Goal: Task Accomplishment & Management: Complete application form

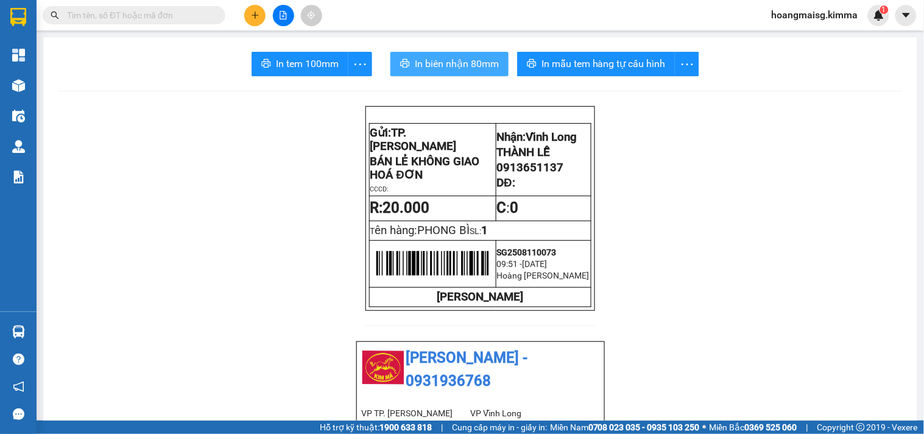
click at [449, 68] on span "In biên nhận 80mm" at bounding box center [457, 63] width 84 height 15
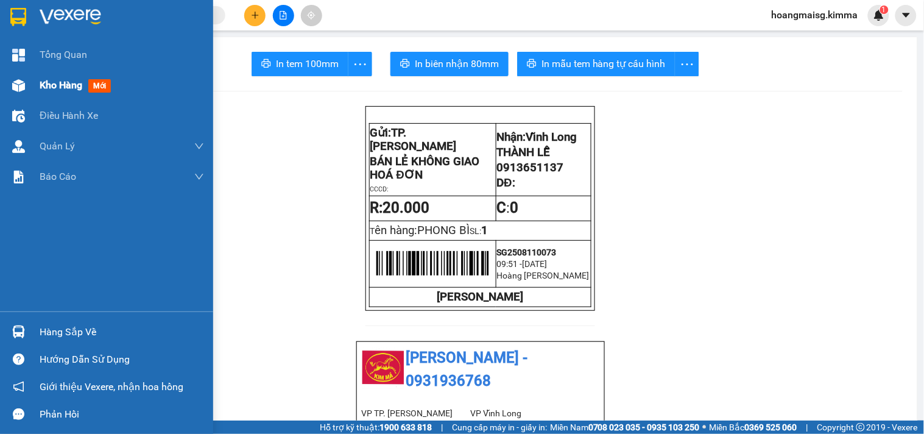
click at [25, 76] on div at bounding box center [18, 85] width 21 height 21
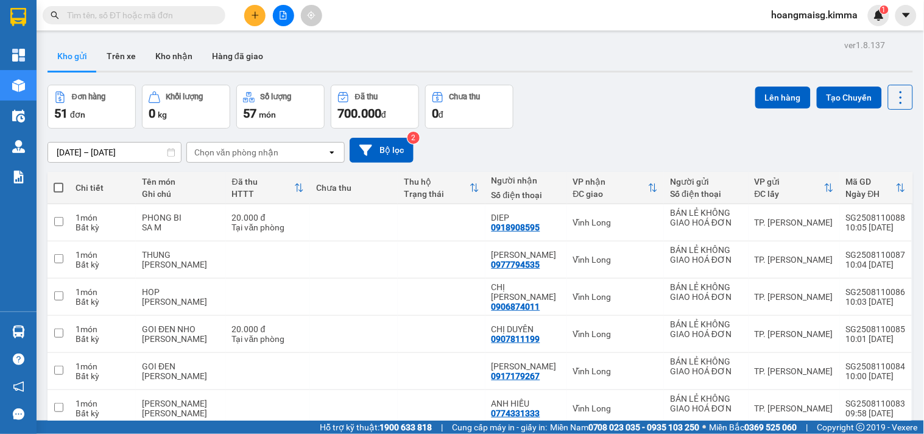
click at [262, 18] on button at bounding box center [254, 15] width 21 height 21
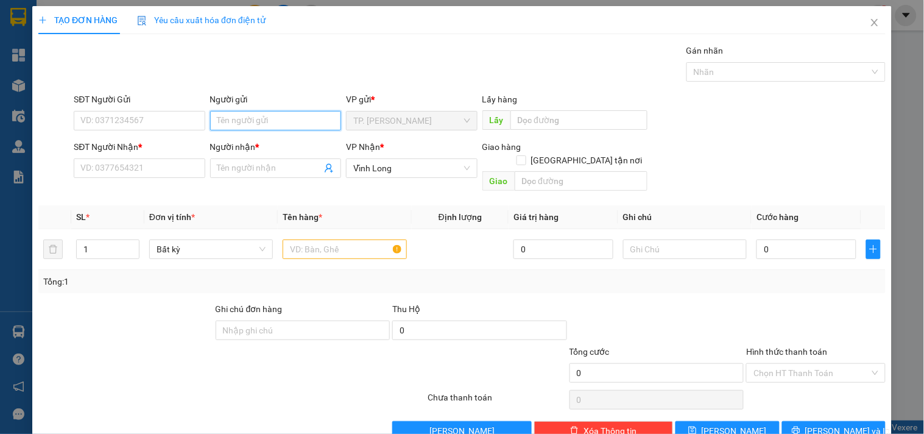
click at [247, 118] on input "Người gửi" at bounding box center [275, 120] width 131 height 19
type input "BÁ"
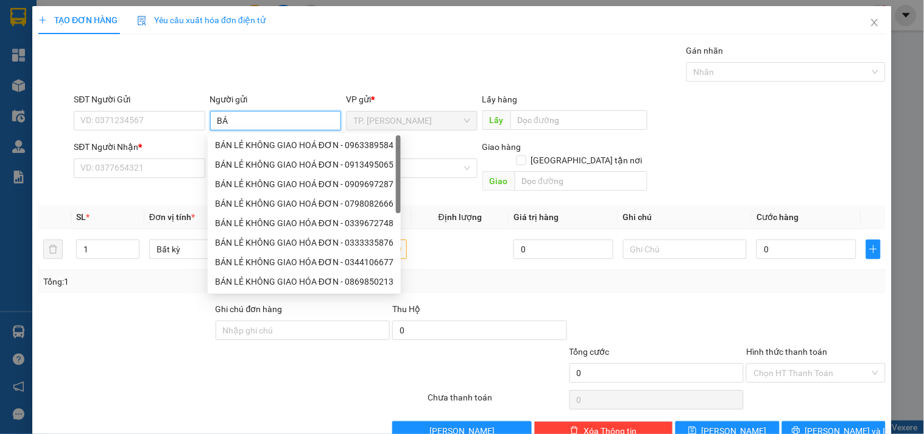
drag, startPoint x: 244, startPoint y: 143, endPoint x: 166, endPoint y: 134, distance: 78.4
click at [239, 143] on div "BÁN LẺ KHÔNG GIAO HOÁ ĐƠN - 0963389584" at bounding box center [304, 144] width 178 height 13
type input "0963389584"
type input "BÁN LẺ KHÔNG GIAO HOÁ ĐƠN"
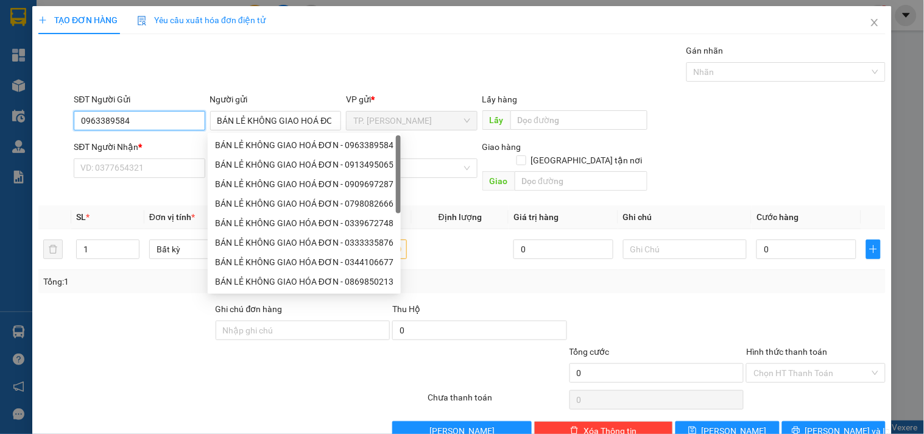
click at [122, 122] on input "0963389584" at bounding box center [139, 120] width 131 height 19
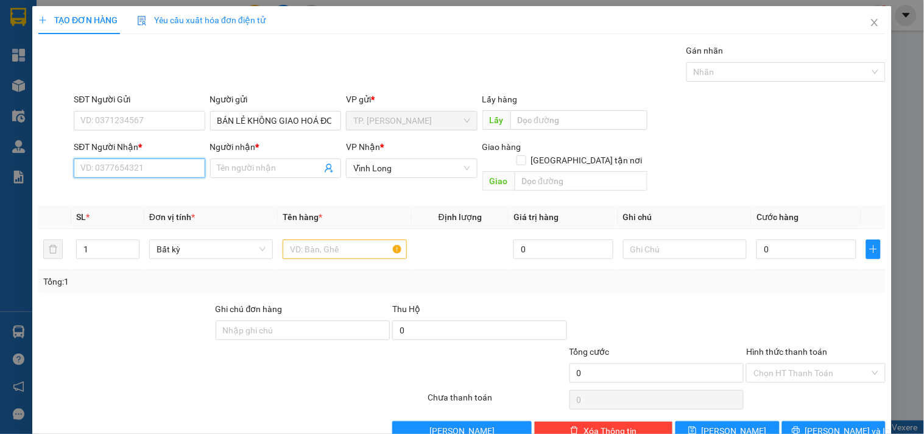
drag, startPoint x: 122, startPoint y: 173, endPoint x: 129, endPoint y: 168, distance: 7.8
click at [123, 174] on input "SĐT Người Nhận *" at bounding box center [139, 167] width 131 height 19
click at [133, 191] on div "0909183978 - TRÚC LÂM" at bounding box center [137, 192] width 115 height 13
type input "0909183978"
type input "TRÚC LÂM"
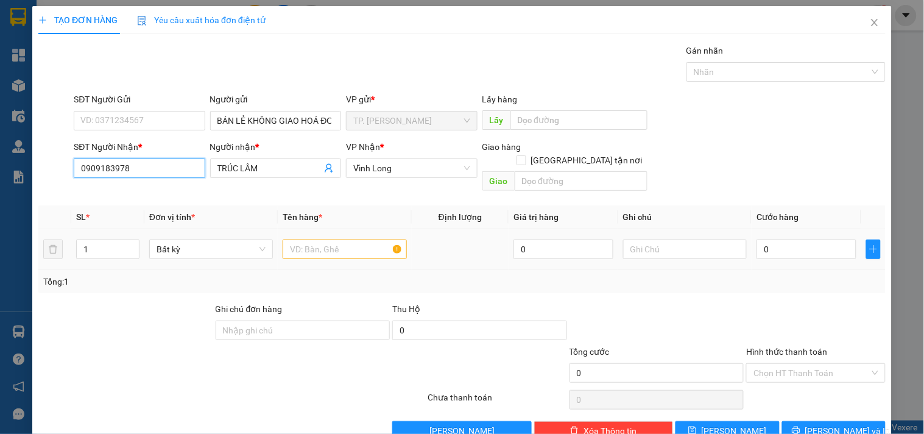
type input "0909183978"
click at [299, 239] on input "text" at bounding box center [345, 248] width 124 height 19
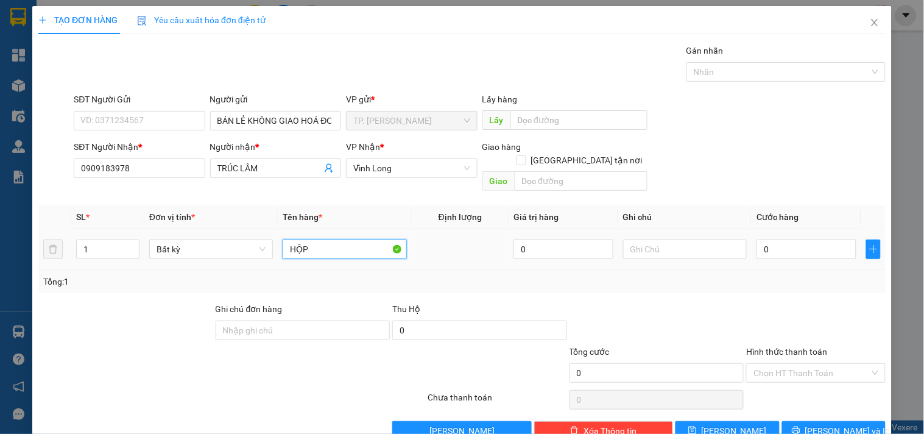
type input "HỘP"
type input "TÍN"
click at [783, 421] on button "[PERSON_NAME] và In" at bounding box center [834, 430] width 104 height 19
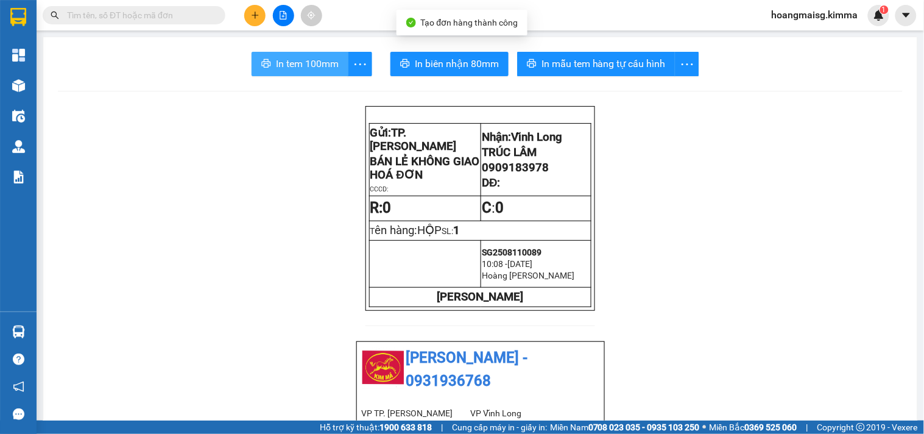
click at [296, 62] on span "In tem 100mm" at bounding box center [307, 63] width 63 height 15
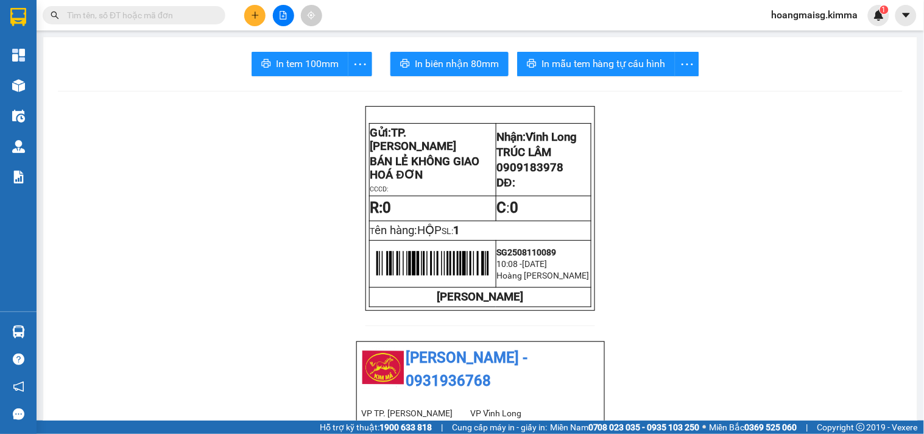
click at [137, 10] on input "text" at bounding box center [139, 15] width 144 height 13
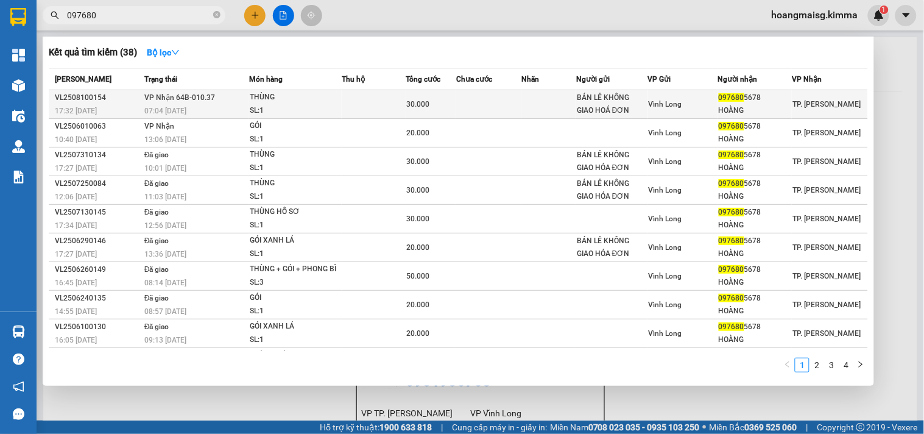
type input "097680"
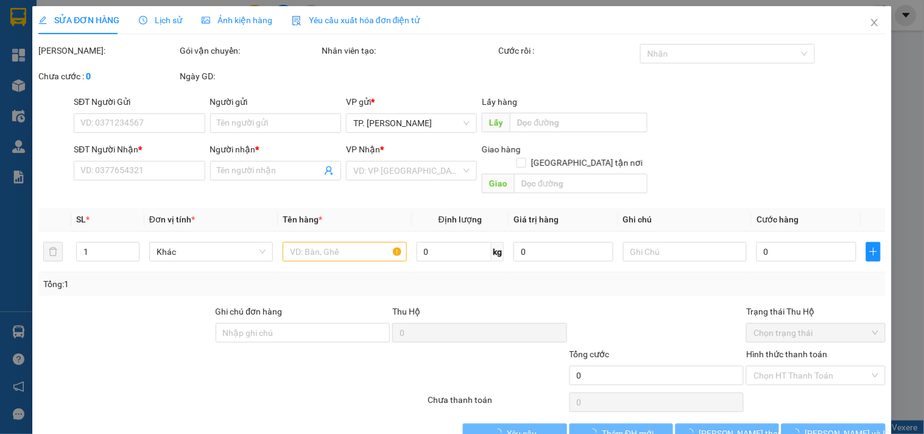
type input "BÁN LẺ KHÔNG GIAO HOÁ ĐƠN"
type input "0976805678"
type input "HOÀNG"
type input "30.000"
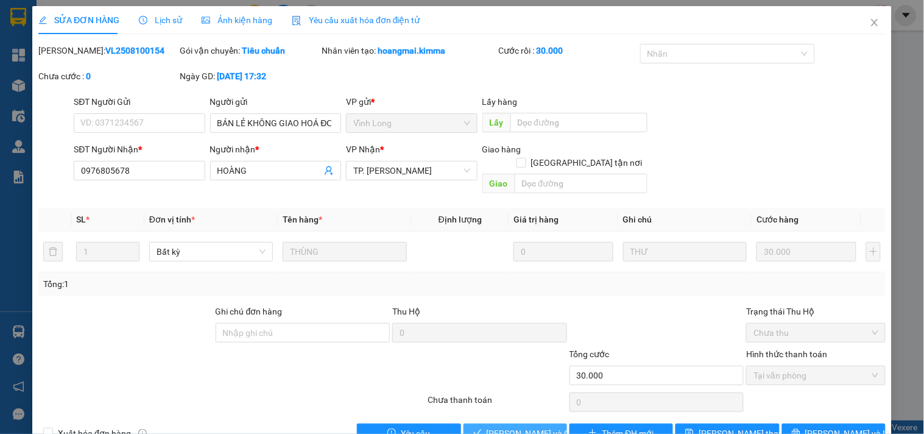
click at [545, 426] on span "[PERSON_NAME] và Giao hàng" at bounding box center [545, 432] width 117 height 13
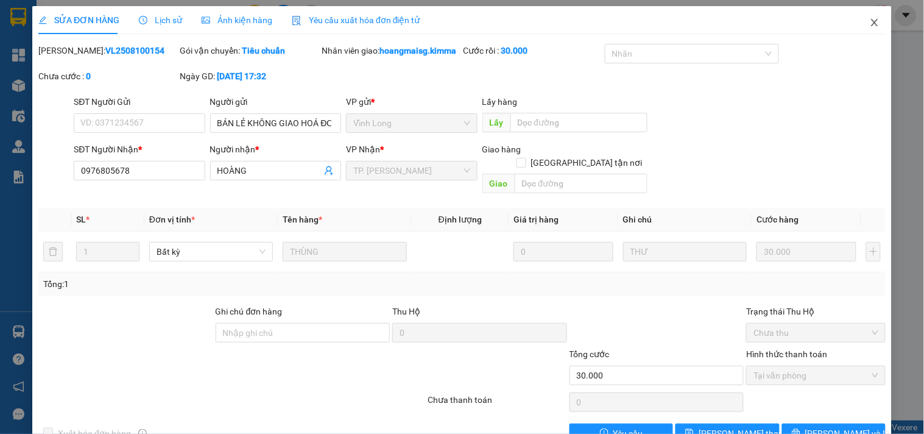
click at [858, 22] on span "Close" at bounding box center [875, 23] width 34 height 34
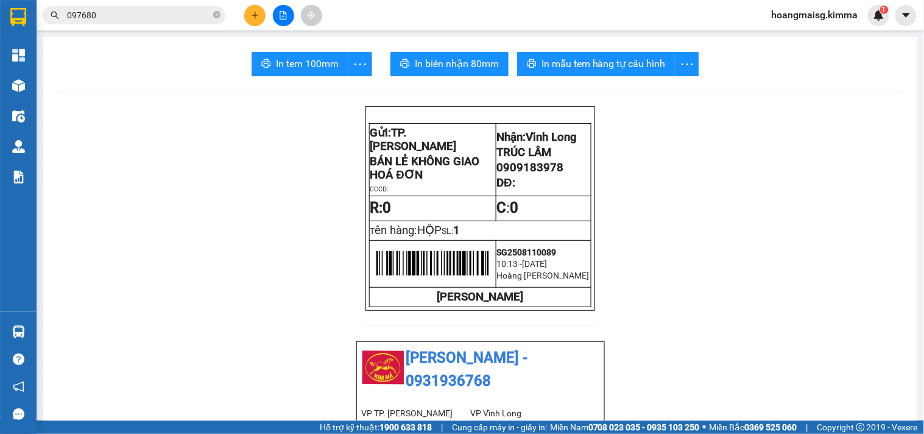
click at [251, 11] on icon "plus" at bounding box center [255, 15] width 9 height 9
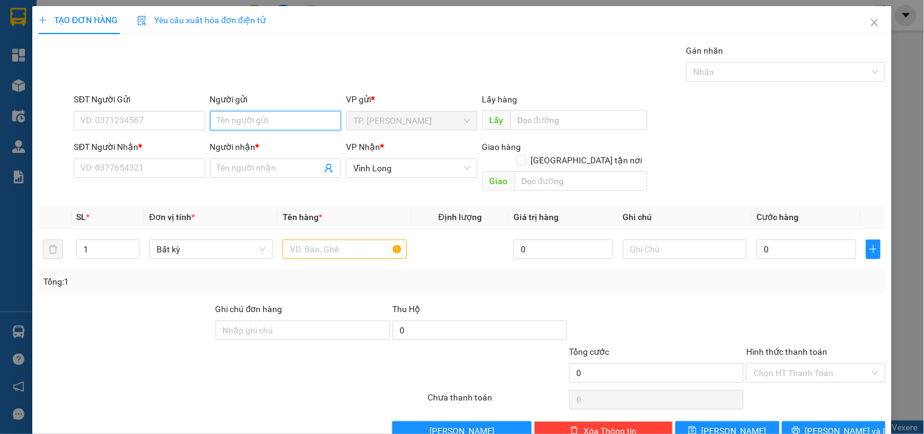
click at [269, 117] on input "Người gửi" at bounding box center [275, 120] width 131 height 19
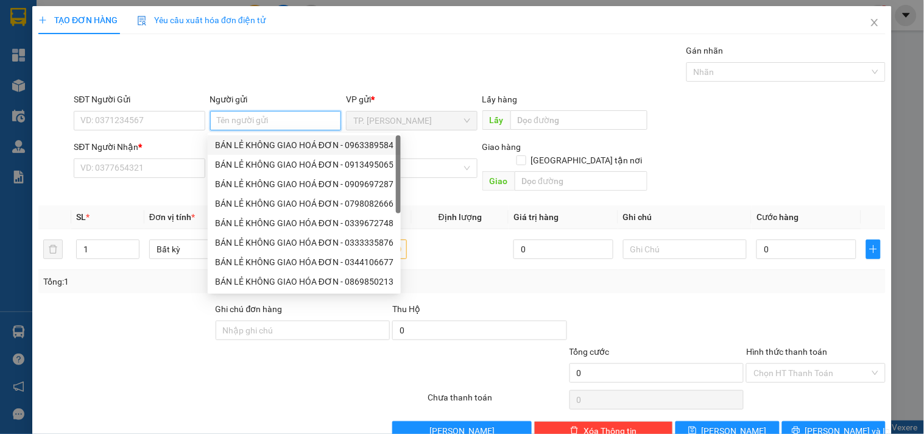
click at [260, 143] on div "BÁN LẺ KHÔNG GIAO HOÁ ĐƠN - 0963389584" at bounding box center [304, 144] width 178 height 13
type input "0963389584"
type input "BÁN LẺ KHÔNG GIAO HOÁ ĐƠN"
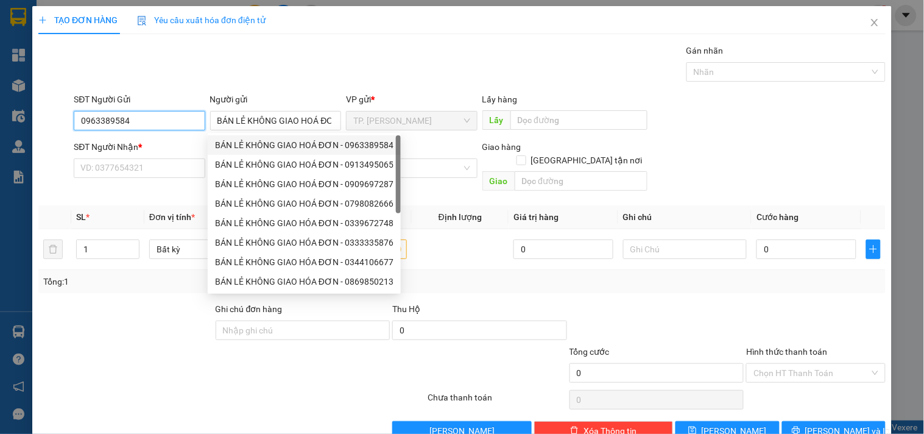
click at [167, 126] on input "0963389584" at bounding box center [139, 120] width 131 height 19
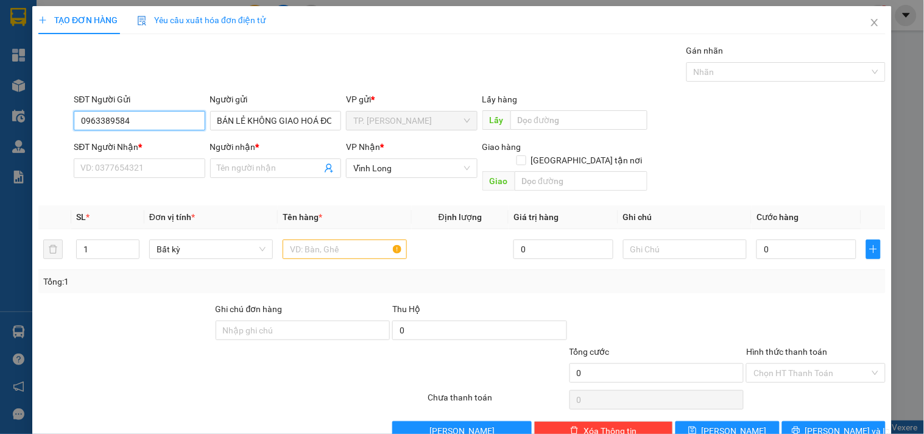
click at [167, 126] on input "0963389584" at bounding box center [139, 120] width 131 height 19
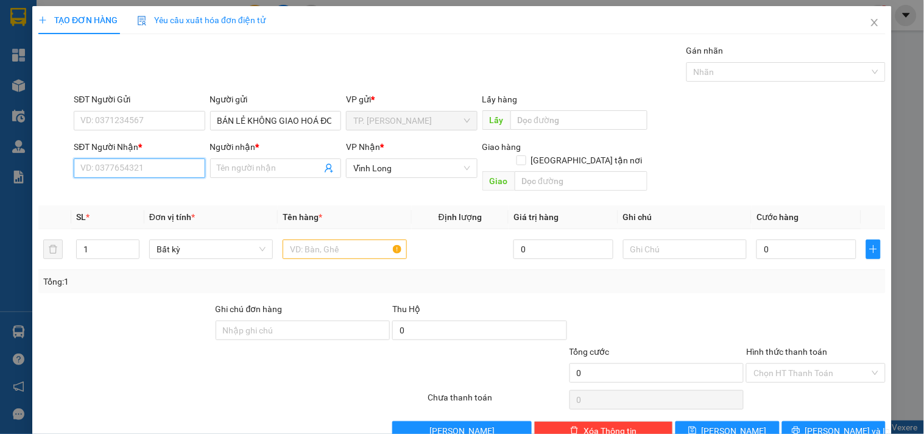
click at [157, 161] on input "SĐT Người Nhận *" at bounding box center [139, 167] width 131 height 19
type input "0348999928"
click at [146, 191] on div "0348999928 - CHỊ NHIÊN" at bounding box center [137, 192] width 115 height 13
type input "CHỊ NHIÊN"
type input "0348999928"
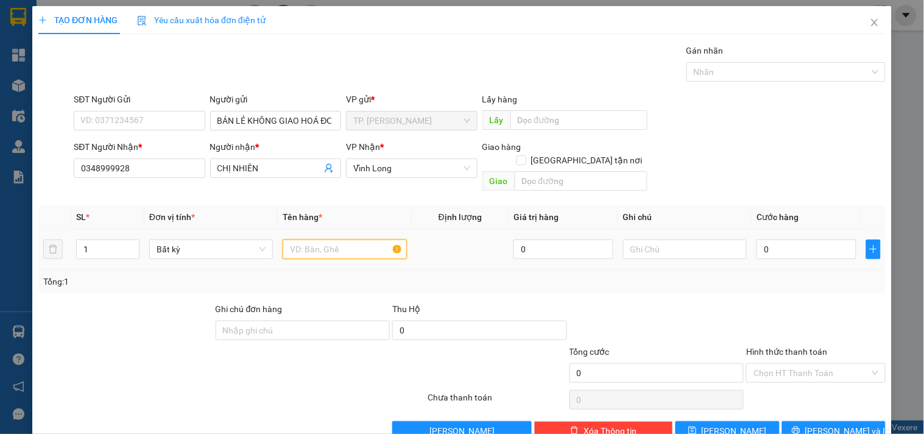
click at [318, 241] on input "text" at bounding box center [345, 248] width 124 height 19
click at [274, 169] on input "CHỊ NHIÊN" at bounding box center [269, 167] width 104 height 13
type input "MK HOÀNG BÁCH"
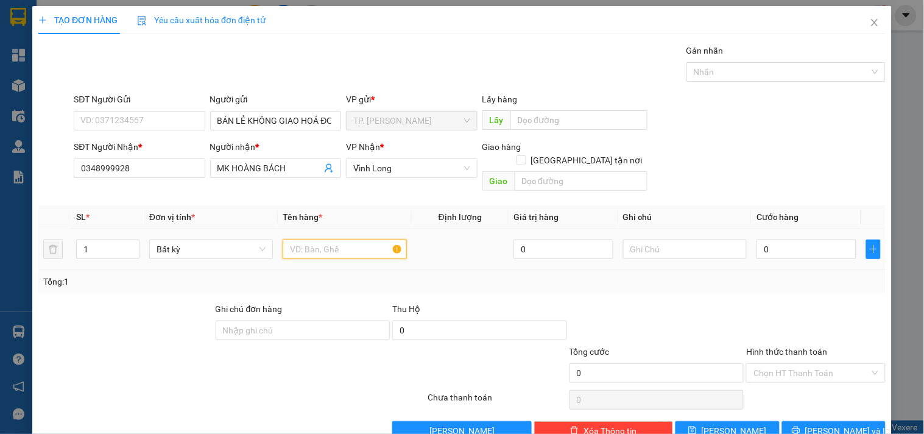
click at [341, 239] on input "text" at bounding box center [345, 248] width 124 height 19
click at [341, 239] on input "GÓI ĐEN" at bounding box center [345, 248] width 124 height 19
type input "GÓI ĐEN KEO VÀNG NHỎ"
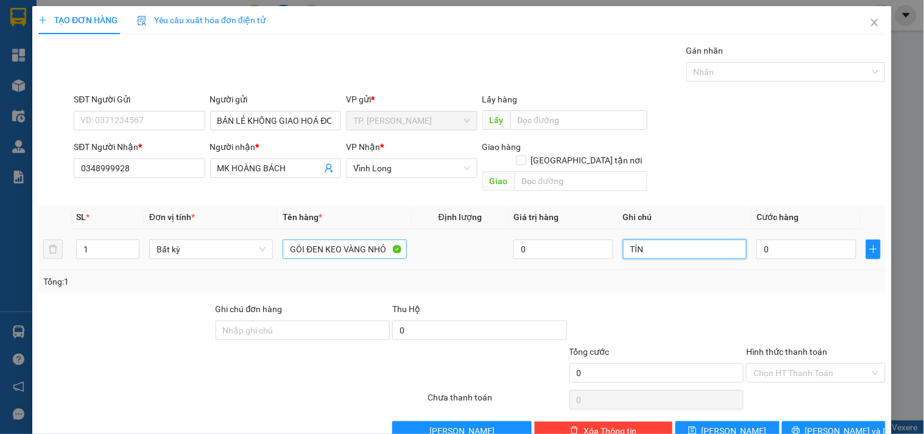
type input "TÍN"
drag, startPoint x: 300, startPoint y: 236, endPoint x: 286, endPoint y: 247, distance: 16.9
click at [286, 247] on div "GÓI ĐEN KEO VÀNG NHỎ" at bounding box center [345, 249] width 124 height 24
type input "HỘP ĐEN KEO VÀNG NHỎ"
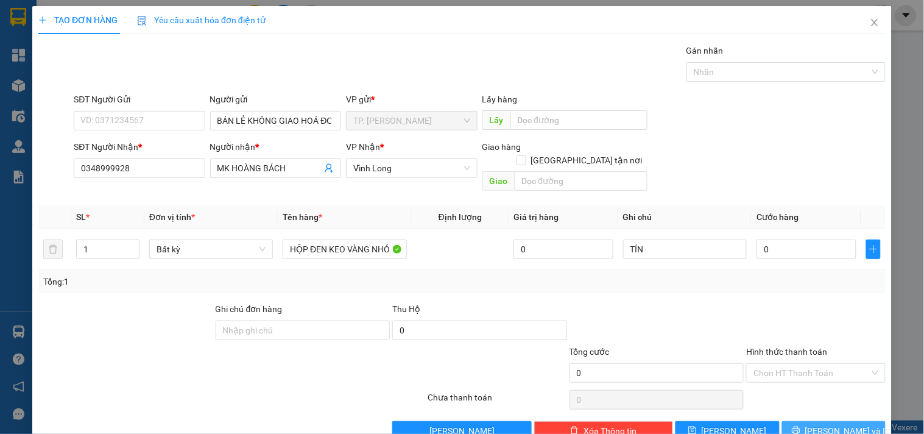
click at [799, 421] on button "[PERSON_NAME] và In" at bounding box center [834, 430] width 104 height 19
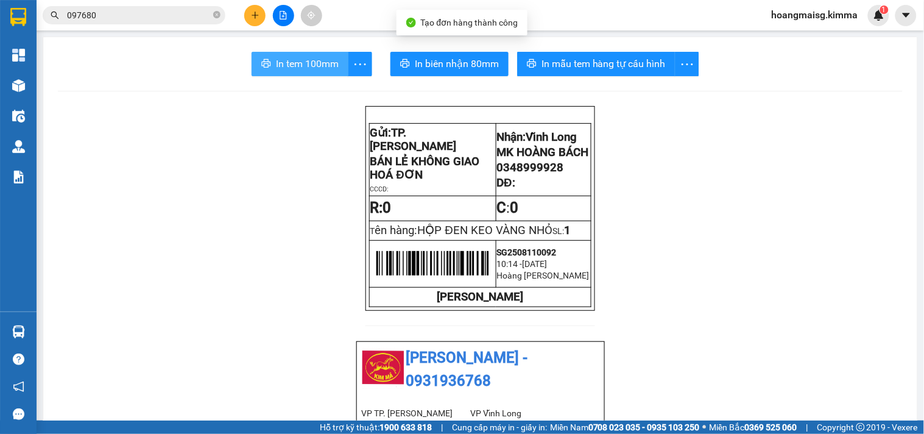
click at [331, 71] on button "In tem 100mm" at bounding box center [300, 64] width 97 height 24
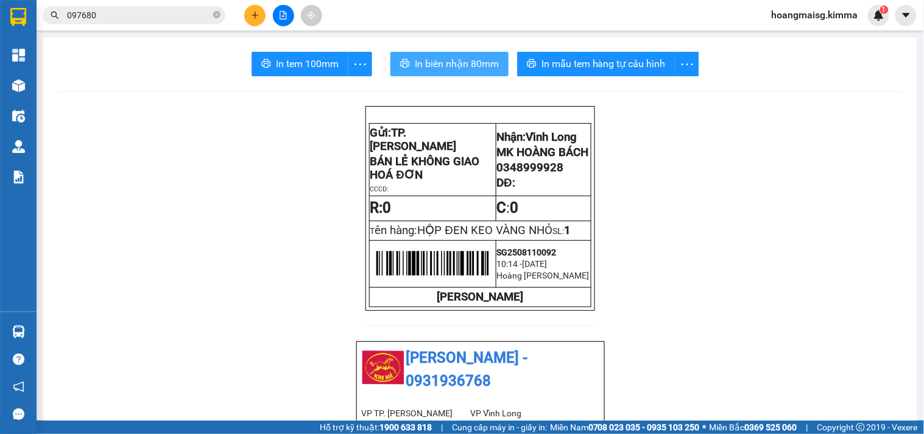
click at [434, 56] on span "In biên nhận 80mm" at bounding box center [457, 63] width 84 height 15
click at [260, 18] on button at bounding box center [254, 15] width 21 height 21
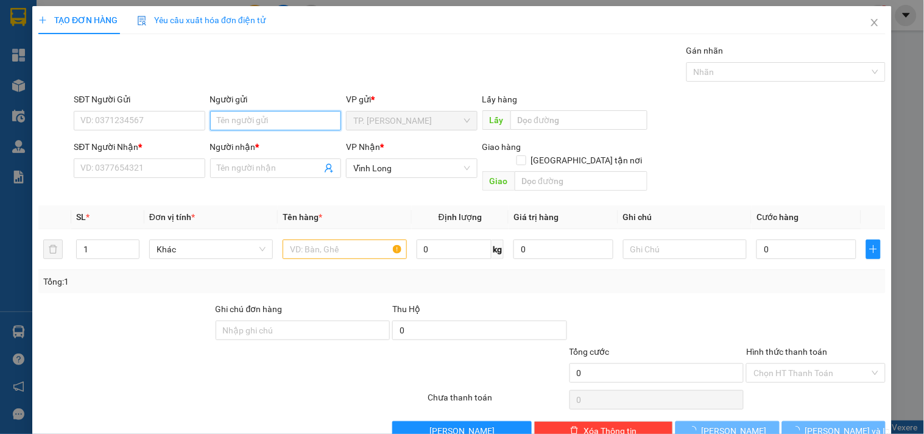
click at [251, 122] on input "Người gửi" at bounding box center [275, 120] width 131 height 19
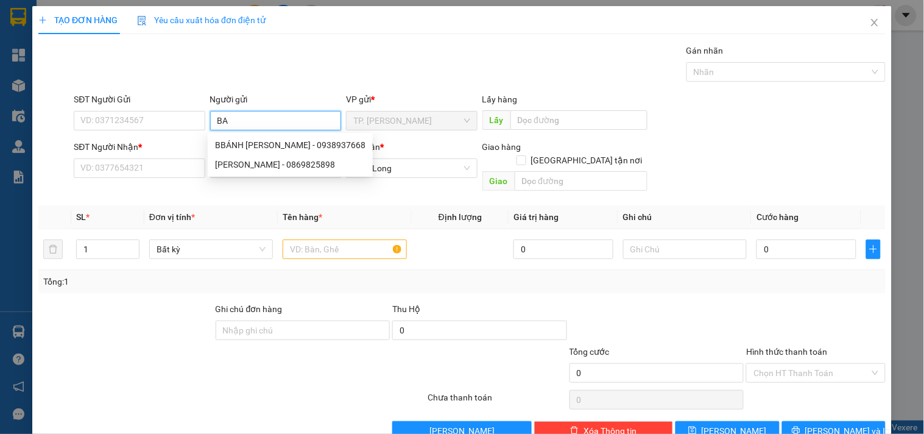
type input "BÁ"
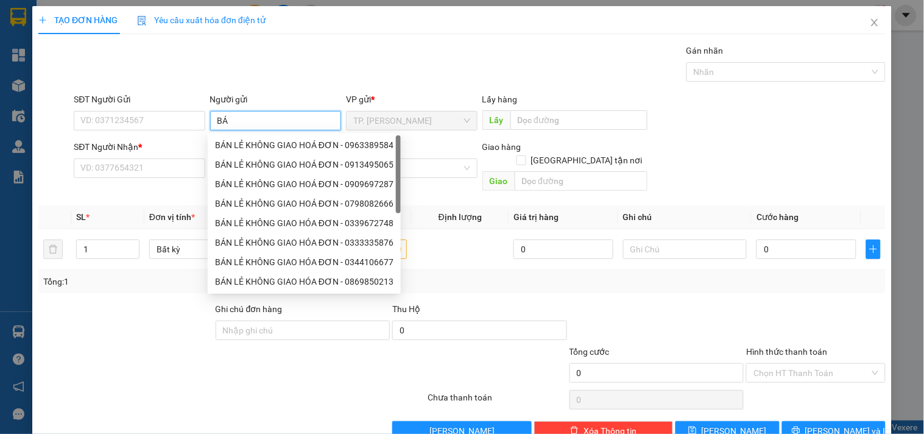
click at [244, 146] on div "BÁN LẺ KHÔNG GIAO HOÁ ĐƠN - 0963389584" at bounding box center [304, 144] width 178 height 13
type input "0963389584"
type input "BÁN LẺ KHÔNG GIAO HOÁ ĐƠN"
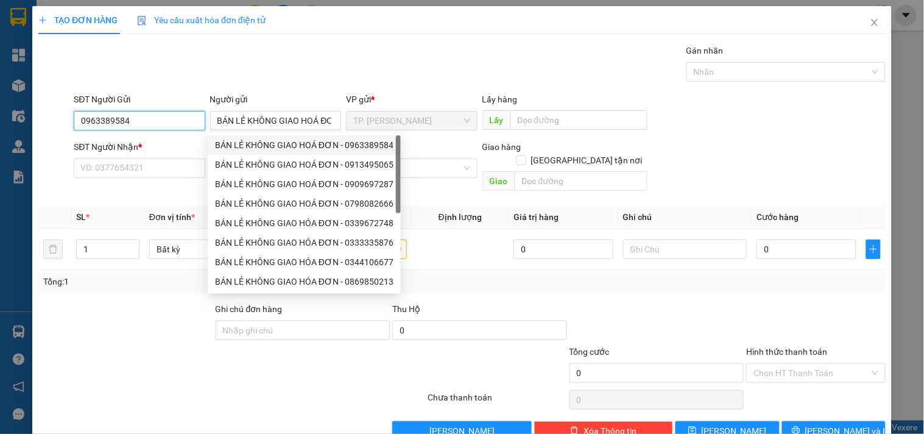
click at [185, 124] on input "0963389584" at bounding box center [139, 120] width 131 height 19
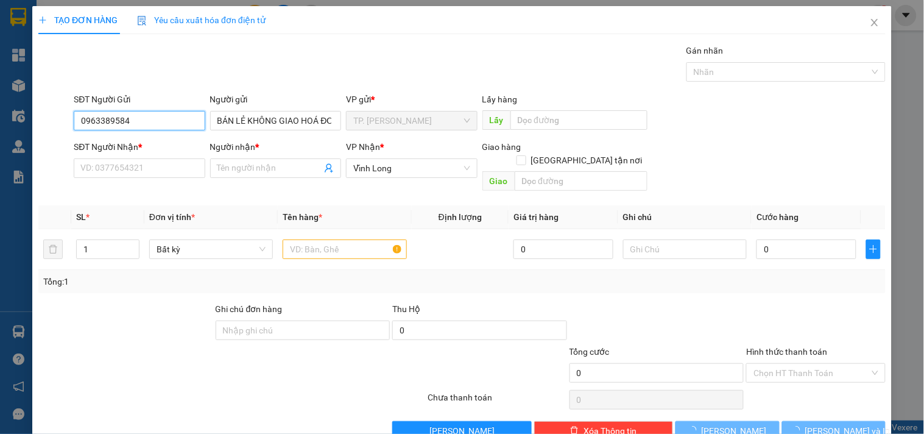
click at [185, 124] on input "0963389584" at bounding box center [139, 120] width 131 height 19
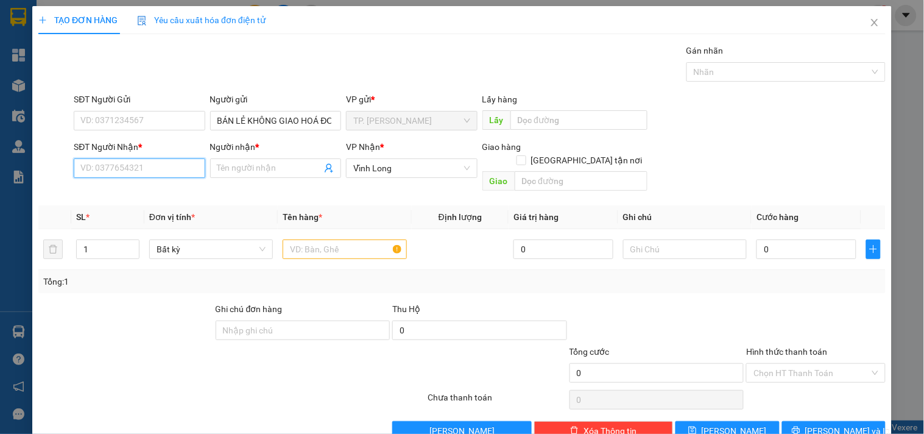
click at [191, 166] on input "SĐT Người Nhận *" at bounding box center [139, 167] width 131 height 19
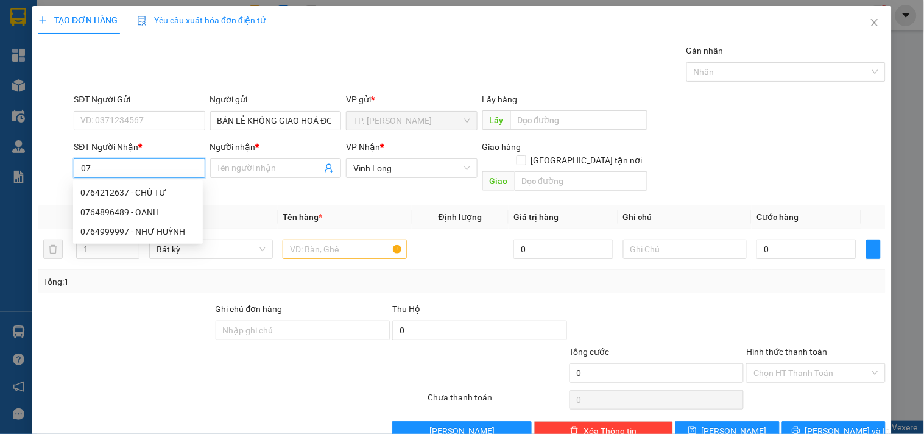
type input "0"
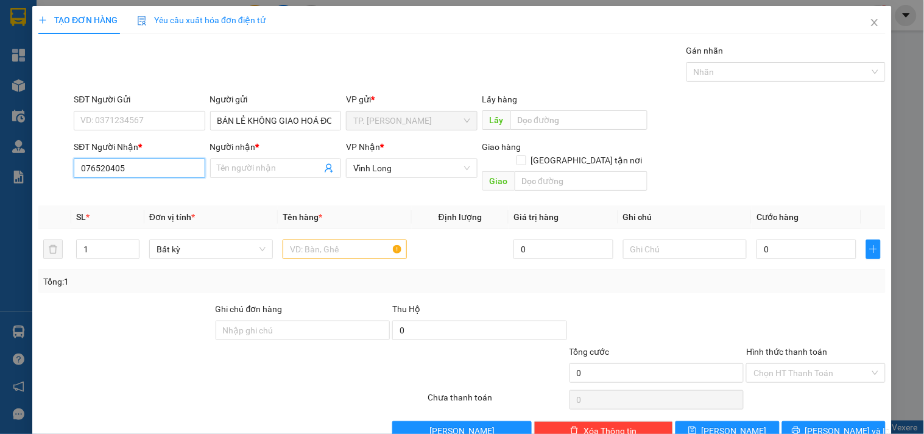
type input "0765204057"
click at [189, 192] on div "0765204057 - DUYÊN" at bounding box center [137, 192] width 115 height 13
type input "DUYÊN"
type input "0765204057"
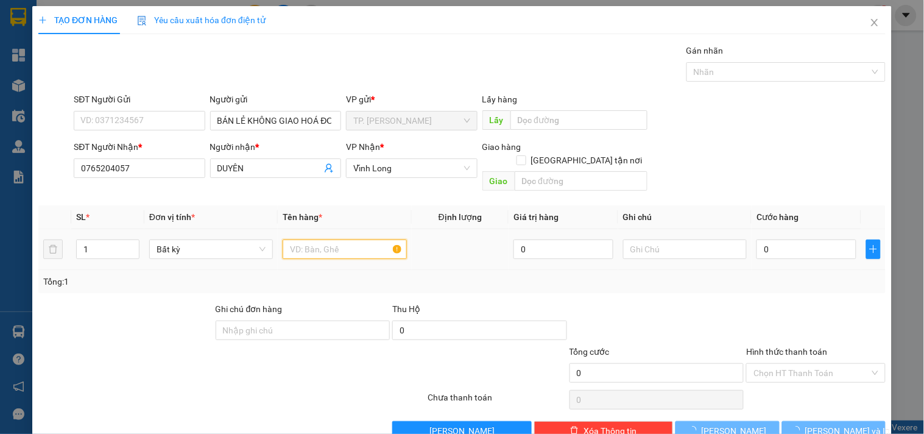
click at [296, 239] on input "text" at bounding box center [345, 248] width 124 height 19
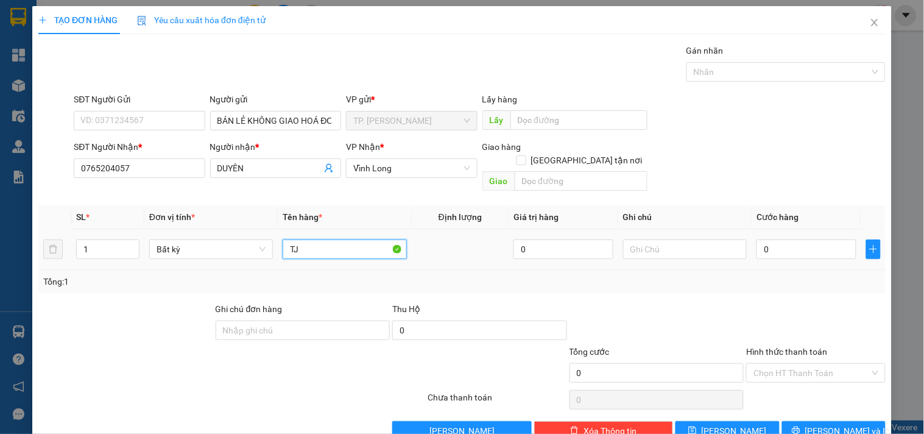
type input "T"
type input "THÙNG"
type input "TÍN"
click at [813, 242] on input "0" at bounding box center [807, 248] width 100 height 19
type input "008"
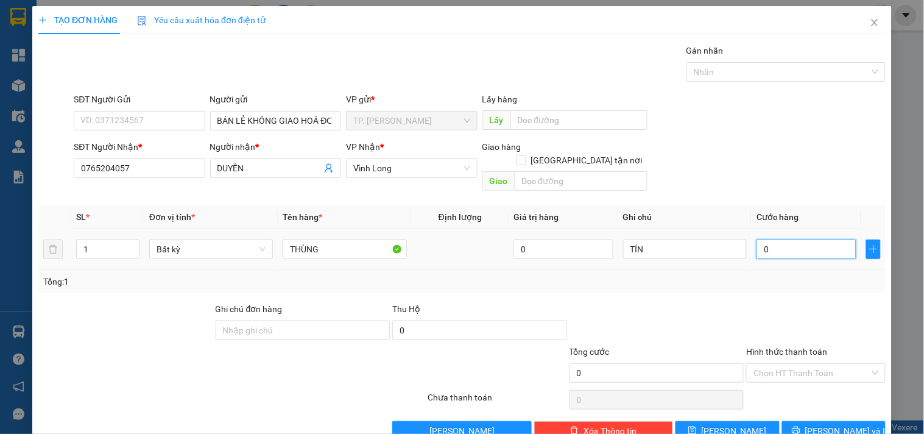
type input "8"
type input "0.080"
type input "80"
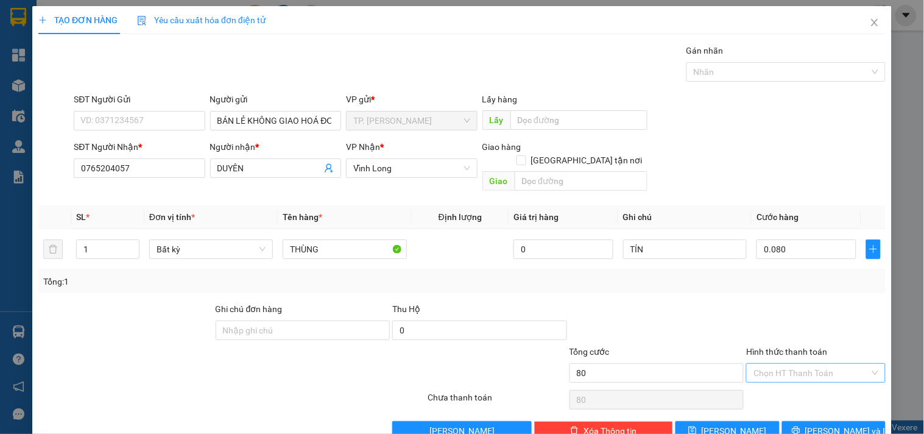
drag, startPoint x: 798, startPoint y: 352, endPoint x: 800, endPoint y: 361, distance: 9.3
click at [799, 364] on input "Hình thức thanh toán" at bounding box center [812, 373] width 116 height 18
type input "80.000"
click at [788, 386] on div "Tại văn phòng" at bounding box center [808, 383] width 123 height 13
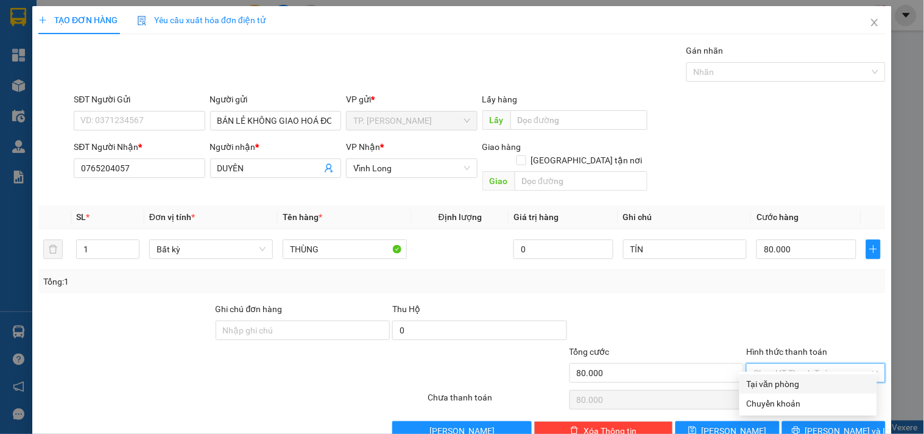
type input "0"
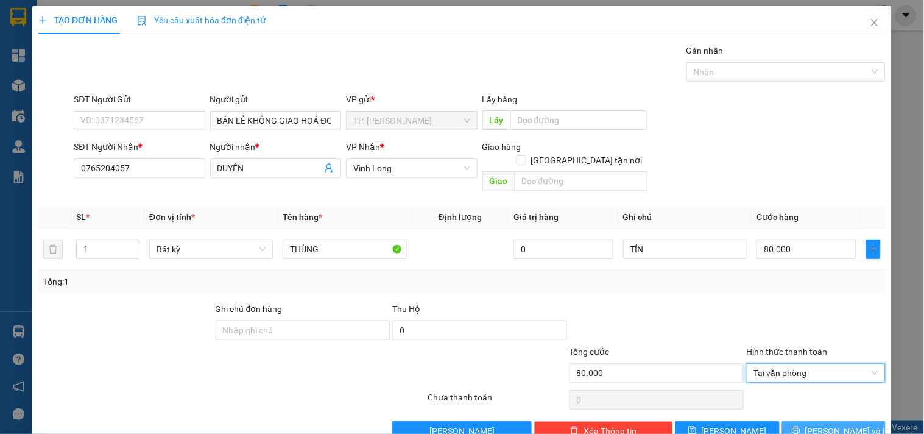
click at [818, 424] on span "[PERSON_NAME] và In" at bounding box center [847, 430] width 85 height 13
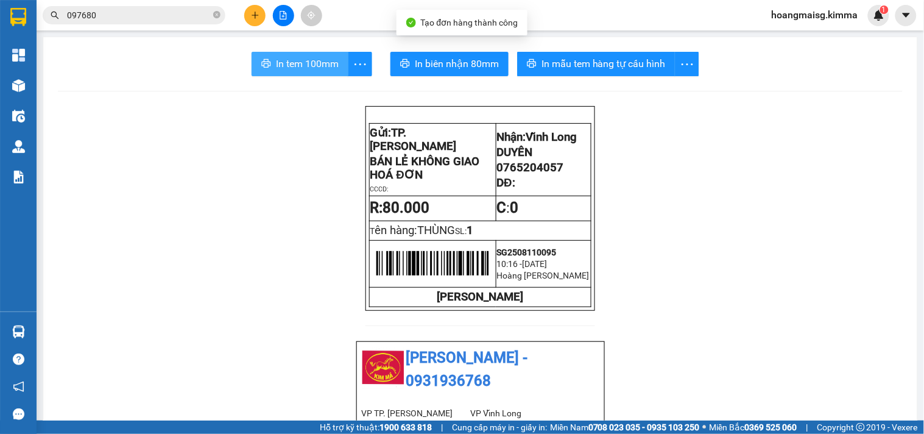
click at [306, 63] on span "In tem 100mm" at bounding box center [307, 63] width 63 height 15
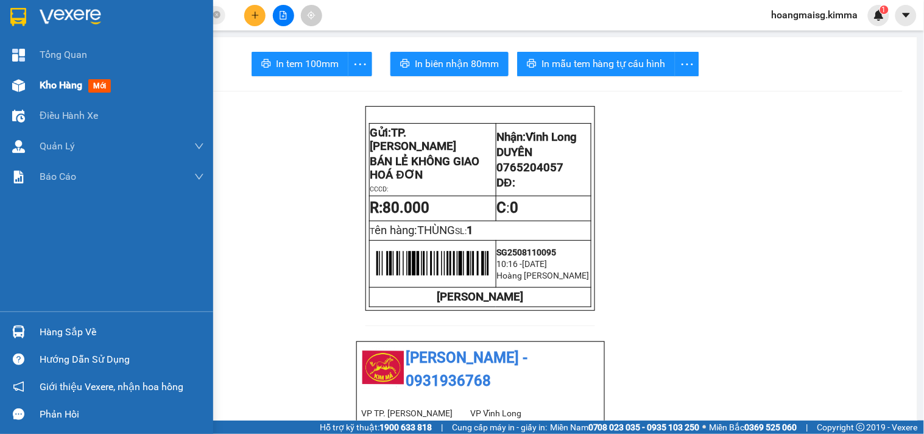
click at [32, 80] on div "Kho hàng mới" at bounding box center [106, 85] width 213 height 30
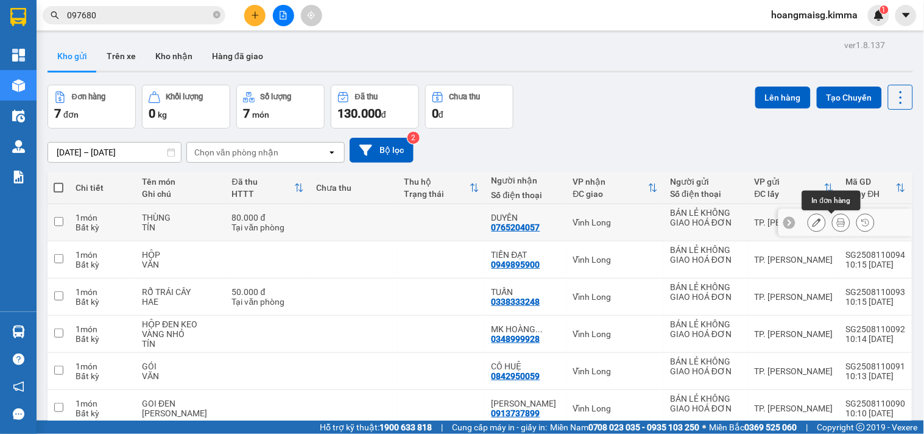
click at [837, 226] on icon at bounding box center [841, 222] width 9 height 9
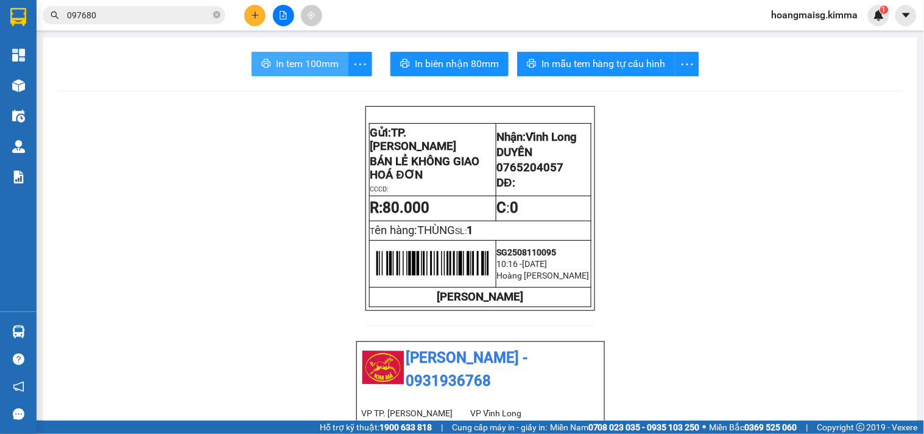
click at [313, 52] on button "In tem 100mm" at bounding box center [300, 64] width 97 height 24
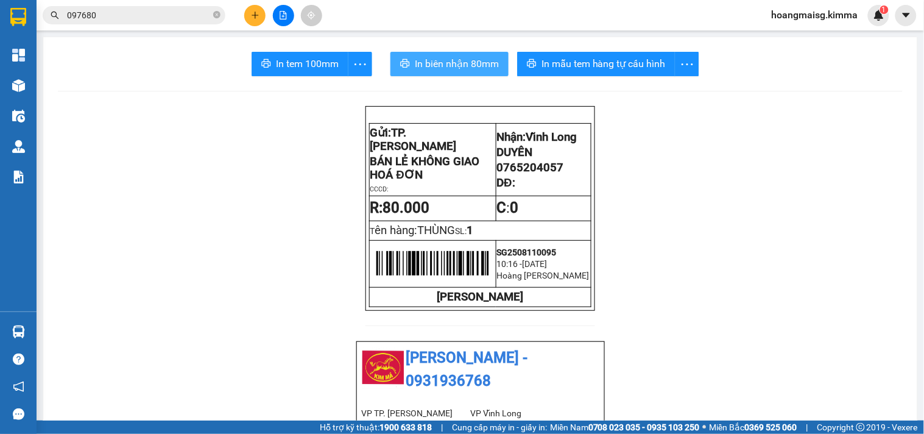
click at [420, 58] on span "In biên nhận 80mm" at bounding box center [457, 63] width 84 height 15
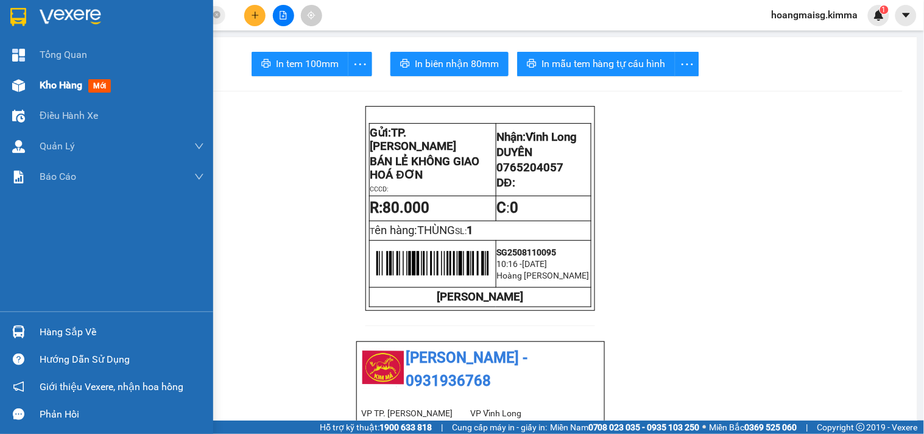
drag, startPoint x: 15, startPoint y: 90, endPoint x: 124, endPoint y: 88, distance: 109.1
click at [15, 89] on img at bounding box center [18, 85] width 13 height 13
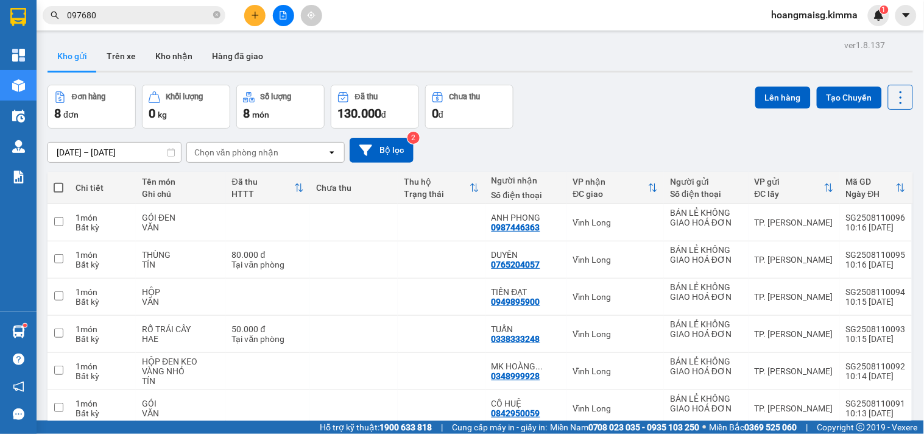
click at [148, 13] on input "097680" at bounding box center [139, 15] width 144 height 13
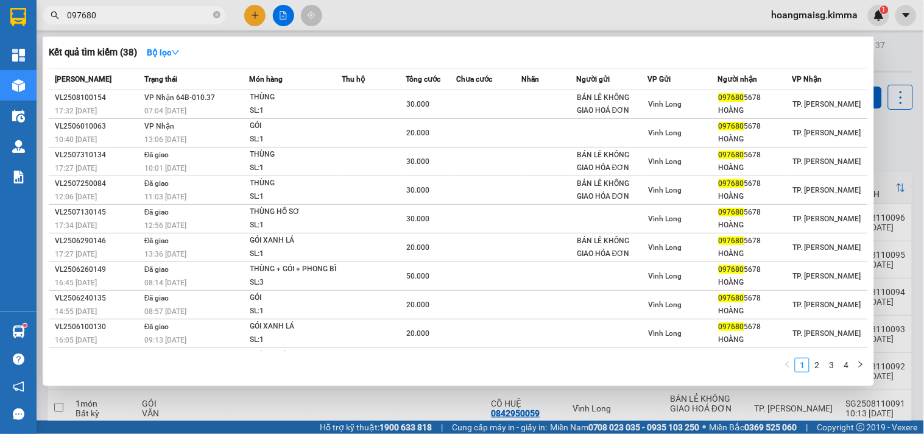
click at [148, 13] on input "097680" at bounding box center [139, 15] width 144 height 13
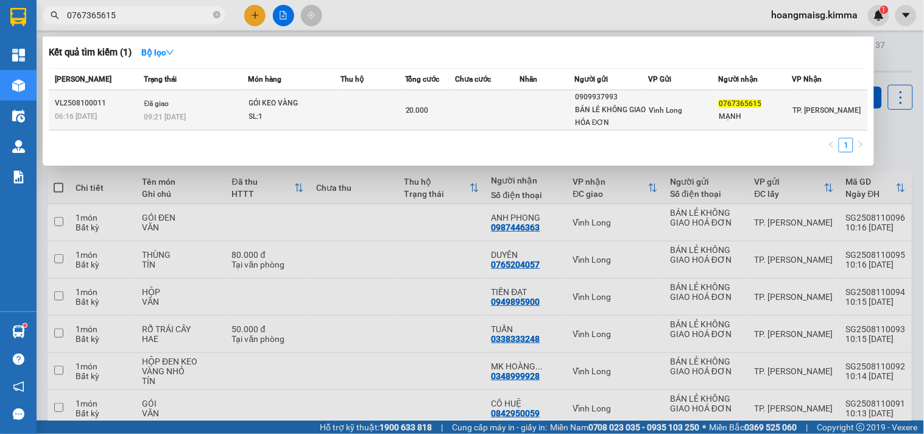
type input "0767365615"
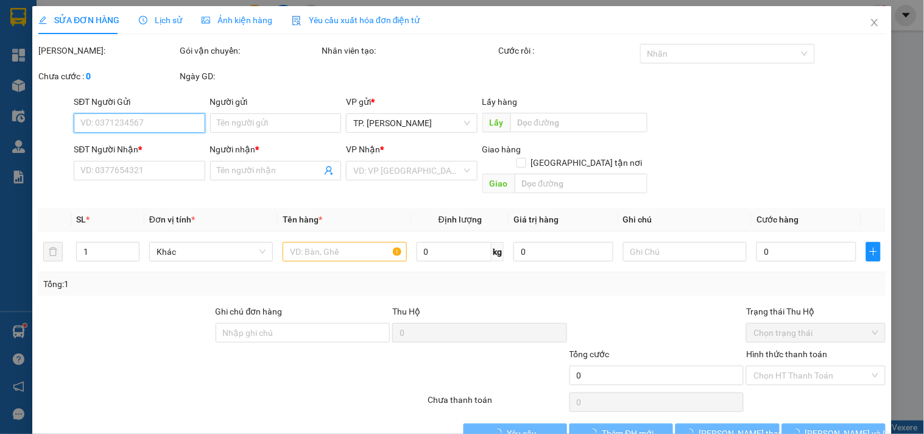
type input "0909937993"
type input "BÁN LẺ KHÔNG GIAO HÓA ĐƠN"
type input "0767365615"
type input "MẠNH"
type input "HAE G"
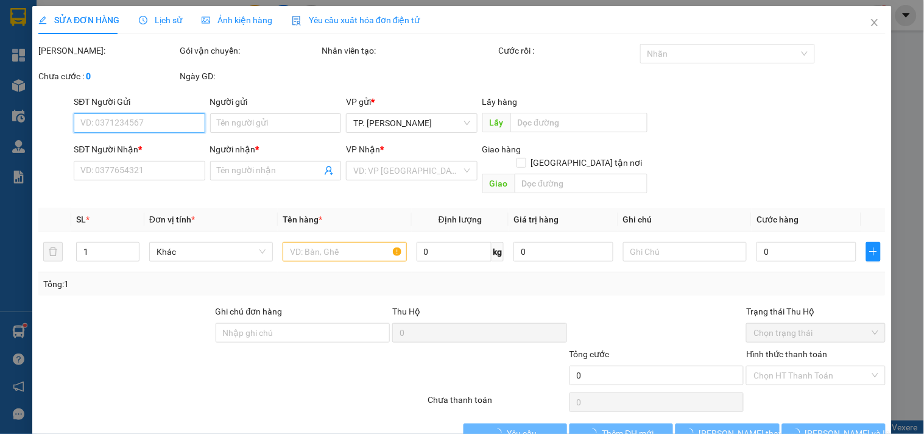
type input "20.000"
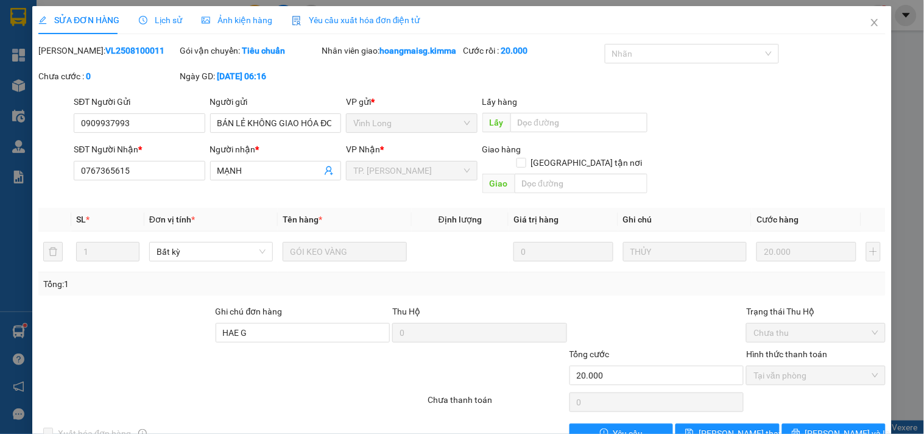
click at [154, 12] on div "Lịch sử" at bounding box center [160, 20] width 43 height 28
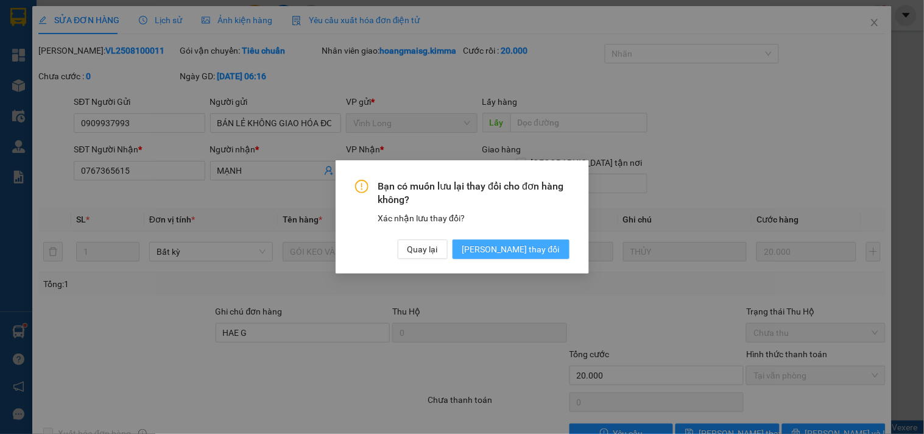
click at [516, 242] on span "[PERSON_NAME] thay đổi" at bounding box center [510, 248] width 97 height 13
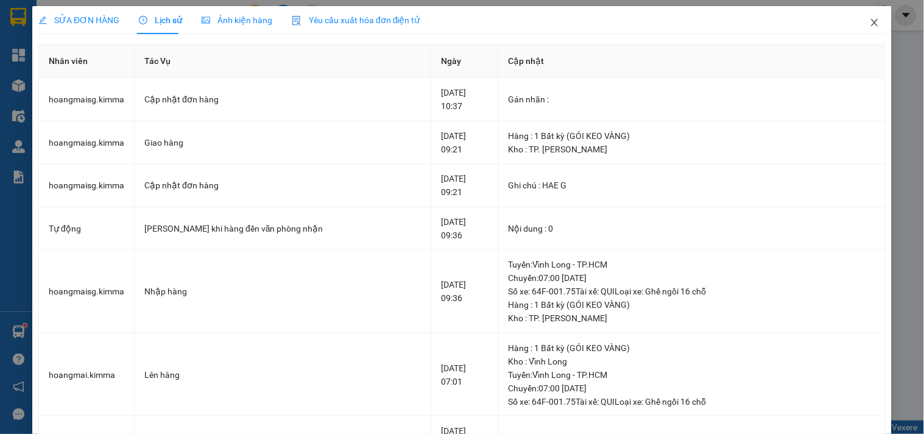
click at [859, 19] on span "Close" at bounding box center [875, 23] width 34 height 34
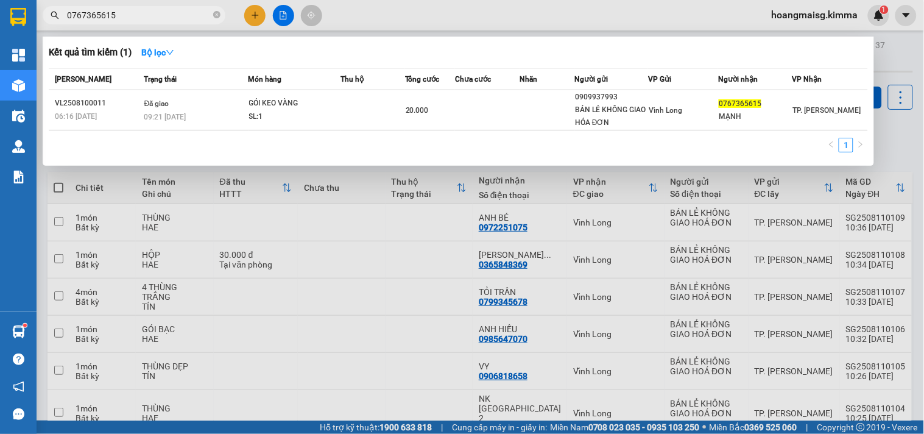
click at [154, 20] on input "0767365615" at bounding box center [139, 15] width 144 height 13
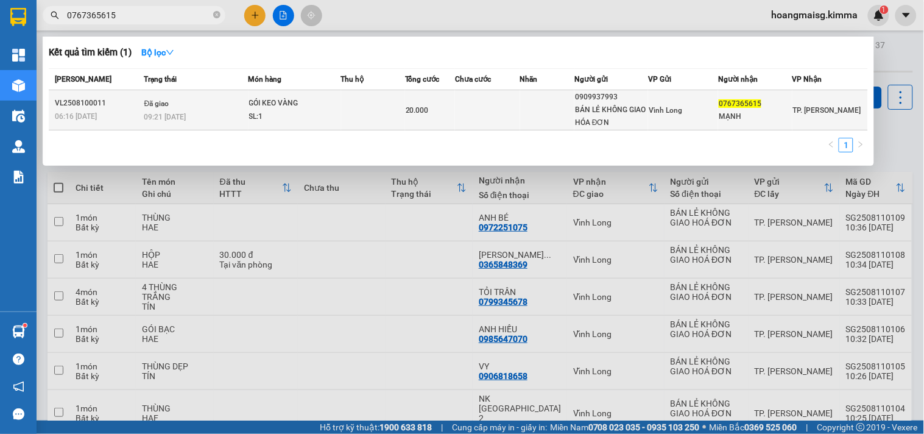
click at [255, 101] on div "GÓI KEO VÀNG" at bounding box center [294, 103] width 91 height 13
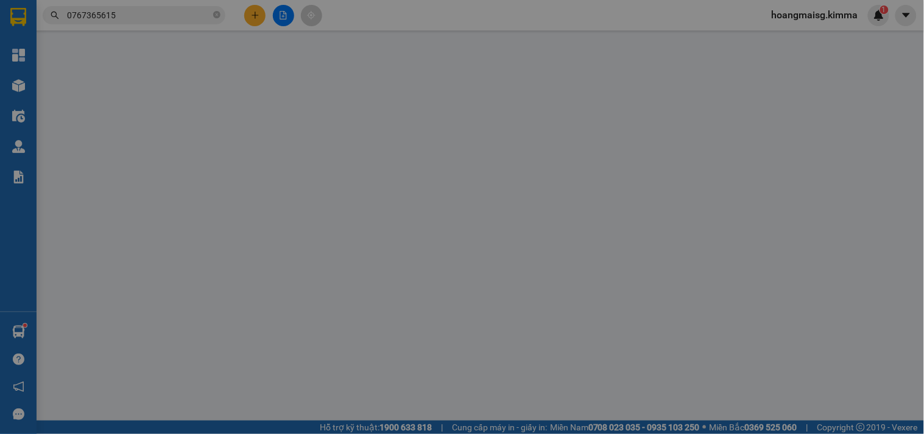
type input "0909937993"
type input "BÁN LẺ KHÔNG GIAO HÓA ĐƠN"
type input "0767365615"
type input "MẠNH"
type input "HAE G"
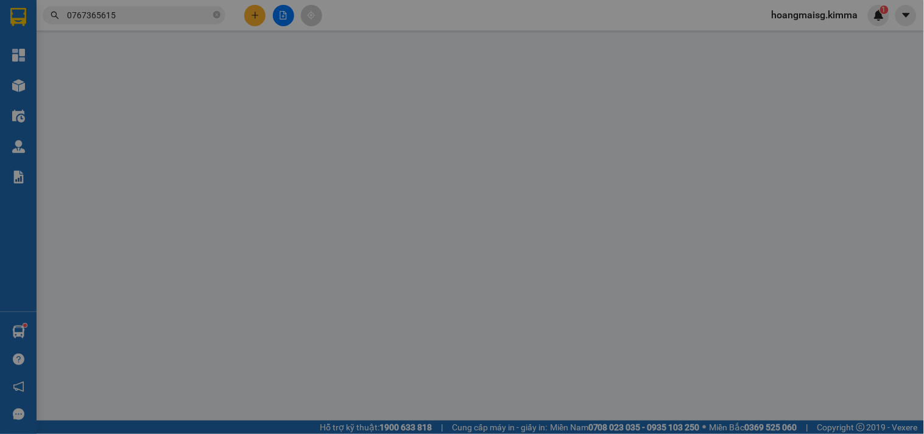
type input "20.000"
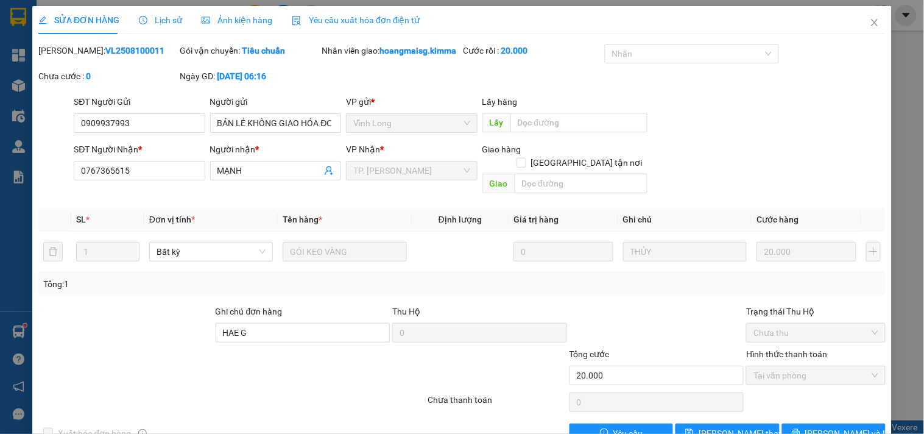
click at [130, 366] on div at bounding box center [161, 368] width 248 height 43
click at [871, 22] on icon "close" at bounding box center [874, 22] width 7 height 7
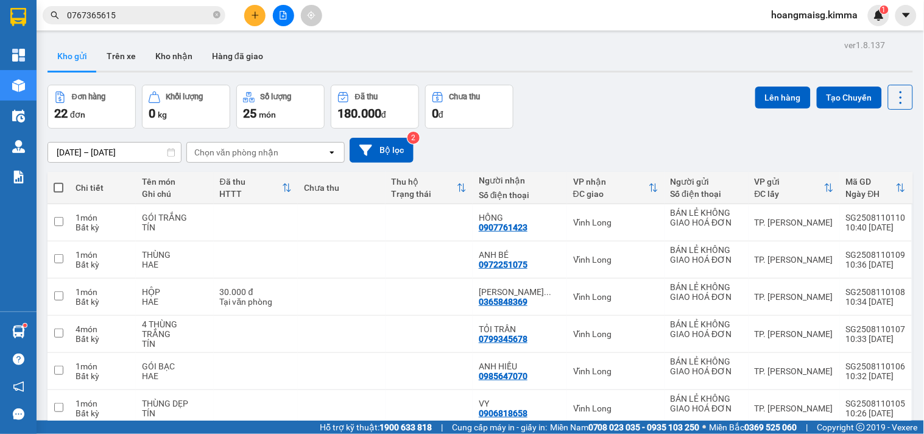
click at [144, 26] on div "Kết quả tìm kiếm ( 1 ) Bộ lọc Mã ĐH Trạng thái Món hàng Thu hộ Tổng cước Chưa c…" at bounding box center [119, 15] width 238 height 21
click at [145, 10] on input "0767365615" at bounding box center [139, 15] width 144 height 13
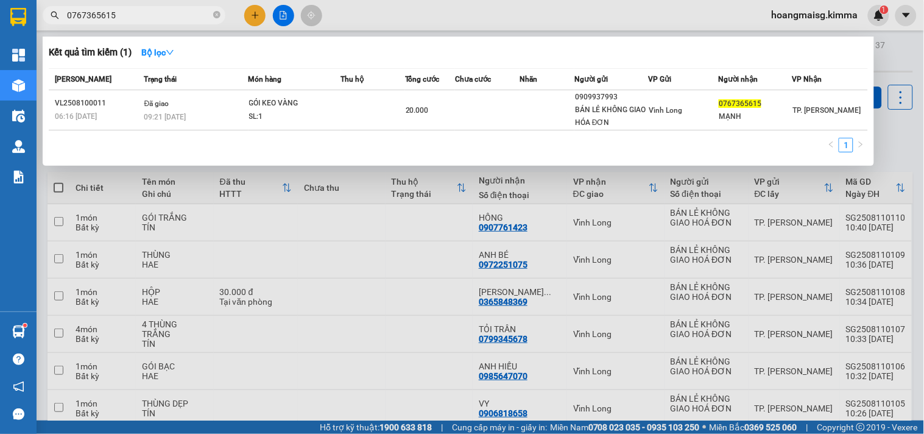
click at [145, 10] on input "0767365615" at bounding box center [139, 15] width 144 height 13
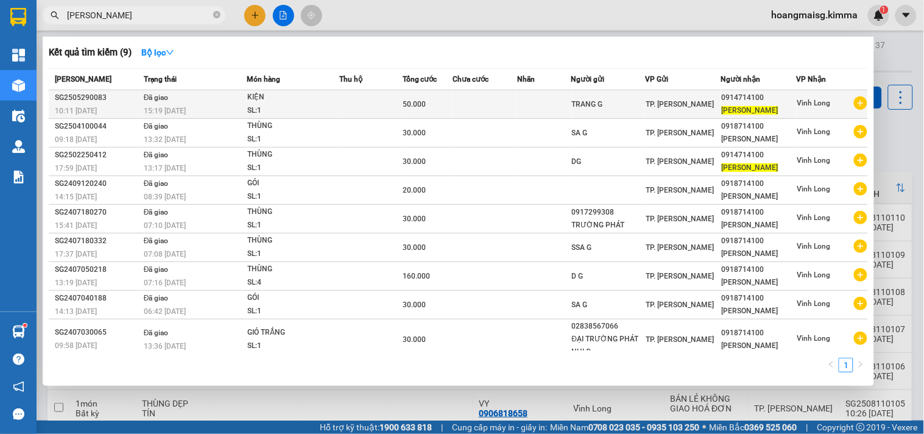
type input "TÂN VŨ"
click at [263, 110] on div "SL: 1" at bounding box center [292, 110] width 91 height 13
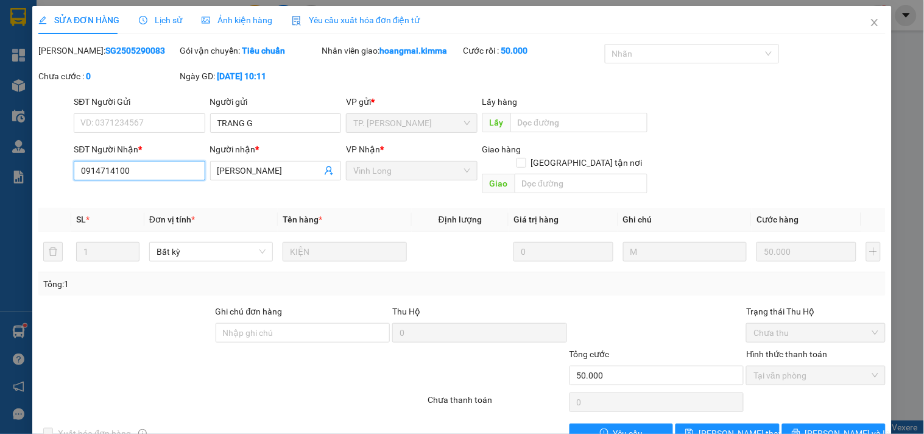
click at [168, 171] on input "0914714100" at bounding box center [139, 170] width 131 height 19
click at [875, 30] on span "Close" at bounding box center [875, 23] width 34 height 34
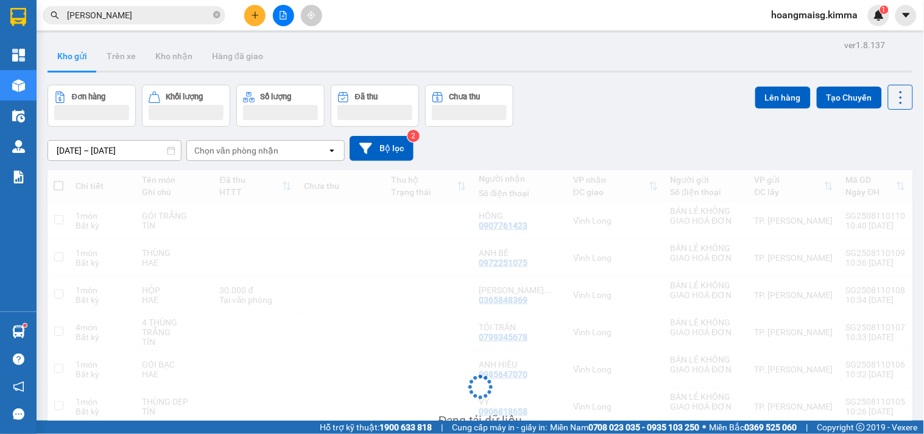
click at [253, 13] on icon "plus" at bounding box center [255, 15] width 9 height 9
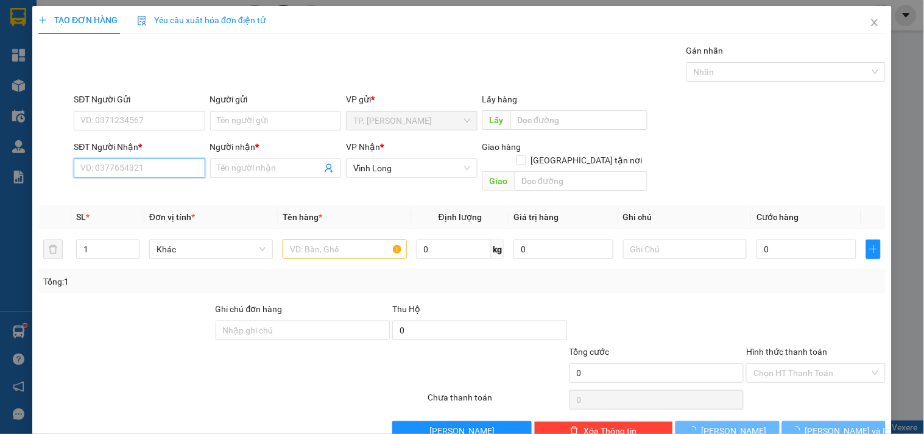
click at [184, 162] on input "SĐT Người Nhận *" at bounding box center [139, 167] width 131 height 19
paste input "0914714100"
type input "0914714100"
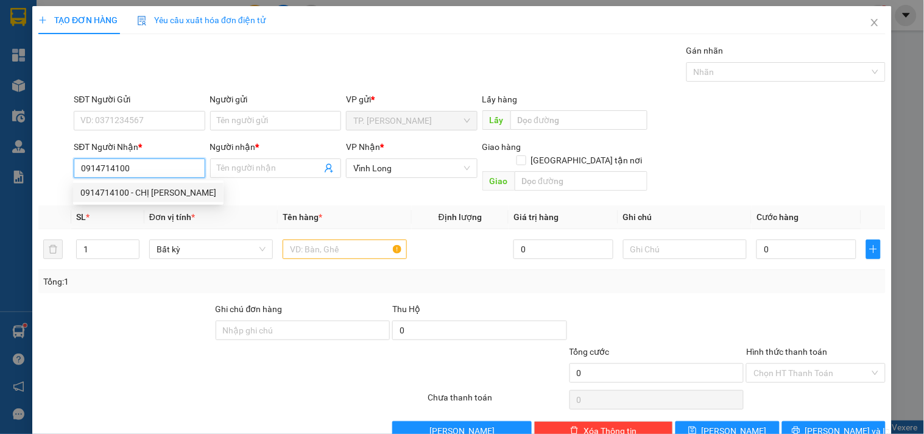
click at [169, 195] on div "0914714100 - CHỊ CHÂU" at bounding box center [148, 192] width 136 height 13
type input "CHỊ CHÂU"
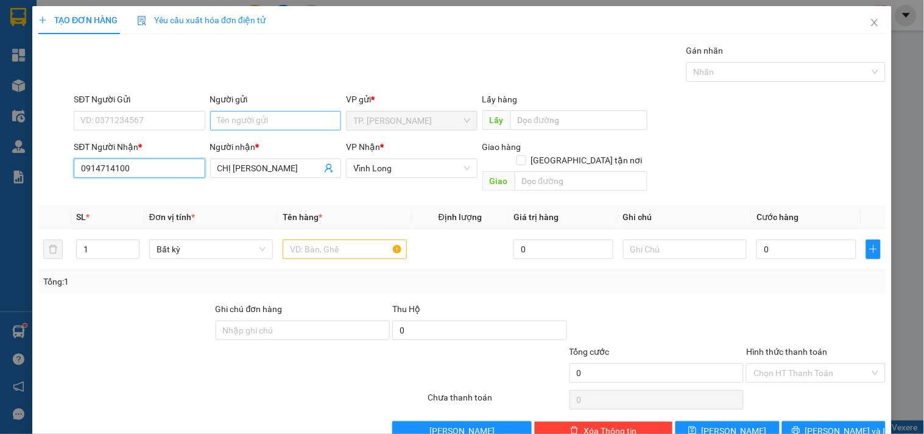
type input "0914714100"
click at [264, 116] on input "Người gửi" at bounding box center [275, 120] width 131 height 19
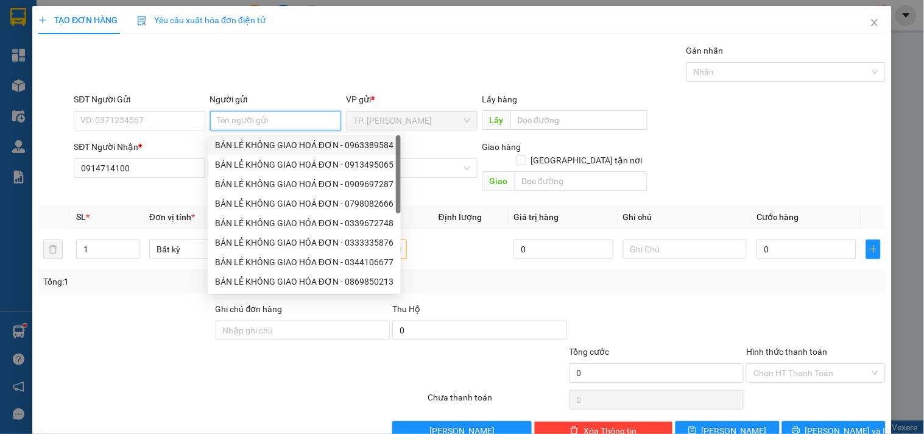
click at [248, 147] on div "BÁN LẺ KHÔNG GIAO HOÁ ĐƠN - 0963389584" at bounding box center [304, 144] width 178 height 13
type input "0963389584"
type input "BÁN LẺ KHÔNG GIAO HOÁ ĐƠN"
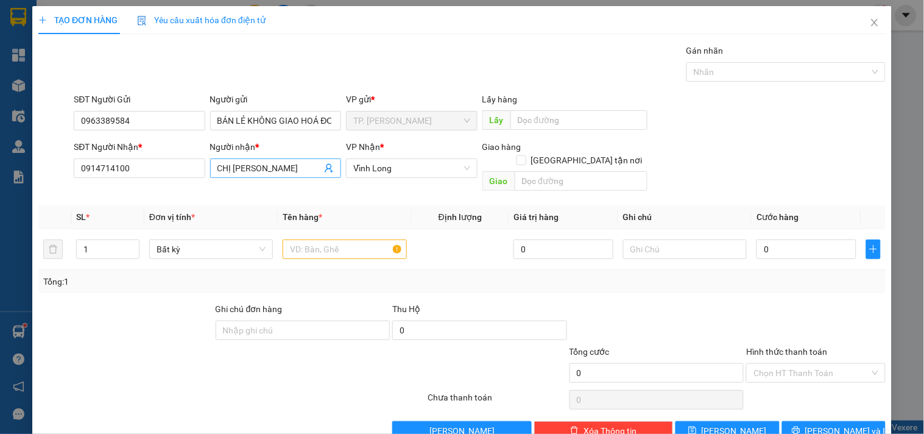
click at [281, 168] on input "CHỊ CHÂU" at bounding box center [269, 167] width 104 height 13
type input "CH TÂN VŨ"
click at [440, 270] on div "Tổng: 1" at bounding box center [461, 281] width 847 height 23
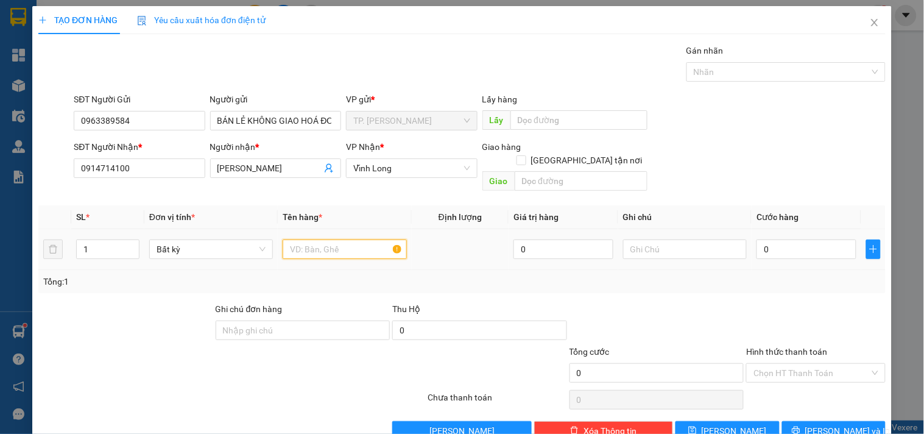
click at [362, 239] on input "text" at bounding box center [345, 248] width 124 height 19
type input "BAO TRẮNG"
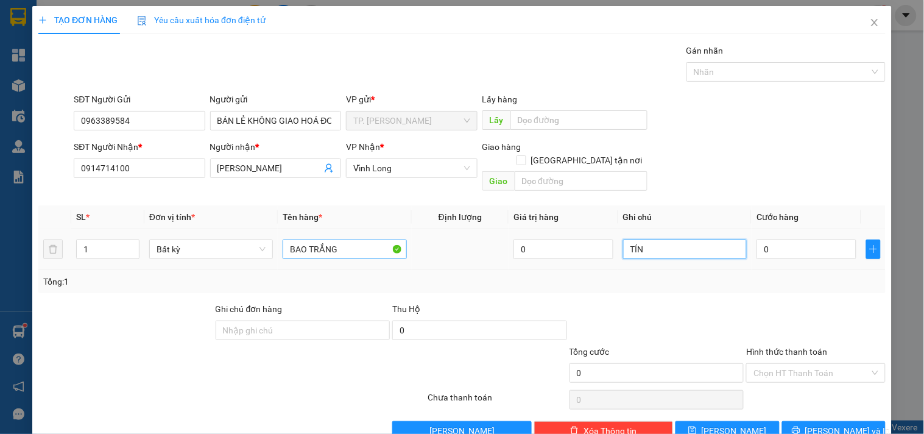
type input "TÍN"
click at [826, 424] on span "[PERSON_NAME] và In" at bounding box center [847, 430] width 85 height 13
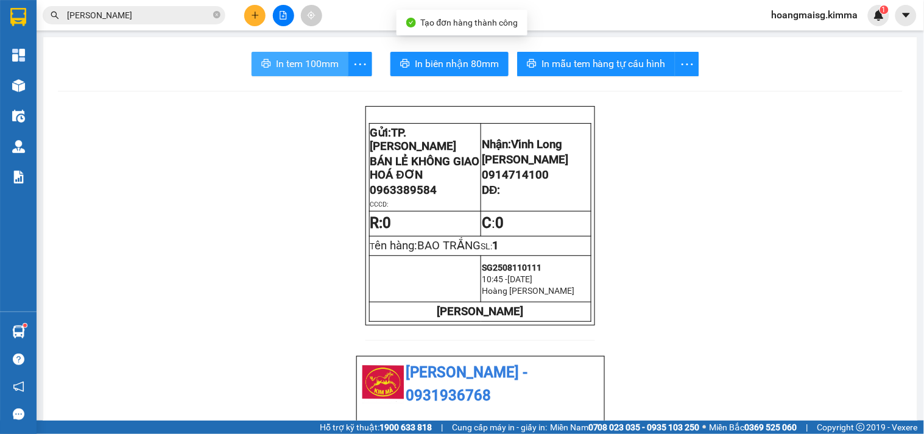
click at [309, 71] on span "In tem 100mm" at bounding box center [307, 63] width 63 height 15
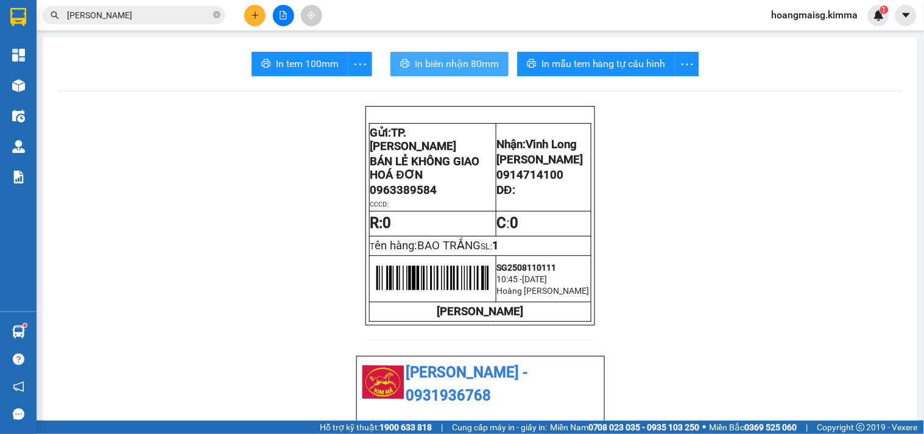
click at [471, 61] on span "In biên nhận 80mm" at bounding box center [457, 63] width 84 height 15
click at [261, 19] on button at bounding box center [254, 15] width 21 height 21
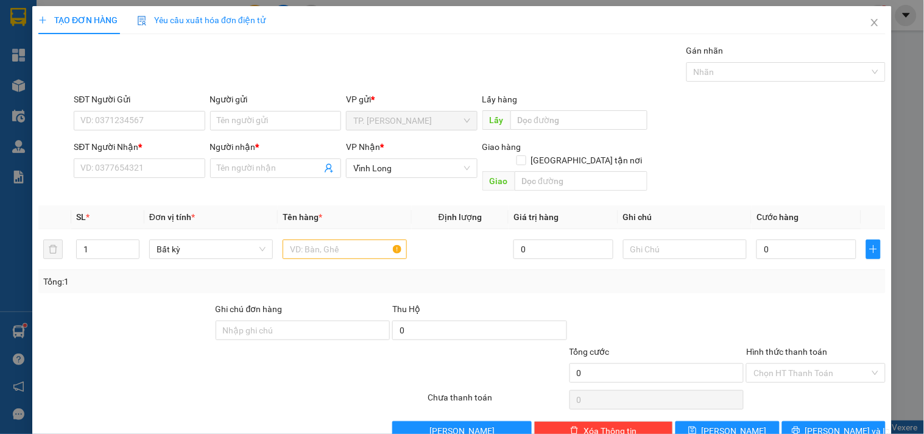
click at [263, 107] on div "Người gửi" at bounding box center [275, 102] width 131 height 18
click at [261, 119] on input "Người gửi" at bounding box center [275, 120] width 131 height 19
type input "BÁ"
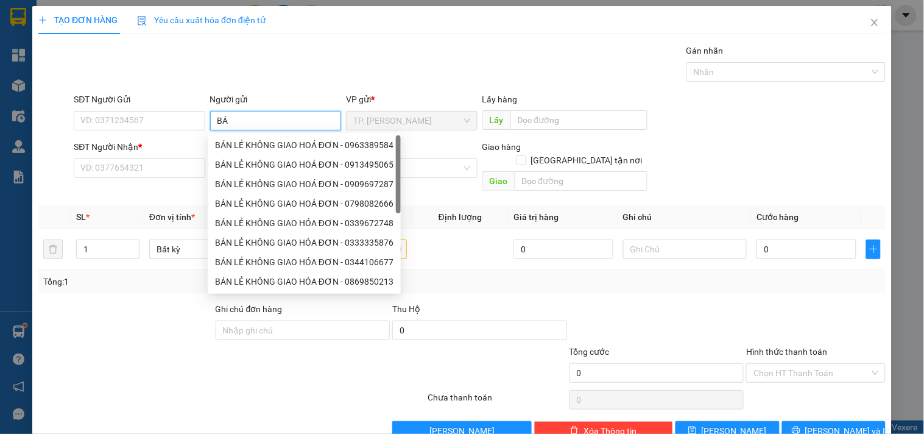
click at [259, 139] on div "BÁN LẺ KHÔNG GIAO HOÁ ĐƠN - 0963389584" at bounding box center [304, 144] width 178 height 13
type input "0963389584"
type input "BÁN LẺ KHÔNG GIAO HOÁ ĐƠN"
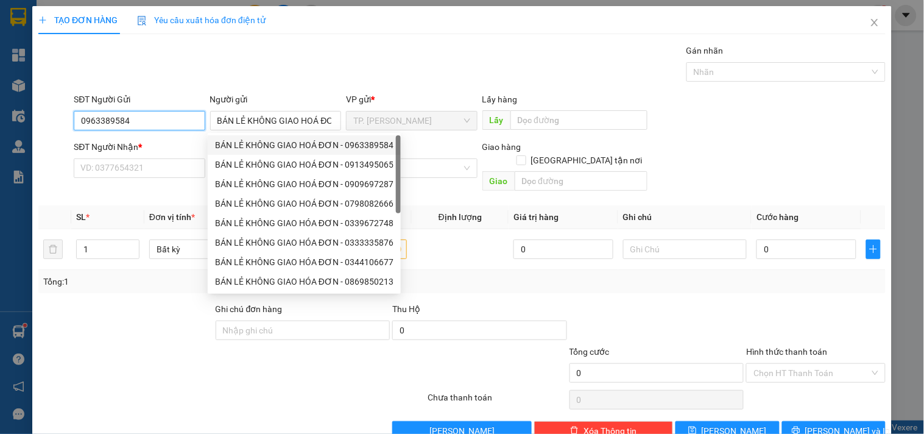
click at [174, 124] on input "0963389584" at bounding box center [139, 120] width 131 height 19
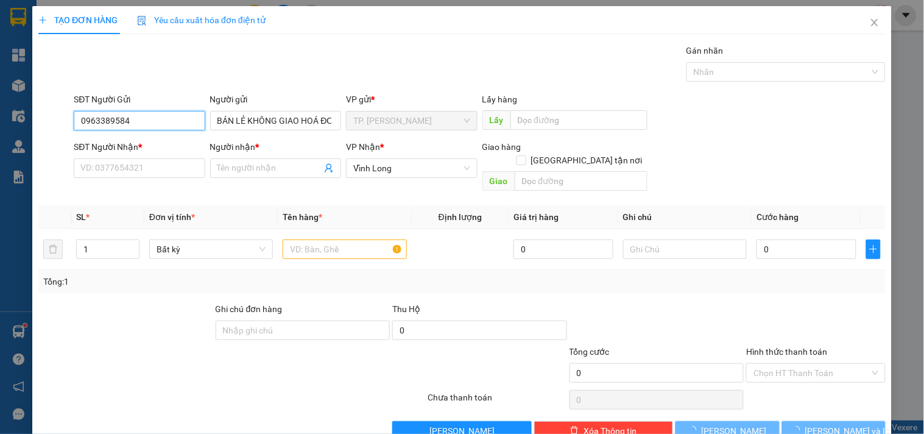
click at [174, 124] on input "0963389584" at bounding box center [139, 120] width 131 height 19
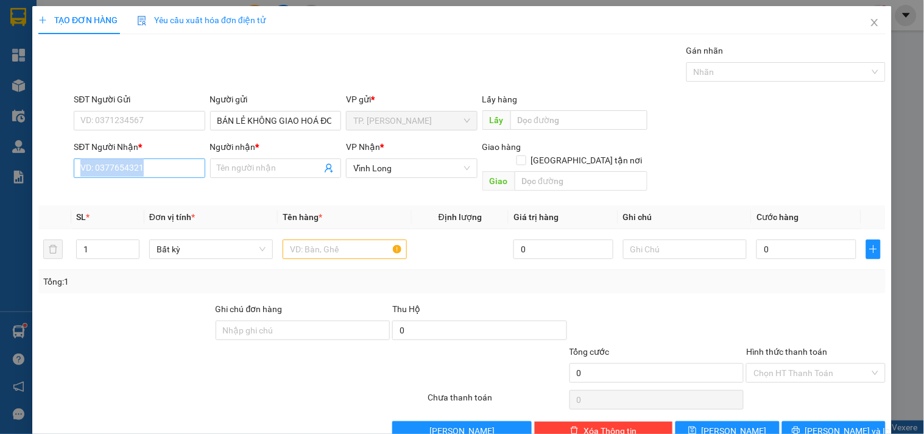
click at [165, 178] on div "SĐT Người Nhận * VD: 0377654321" at bounding box center [139, 161] width 131 height 43
click at [166, 177] on input "SĐT Người Nhận *" at bounding box center [139, 167] width 131 height 19
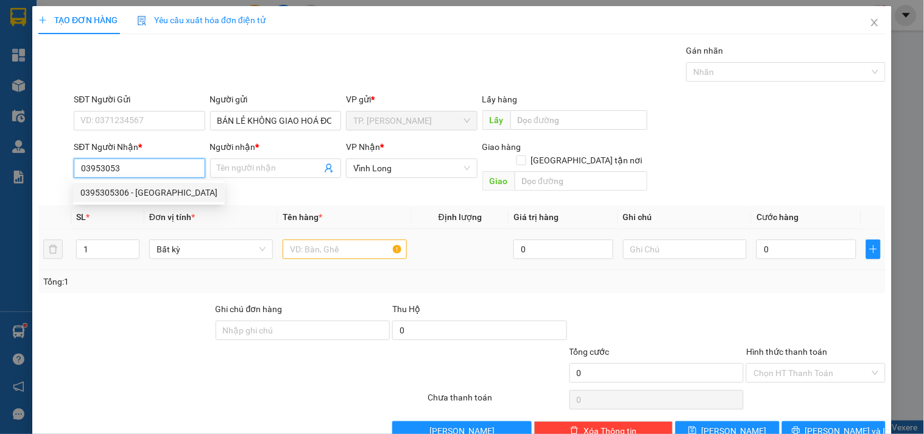
drag, startPoint x: 167, startPoint y: 190, endPoint x: 296, endPoint y: 233, distance: 136.0
click at [167, 191] on div "0395305306 - HỮU PHƯỚC" at bounding box center [148, 192] width 137 height 13
type input "0395305306"
type input "HỮU PHƯỚC"
type input "0395305306"
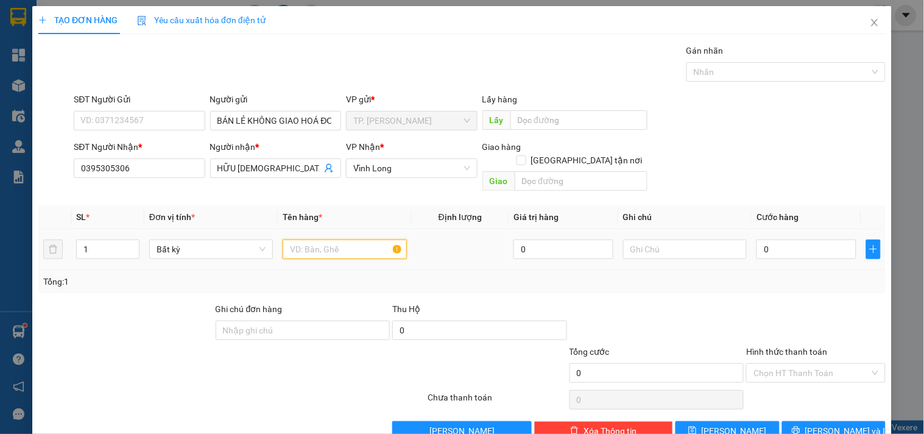
click at [324, 239] on input "text" at bounding box center [345, 248] width 124 height 19
type input "GÓIA TRẮNG KEO VÀNG"
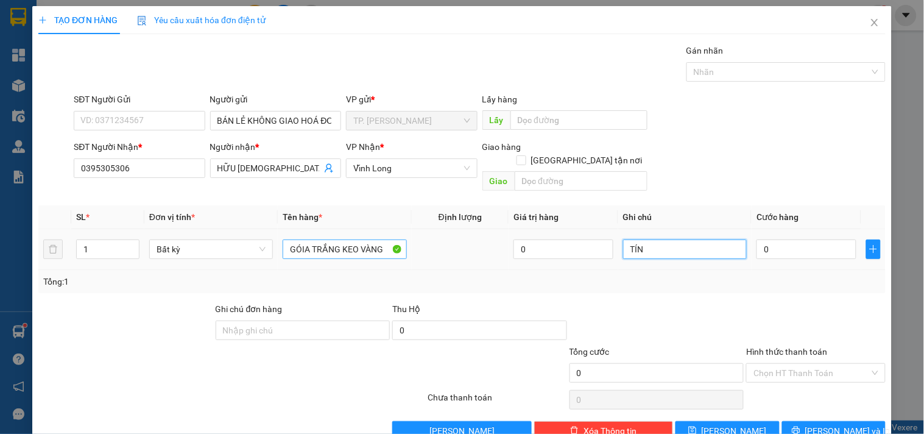
type input "TÍN"
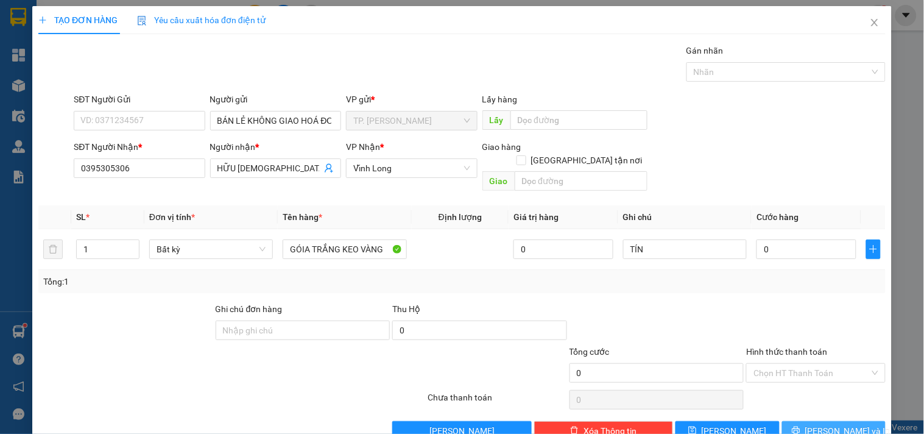
click at [841, 424] on span "[PERSON_NAME] và In" at bounding box center [847, 430] width 85 height 13
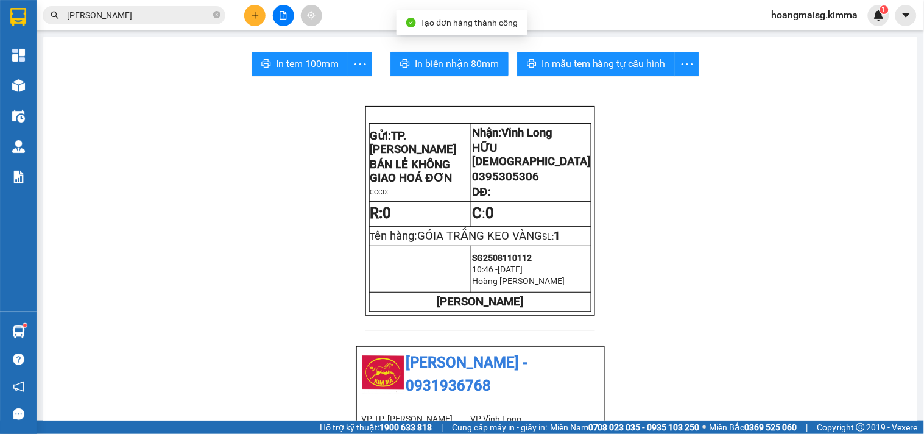
click at [240, 69] on div "In tem 100mm In biên nhận 80mm In mẫu tem hàng tự cấu hình" at bounding box center [480, 64] width 845 height 24
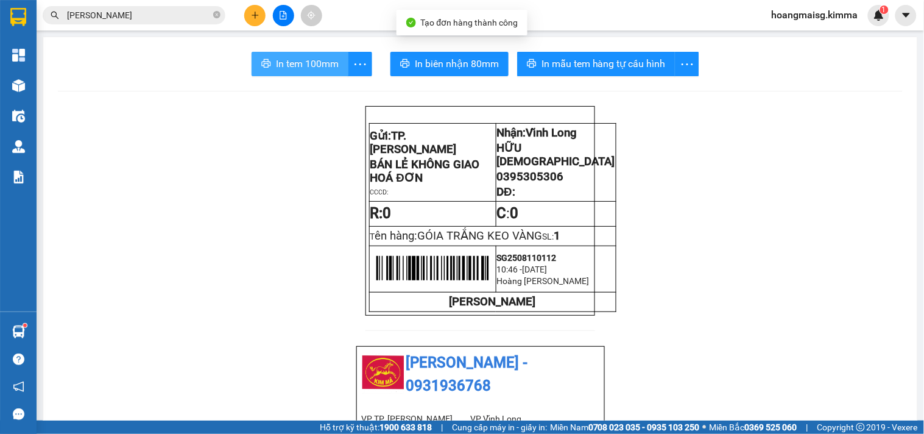
click at [276, 62] on span "In tem 100mm" at bounding box center [307, 63] width 63 height 15
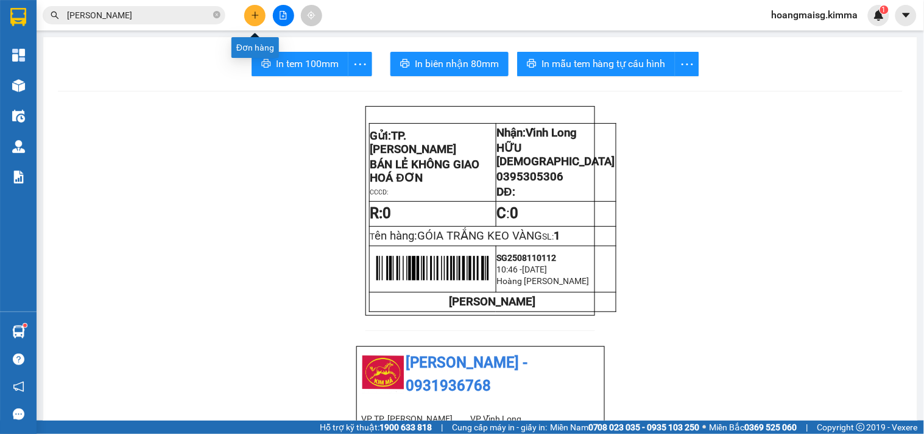
click at [253, 13] on icon "plus" at bounding box center [255, 15] width 9 height 9
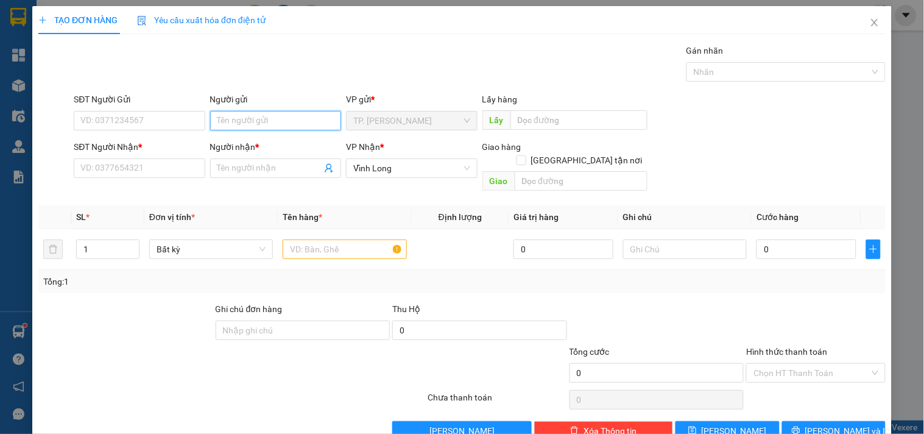
click at [218, 119] on input "Người gửi" at bounding box center [275, 120] width 131 height 19
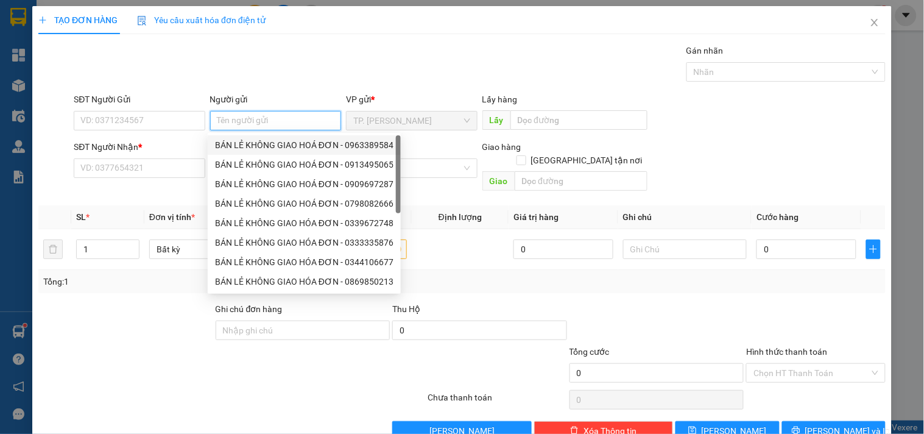
click at [224, 139] on div "BÁN LẺ KHÔNG GIAO HOÁ ĐƠN - 0963389584" at bounding box center [304, 144] width 178 height 13
type input "0963389584"
type input "BÁN LẺ KHÔNG GIAO HOÁ ĐƠN"
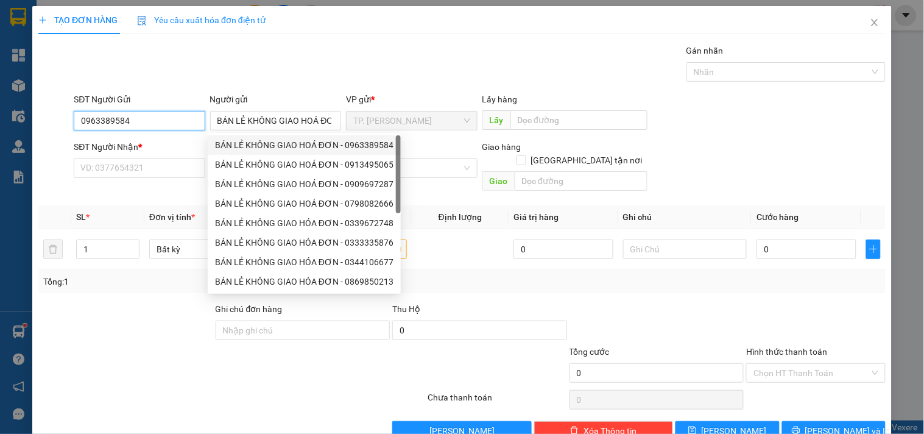
click at [140, 111] on input "0963389584" at bounding box center [139, 120] width 131 height 19
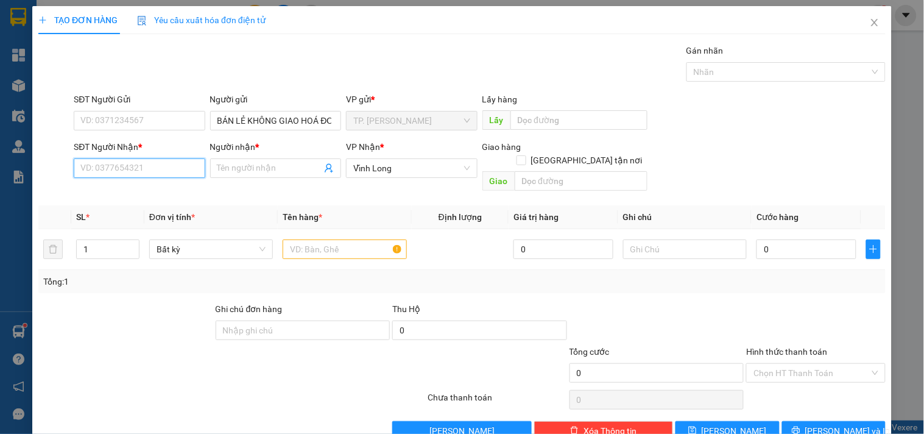
click at [143, 160] on input "SĐT Người Nhận *" at bounding box center [139, 167] width 131 height 19
click at [157, 171] on input "2572" at bounding box center [139, 167] width 131 height 19
type input "0767172572"
click at [166, 184] on div "0767172572 - ANH LÂM" at bounding box center [140, 192] width 135 height 19
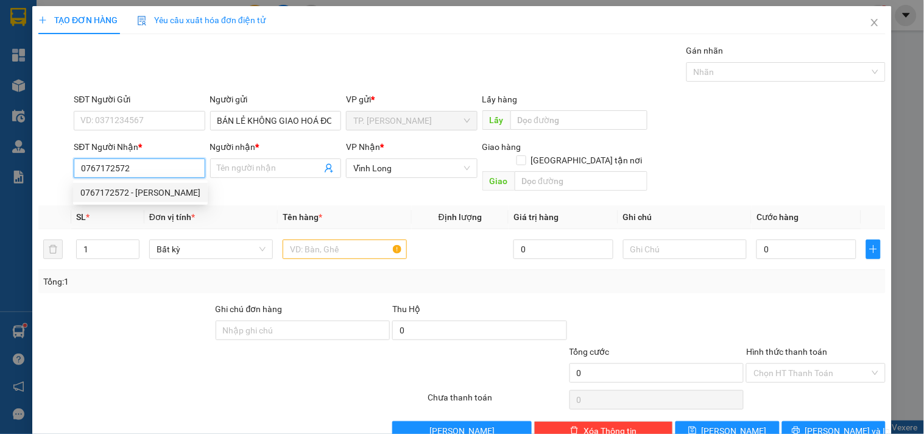
type input "ANH LÂM"
type input "0767172572"
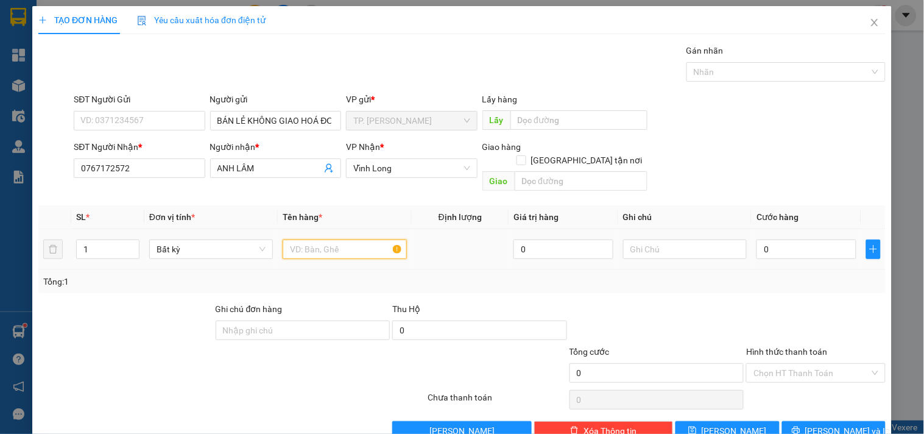
click at [305, 239] on input "text" at bounding box center [345, 248] width 124 height 19
type input "HỘP CHIM"
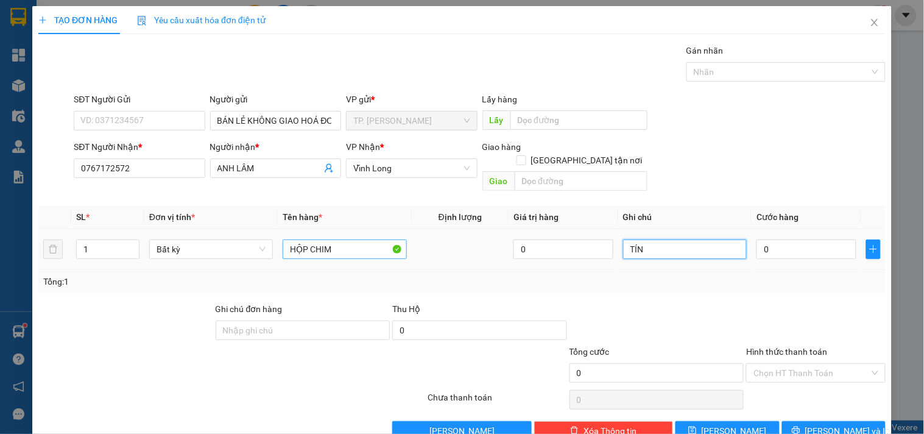
type input "TÍN"
click at [856, 421] on button "[PERSON_NAME] và In" at bounding box center [834, 430] width 104 height 19
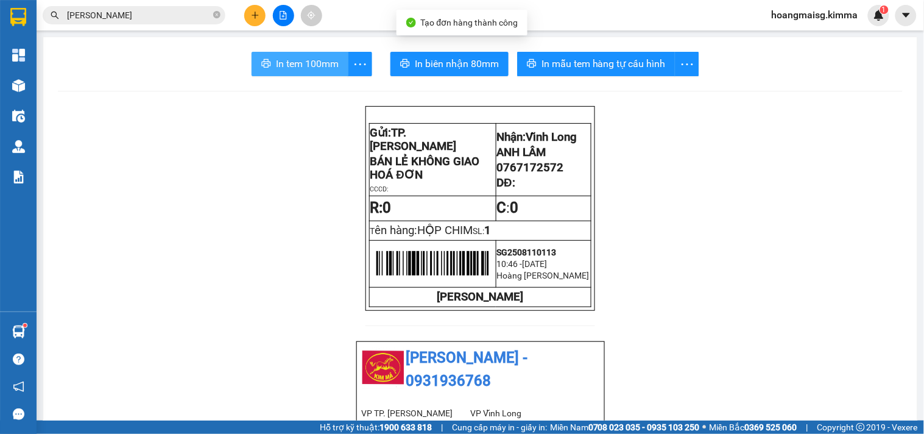
click at [278, 54] on button "In tem 100mm" at bounding box center [300, 64] width 97 height 24
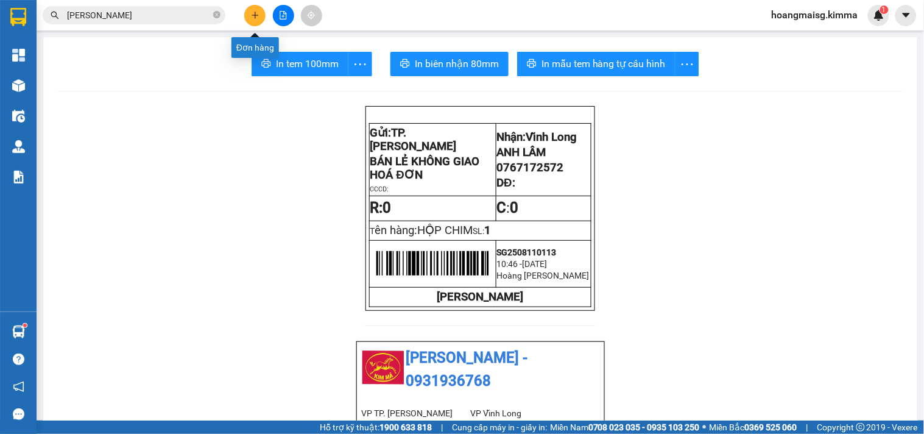
click at [257, 19] on icon "plus" at bounding box center [255, 15] width 9 height 9
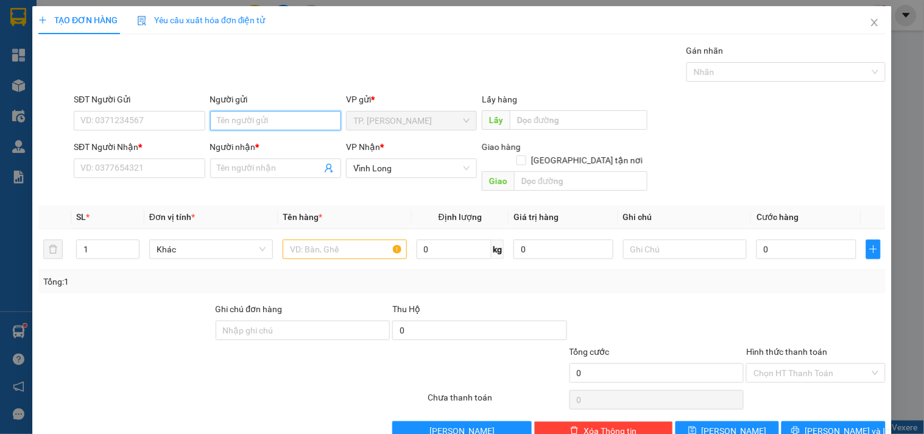
click at [264, 118] on input "Người gửi" at bounding box center [275, 120] width 131 height 19
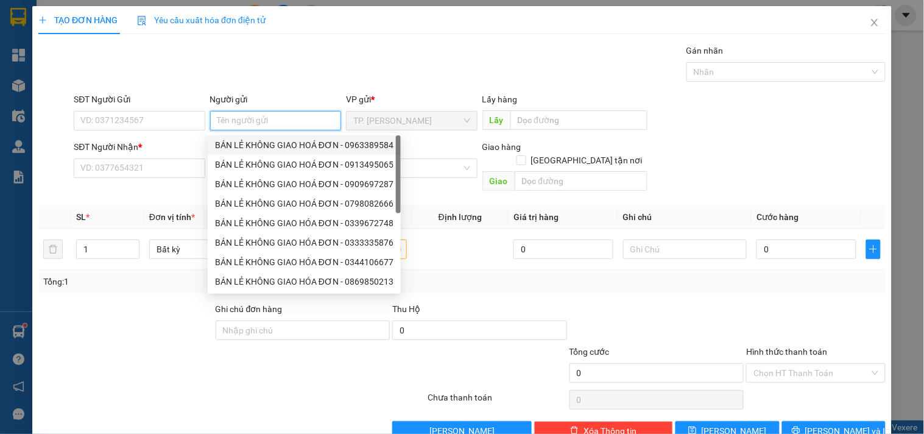
click at [255, 138] on div "BÁN LẺ KHÔNG GIAO HOÁ ĐƠN - 0963389584" at bounding box center [304, 144] width 178 height 13
type input "0963389584"
type input "BÁN LẺ KHÔNG GIAO HOÁ ĐƠN"
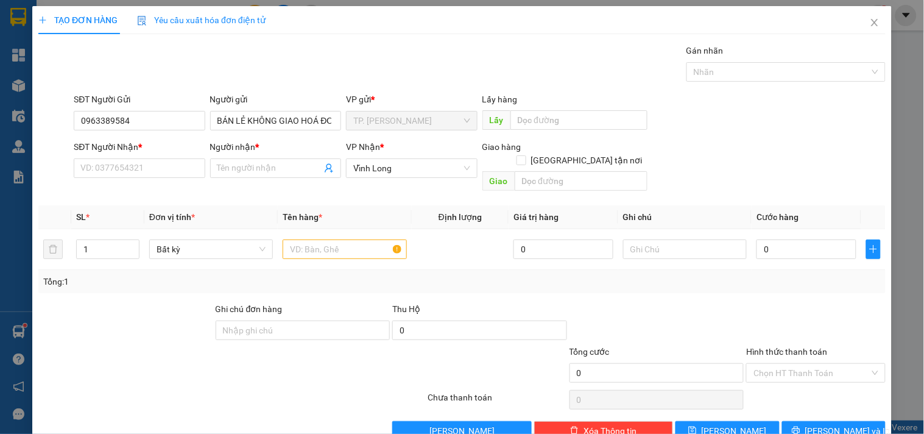
click at [203, 124] on div "SĐT Người Gửi 0963389584" at bounding box center [139, 114] width 136 height 43
click at [202, 124] on input "0963389584" at bounding box center [139, 120] width 131 height 19
click at [159, 171] on input "SĐT Người Nhận *" at bounding box center [139, 167] width 131 height 19
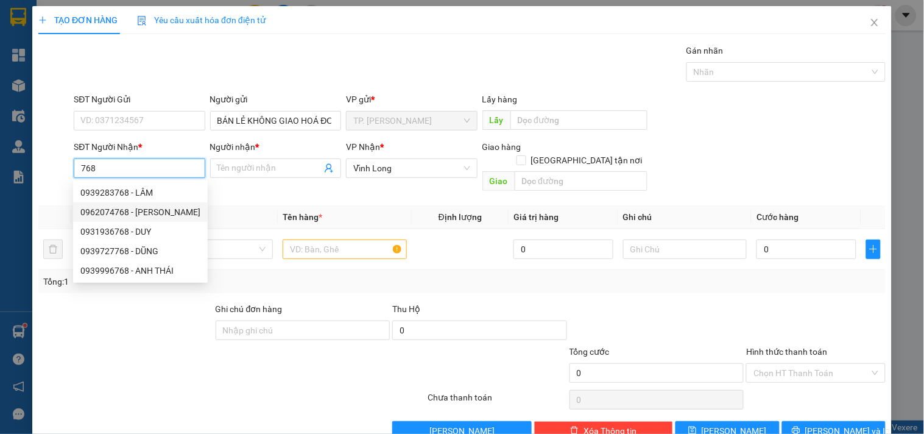
click at [157, 208] on div "0962074768 - ANH GIÁP" at bounding box center [140, 211] width 120 height 13
type input "0962074768"
type input "ANH GIÁP"
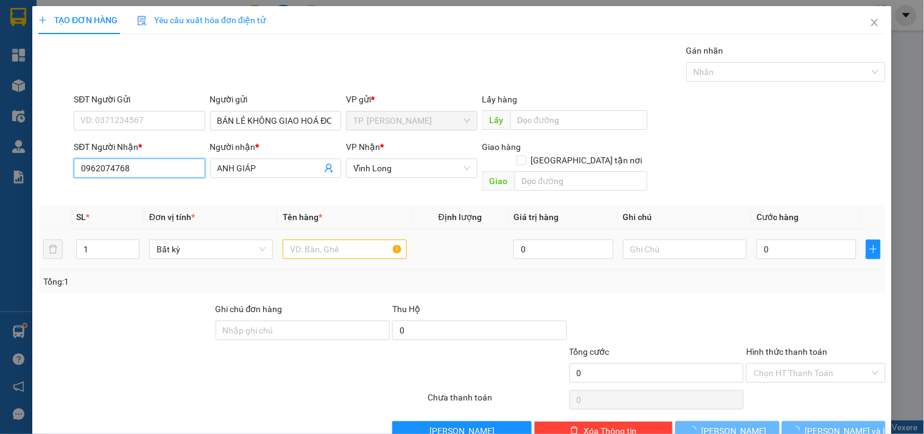
type input "0962074768"
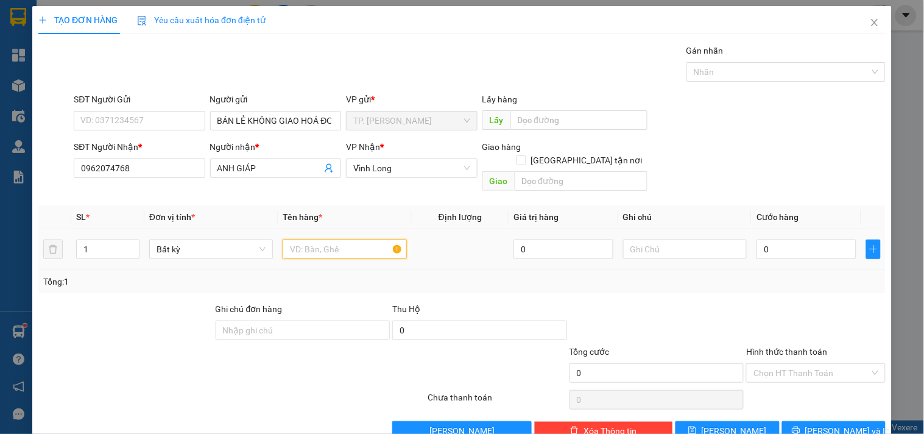
click at [320, 239] on input "text" at bounding box center [345, 248] width 124 height 19
type input "2 THÙNG"
type input "2"
click at [131, 245] on icon "up" at bounding box center [133, 246] width 4 height 2
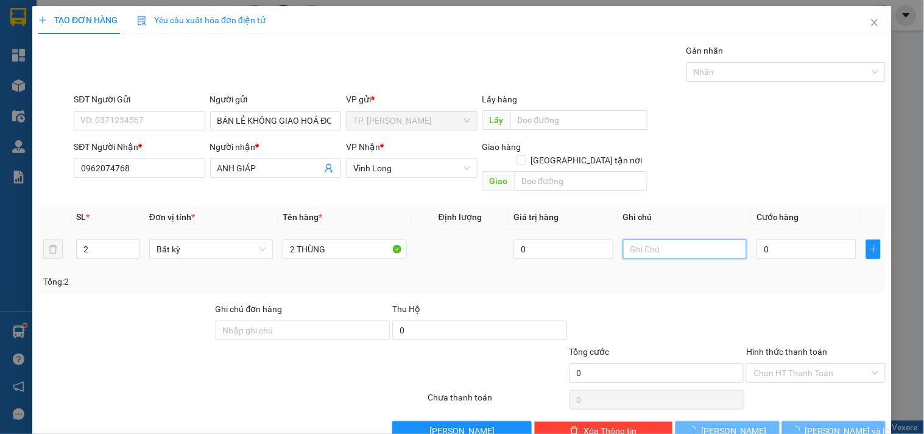
drag, startPoint x: 674, startPoint y: 232, endPoint x: 651, endPoint y: 222, distance: 25.1
click at [673, 239] on input "text" at bounding box center [685, 248] width 124 height 19
type input "TÍN"
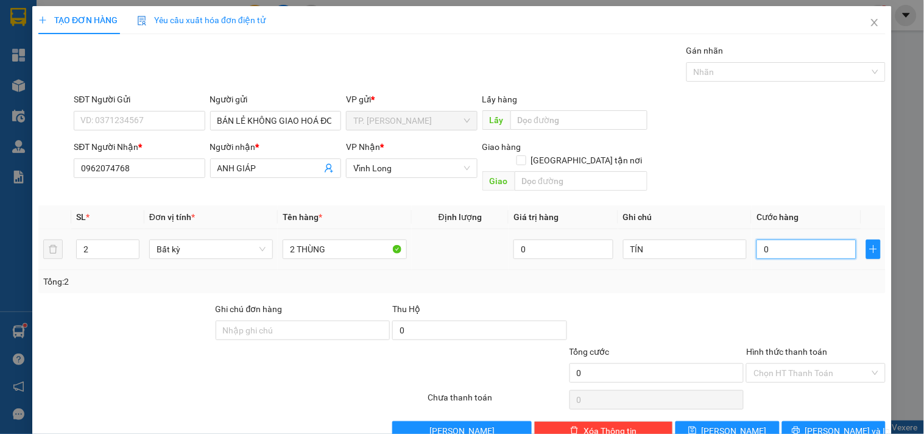
type input "007"
type input "7"
type input "0.070"
type input "70"
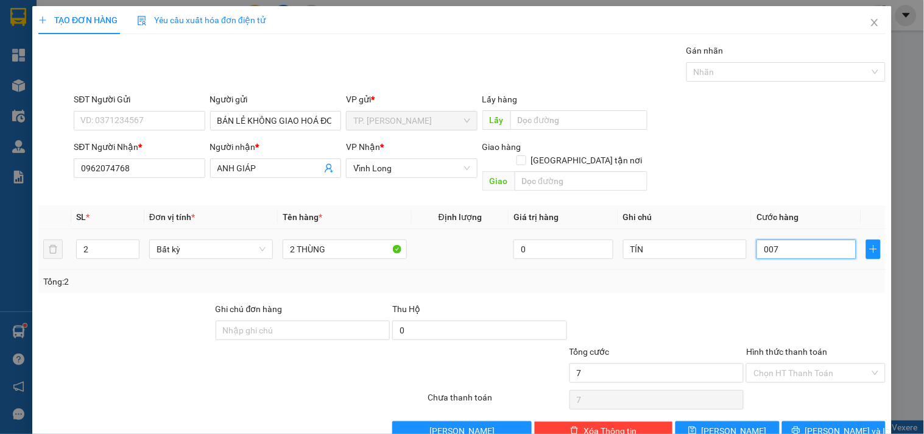
type input "70"
type input "70.000"
click at [771, 364] on input "Hình thức thanh toán" at bounding box center [812, 373] width 116 height 18
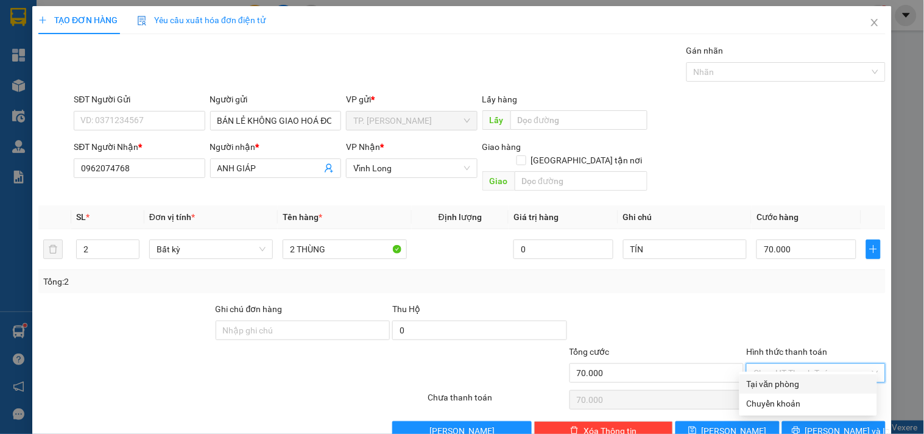
click at [771, 385] on div "Tại văn phòng" at bounding box center [808, 383] width 123 height 13
type input "0"
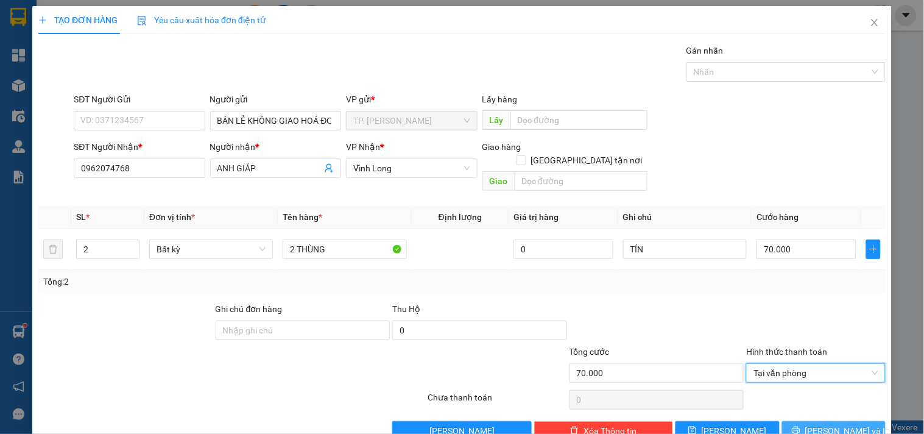
click at [805, 421] on button "[PERSON_NAME] và In" at bounding box center [834, 430] width 104 height 19
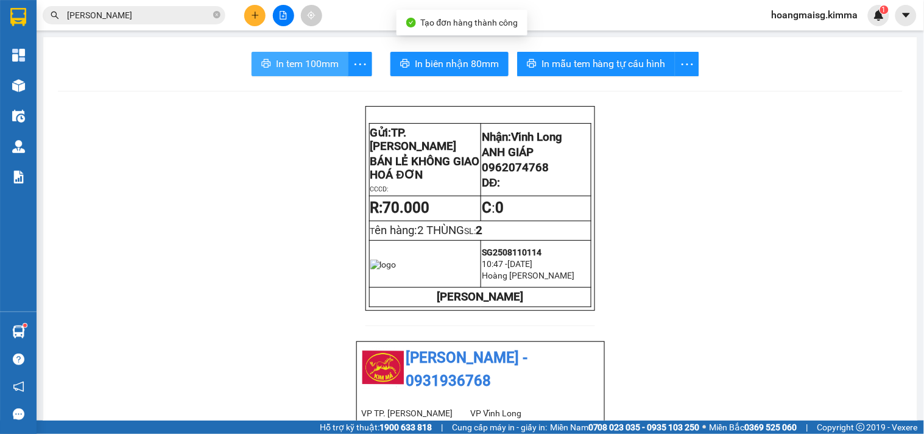
click at [300, 56] on span "In tem 100mm" at bounding box center [307, 63] width 63 height 15
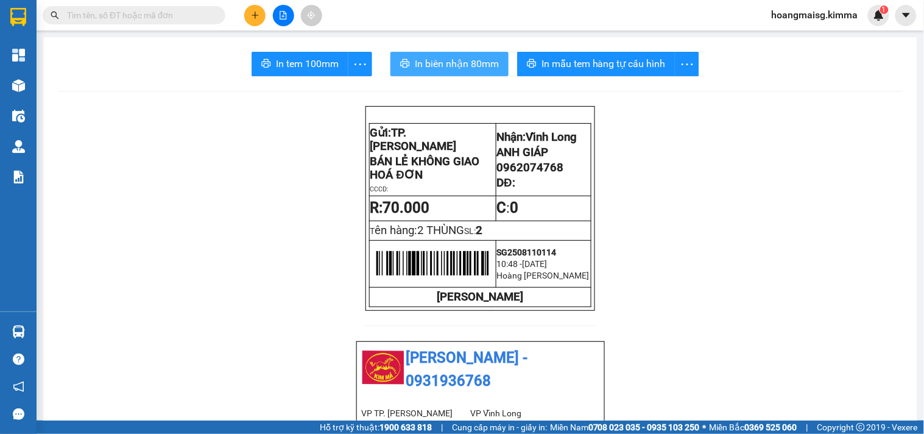
click at [457, 74] on button "In biên nhận 80mm" at bounding box center [450, 64] width 118 height 24
click at [260, 10] on button at bounding box center [254, 15] width 21 height 21
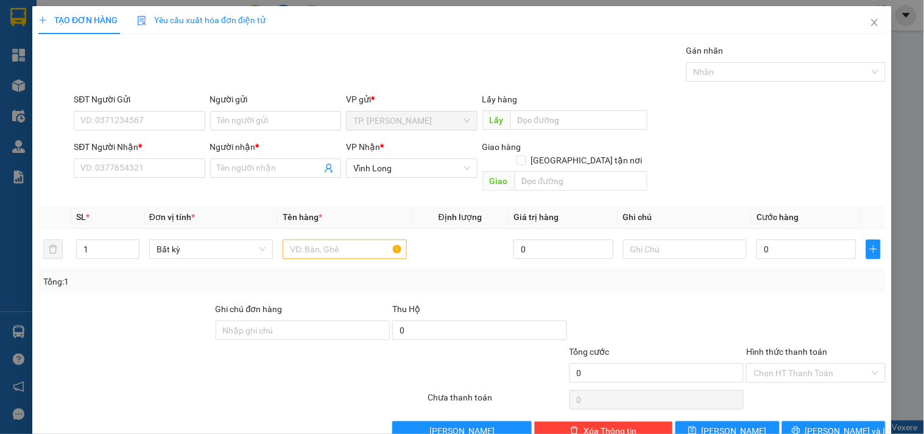
click at [306, 130] on div "Người gửi Tên người gửi" at bounding box center [275, 114] width 131 height 43
click at [306, 125] on input "Người gửi" at bounding box center [275, 120] width 131 height 19
type input "BÁ"
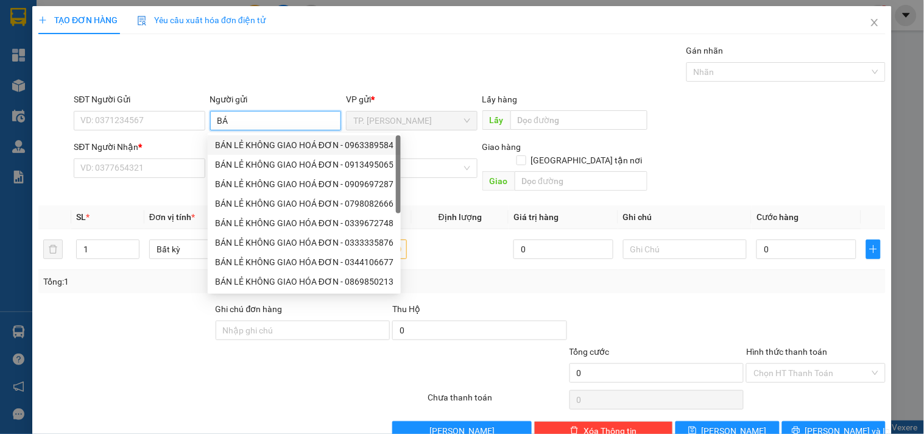
click at [256, 140] on div "BÁN LẺ KHÔNG GIAO HOÁ ĐƠN - 0963389584" at bounding box center [304, 144] width 178 height 13
type input "0963389584"
type input "BÁN LẺ KHÔNG GIAO HOÁ ĐƠN"
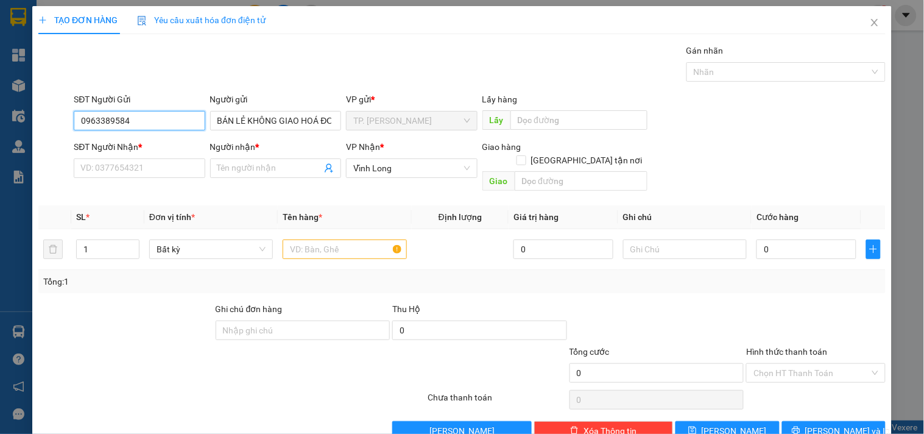
click at [182, 122] on input "0963389584" at bounding box center [139, 120] width 131 height 19
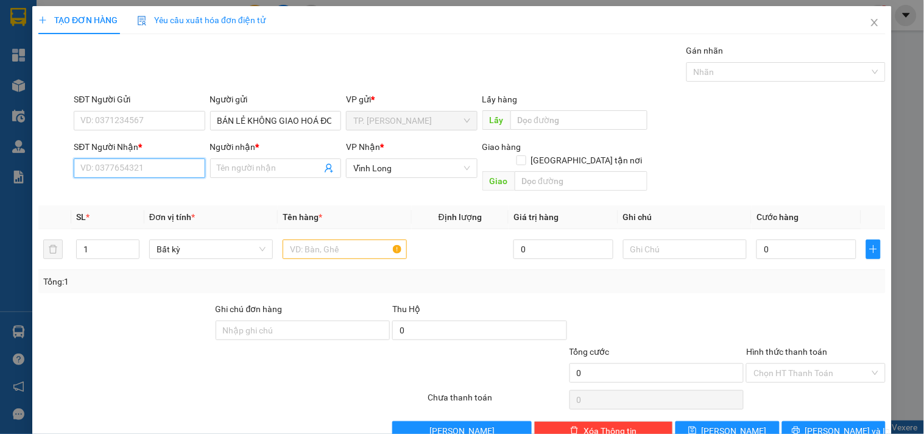
click at [172, 163] on input "SĐT Người Nhận *" at bounding box center [139, 167] width 131 height 19
type input "0772195504"
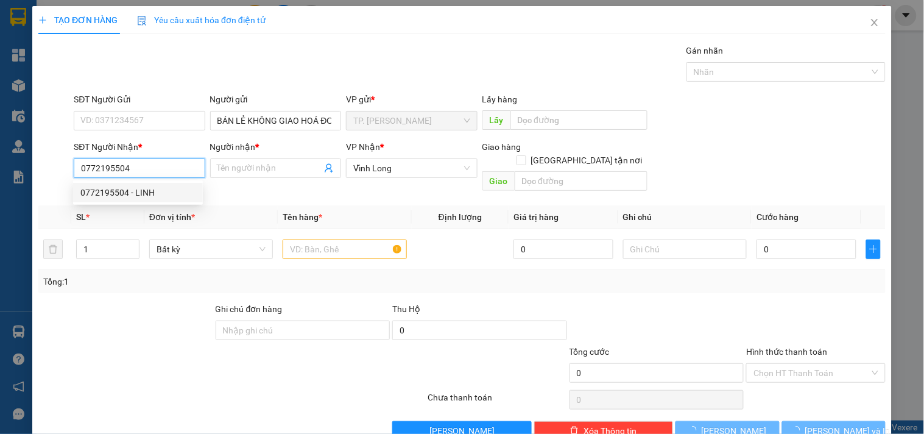
click at [152, 193] on div "0772195504 - LINH" at bounding box center [137, 192] width 115 height 13
type input "LINH"
type input "0772195504"
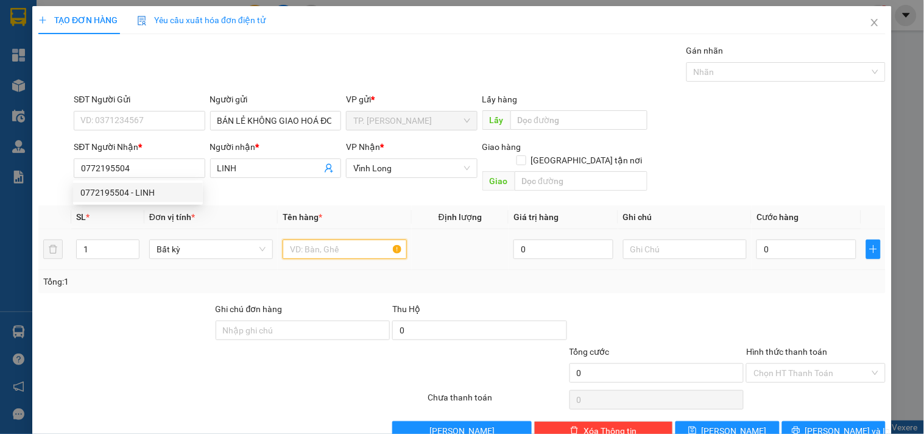
click at [325, 241] on input "text" at bounding box center [345, 248] width 124 height 19
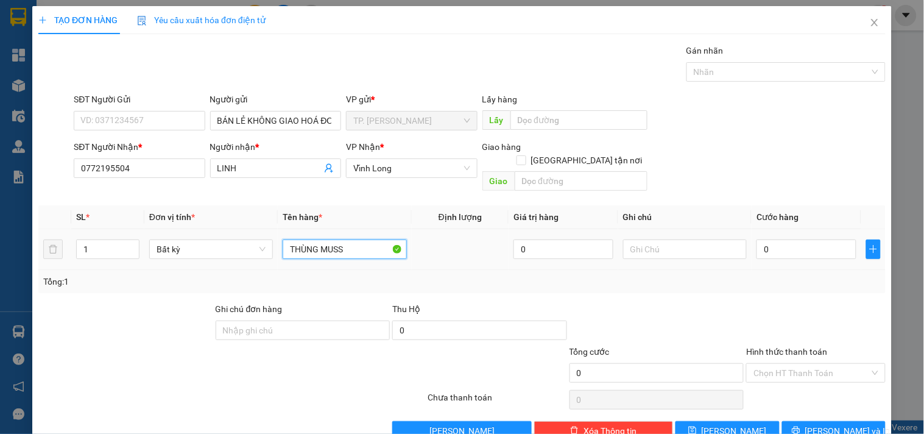
type input "THÙNG MUSS"
type input "TÍN"
click at [821, 424] on span "[PERSON_NAME] và In" at bounding box center [847, 430] width 85 height 13
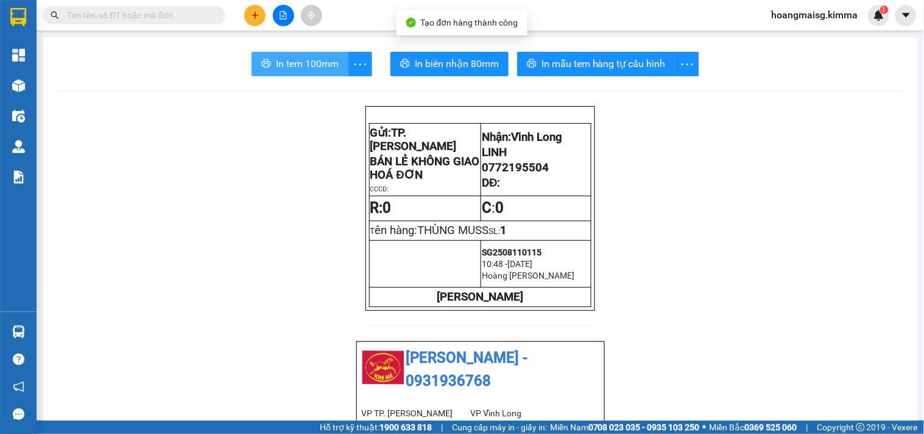
click at [320, 53] on button "In tem 100mm" at bounding box center [300, 64] width 97 height 24
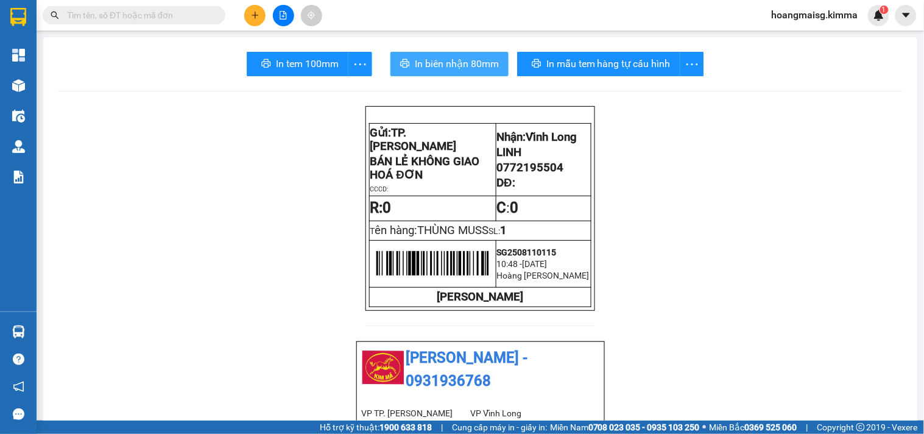
click at [486, 60] on span "In biên nhận 80mm" at bounding box center [457, 63] width 84 height 15
click at [260, 12] on button at bounding box center [254, 15] width 21 height 21
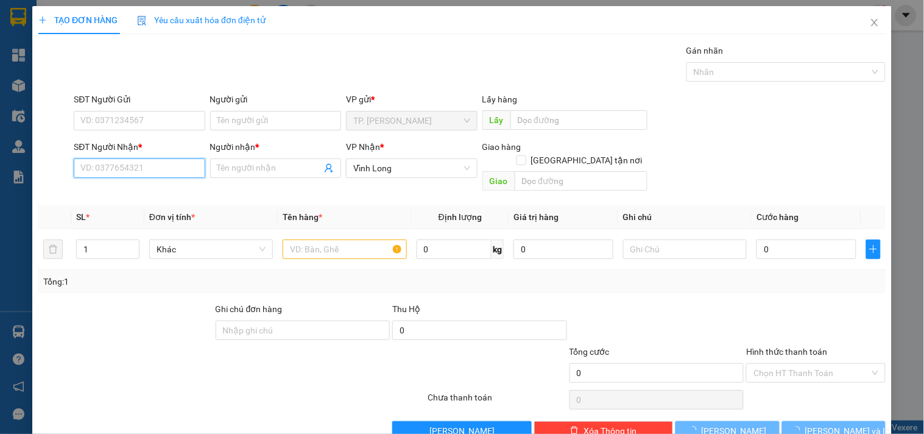
click at [168, 165] on input "SĐT Người Nhận *" at bounding box center [139, 167] width 131 height 19
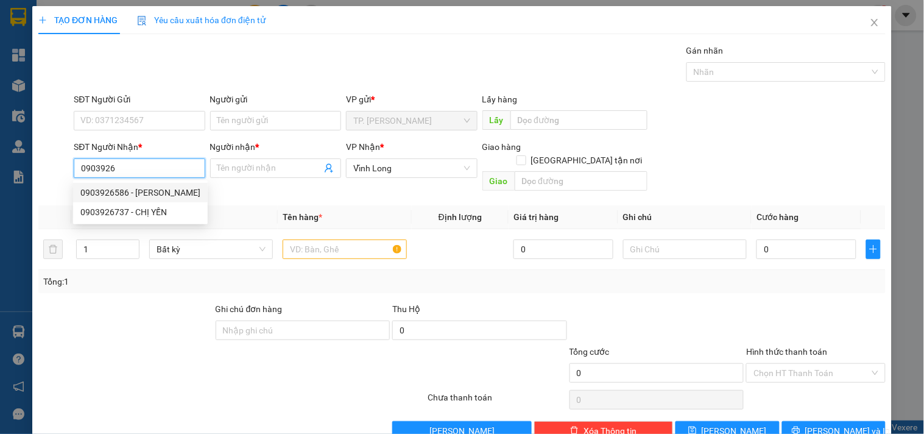
click at [169, 186] on div "0903926586 - KIM LOAN" at bounding box center [140, 192] width 120 height 13
type input "0903926586"
type input "KIM LOAN"
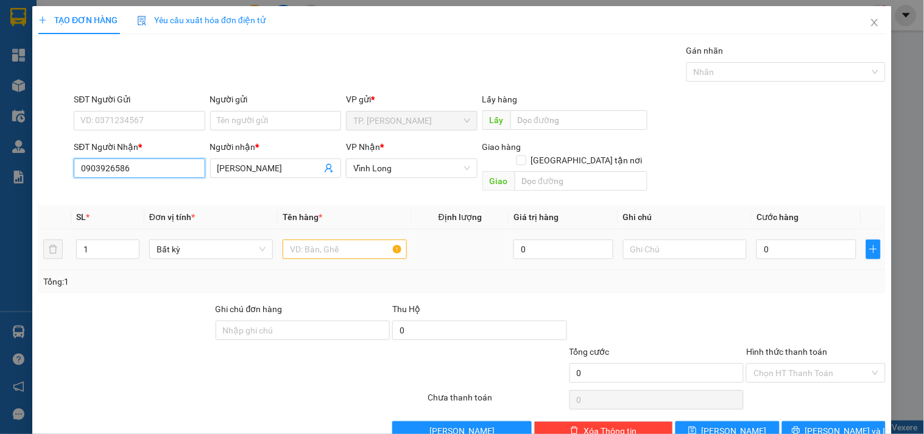
type input "0903926586"
click at [314, 239] on input "text" at bounding box center [345, 248] width 124 height 19
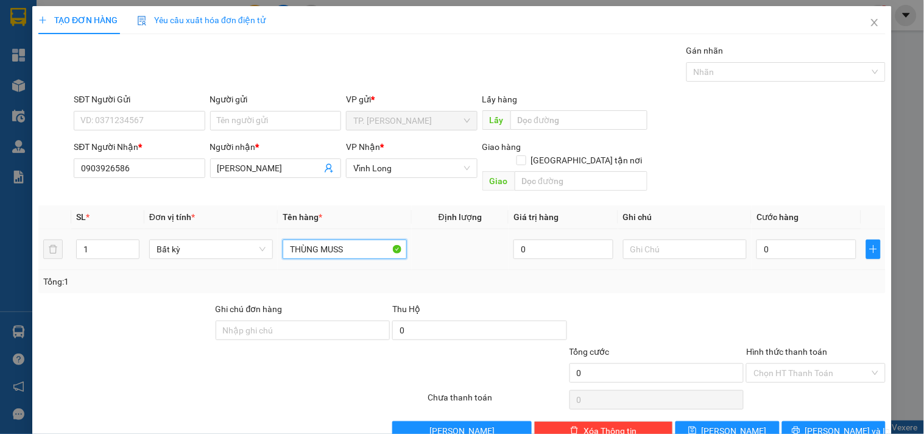
type input "THÙNG MUSS"
type input "TÍN"
drag, startPoint x: 275, startPoint y: 122, endPoint x: 296, endPoint y: 124, distance: 20.8
click at [276, 122] on input "Người gửi" at bounding box center [275, 120] width 131 height 19
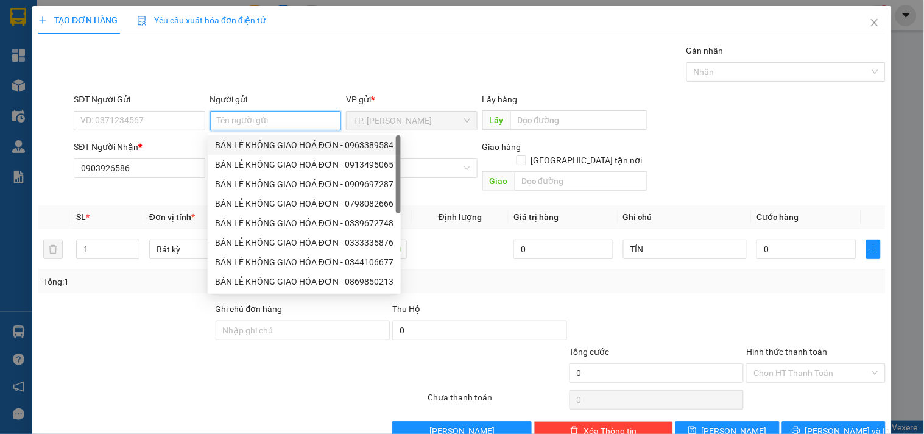
drag, startPoint x: 274, startPoint y: 142, endPoint x: 175, endPoint y: 131, distance: 99.3
click at [272, 142] on div "BÁN LẺ KHÔNG GIAO HOÁ ĐƠN - 0963389584" at bounding box center [304, 144] width 178 height 13
type input "0963389584"
type input "BÁN LẺ KHÔNG GIAO HOÁ ĐƠN"
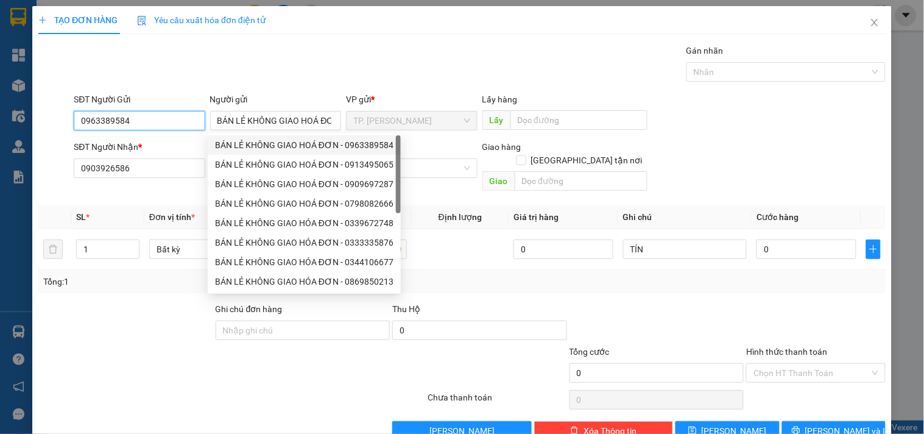
click at [169, 127] on input "0963389584" at bounding box center [139, 120] width 131 height 19
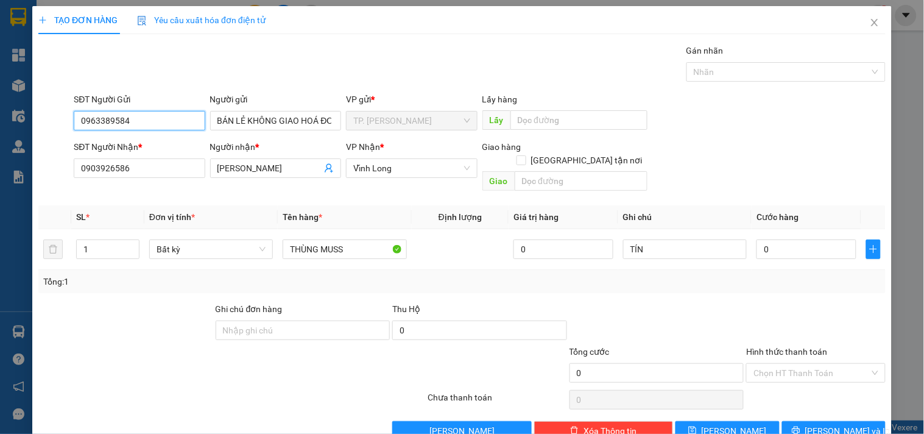
click at [169, 126] on input "0963389584" at bounding box center [139, 120] width 131 height 19
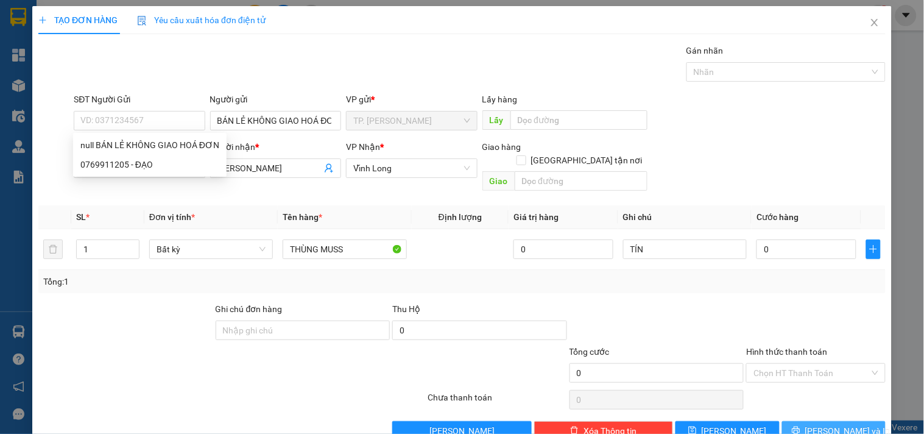
click at [801, 426] on icon "printer" at bounding box center [796, 430] width 9 height 9
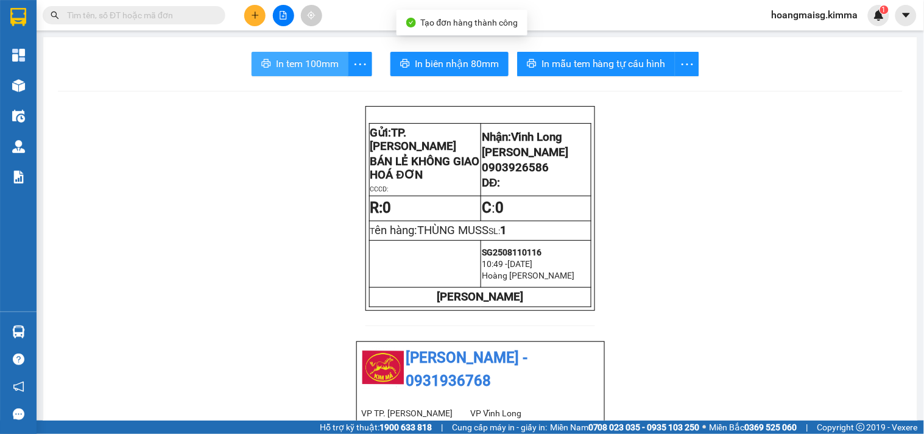
click at [302, 69] on span "In tem 100mm" at bounding box center [307, 63] width 63 height 15
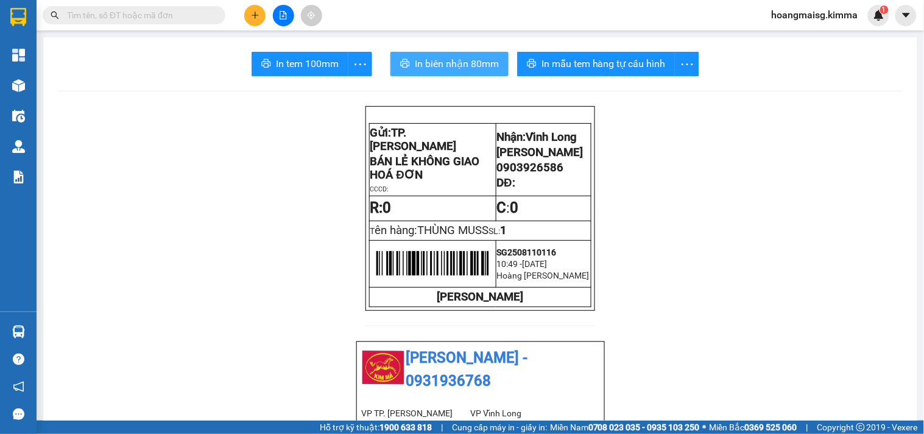
click at [482, 71] on button "In biên nhận 80mm" at bounding box center [450, 64] width 118 height 24
click at [175, 9] on input "text" at bounding box center [139, 15] width 144 height 13
type input "0"
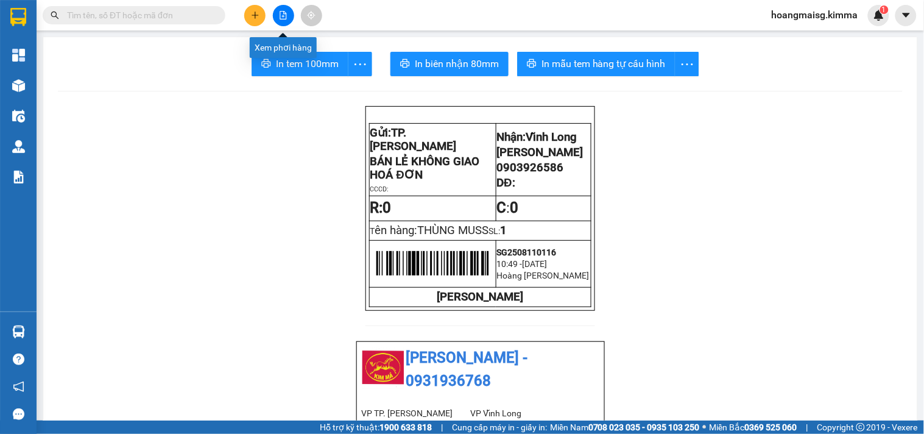
click at [258, 13] on icon "plus" at bounding box center [255, 15] width 9 height 9
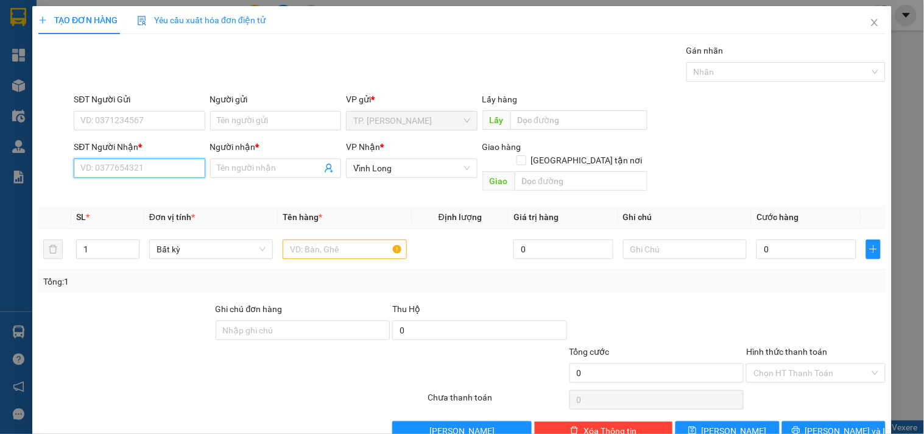
click at [171, 165] on input "SĐT Người Nhận *" at bounding box center [139, 167] width 131 height 19
click at [169, 186] on div "0913785382 - PHÚC TOÀN" at bounding box center [137, 192] width 115 height 13
type input "0913785382"
type input "PHÚC TOÀN"
type input "0913785382"
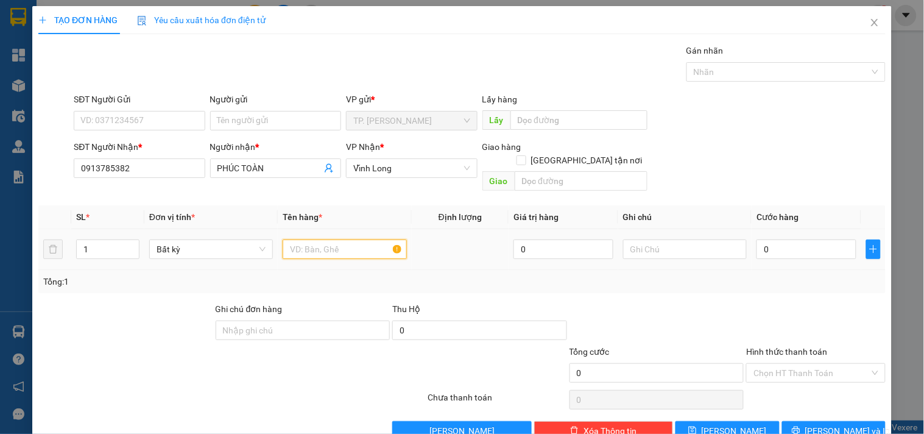
click at [300, 239] on input "text" at bounding box center [345, 248] width 124 height 19
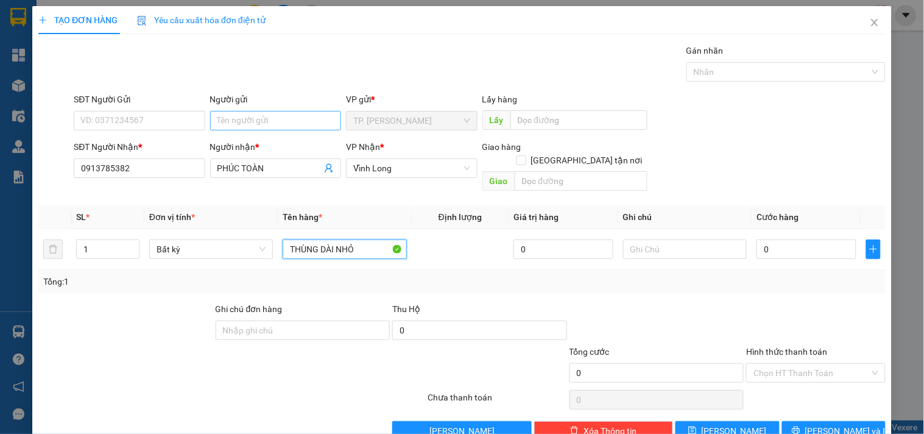
type input "THÙNG DÀI NHỎ"
click at [257, 122] on input "Người gửi" at bounding box center [275, 120] width 131 height 19
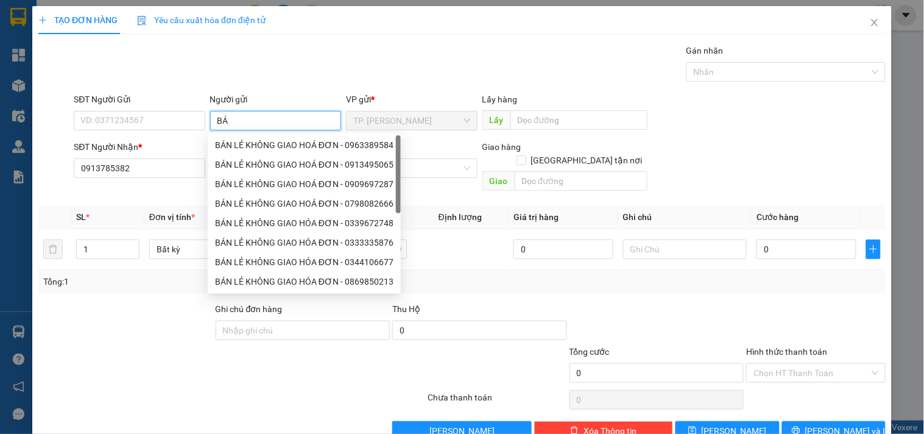
type input "BÁN"
drag, startPoint x: 263, startPoint y: 136, endPoint x: 221, endPoint y: 127, distance: 43.0
click at [258, 132] on body "Kết quả tìm kiếm ( 0 ) Bộ lọc No Data hoangmaisg.kimma 1 Tổng Quan Kho hàng mới…" at bounding box center [462, 217] width 924 height 434
click at [224, 157] on div "BÁN LẺ KHÔNG GIAO HOÁ ĐƠN - 0913495065" at bounding box center [304, 164] width 193 height 19
type input "0913495065"
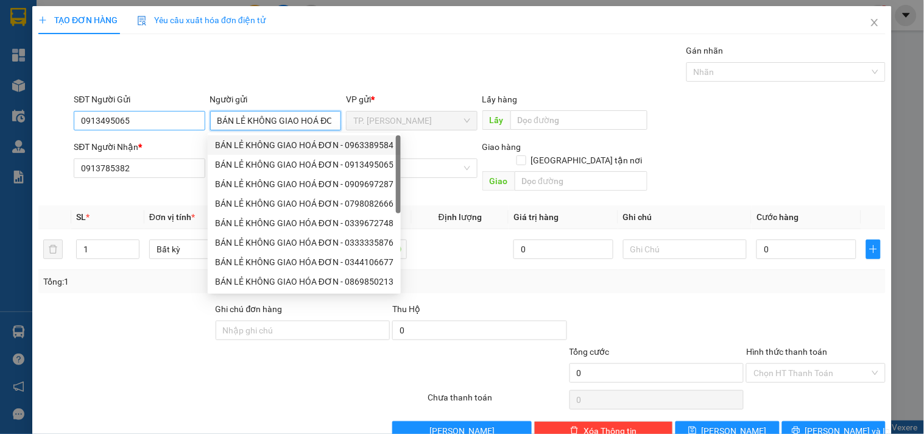
type input "BÁN LẺ KHÔNG GIAO HOÁ ĐƠN"
click at [150, 120] on input "0913495065" at bounding box center [139, 120] width 131 height 19
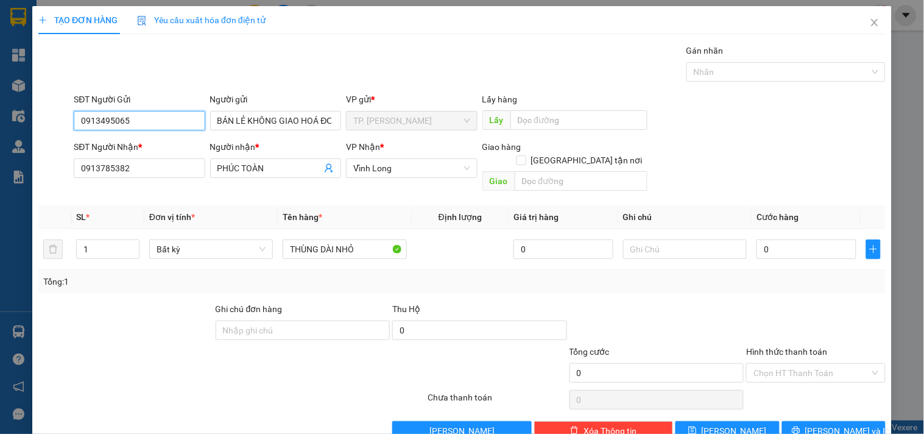
click at [150, 120] on input "0913495065" at bounding box center [139, 120] width 131 height 19
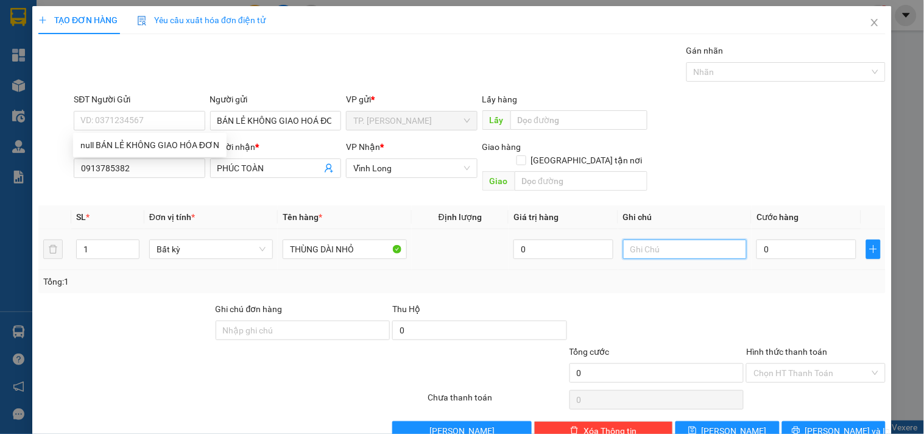
click at [638, 239] on input "text" at bounding box center [685, 248] width 124 height 19
type input "T"
type input "TÍN"
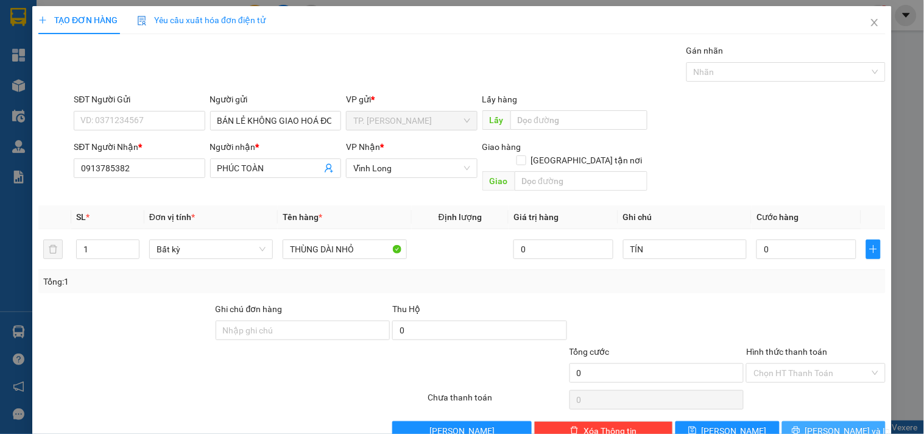
click at [875, 422] on button "[PERSON_NAME] và In" at bounding box center [834, 430] width 104 height 19
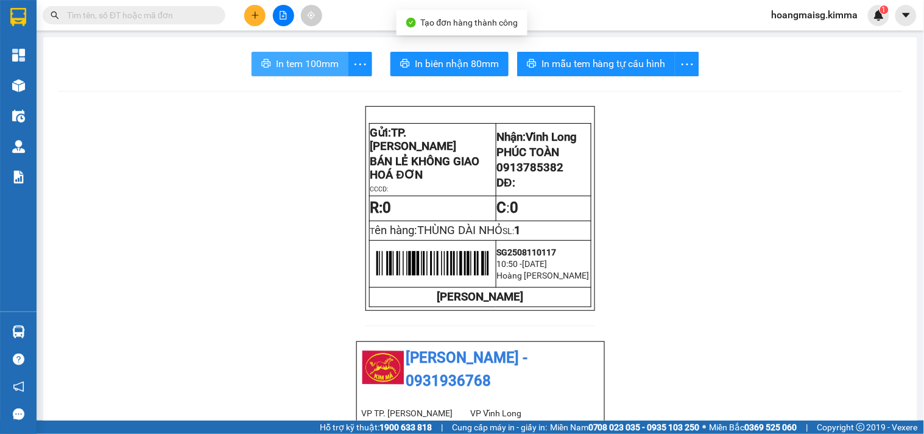
click at [307, 74] on button "In tem 100mm" at bounding box center [300, 64] width 97 height 24
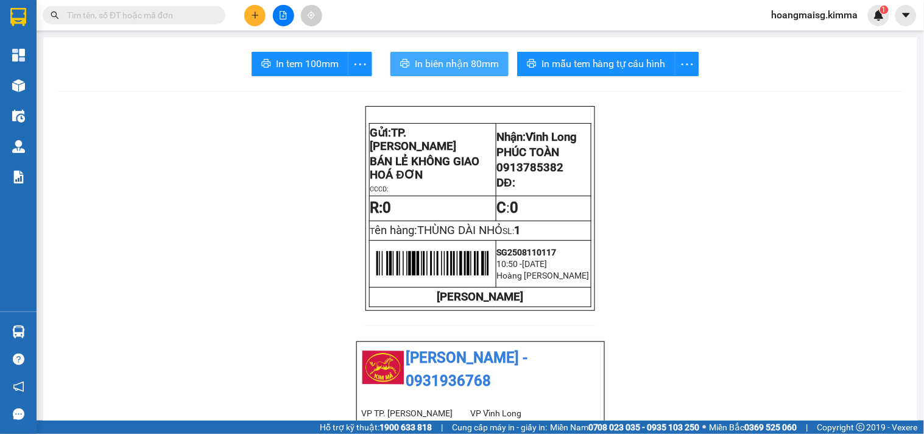
click at [434, 61] on span "In biên nhận 80mm" at bounding box center [457, 63] width 84 height 15
click at [142, 19] on input "text" at bounding box center [139, 15] width 144 height 13
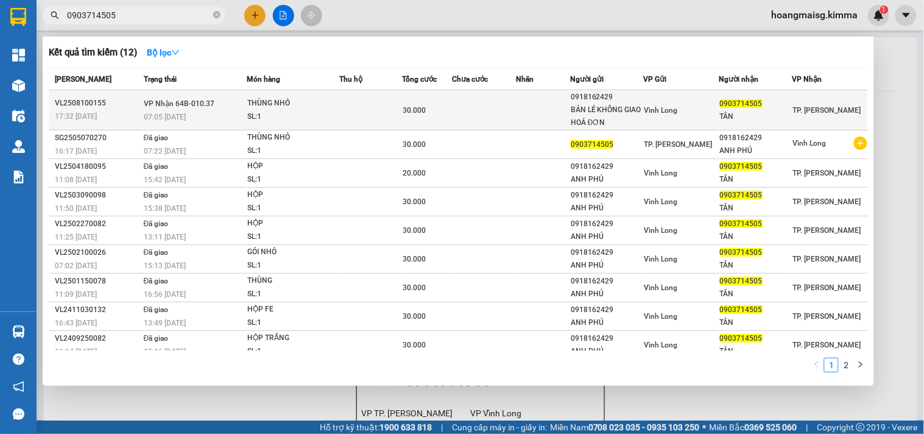
type input "0903714505"
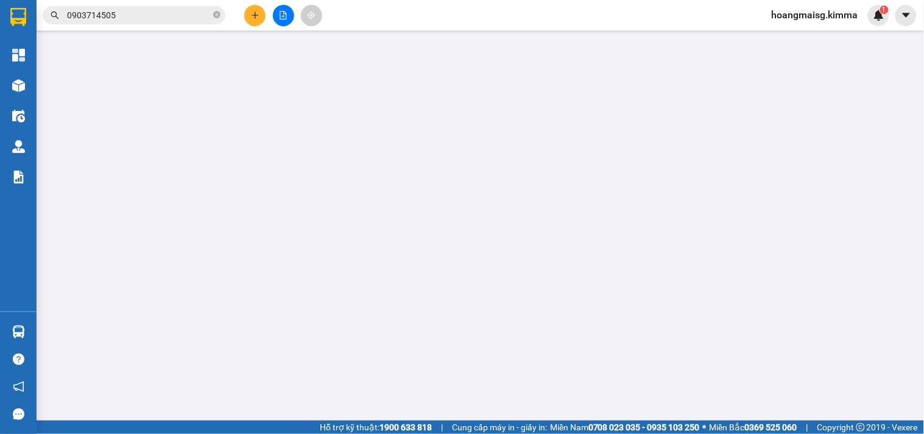
type input "0918162429"
type input "BÁN LẺ KHÔNG GIAO HOÁ ĐƠN"
type input "0903714505"
type input "TÂN"
type input "30.000"
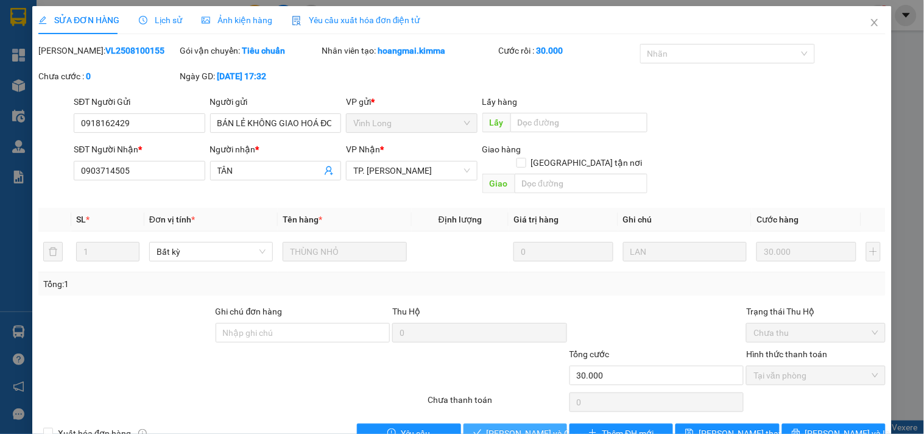
click at [495, 426] on span "[PERSON_NAME] và Giao hàng" at bounding box center [545, 432] width 117 height 13
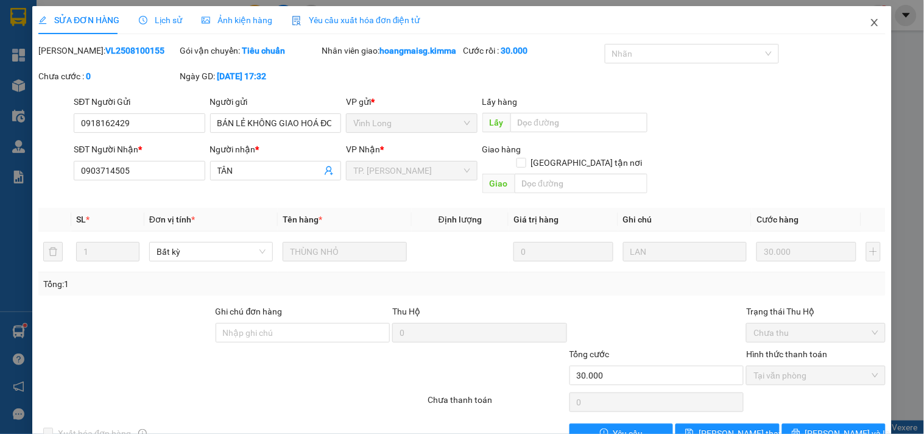
drag, startPoint x: 868, startPoint y: 26, endPoint x: 270, endPoint y: 16, distance: 597.7
click at [870, 24] on icon "close" at bounding box center [875, 23] width 10 height 10
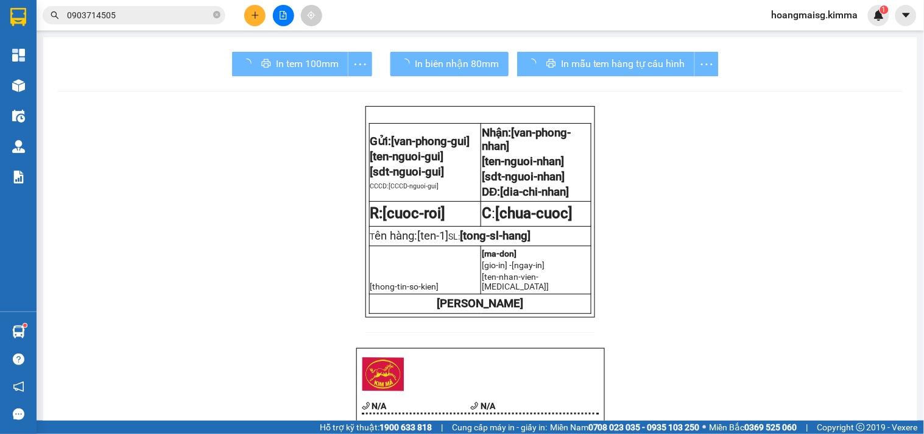
click at [169, 11] on input "0903714505" at bounding box center [139, 15] width 144 height 13
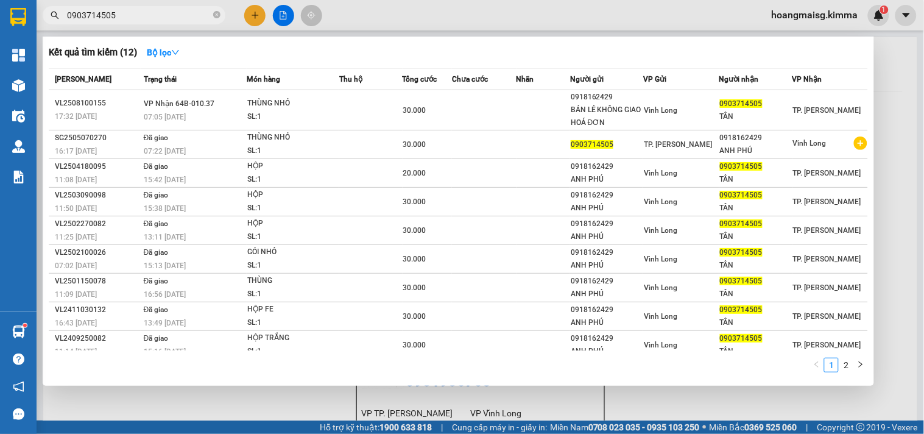
click at [169, 11] on input "0903714505" at bounding box center [139, 15] width 144 height 13
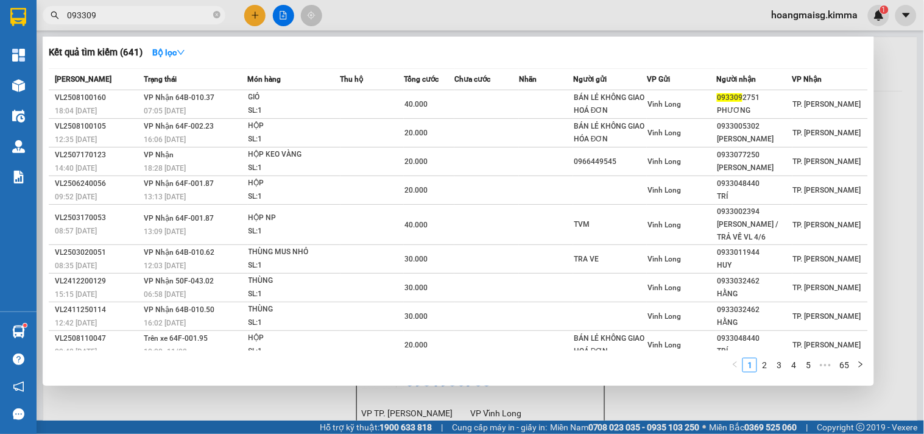
type input "0933092"
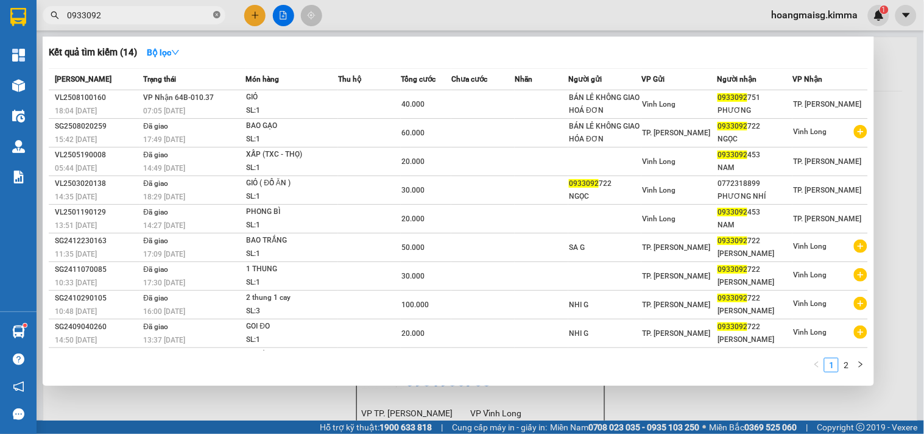
click at [217, 16] on icon "close-circle" at bounding box center [216, 14] width 7 height 7
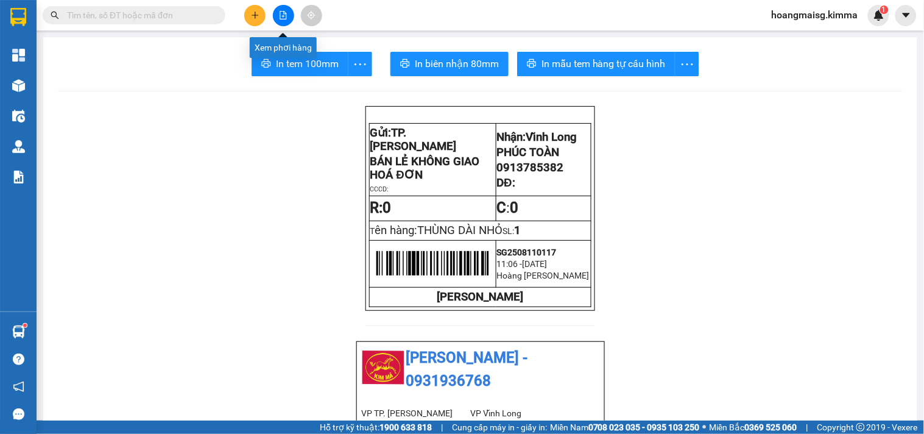
click at [254, 13] on icon "plus" at bounding box center [255, 15] width 9 height 9
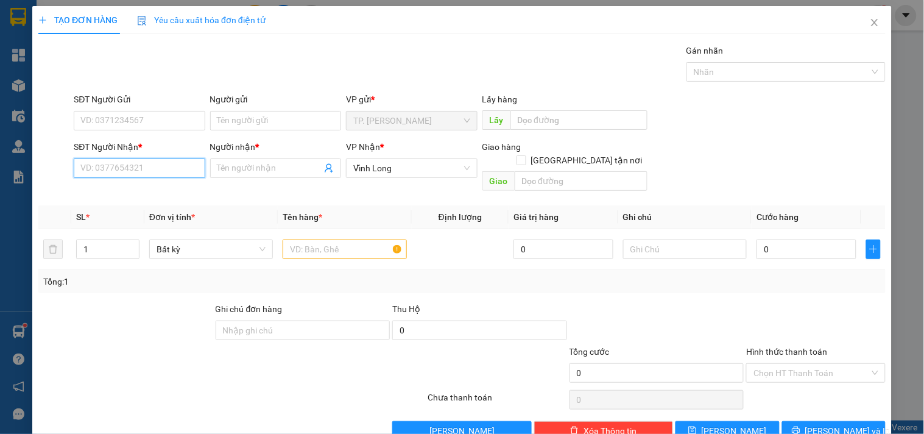
click at [110, 166] on input "SĐT Người Nhận *" at bounding box center [139, 167] width 131 height 19
click at [124, 196] on div "0903150135 - TÈO" at bounding box center [137, 192] width 115 height 13
type input "0903150135"
type input "TÈO"
type input "0903150135"
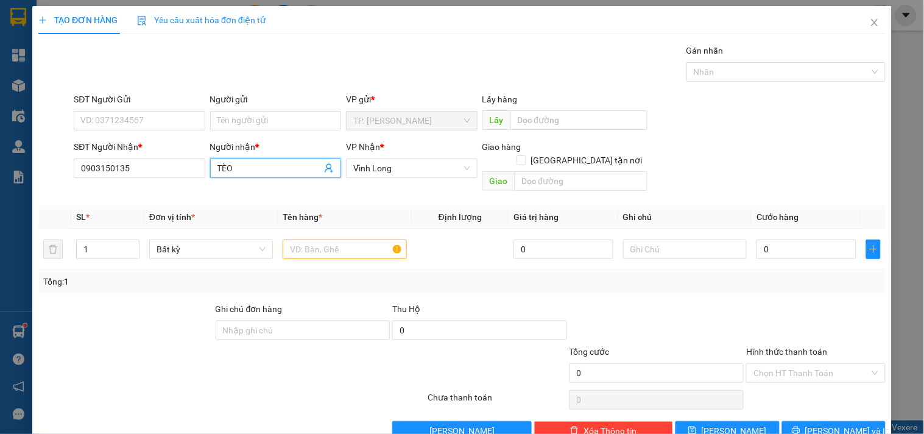
click at [248, 169] on input "TÈO" at bounding box center [269, 167] width 104 height 13
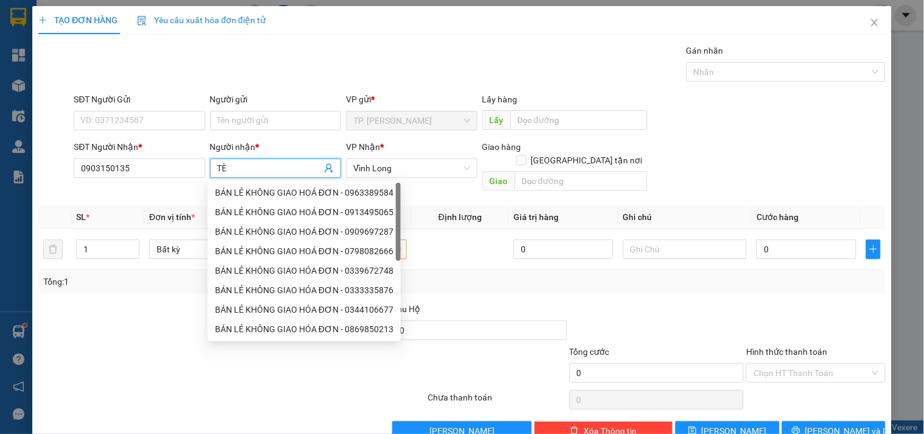
type input "T"
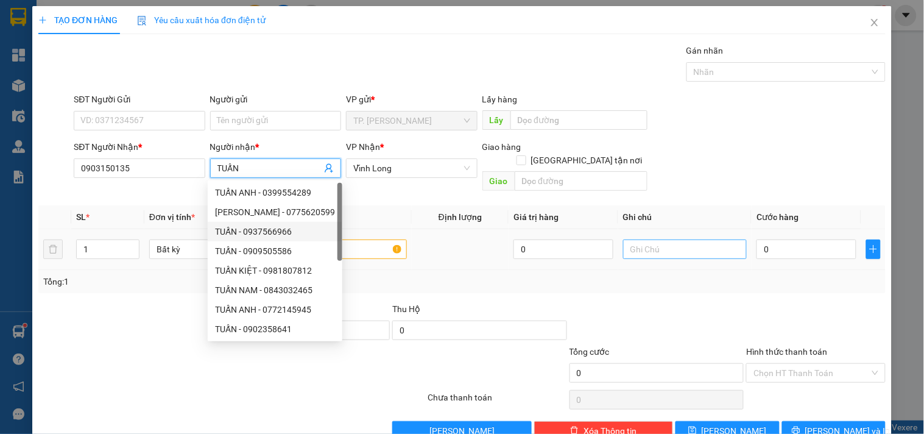
type input "TUẤN"
click at [671, 239] on input "text" at bounding box center [685, 248] width 124 height 19
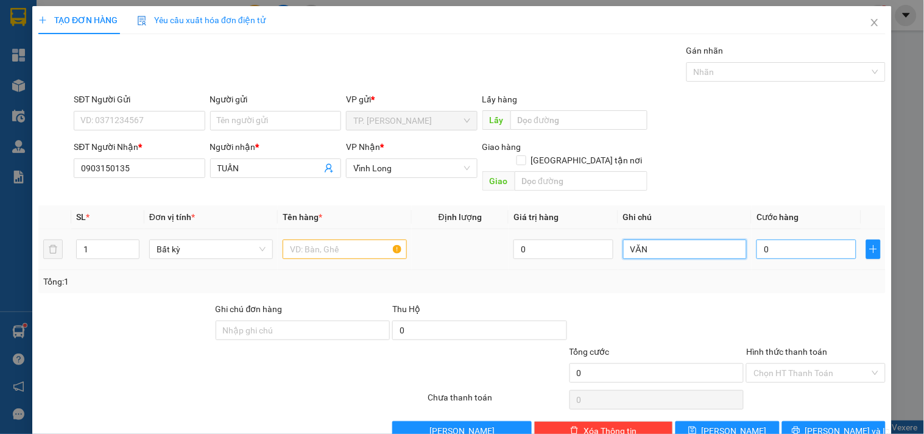
type input "VĂN"
click at [776, 239] on input "0" at bounding box center [807, 248] width 100 height 19
type input "2"
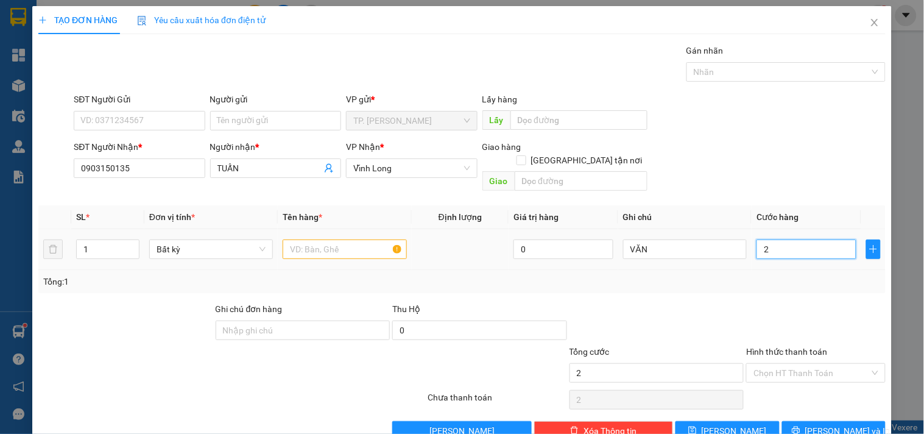
type input "20"
type input "20.000"
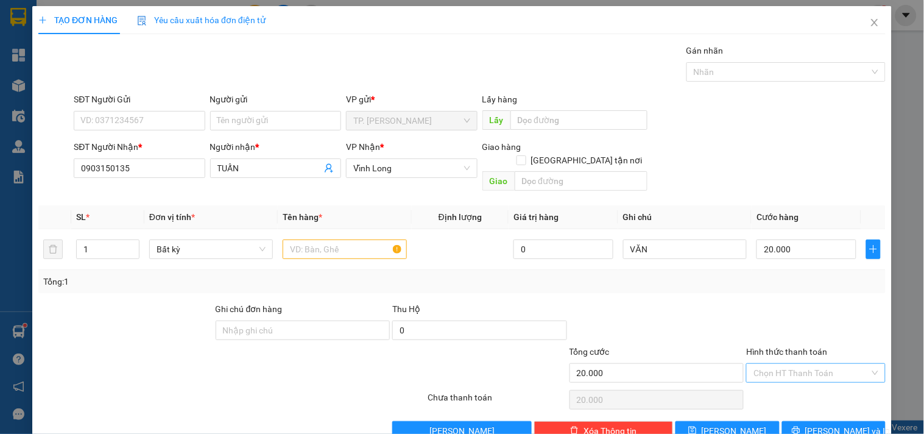
click at [754, 364] on input "Hình thức thanh toán" at bounding box center [812, 373] width 116 height 18
click at [759, 378] on div "Tại văn phòng" at bounding box center [808, 383] width 123 height 13
type input "0"
click at [338, 239] on input "text" at bounding box center [345, 248] width 124 height 19
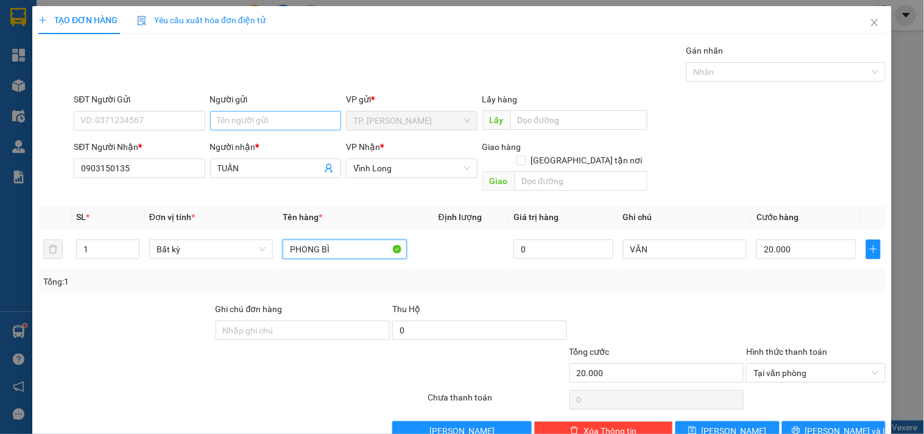
type input "PHONG BÌ"
click at [227, 119] on input "Người gửi" at bounding box center [275, 120] width 131 height 19
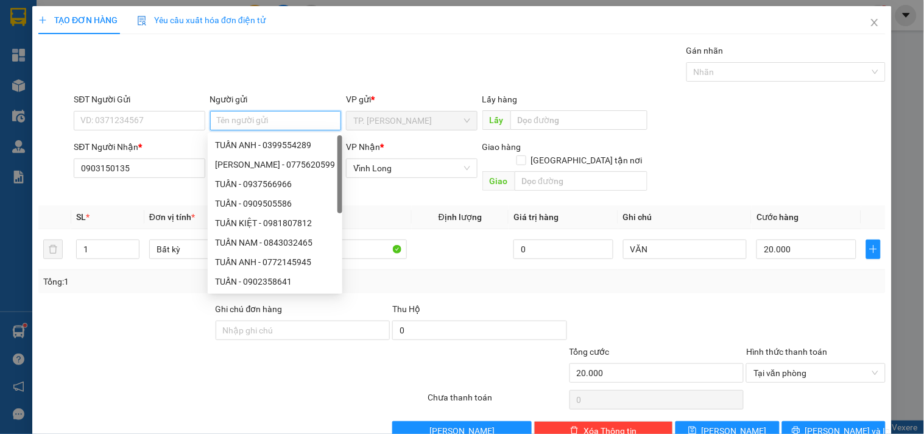
type input "N"
type input "BA"
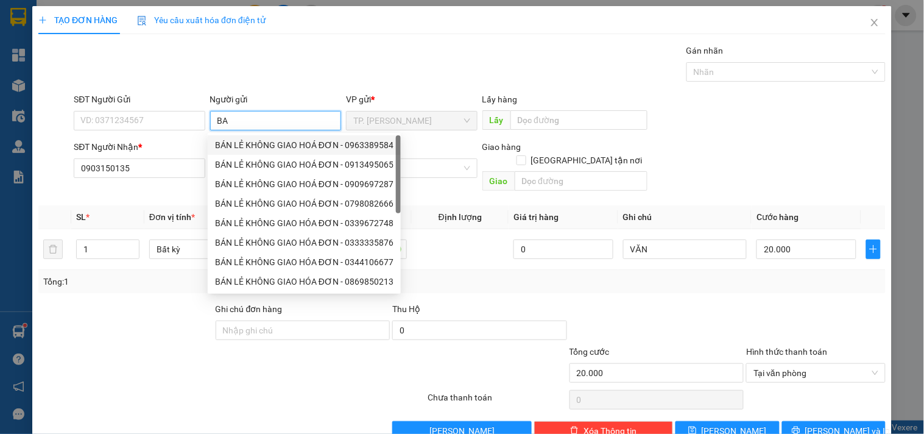
click at [254, 143] on div "BÁN LẺ KHÔNG GIAO HOÁ ĐƠN - 0963389584" at bounding box center [304, 144] width 178 height 13
type input "0963389584"
type input "BÁN LẺ KHÔNG GIAO HOÁ ĐƠN"
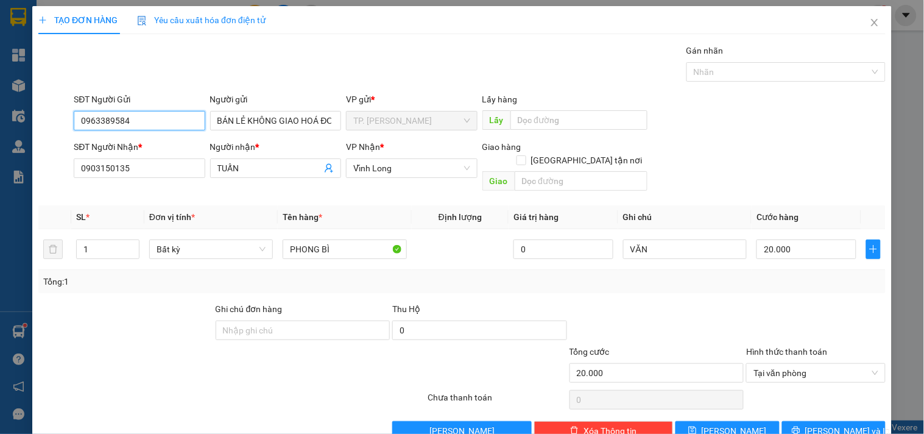
click at [175, 114] on input "0963389584" at bounding box center [139, 120] width 131 height 19
type input "0"
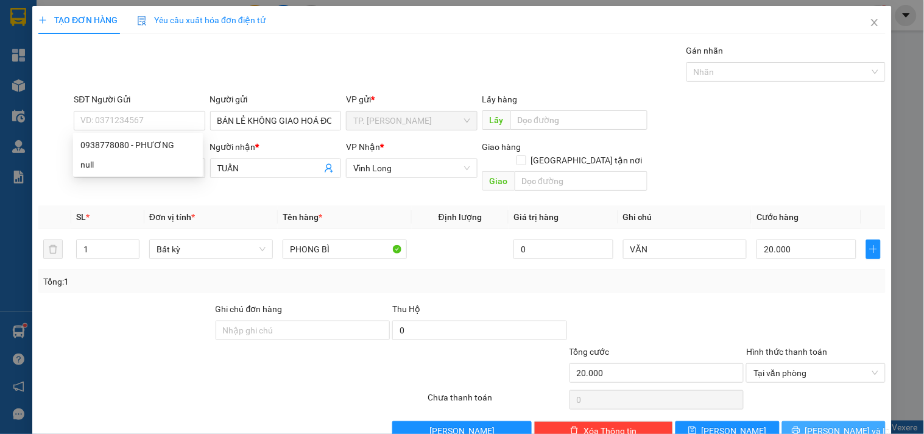
click at [850, 421] on button "[PERSON_NAME] và In" at bounding box center [834, 430] width 104 height 19
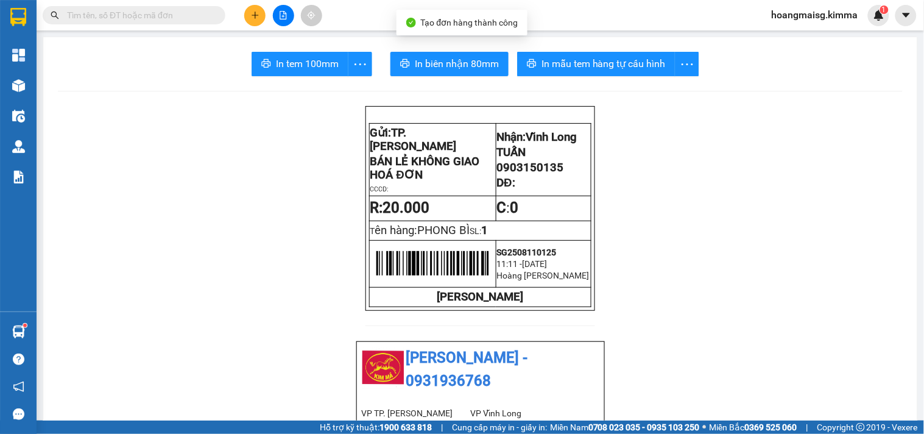
drag, startPoint x: 429, startPoint y: 35, endPoint x: 434, endPoint y: 51, distance: 16.0
click at [434, 47] on main "In tem 100mm In biên nhận 80mm In mẫu tem hàng tự cấu hình Gửi: TP. Hồ Chí Min…" at bounding box center [462, 210] width 924 height 420
click at [434, 52] on button "In biên nhận 80mm" at bounding box center [450, 64] width 118 height 24
click at [276, 61] on span "In tem 100mm" at bounding box center [307, 63] width 63 height 15
click at [264, 13] on button at bounding box center [254, 15] width 21 height 21
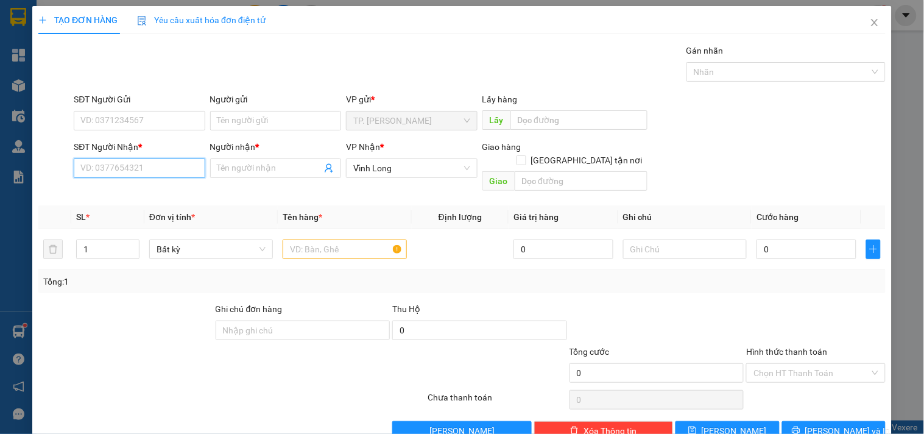
click at [165, 167] on input "SĐT Người Nhận *" at bounding box center [139, 167] width 131 height 19
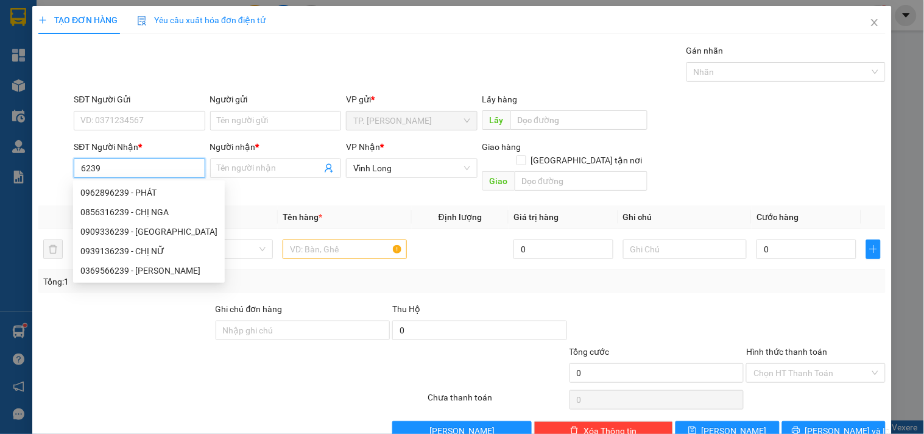
click at [126, 242] on div "0939136239 - CHỊ NỮ" at bounding box center [149, 250] width 152 height 19
type input "0939136239"
type input "CHỊ NỮ"
click at [126, 249] on span "Decrease Value" at bounding box center [131, 253] width 13 height 9
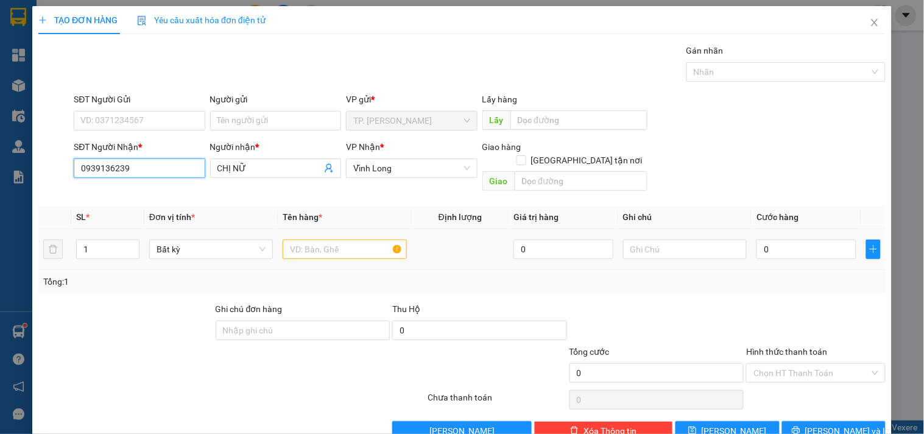
type input "0939136239"
click at [330, 239] on input "text" at bounding box center [345, 248] width 124 height 19
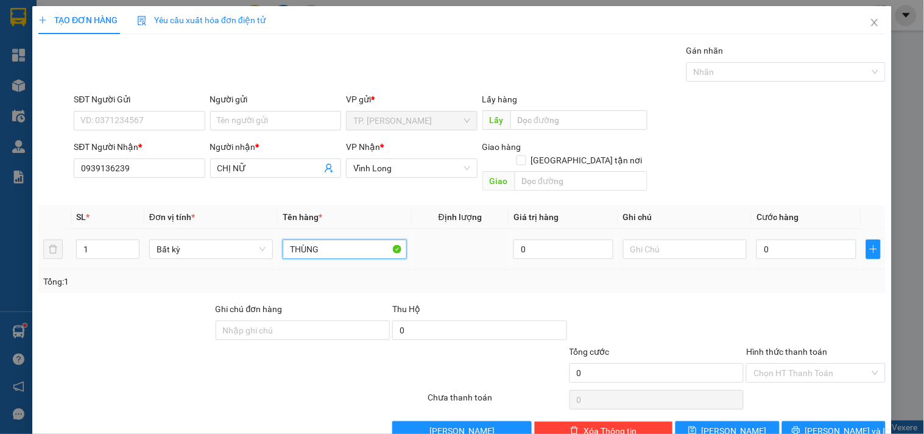
type input "THÙNG"
type input "VĂN"
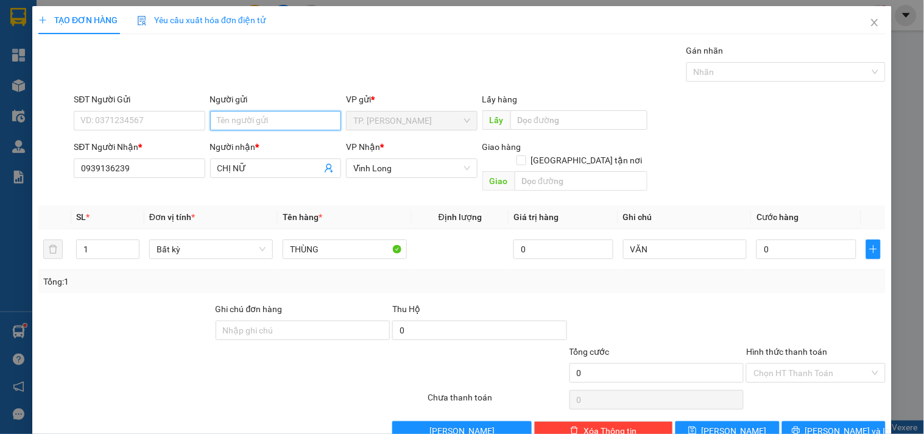
click at [255, 119] on input "Người gửi" at bounding box center [275, 120] width 131 height 19
type input "B"
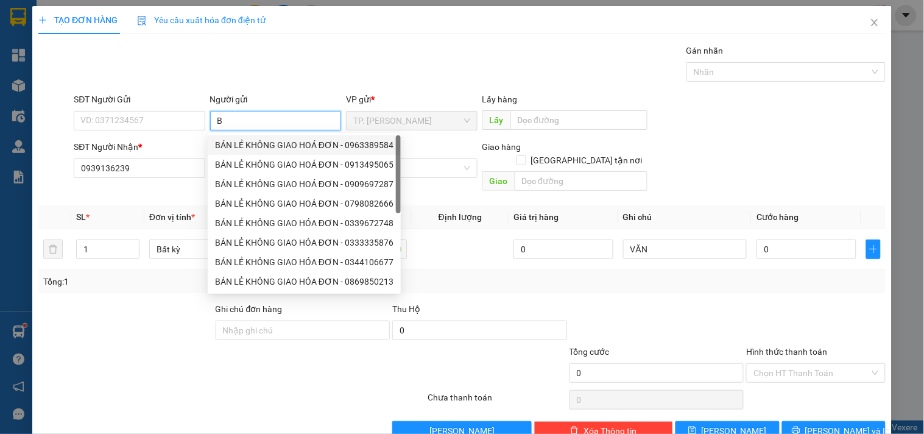
click at [260, 144] on div "BÁN LẺ KHÔNG GIAO HOÁ ĐƠN - 0963389584" at bounding box center [304, 144] width 178 height 13
type input "0963389584"
type input "BÁN LẺ KHÔNG GIAO HOÁ ĐƠN"
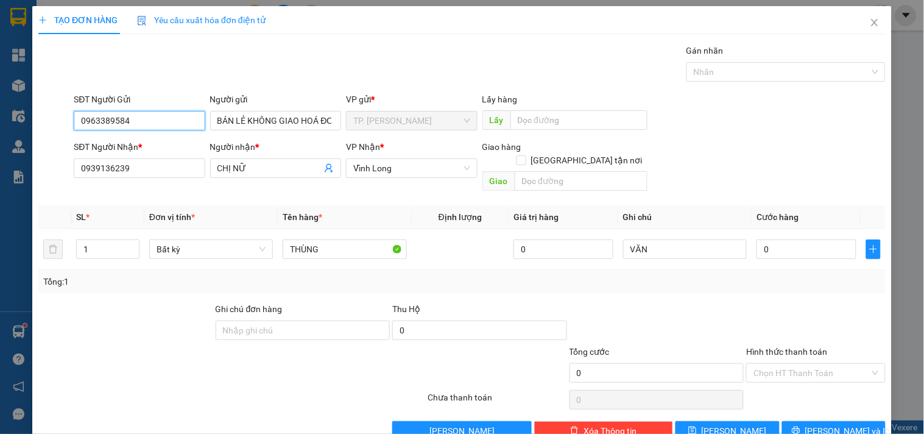
click at [139, 122] on input "0963389584" at bounding box center [139, 120] width 131 height 19
type input "0"
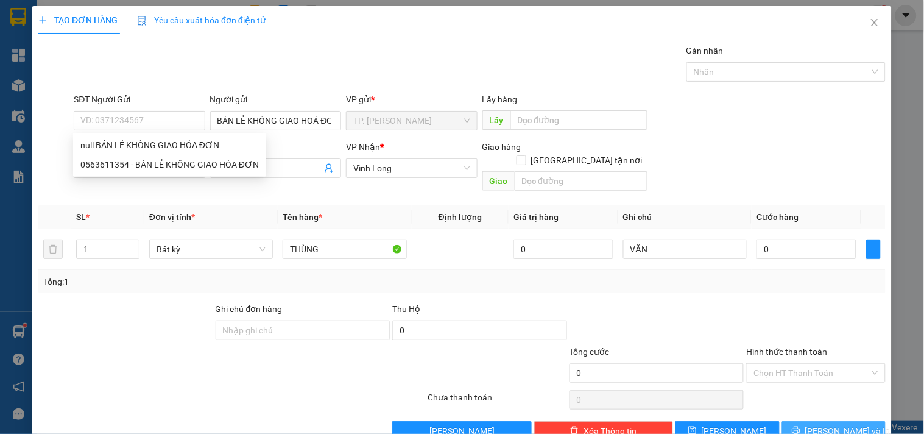
click at [850, 421] on button "[PERSON_NAME] và In" at bounding box center [834, 430] width 104 height 19
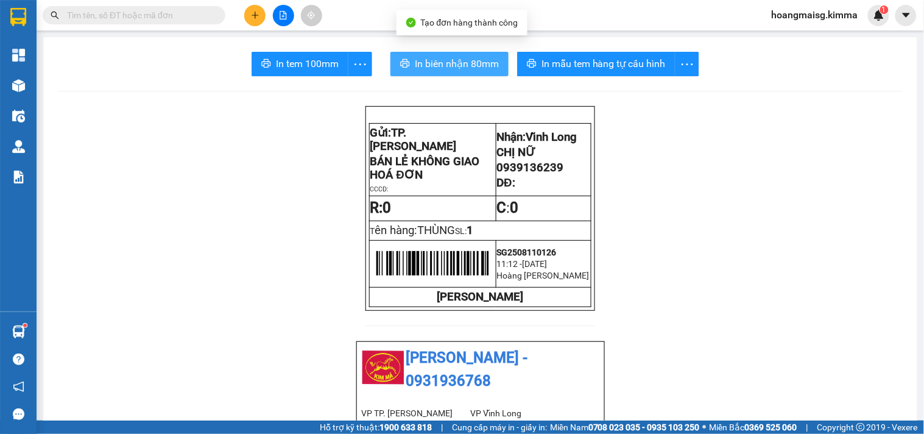
click at [428, 58] on span "In biên nhận 80mm" at bounding box center [457, 63] width 84 height 15
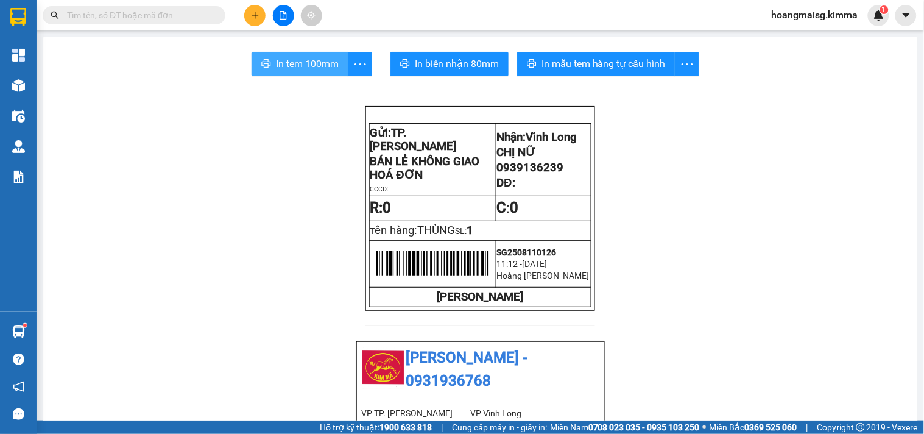
click at [320, 76] on button "In tem 100mm" at bounding box center [300, 64] width 97 height 24
click at [257, 23] on button at bounding box center [254, 15] width 21 height 21
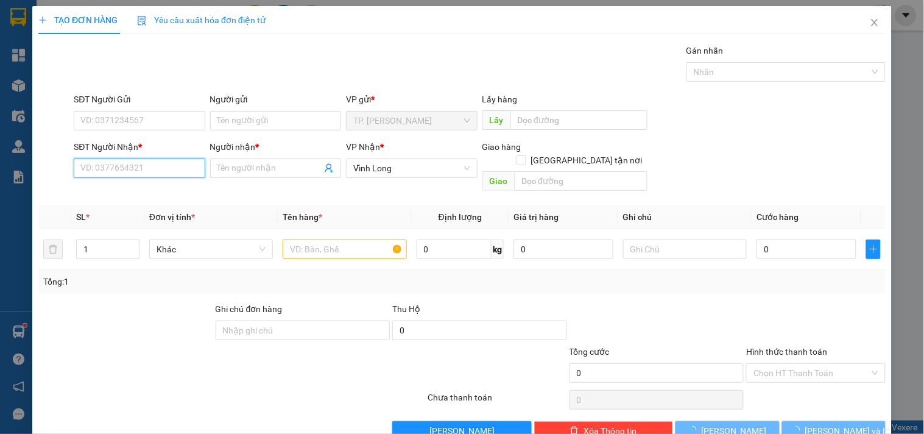
click at [114, 169] on input "SĐT Người Nhận *" at bounding box center [139, 167] width 131 height 19
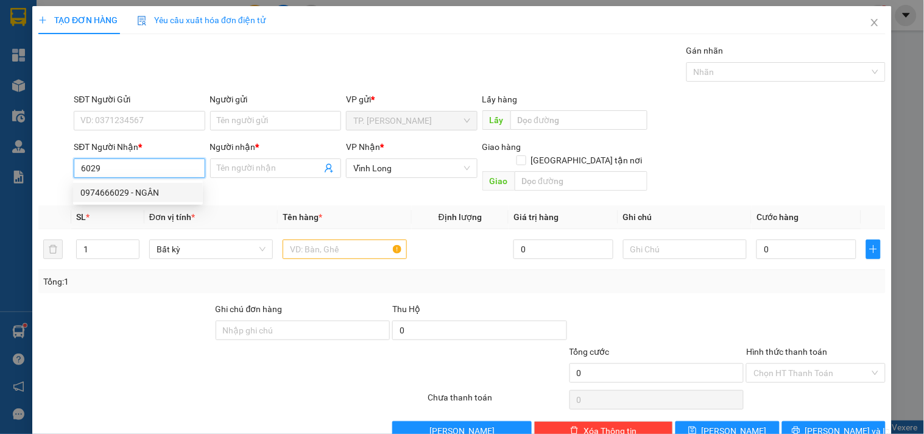
click at [118, 188] on div "0974666029 - NGÂN" at bounding box center [137, 192] width 115 height 13
type input "0974666029"
type input "NGÂN"
type input "0974666029"
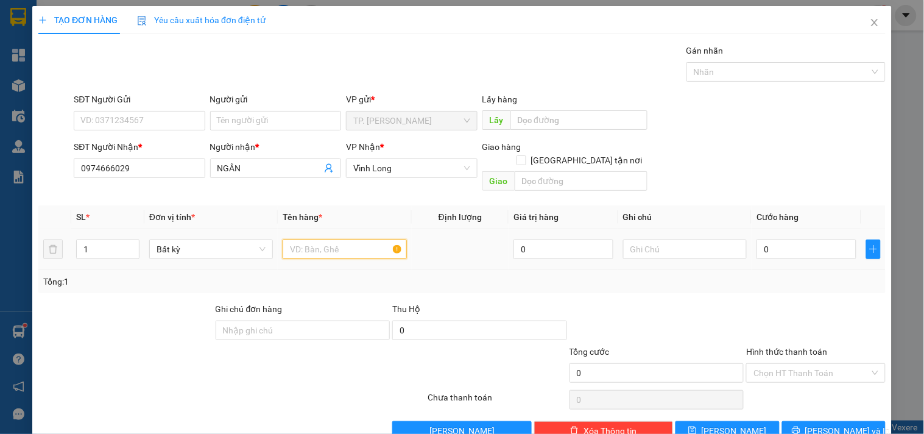
click at [311, 239] on input "text" at bounding box center [345, 248] width 124 height 19
type input "THÙNG"
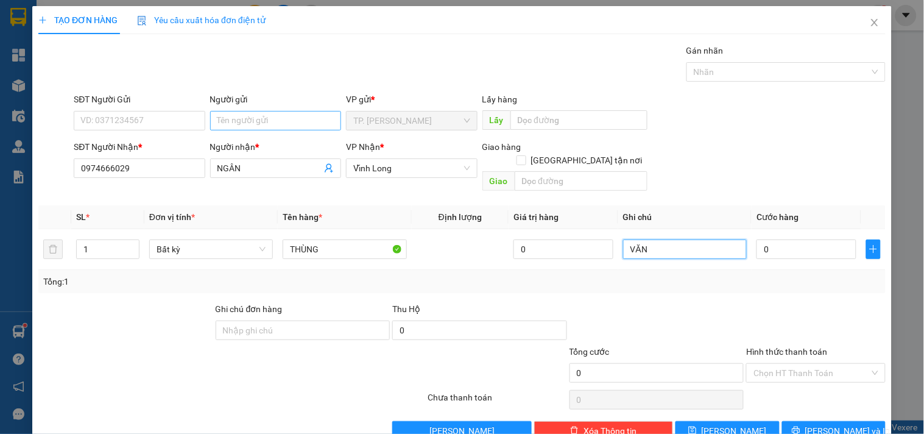
type input "VĂN"
drag, startPoint x: 270, startPoint y: 120, endPoint x: 252, endPoint y: 104, distance: 24.2
click at [256, 105] on div "Người gửi Tên người gửi" at bounding box center [275, 114] width 131 height 43
type input "B"
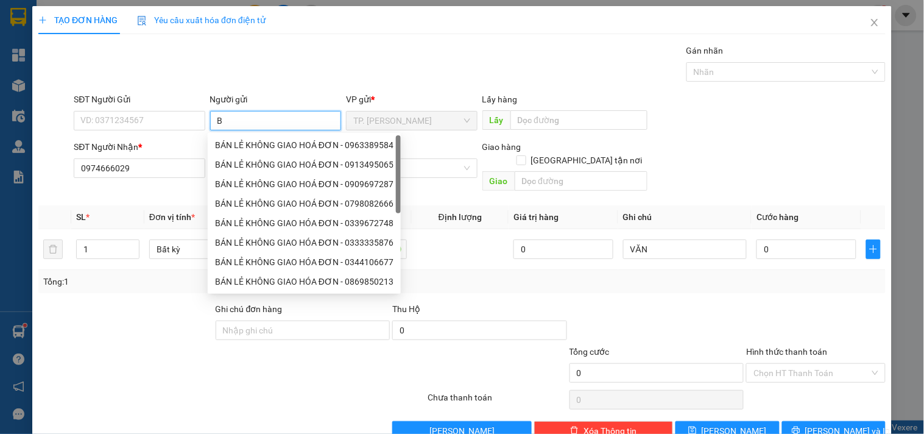
drag, startPoint x: 270, startPoint y: 150, endPoint x: 250, endPoint y: 135, distance: 25.2
click at [270, 150] on div "BÁN LẺ KHÔNG GIAO HOÁ ĐƠN - 0963389584" at bounding box center [304, 144] width 178 height 13
type input "0963389584"
type input "BÁN LẺ KHÔNG GIAO HOÁ ĐƠN"
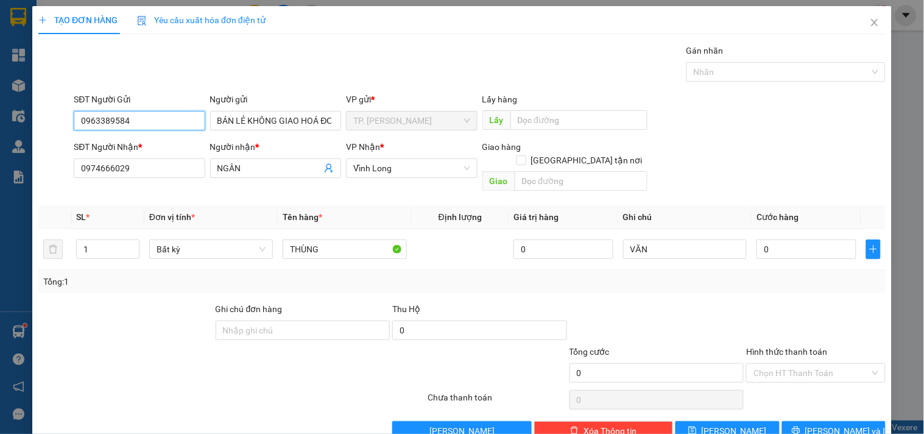
click at [138, 122] on input "0963389584" at bounding box center [139, 120] width 131 height 19
type input "0"
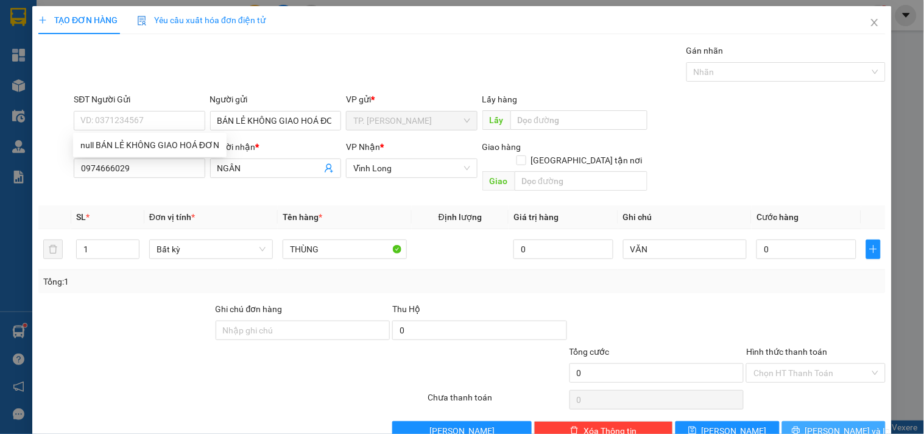
click at [817, 424] on span "[PERSON_NAME] và In" at bounding box center [847, 430] width 85 height 13
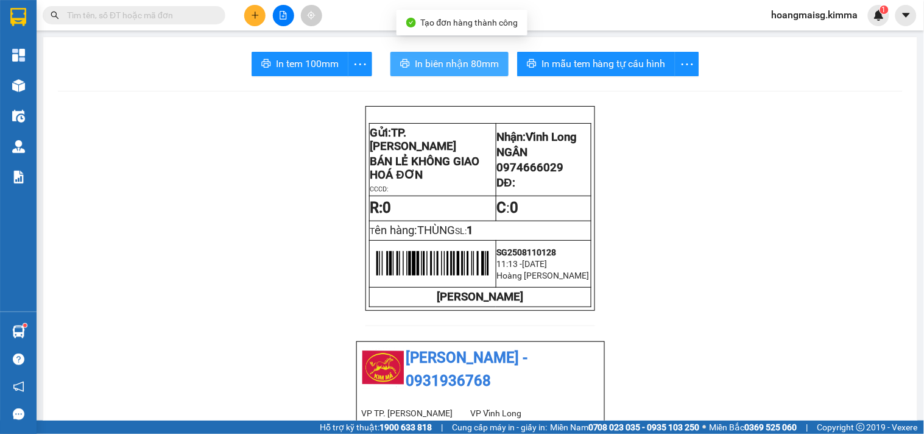
click at [447, 65] on span "In biên nhận 80mm" at bounding box center [457, 63] width 84 height 15
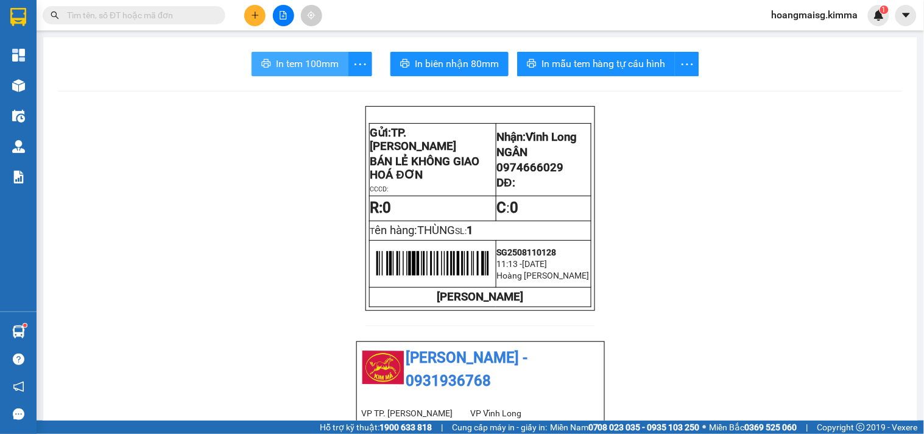
click at [300, 69] on span "In tem 100mm" at bounding box center [307, 63] width 63 height 15
click at [262, 18] on button at bounding box center [254, 15] width 21 height 21
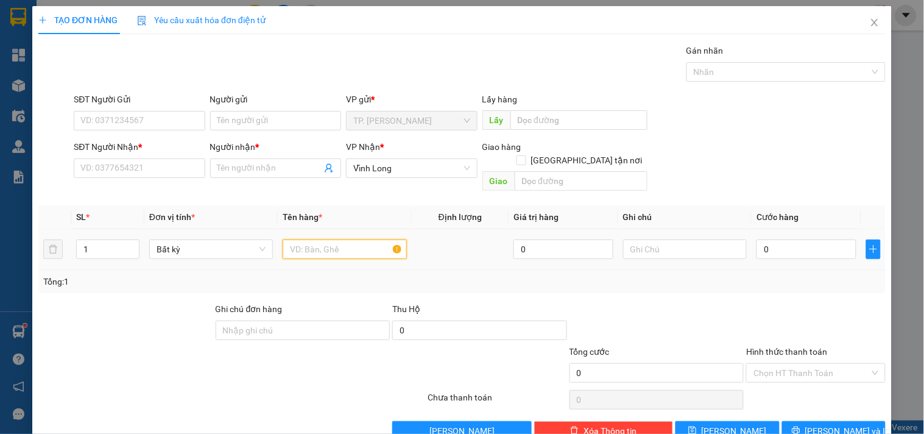
click at [332, 239] on input "text" at bounding box center [345, 248] width 124 height 19
type input "GÓI THÙNG"
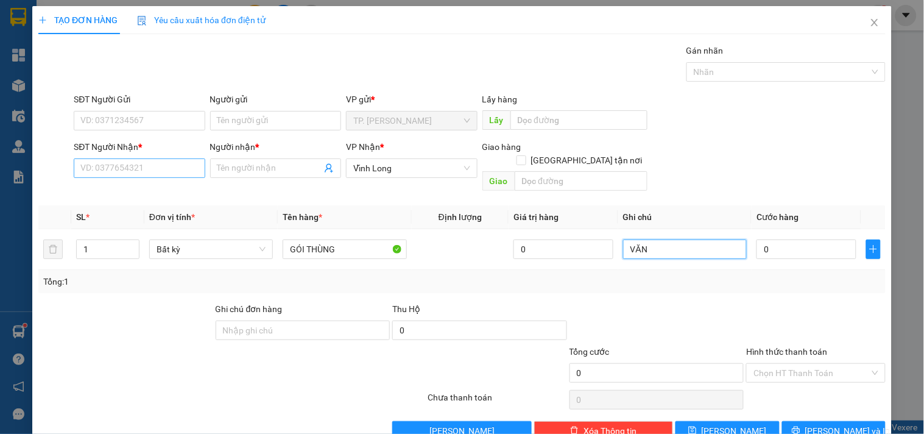
type input "VĂN"
click at [134, 173] on input "SĐT Người Nhận *" at bounding box center [139, 167] width 131 height 19
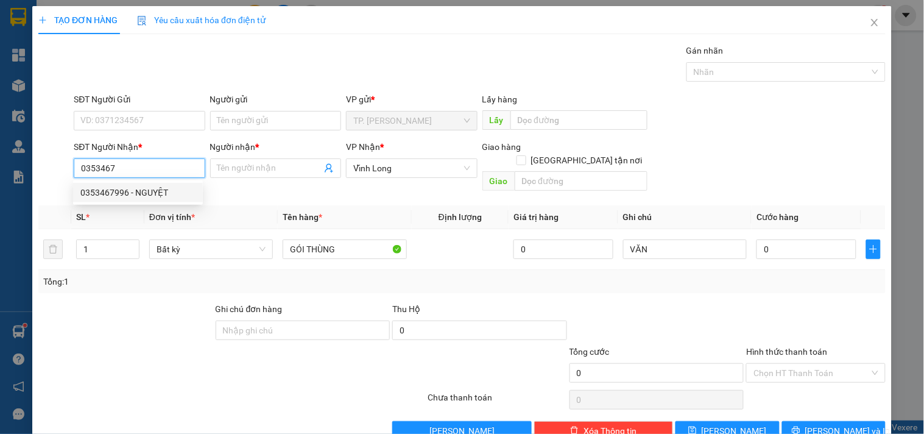
click at [136, 192] on div "0353467996 - NGUYỆT" at bounding box center [137, 192] width 115 height 13
type input "0353467996"
type input "NGUYỆT"
type input "0353467996"
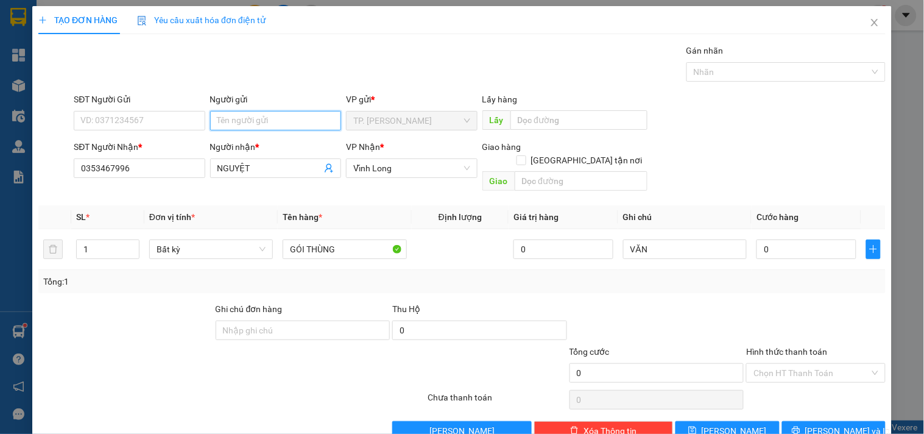
click at [251, 121] on input "Người gửi" at bounding box center [275, 120] width 131 height 19
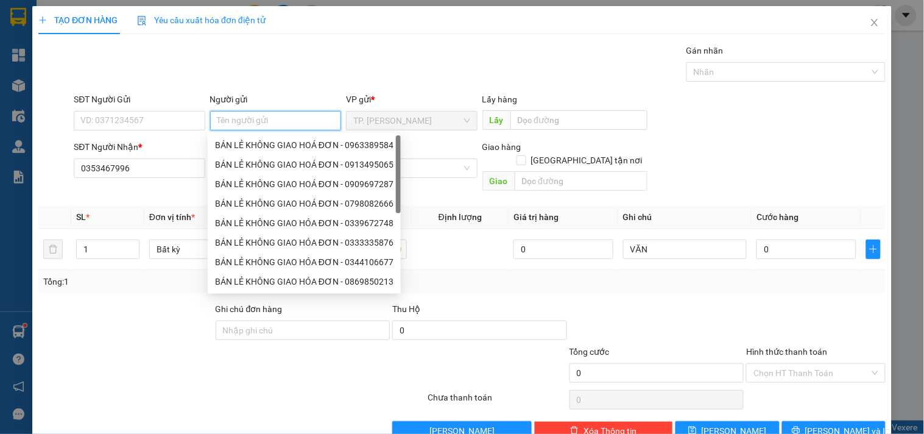
type input "B"
click at [253, 143] on div "BÁN LẺ KHÔNG GIAO HOÁ ĐƠN - 0963389584" at bounding box center [304, 144] width 178 height 13
type input "0963389584"
type input "BÁN LẺ KHÔNG GIAO HOÁ ĐƠN"
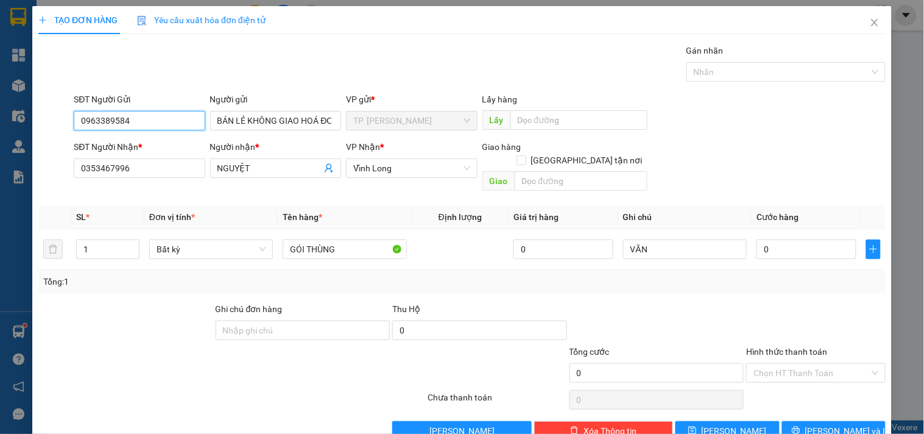
click at [180, 120] on input "0963389584" at bounding box center [139, 120] width 131 height 19
type input "0"
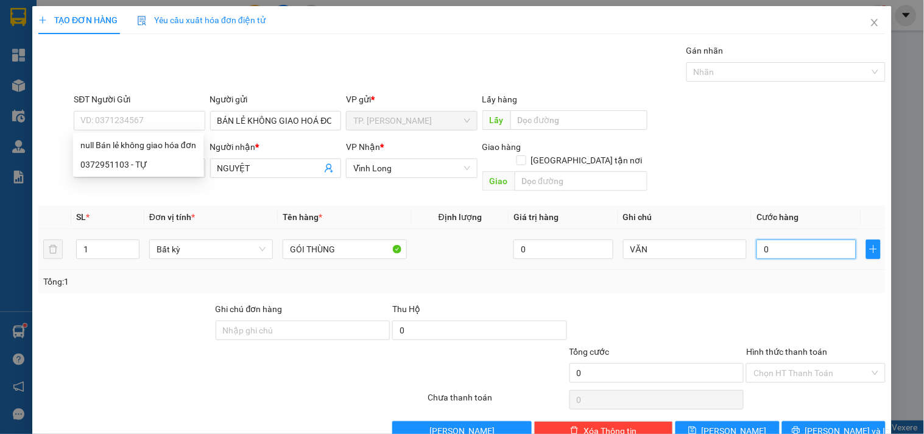
click at [829, 242] on input "0" at bounding box center [807, 248] width 100 height 19
type input "5"
type input "50"
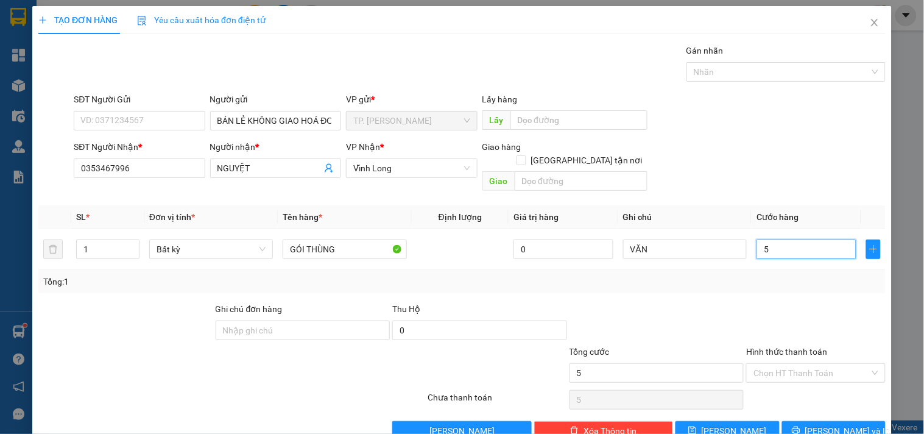
type input "50"
type input "50.000"
click at [771, 364] on input "Hình thức thanh toán" at bounding box center [812, 373] width 116 height 18
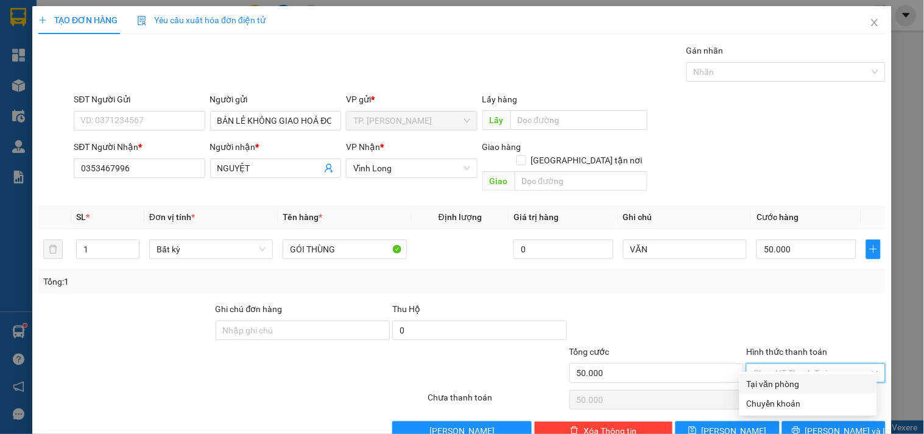
click at [769, 382] on div "Tại văn phòng" at bounding box center [808, 383] width 123 height 13
type input "0"
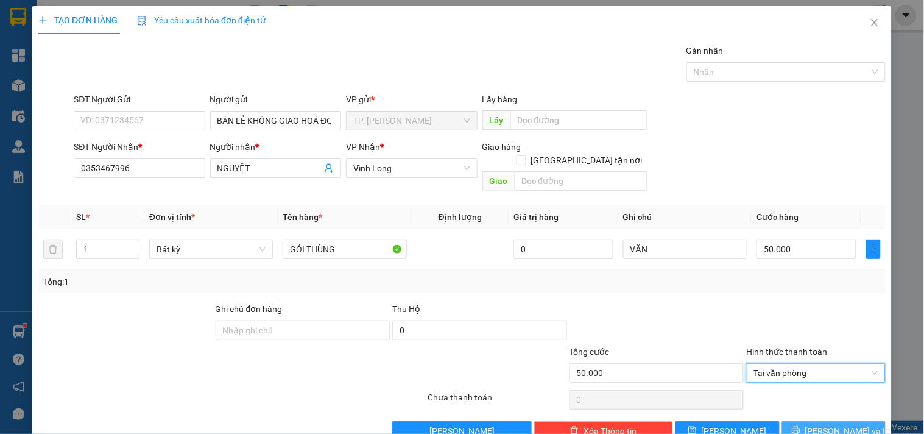
click at [800, 426] on icon "printer" at bounding box center [796, 430] width 8 height 8
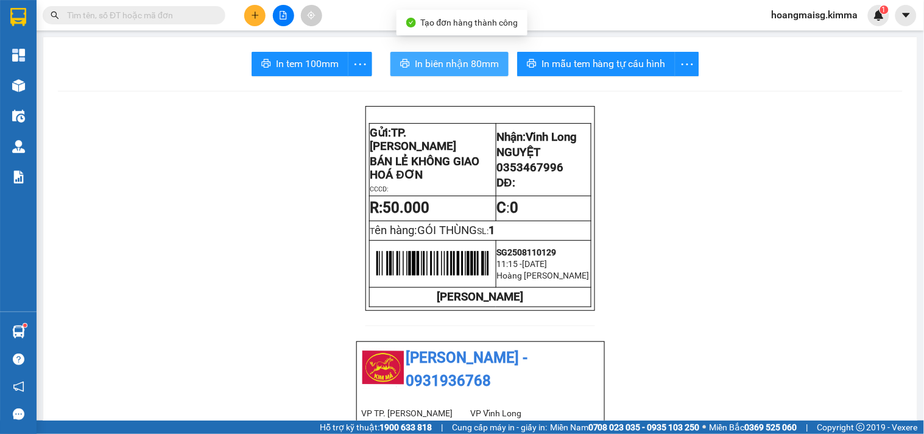
drag, startPoint x: 466, startPoint y: 76, endPoint x: 457, endPoint y: 68, distance: 11.7
click at [461, 73] on button "In biên nhận 80mm" at bounding box center [450, 64] width 118 height 24
click at [457, 68] on span "In biên nhận 80mm" at bounding box center [457, 63] width 84 height 15
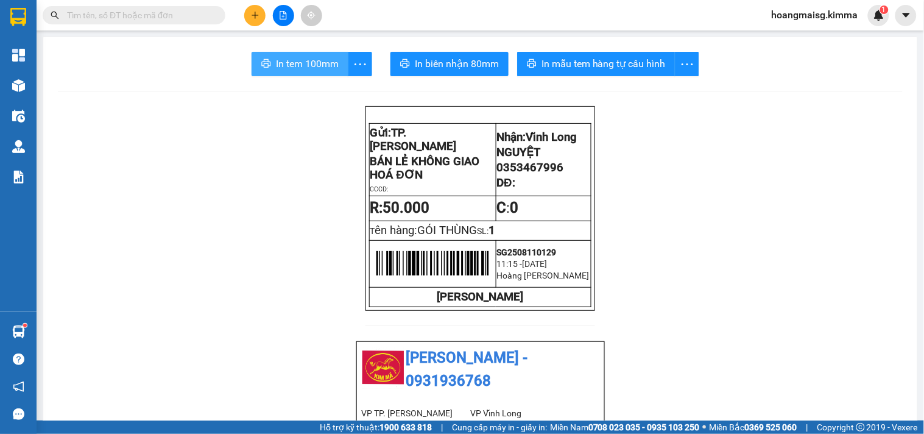
click at [329, 60] on span "In tem 100mm" at bounding box center [307, 63] width 63 height 15
click at [248, 12] on button at bounding box center [254, 15] width 21 height 21
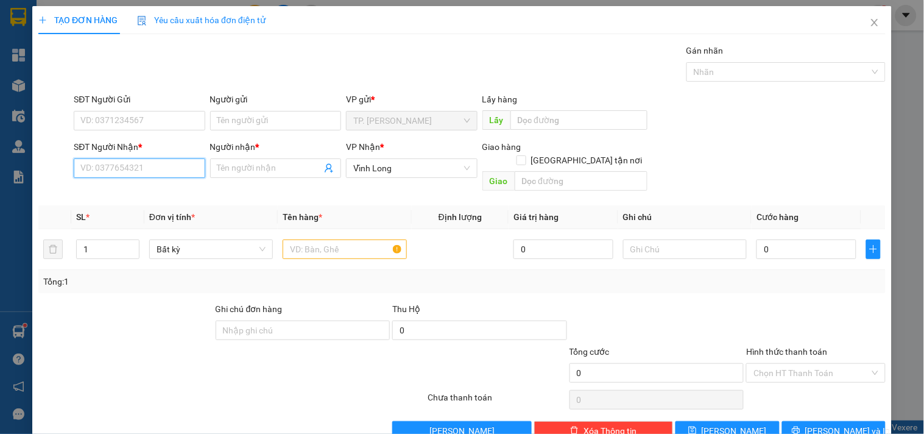
click at [138, 169] on input "SĐT Người Nhận *" at bounding box center [139, 167] width 131 height 19
click at [146, 210] on div "0977439420 - NAM" at bounding box center [137, 211] width 115 height 13
type input "0977439420"
type input "NAM"
type input "0977439420"
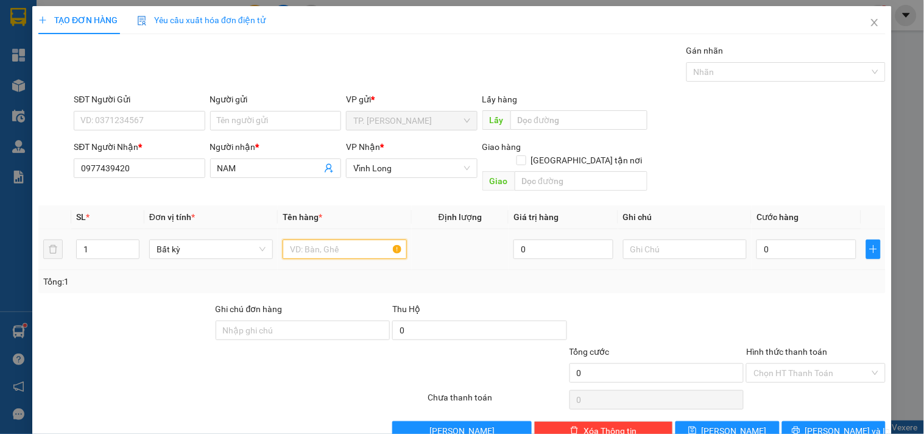
click at [336, 239] on input "text" at bounding box center [345, 248] width 124 height 19
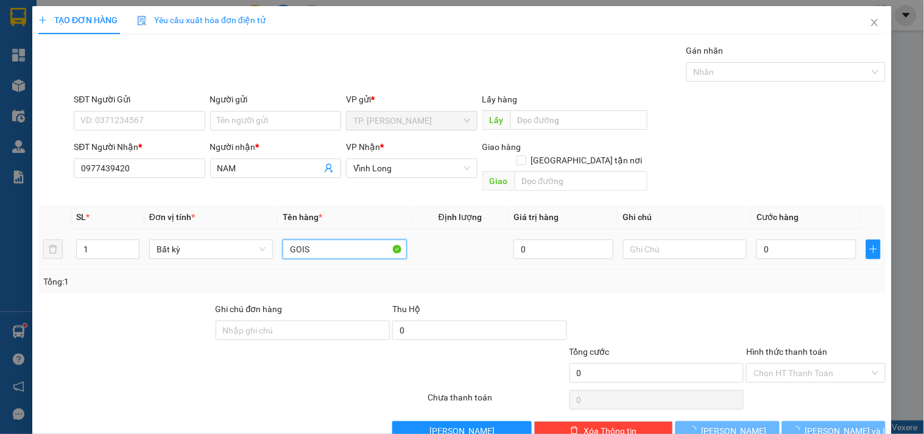
click at [336, 239] on input "GOIS" at bounding box center [345, 248] width 124 height 19
type input "GOI"
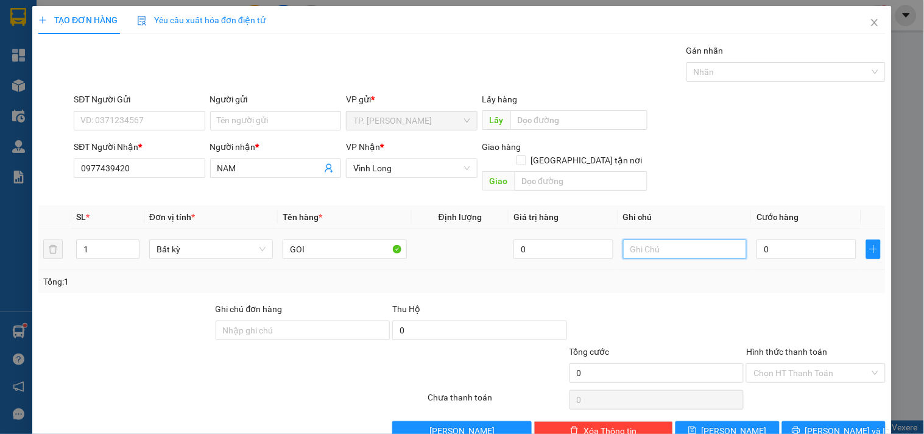
click at [677, 239] on input "text" at bounding box center [685, 248] width 124 height 19
type input "VĂN"
click at [255, 124] on input "Người gửi" at bounding box center [275, 120] width 131 height 19
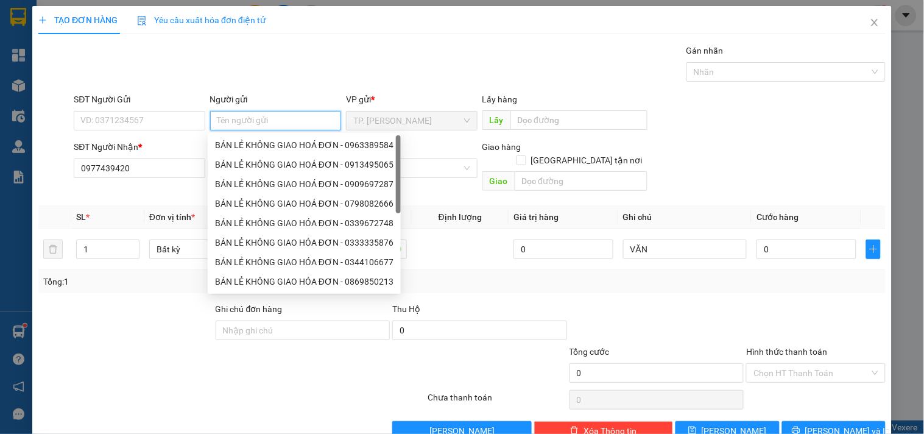
type input "B"
click at [264, 138] on div "BÁN LẺ KHÔNG GIAO HOÁ ĐƠN - 0963389584" at bounding box center [304, 144] width 178 height 13
type input "0963389584"
type input "BÁN LẺ KHÔNG GIAO HOÁ ĐƠN"
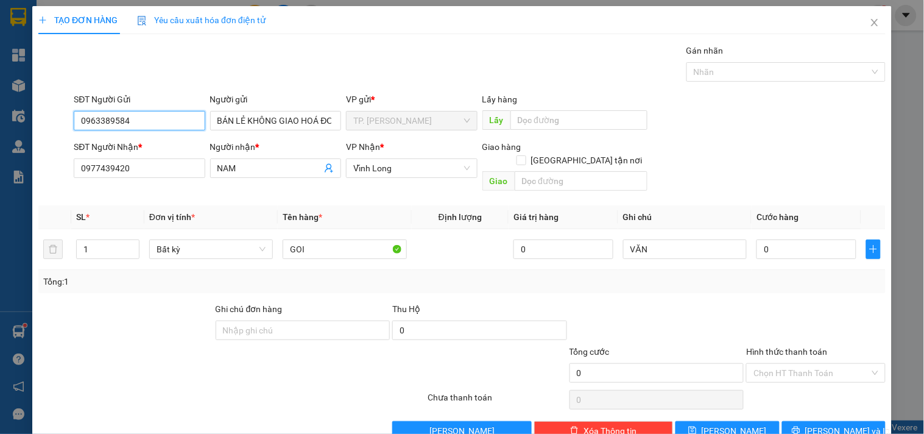
click at [173, 119] on input "0963389584" at bounding box center [139, 120] width 131 height 19
type input "0"
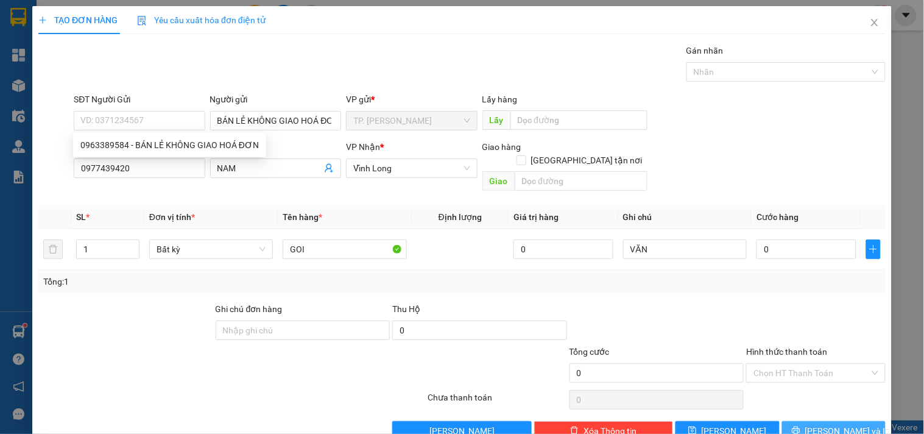
click at [822, 424] on span "[PERSON_NAME] và In" at bounding box center [847, 430] width 85 height 13
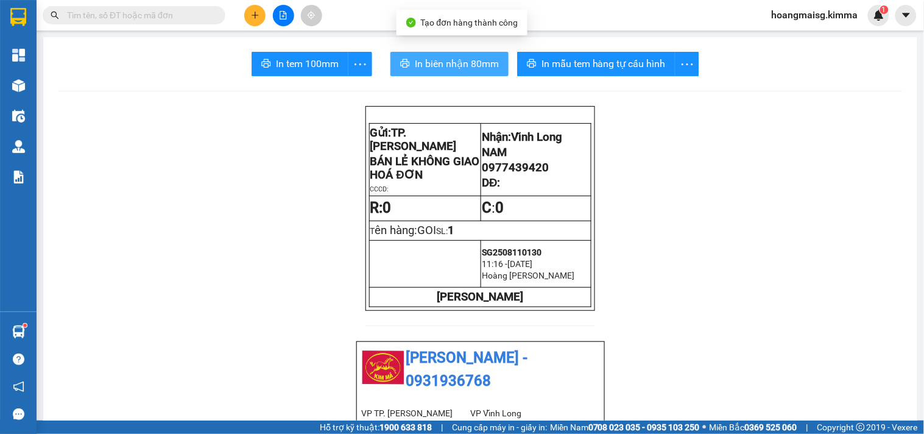
click at [415, 60] on span "In biên nhận 80mm" at bounding box center [457, 63] width 84 height 15
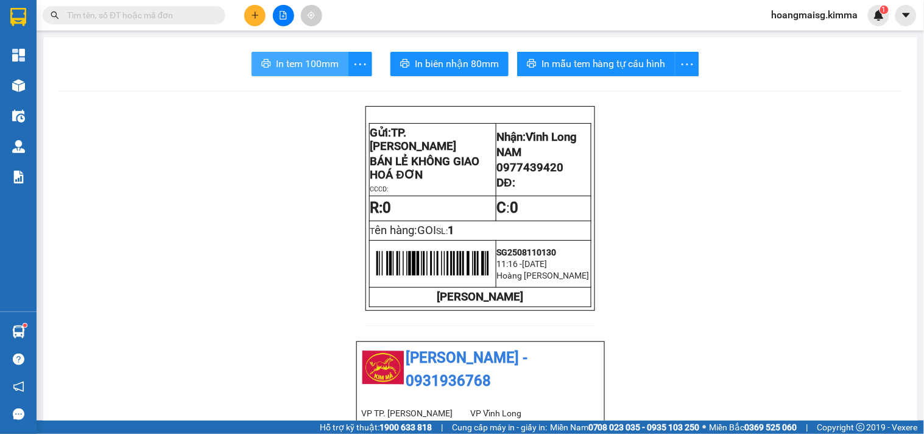
click at [278, 56] on span "In tem 100mm" at bounding box center [307, 63] width 63 height 15
click at [258, 13] on icon "plus" at bounding box center [255, 15] width 9 height 9
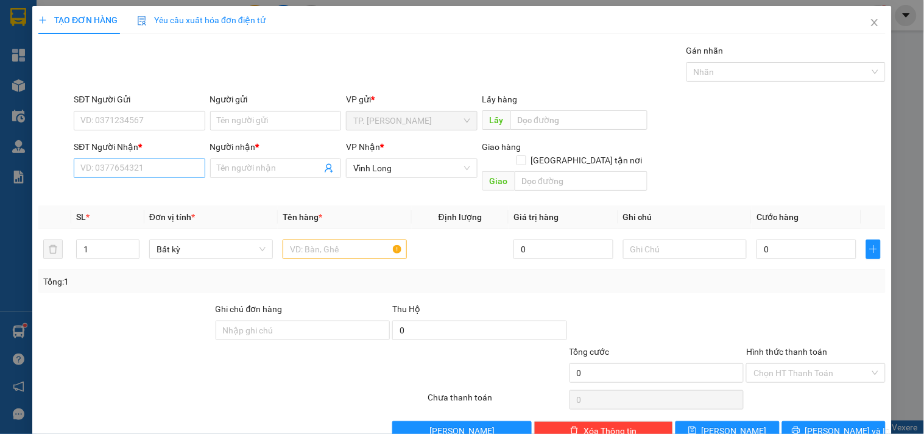
drag, startPoint x: 149, startPoint y: 154, endPoint x: 152, endPoint y: 169, distance: 14.9
click at [152, 166] on div "SĐT Người Nhận * VD: 0377654321" at bounding box center [139, 161] width 131 height 43
click at [152, 177] on input "SĐT Người Nhận *" at bounding box center [139, 167] width 131 height 19
click at [106, 186] on div "0908830476 - BA NHỎ" at bounding box center [137, 192] width 115 height 13
type input "0908830476"
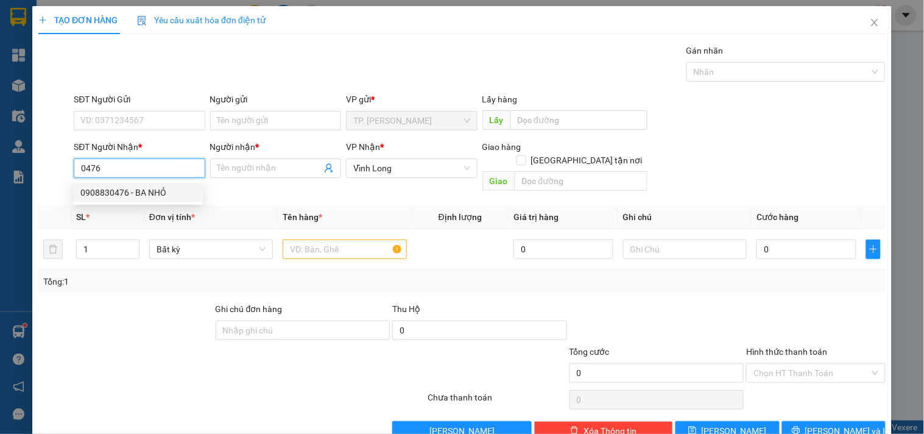
type input "BA NHỎ"
type input "0908830476"
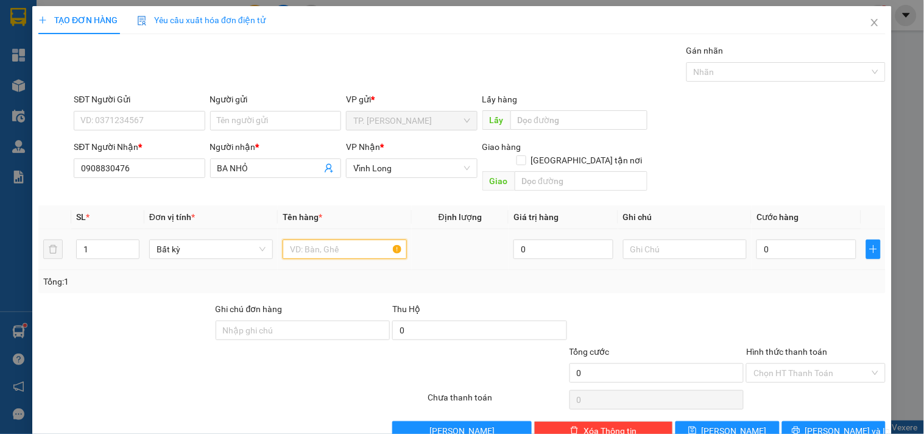
click at [301, 239] on input "text" at bounding box center [345, 248] width 124 height 19
type input "HỌP"
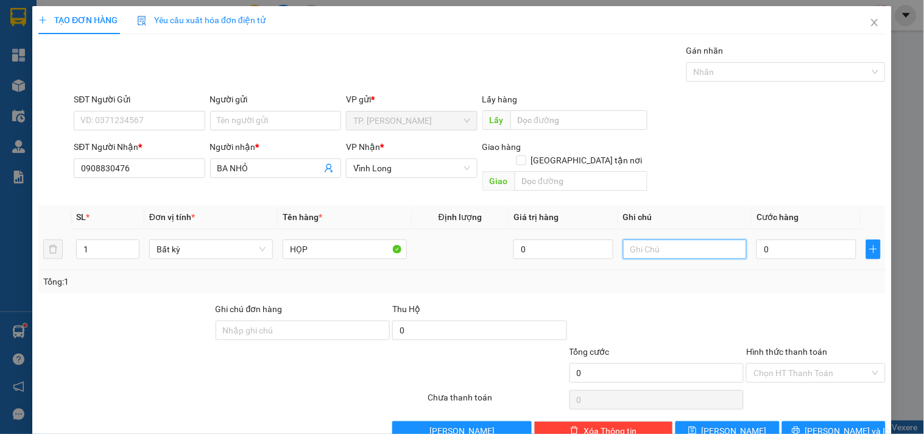
click at [643, 239] on input "text" at bounding box center [685, 248] width 124 height 19
type input "VĂN"
click at [244, 124] on input "Người gửi" at bounding box center [275, 120] width 131 height 19
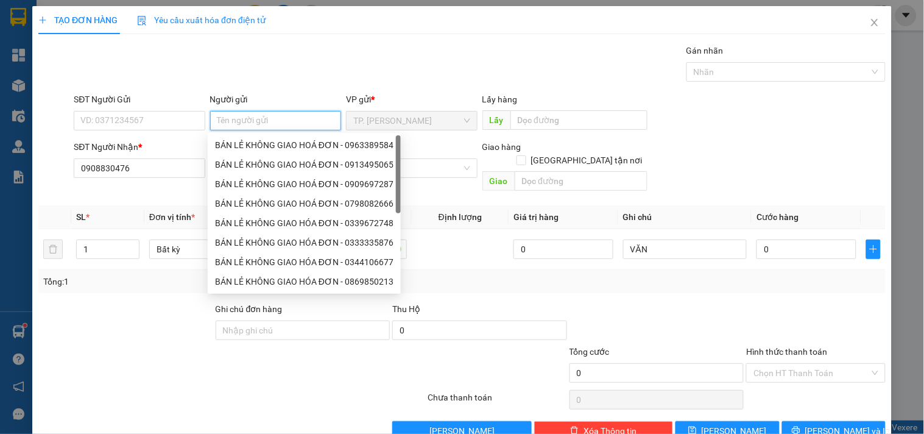
type input "V"
click at [250, 143] on div "BÁN LẺ KHÔNG GIAO HOÁ ĐƠN - 0963389584" at bounding box center [304, 144] width 178 height 13
type input "0963389584"
type input "BÁN LẺ KHÔNG GIAO HOÁ ĐƠN"
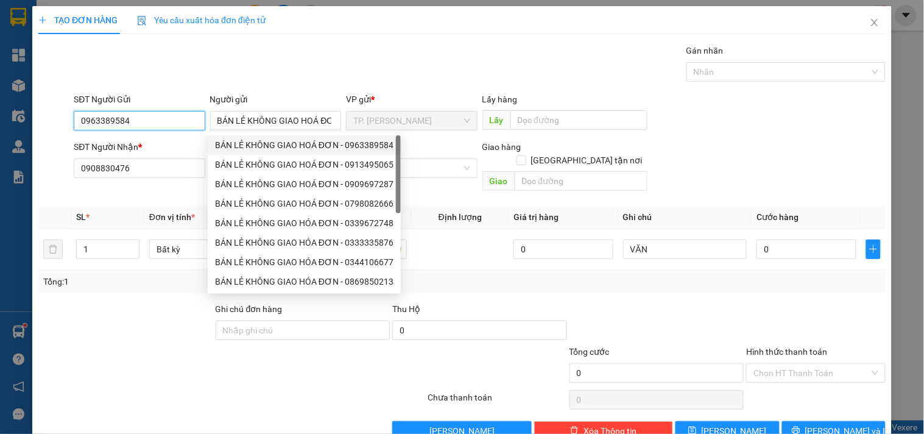
click at [173, 112] on input "0963389584" at bounding box center [139, 120] width 131 height 19
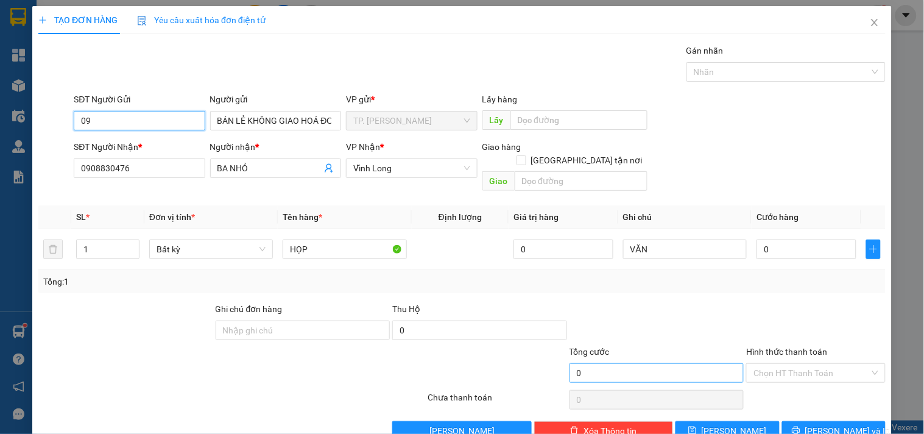
type input "0"
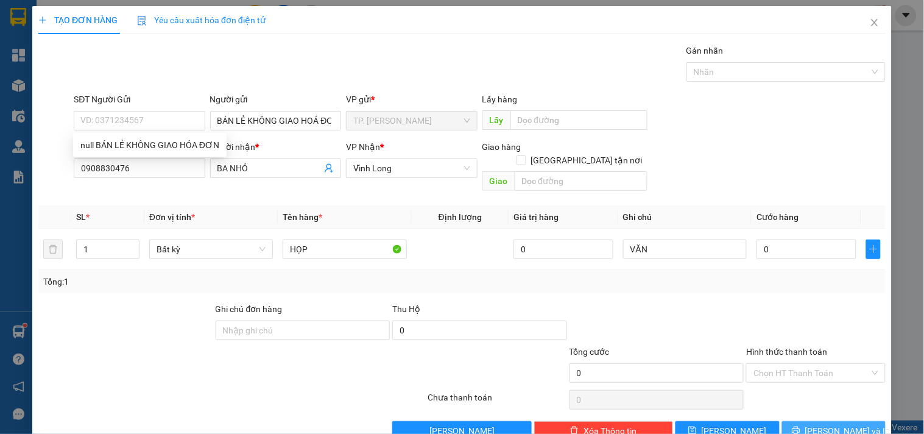
click at [808, 421] on button "[PERSON_NAME] và In" at bounding box center [834, 430] width 104 height 19
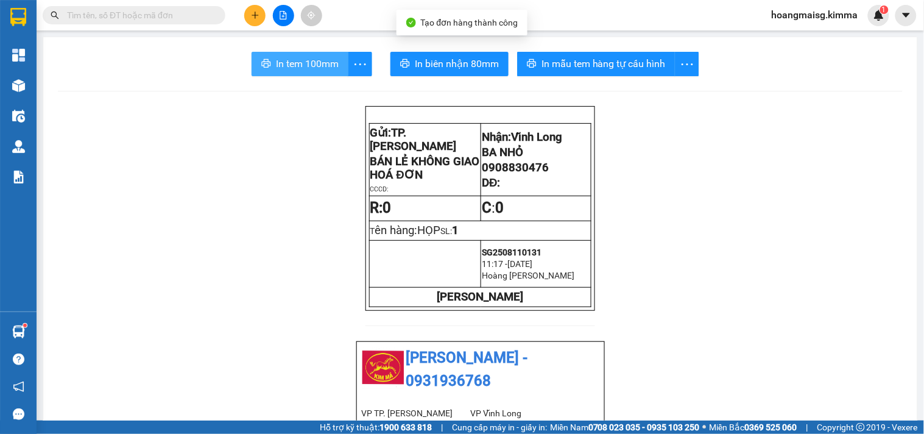
click at [321, 69] on span "In tem 100mm" at bounding box center [307, 63] width 63 height 15
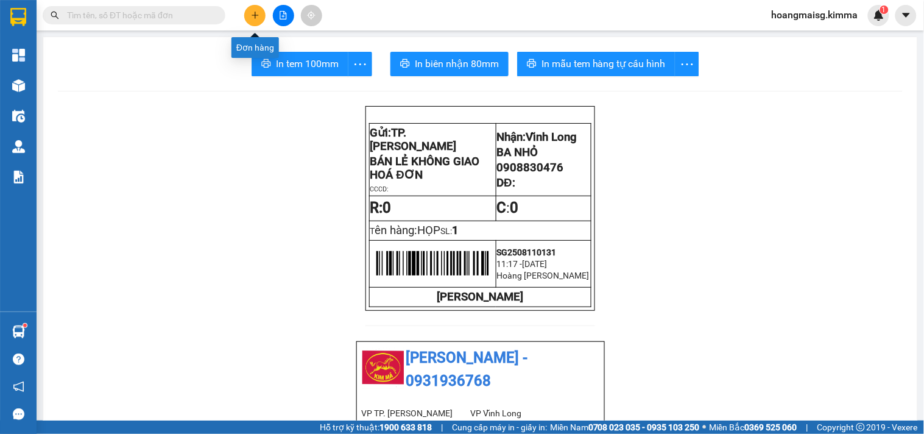
click at [257, 9] on button at bounding box center [254, 15] width 21 height 21
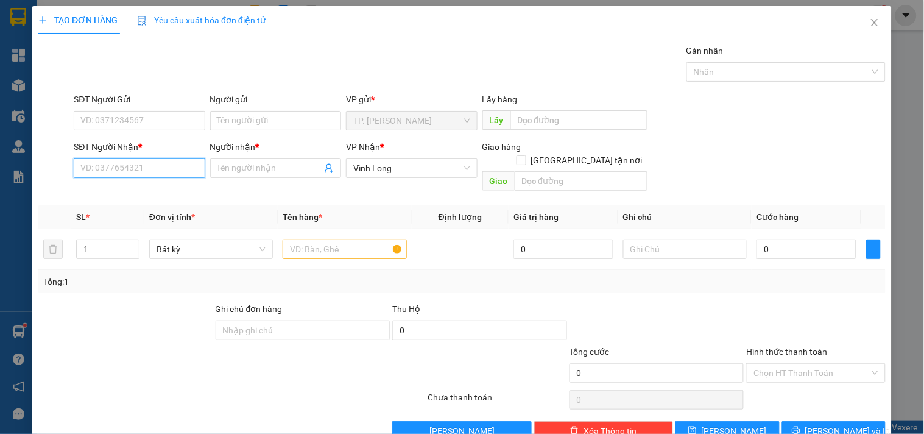
click at [118, 169] on input "SĐT Người Nhận *" at bounding box center [139, 167] width 131 height 19
click at [130, 191] on div "0782879868 - HƯNG THỊNH" at bounding box center [148, 192] width 137 height 13
type input "0782879868"
type input "[PERSON_NAME]"
type input "0782879868"
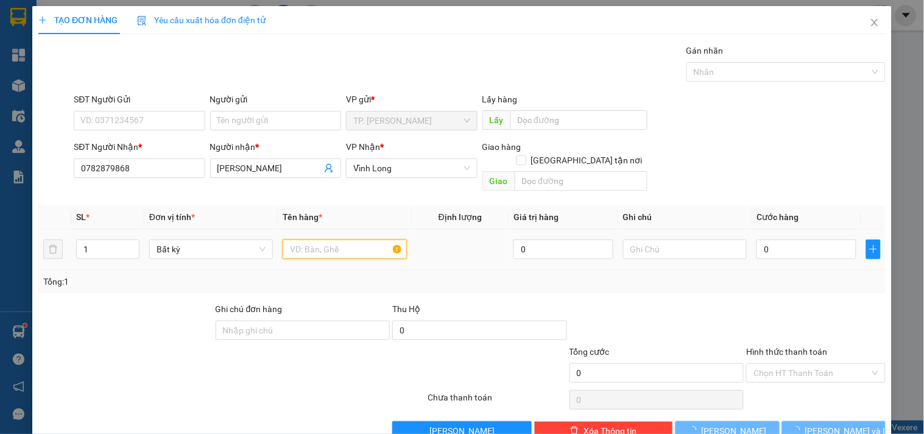
click at [330, 241] on input "text" at bounding box center [345, 248] width 124 height 19
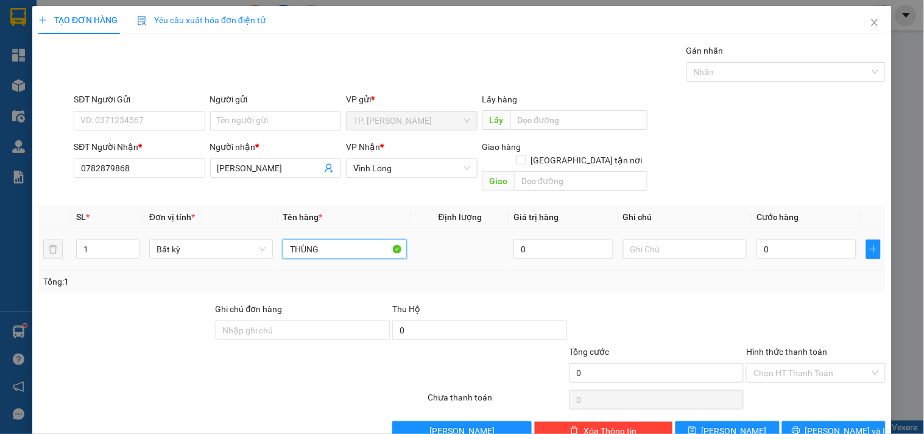
type input "THÙNG"
type input "VĂN"
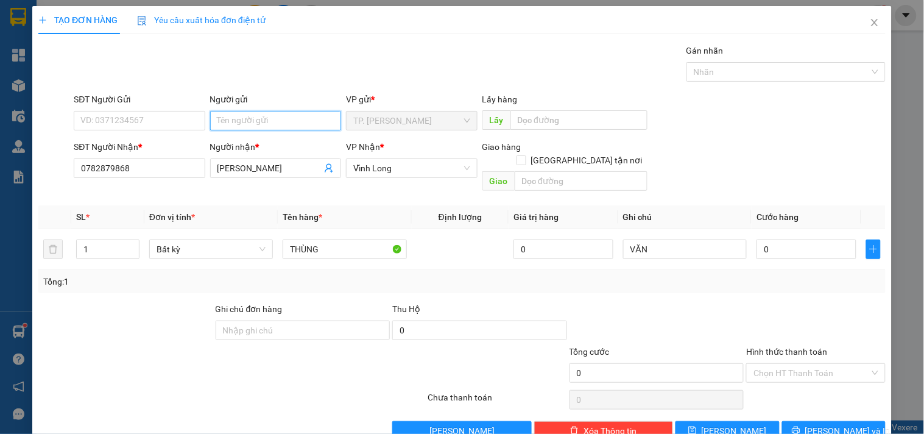
click at [259, 126] on input "Người gửi" at bounding box center [275, 120] width 131 height 19
type input "B"
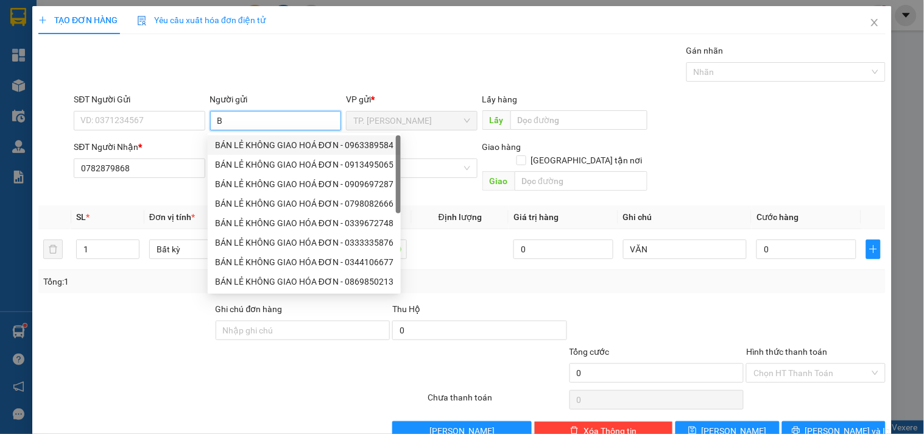
click at [272, 147] on div "BÁN LẺ KHÔNG GIAO HOÁ ĐƠN - 0963389584" at bounding box center [304, 144] width 178 height 13
type input "0963389584"
type input "BÁN LẺ KHÔNG GIAO HOÁ ĐƠN"
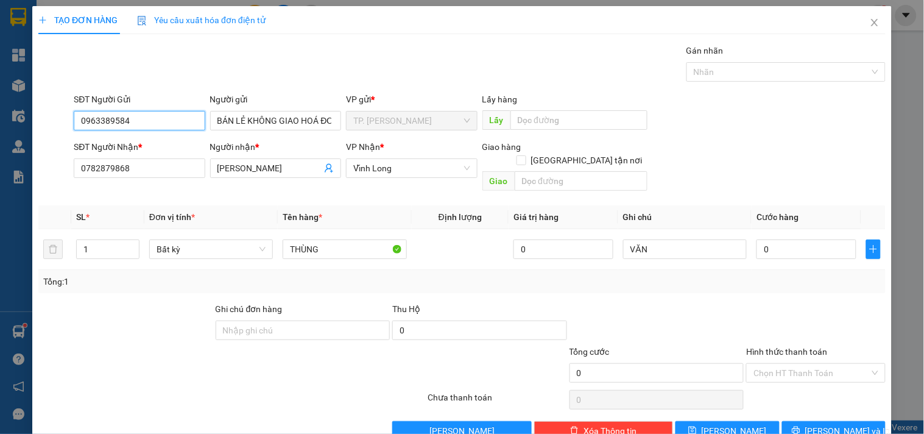
click at [166, 118] on input "0963389584" at bounding box center [139, 120] width 131 height 19
type input "0"
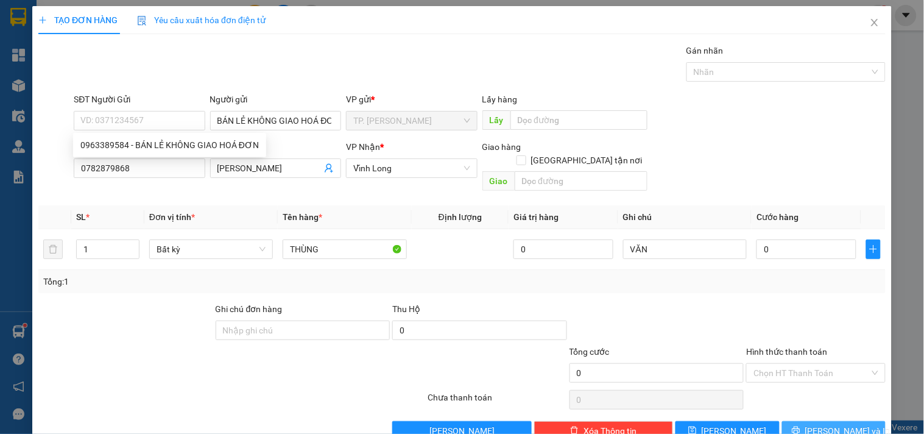
click at [817, 427] on button "[PERSON_NAME] và In" at bounding box center [834, 430] width 104 height 19
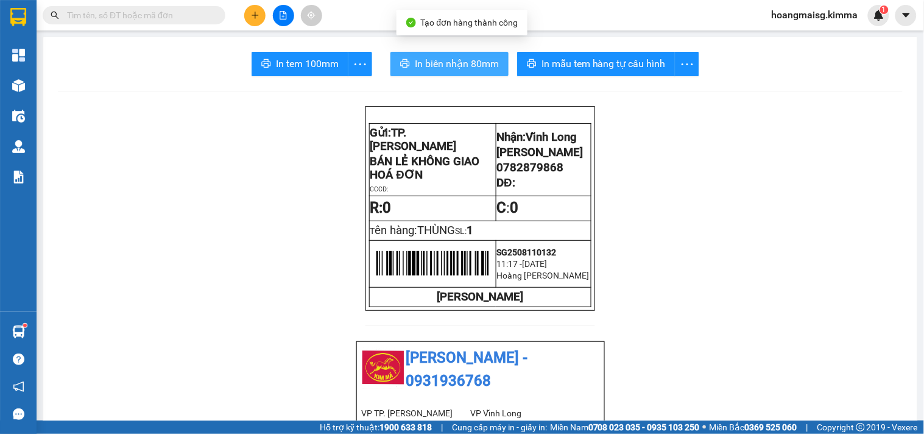
click at [471, 57] on span "In biên nhận 80mm" at bounding box center [457, 63] width 84 height 15
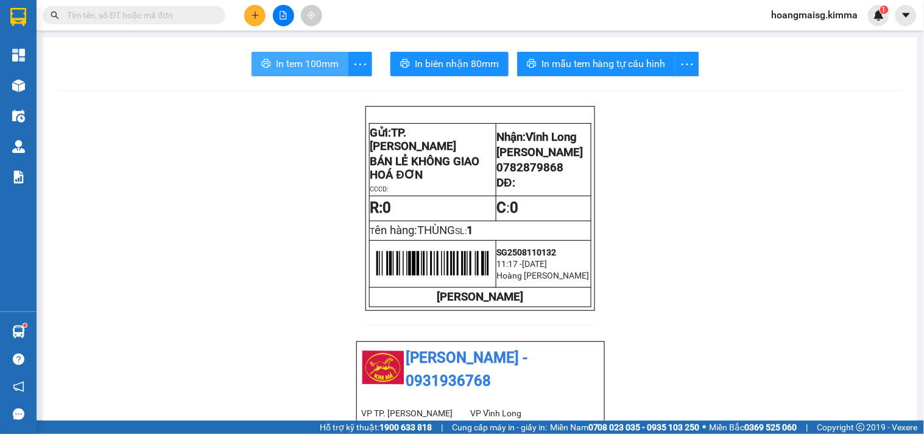
click at [316, 65] on span "In tem 100mm" at bounding box center [307, 63] width 63 height 15
click at [157, 12] on input "text" at bounding box center [139, 15] width 144 height 13
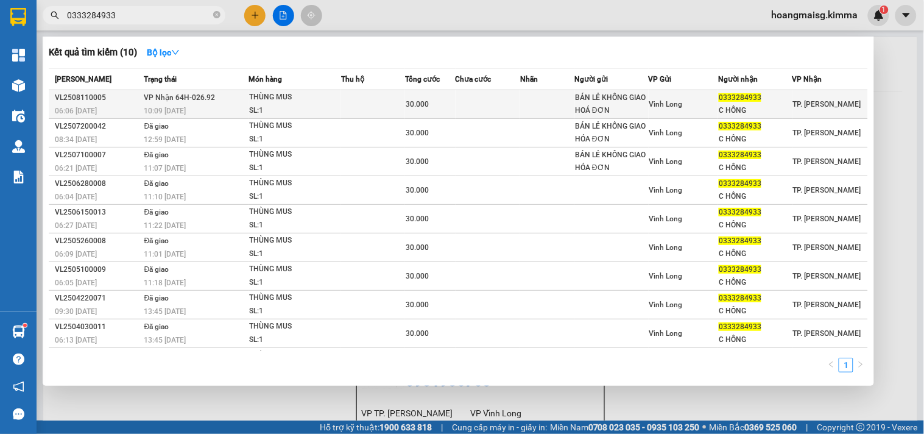
type input "0333284933"
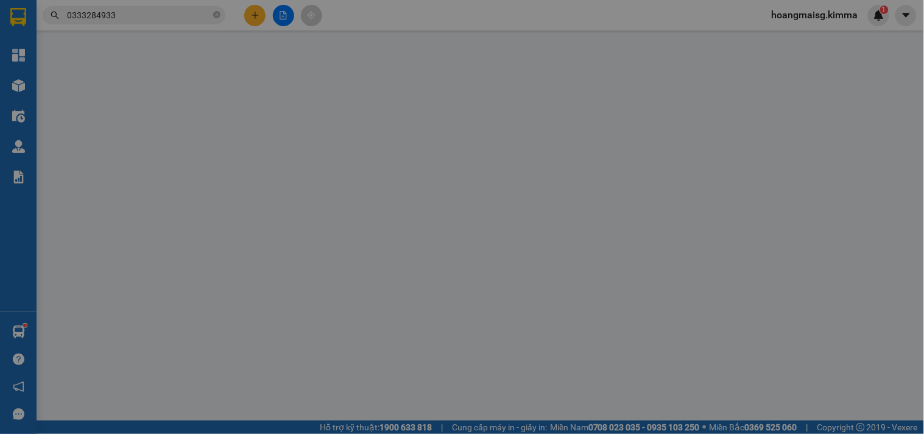
type input "BÁN LẺ KHÔNG GIAO HOÁ ĐƠN"
type input "0333284933"
type input "C HỒNG"
type input "30.000"
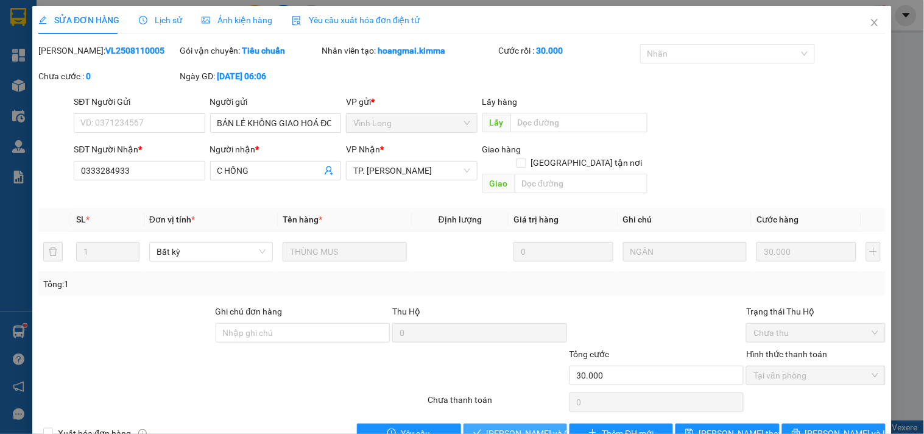
click at [501, 426] on span "[PERSON_NAME] và Giao hàng" at bounding box center [545, 432] width 117 height 13
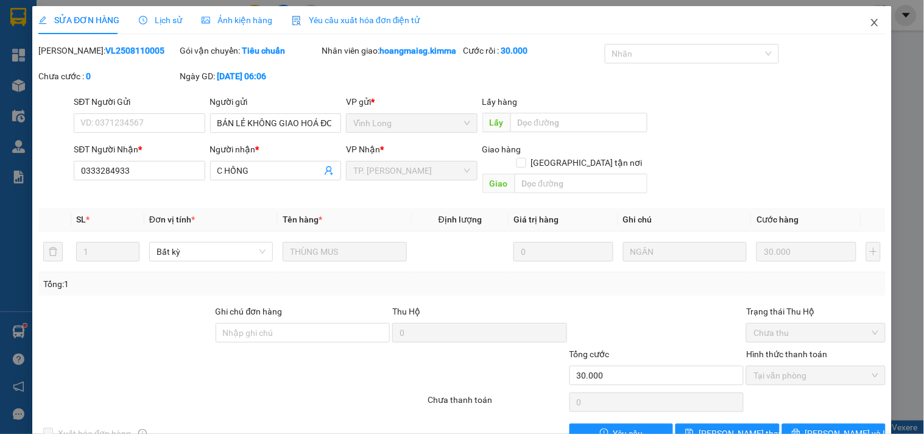
click at [870, 27] on icon "close" at bounding box center [875, 23] width 10 height 10
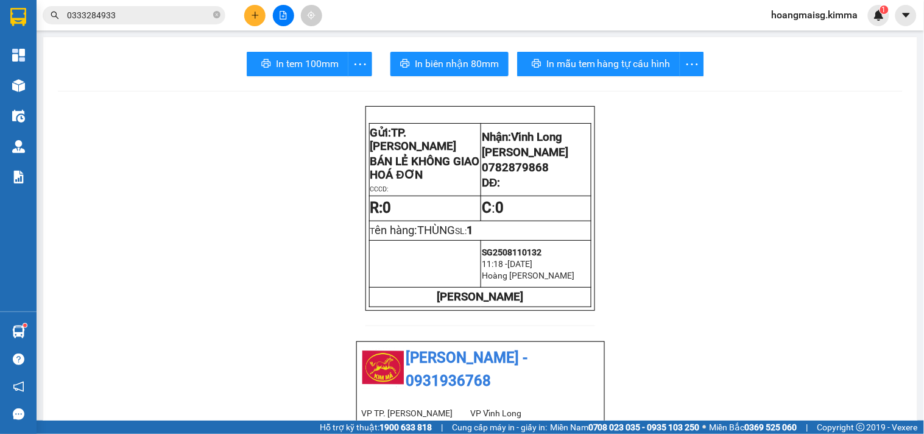
click at [255, 19] on button at bounding box center [254, 15] width 21 height 21
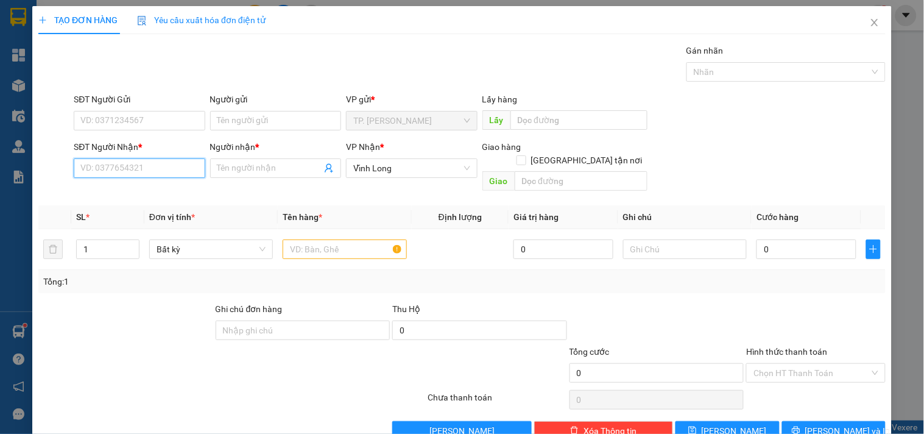
click at [159, 164] on input "SĐT Người Nhận *" at bounding box center [139, 167] width 131 height 19
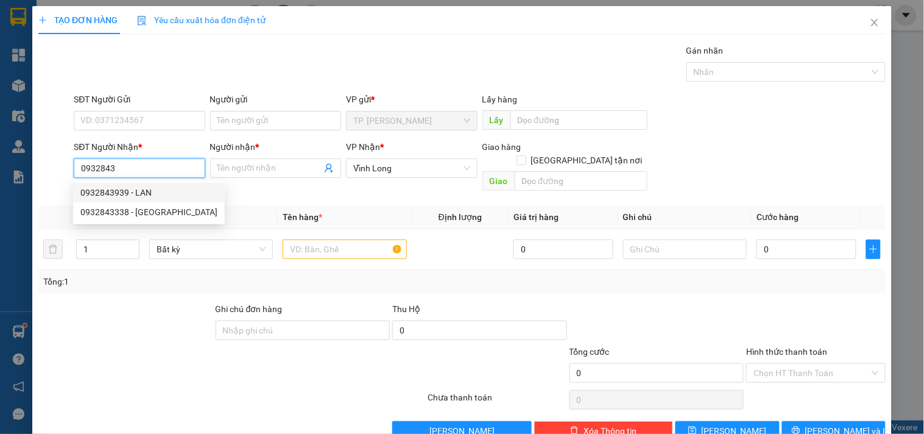
type input "0932843939"
type input "LAN"
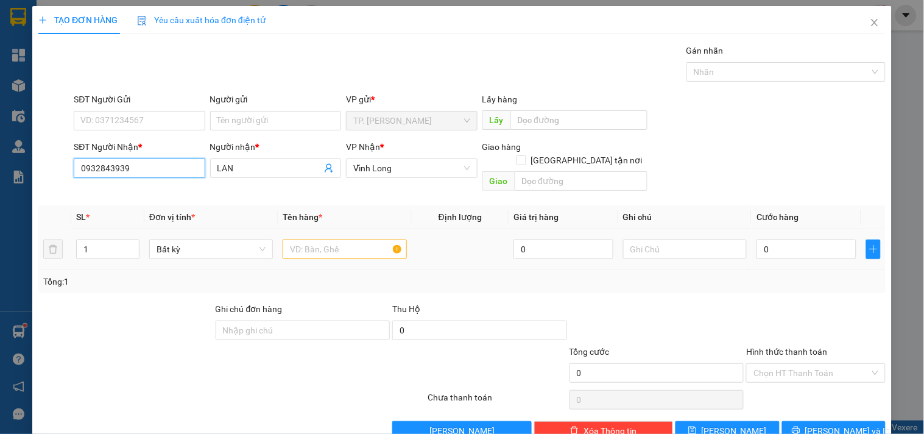
type input "0932843939"
click at [319, 239] on input "text" at bounding box center [345, 248] width 124 height 19
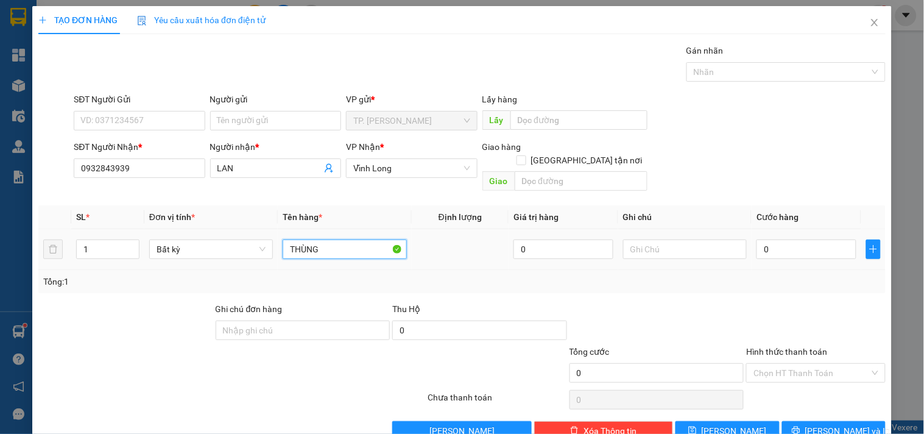
type input "THÙNG"
type input "VĂN"
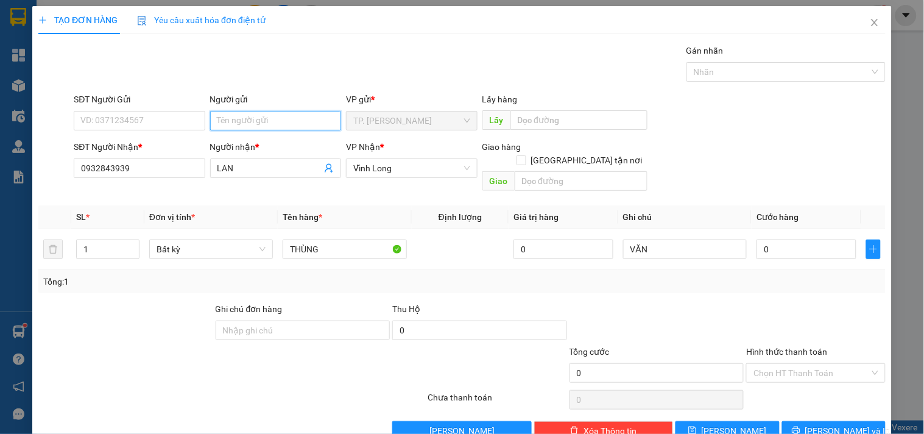
click at [247, 117] on input "Người gửi" at bounding box center [275, 120] width 131 height 19
type input "B"
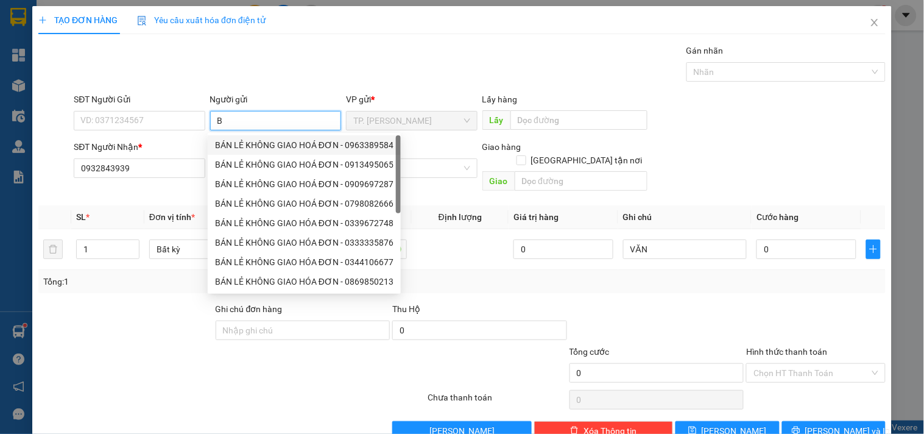
click at [257, 140] on div "BÁN LẺ KHÔNG GIAO HOÁ ĐƠN - 0963389584" at bounding box center [304, 144] width 178 height 13
type input "0963389584"
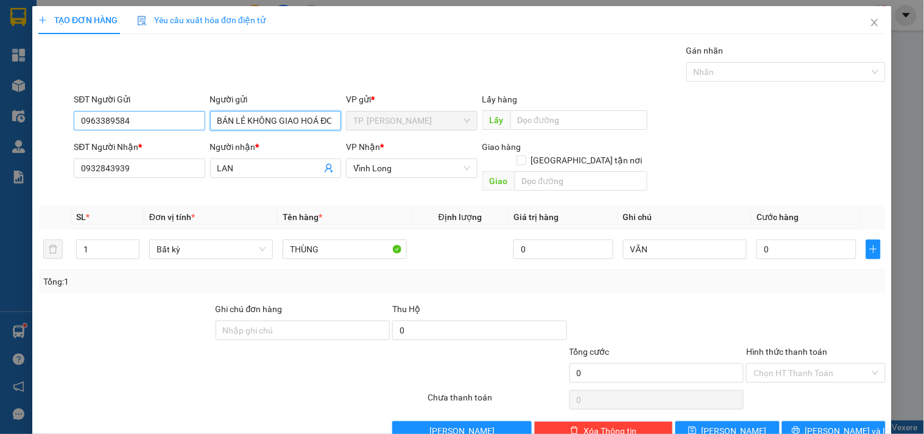
type input "BÁN LẺ KHÔNG GIAO HOÁ ĐƠN"
click at [150, 123] on input "0963389584" at bounding box center [139, 120] width 131 height 19
type input "0"
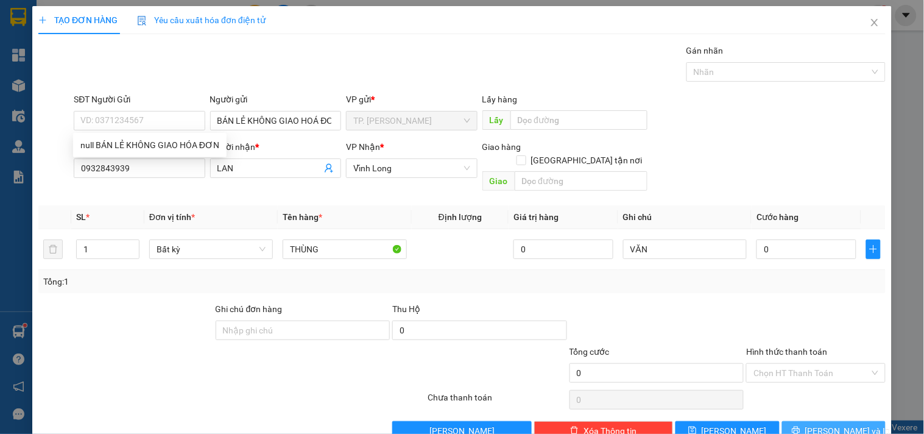
click at [801, 426] on icon "printer" at bounding box center [796, 430] width 9 height 9
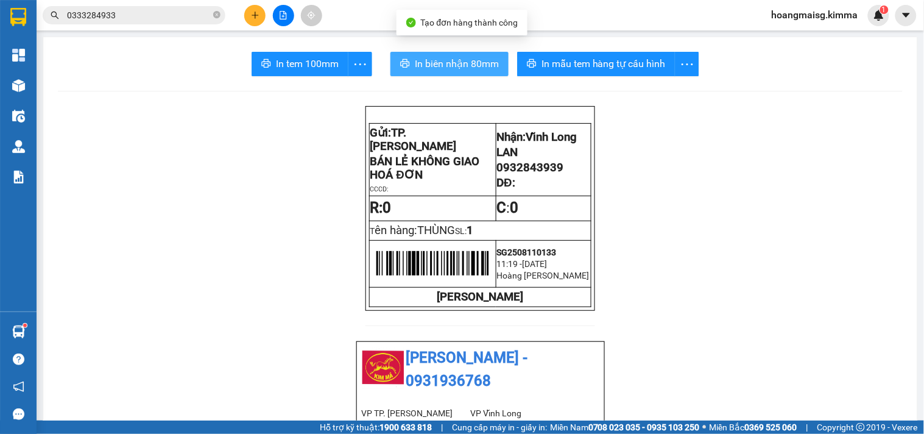
click at [467, 70] on span "In biên nhận 80mm" at bounding box center [457, 63] width 84 height 15
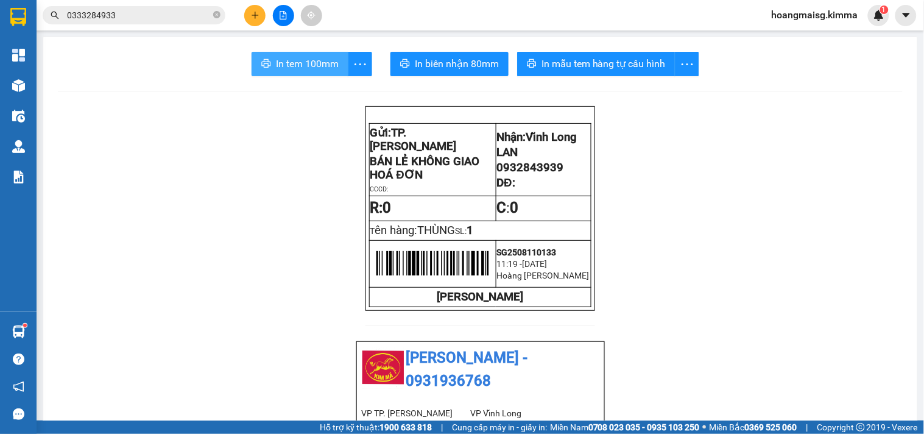
click at [289, 58] on span "In tem 100mm" at bounding box center [307, 63] width 63 height 15
click at [253, 18] on icon "plus" at bounding box center [255, 15] width 9 height 9
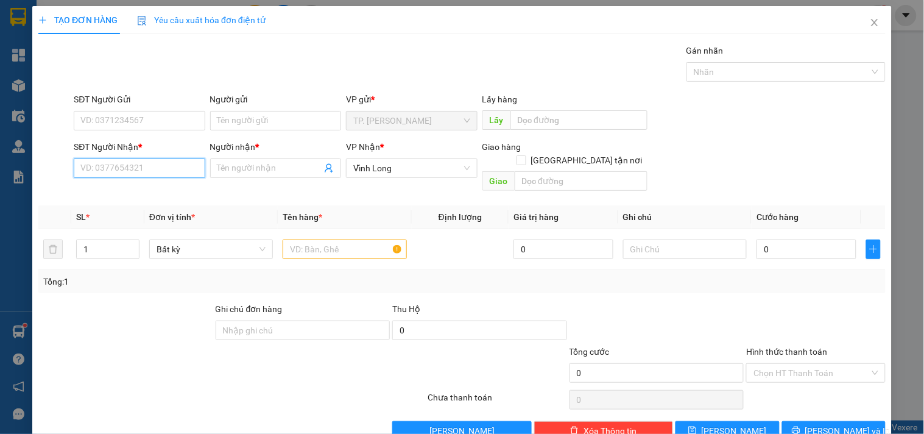
click at [120, 169] on input "SĐT Người Nhận *" at bounding box center [139, 167] width 131 height 19
type input "0939592525"
click at [138, 197] on div "0939592525 - BS THIỆN" at bounding box center [137, 192] width 115 height 13
type input "BS THIỆN"
checkbox input "true"
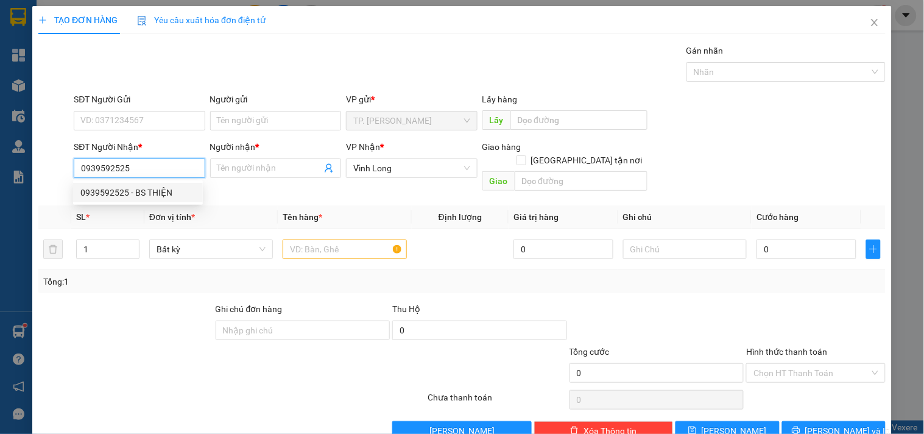
type input "BV ĐA KHOA"
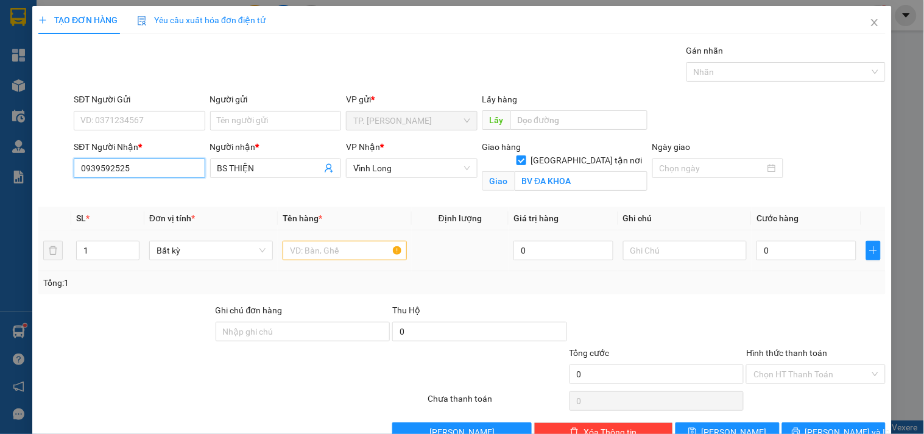
type input "0939592525"
click at [319, 248] on input "text" at bounding box center [345, 250] width 124 height 19
click at [239, 120] on input "Người gửi" at bounding box center [275, 120] width 131 height 19
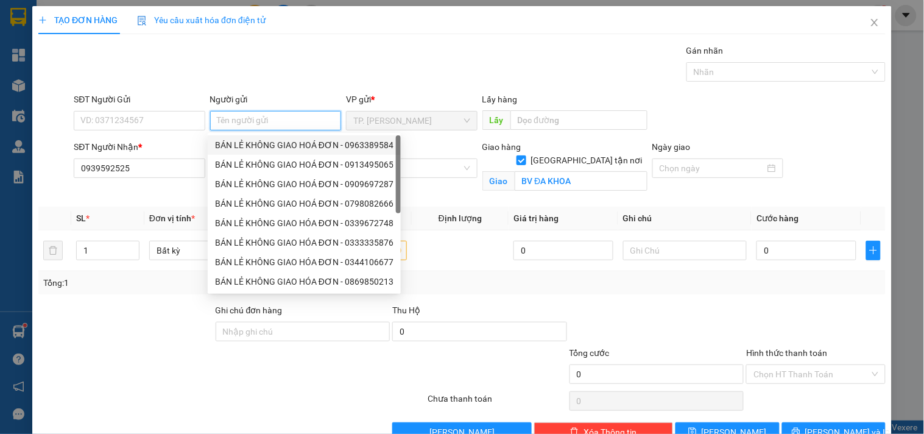
click at [255, 143] on div "BÁN LẺ KHÔNG GIAO HOÁ ĐƠN - 0963389584" at bounding box center [304, 144] width 178 height 13
type input "0963389584"
type input "BÁN LẺ KHÔNG GIAO HOÁ ĐƠN"
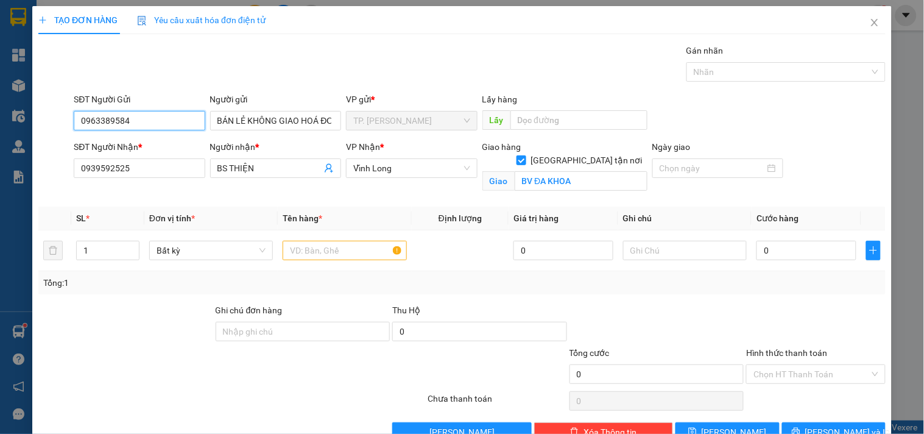
click at [161, 114] on input "0963389584" at bounding box center [139, 120] width 131 height 19
type input "0"
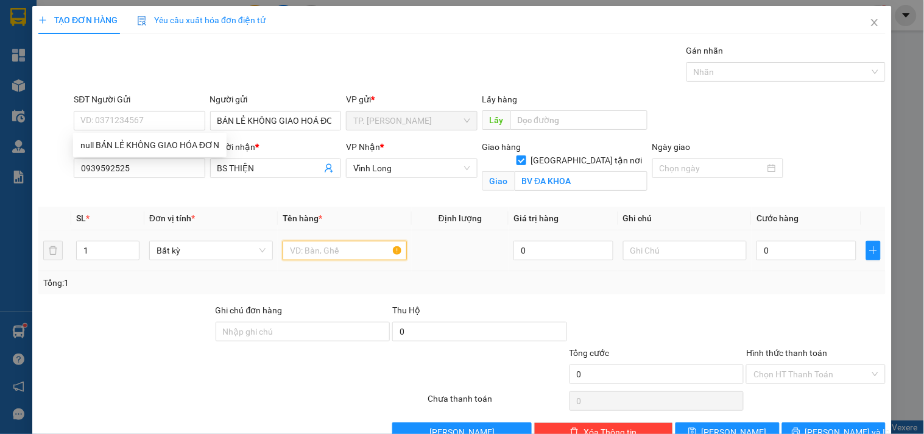
click at [352, 259] on input "text" at bounding box center [345, 250] width 124 height 19
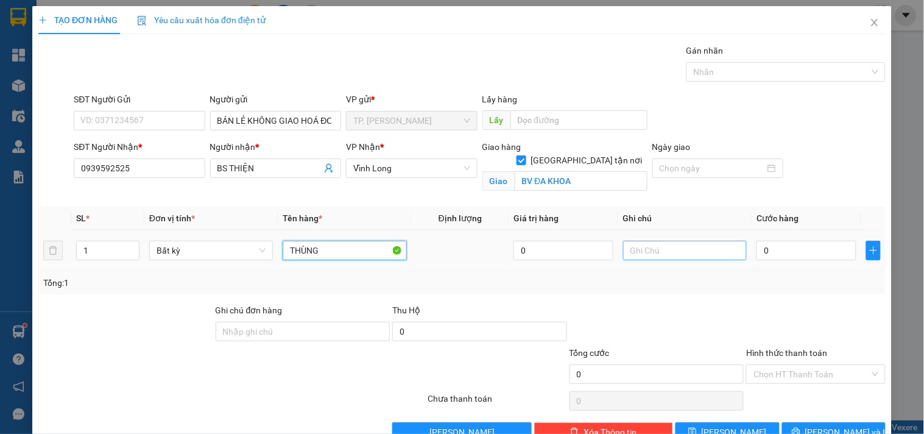
type input "THÙNG"
click at [624, 252] on input "text" at bounding box center [685, 250] width 124 height 19
type input "VĂN"
click at [791, 253] on input "0" at bounding box center [807, 250] width 100 height 19
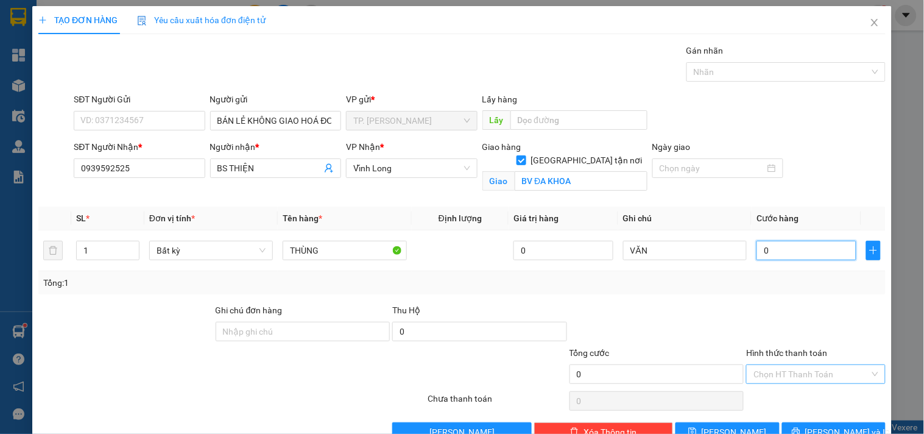
type input "1"
type input "10"
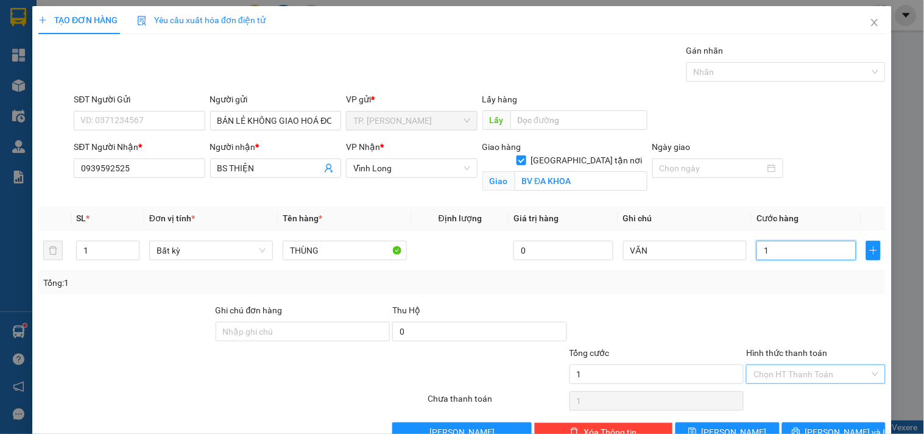
type input "10"
type input "100"
click at [811, 365] on input "Hình thức thanh toán" at bounding box center [812, 374] width 116 height 18
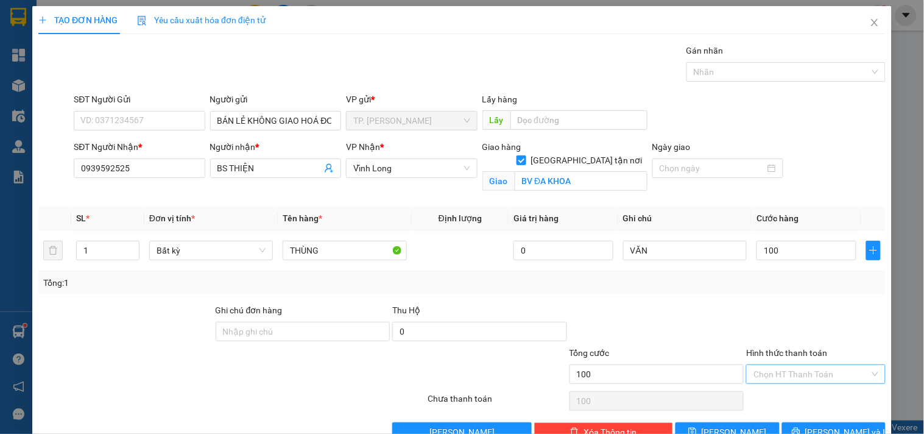
type input "100.000"
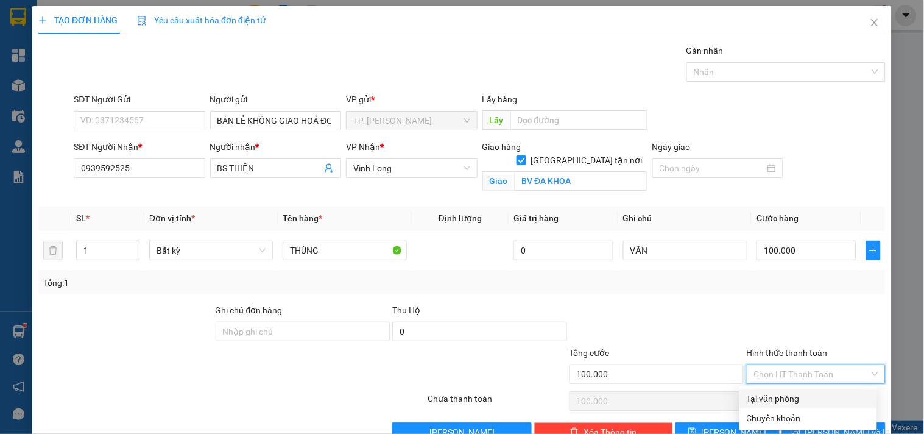
click at [778, 396] on div "Tại văn phòng" at bounding box center [808, 398] width 123 height 13
type input "0"
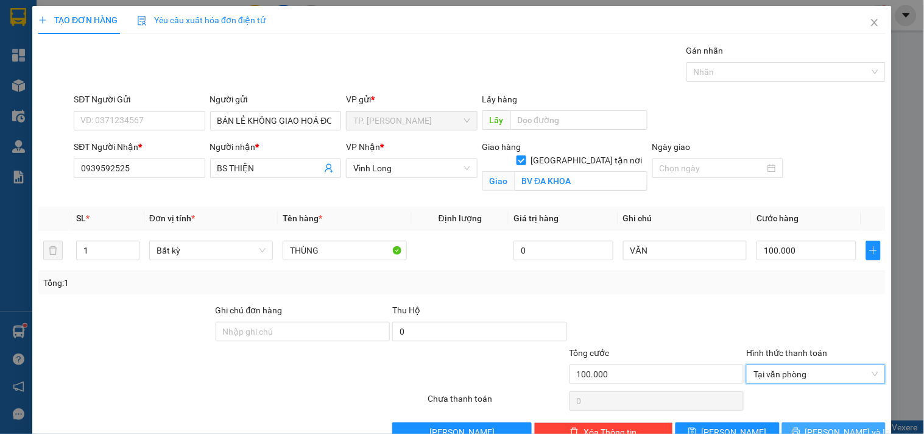
click at [819, 429] on span "[PERSON_NAME] và In" at bounding box center [847, 431] width 85 height 13
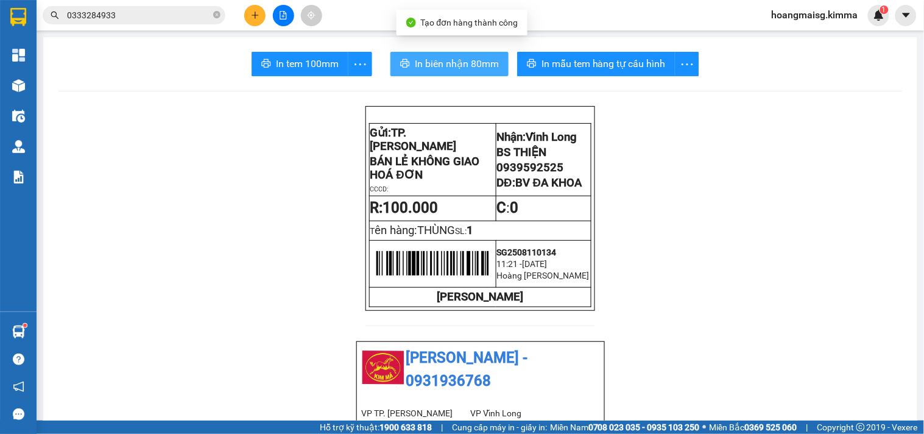
click at [419, 67] on span "In biên nhận 80mm" at bounding box center [457, 63] width 84 height 15
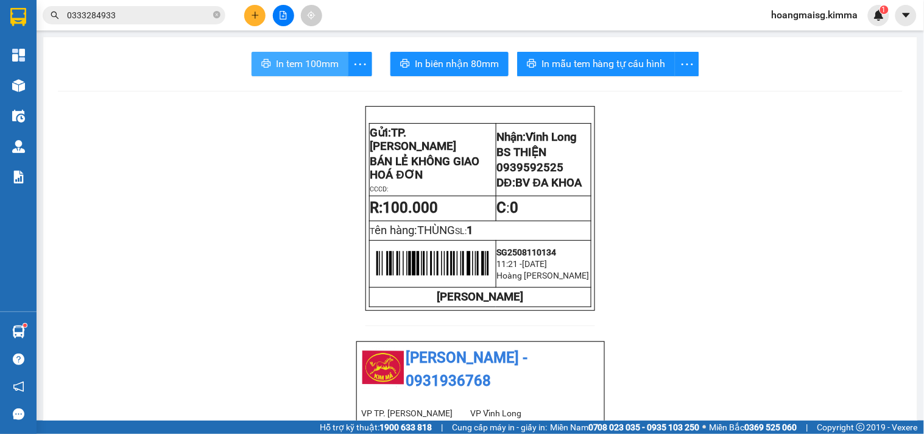
click at [300, 62] on span "In tem 100mm" at bounding box center [307, 63] width 63 height 15
click at [257, 14] on icon "plus" at bounding box center [255, 15] width 9 height 9
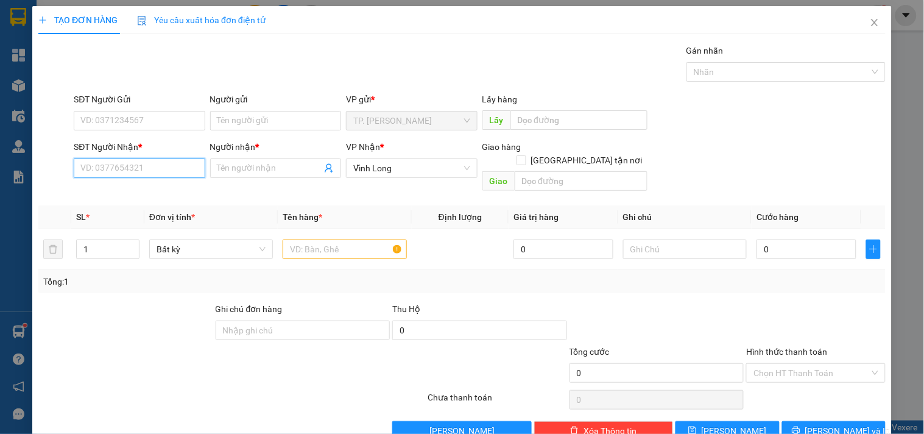
click at [135, 166] on input "SĐT Người Nhận *" at bounding box center [139, 167] width 131 height 19
type input "0702742766"
click at [238, 173] on input "Người nhận *" at bounding box center [269, 167] width 104 height 13
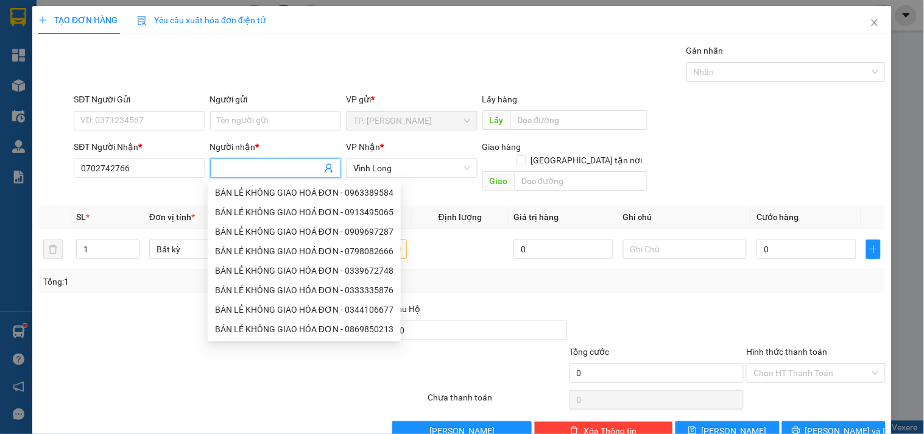
click at [238, 173] on input "Người nhận *" at bounding box center [269, 167] width 104 height 13
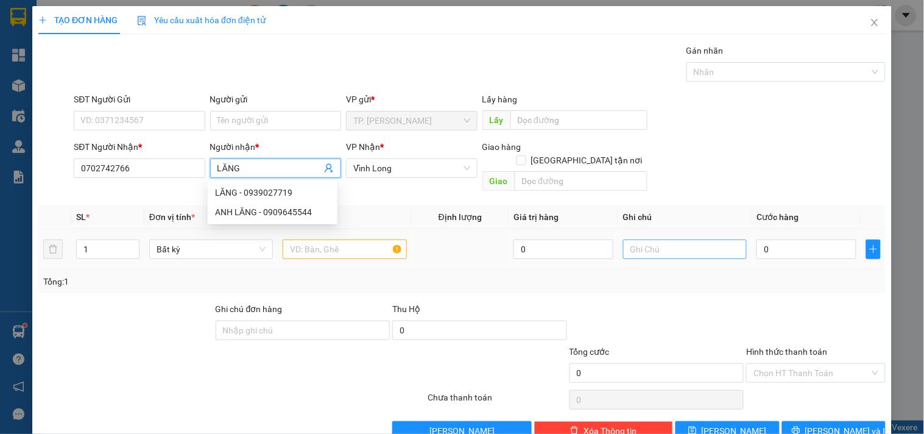
type input "LĂNG"
click at [668, 239] on input "text" at bounding box center [685, 248] width 124 height 19
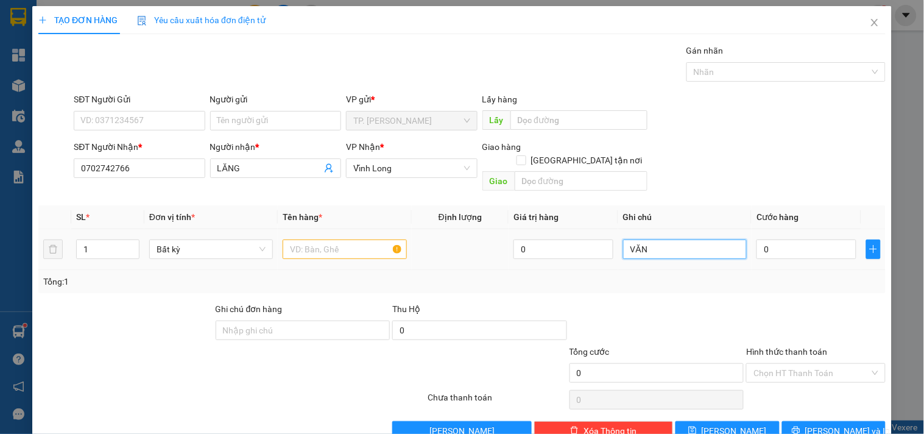
type input "VĂN"
click at [308, 239] on input "text" at bounding box center [345, 248] width 124 height 19
type input "GÓI"
click at [671, 239] on input "VĂN" at bounding box center [685, 248] width 124 height 19
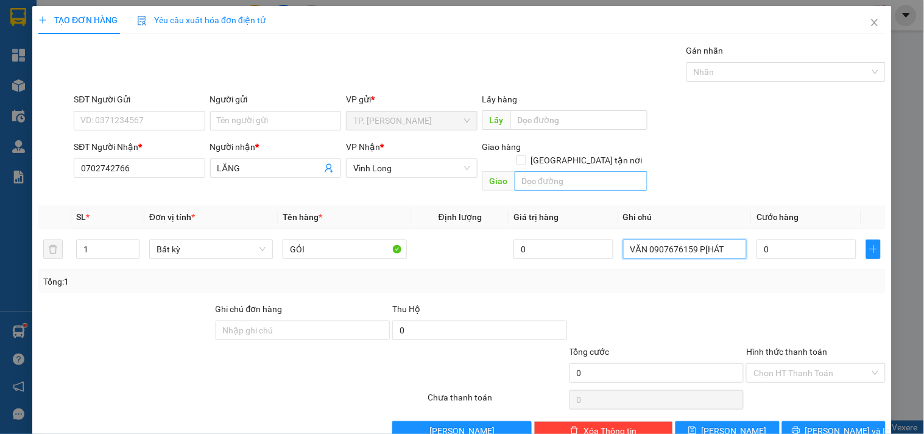
type input "VĂN 0907676159 P[HÁT"
click at [543, 171] on input "text" at bounding box center [581, 180] width 133 height 19
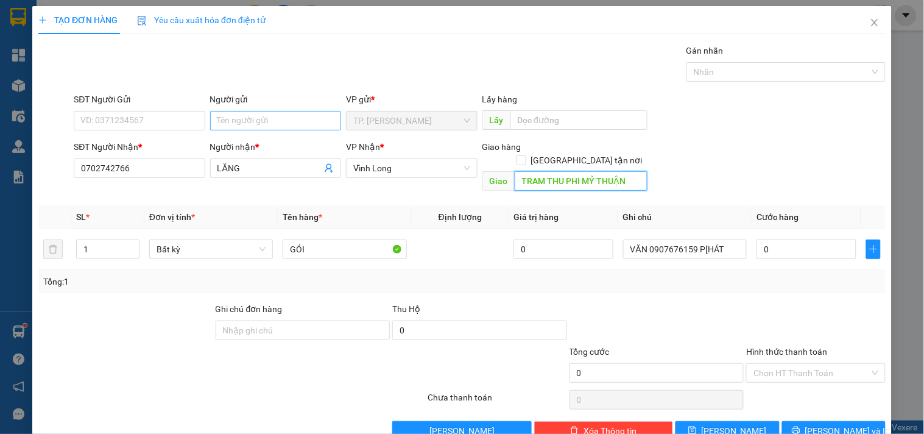
type input "TRAM THU PHI MỶ THUẬN"
click at [275, 122] on input "Người gửi" at bounding box center [275, 120] width 131 height 19
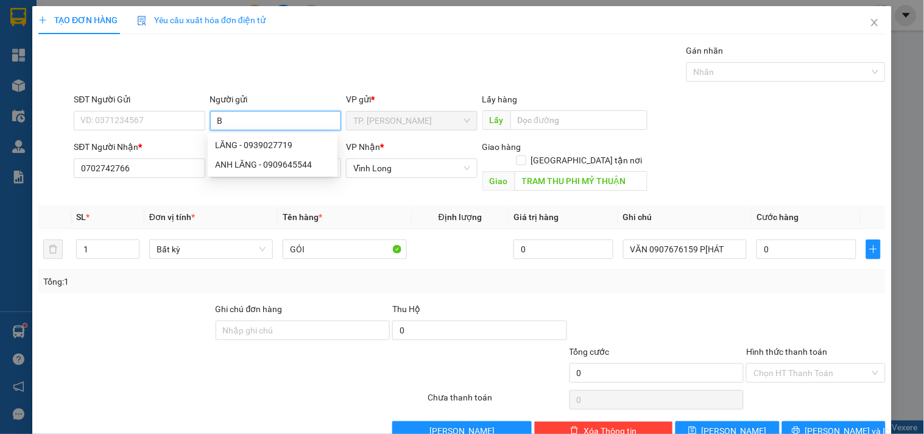
type input "BA"
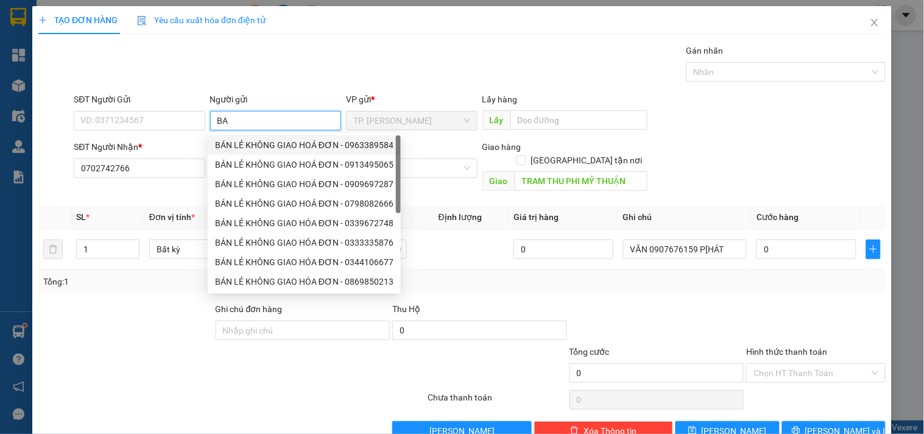
click at [263, 142] on div "BÁN LẺ KHÔNG GIAO HOÁ ĐƠN - 0963389584" at bounding box center [304, 144] width 178 height 13
type input "0963389584"
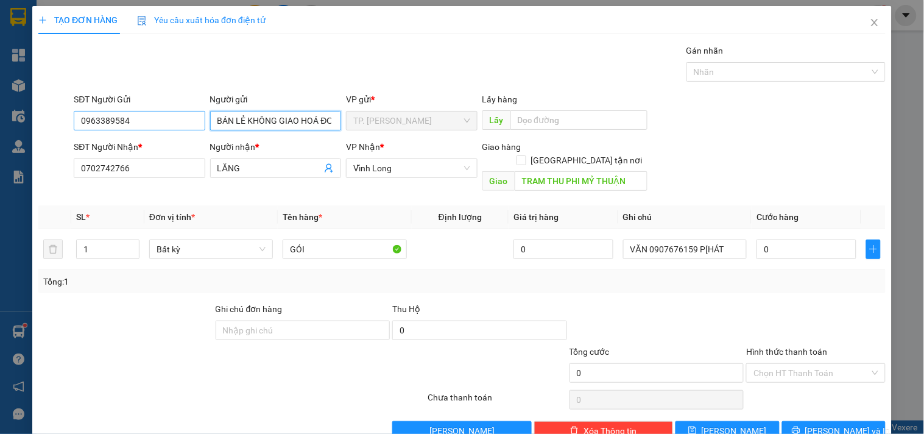
type input "BÁN LẺ KHÔNG GIAO HOÁ ĐƠN"
click at [154, 119] on input "0963389584" at bounding box center [139, 120] width 131 height 19
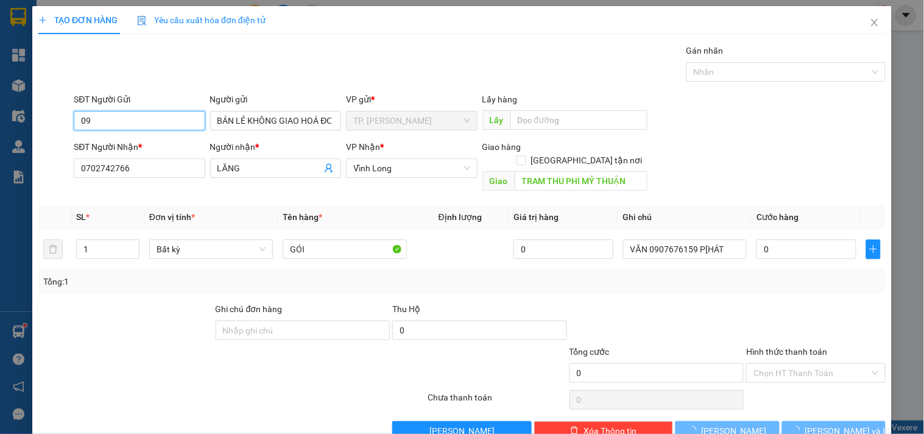
type input "0"
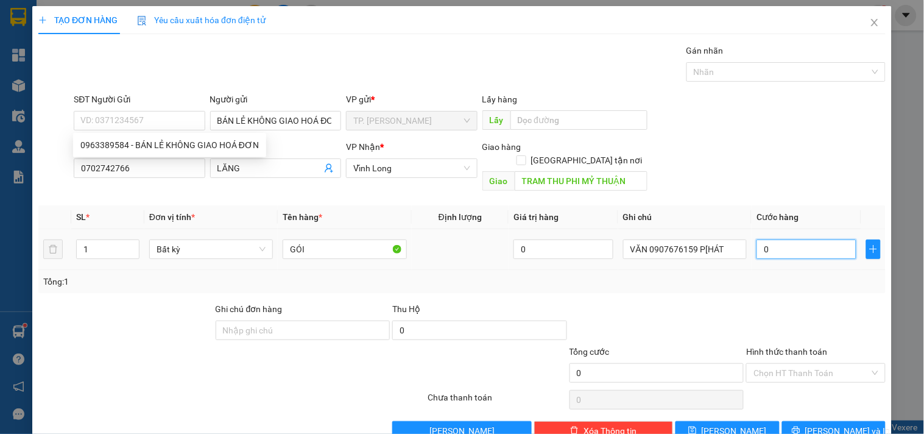
click at [772, 239] on input "0" at bounding box center [807, 248] width 100 height 19
type input "2"
type input "20"
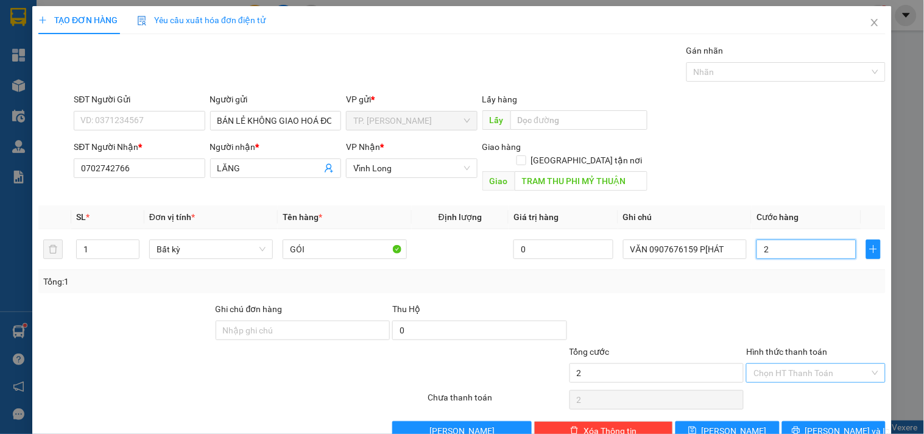
type input "20"
type input "20.000"
click at [805, 364] on input "Hình thức thanh toán" at bounding box center [812, 373] width 116 height 18
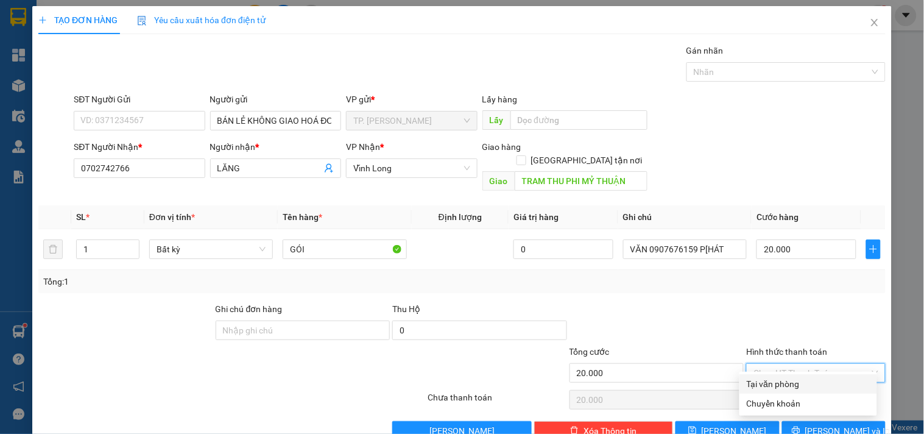
click at [794, 386] on div "Tại văn phòng" at bounding box center [808, 383] width 123 height 13
type input "0"
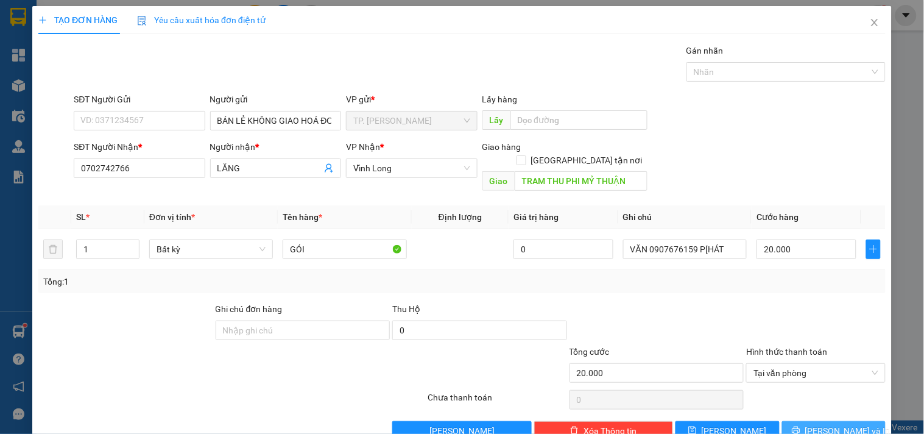
click at [821, 424] on span "[PERSON_NAME] và In" at bounding box center [847, 430] width 85 height 13
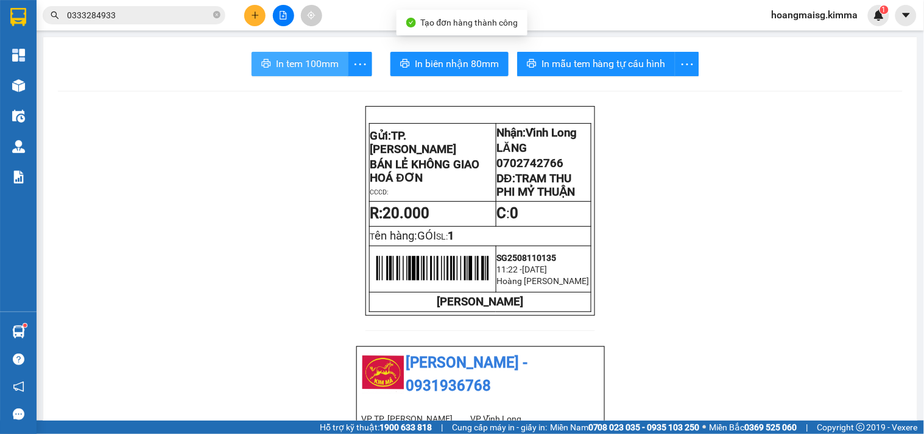
click at [299, 59] on span "In tem 100mm" at bounding box center [307, 63] width 63 height 15
click at [260, 20] on button at bounding box center [254, 15] width 21 height 21
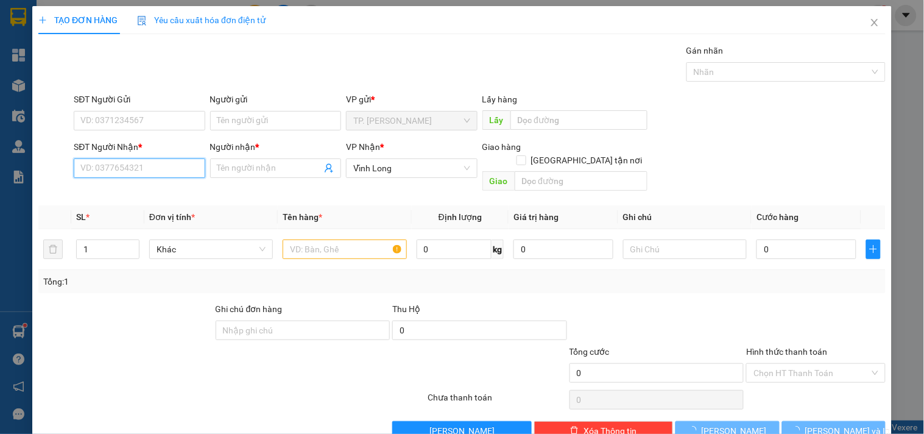
click at [124, 172] on input "SĐT Người Nhận *" at bounding box center [139, 167] width 131 height 19
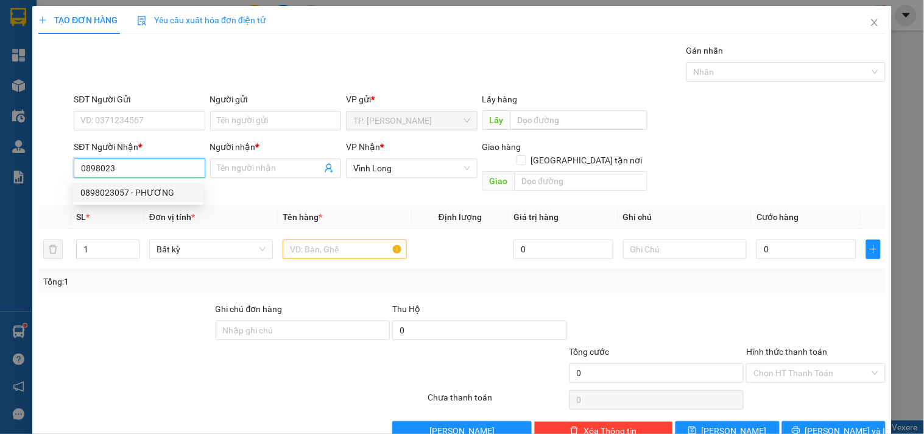
click at [167, 189] on div "0898023057 - PHƯƠNG" at bounding box center [137, 192] width 115 height 13
type input "0898023057"
type input "PHƯƠNG"
type input "0898023057"
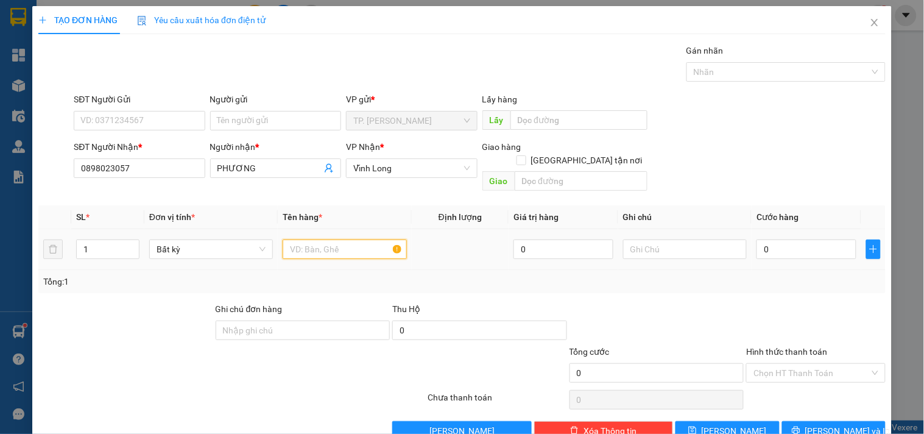
click at [306, 239] on input "text" at bounding box center [345, 248] width 124 height 19
click at [345, 239] on input "text" at bounding box center [345, 248] width 124 height 19
type input "THUNG"
click at [637, 239] on input "text" at bounding box center [685, 248] width 124 height 19
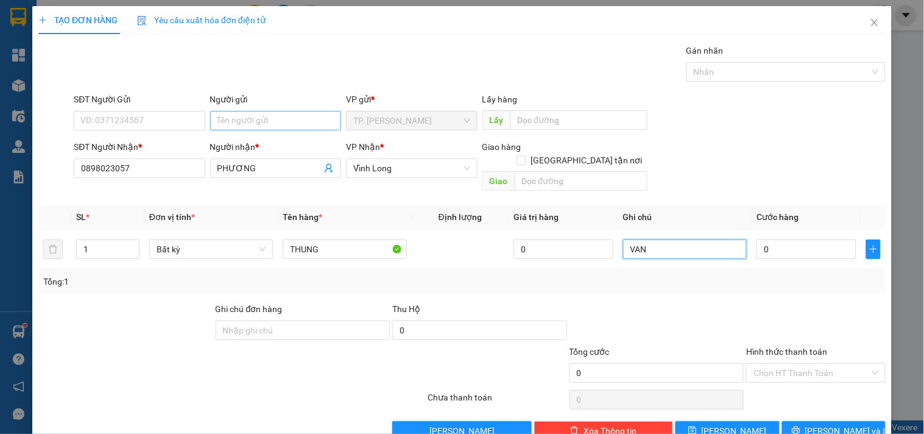
type input "VAN"
click at [227, 111] on input "Người gửi" at bounding box center [275, 120] width 131 height 19
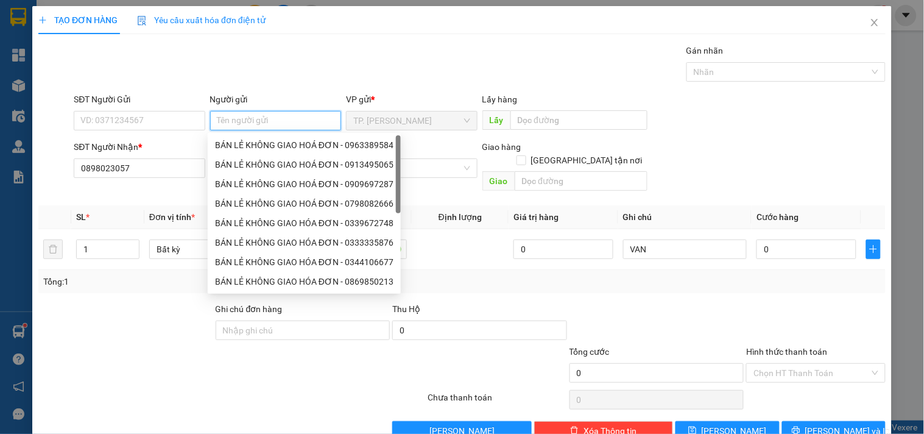
type input "B"
click at [245, 145] on div "BÁN LẺ KHÔNG GIAO HOÁ ĐƠN - 0963389584" at bounding box center [304, 144] width 178 height 13
type input "0963389584"
type input "BÁN LẺ KHÔNG GIAO HOÁ ĐƠN"
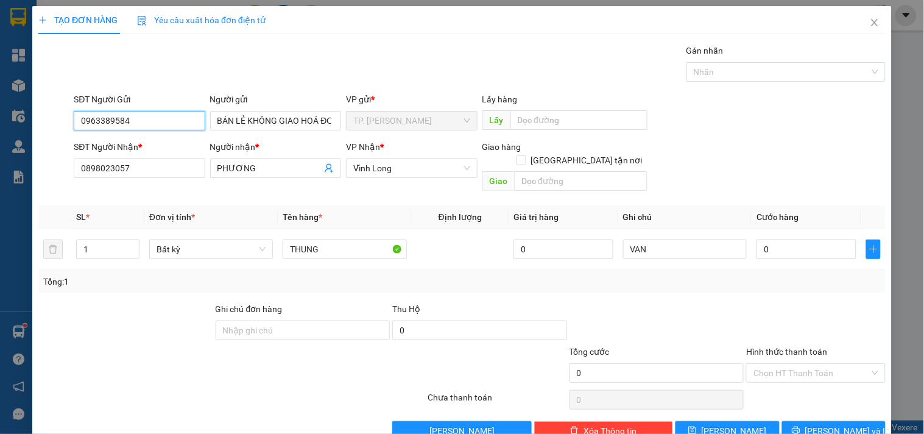
click at [168, 121] on input "0963389584" at bounding box center [139, 120] width 131 height 19
type input "0"
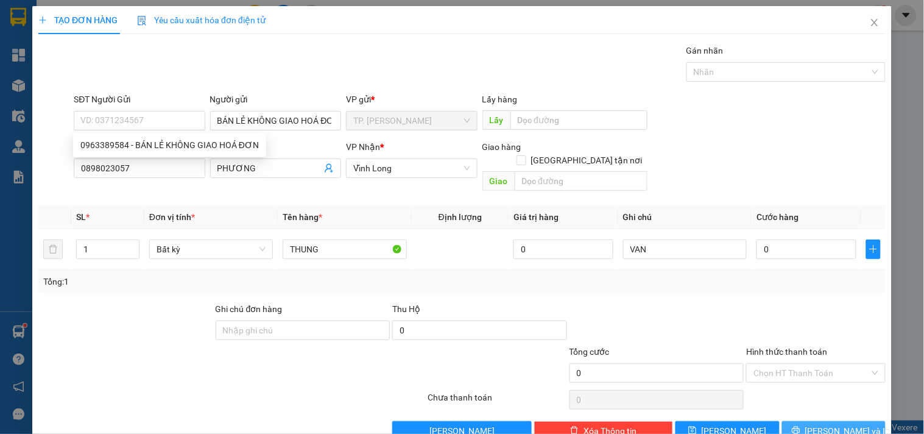
click at [811, 421] on button "[PERSON_NAME] và In" at bounding box center [834, 430] width 104 height 19
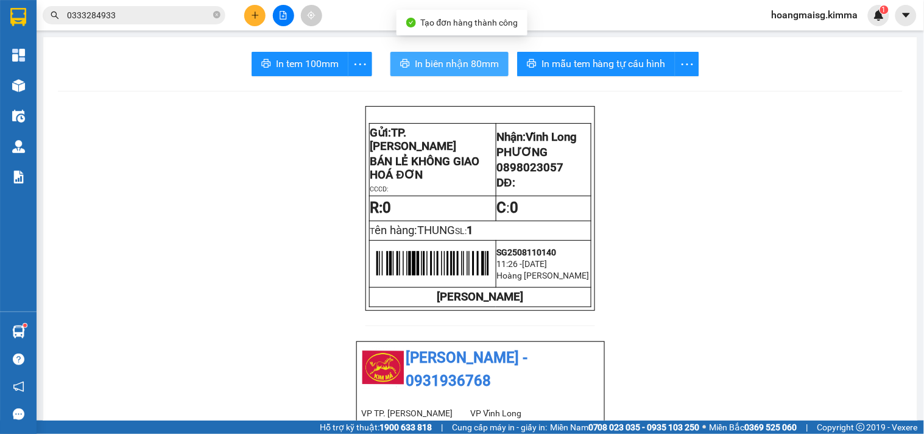
click at [428, 63] on span "In biên nhận 80mm" at bounding box center [457, 63] width 84 height 15
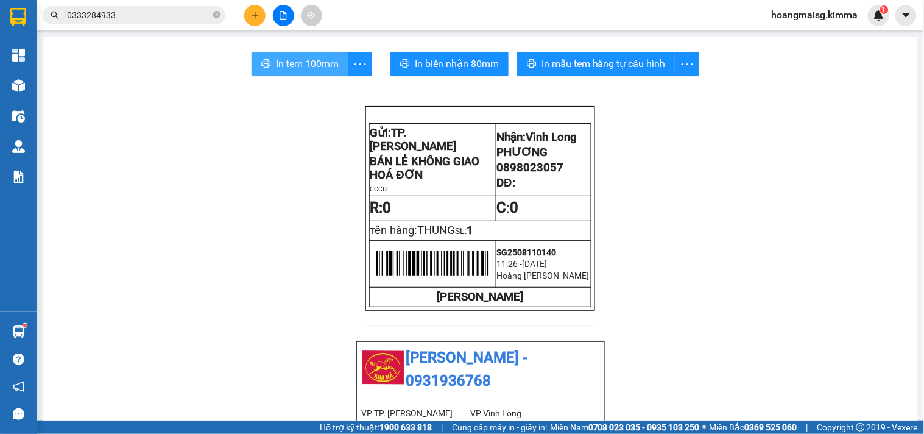
click at [305, 68] on span "In tem 100mm" at bounding box center [307, 63] width 63 height 15
click at [254, 16] on icon "plus" at bounding box center [255, 15] width 9 height 9
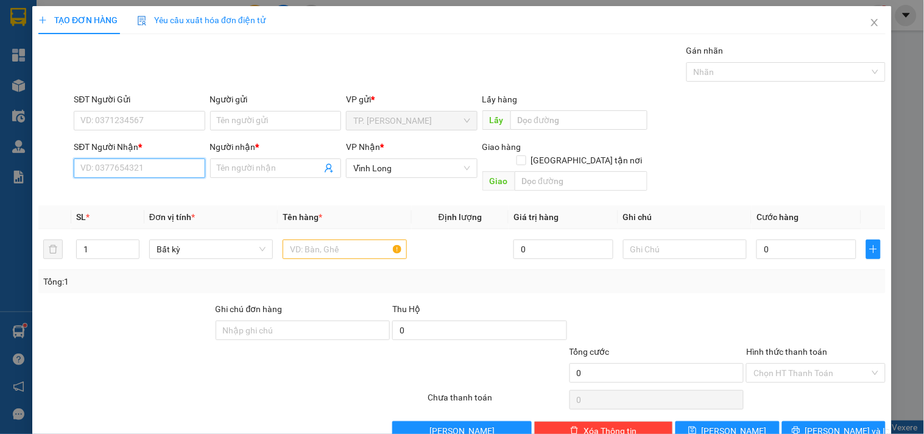
click at [143, 172] on input "SĐT Người Nhận *" at bounding box center [139, 167] width 131 height 19
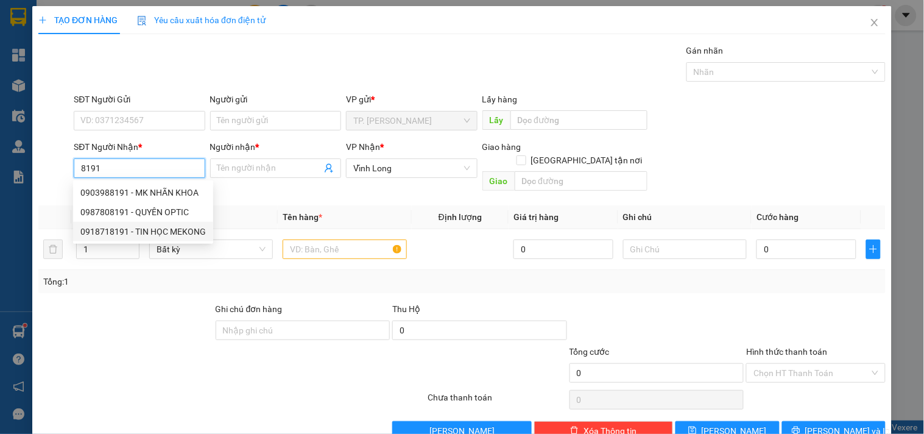
click at [154, 235] on div "0918718191 - TIN HỌC MEKONG" at bounding box center [142, 231] width 125 height 13
type input "0918718191"
type input "TIN HỌC MEKONG"
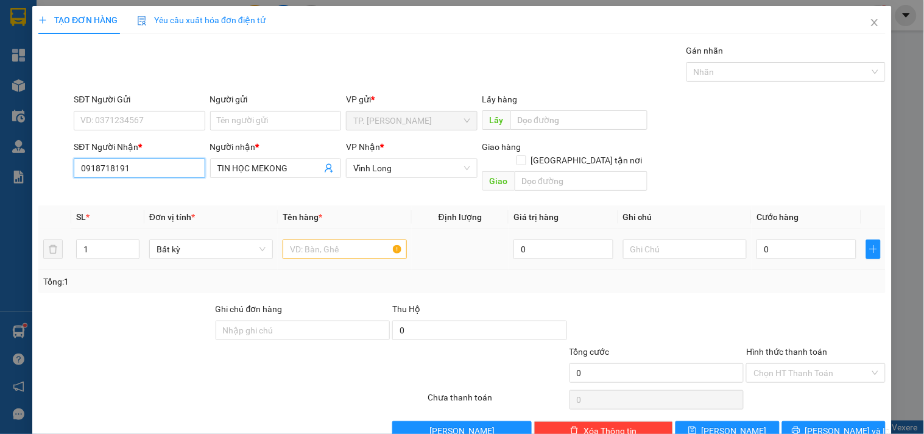
type input "0918718191"
click at [367, 241] on input "text" at bounding box center [345, 248] width 124 height 19
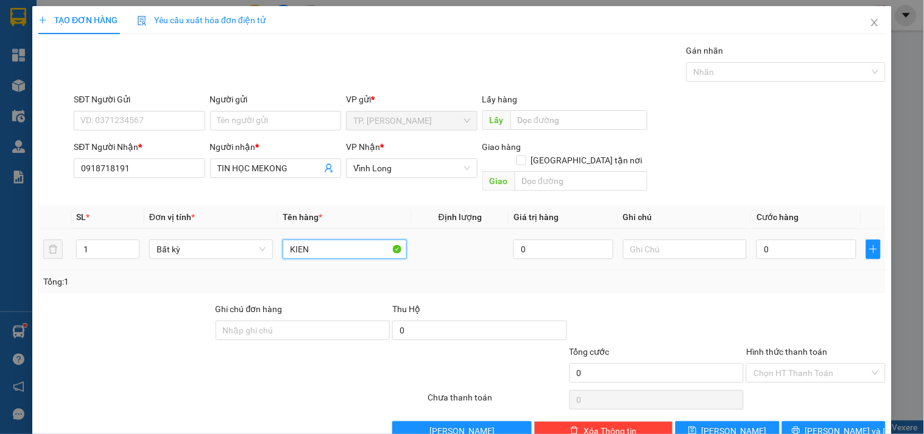
type input "KIEN"
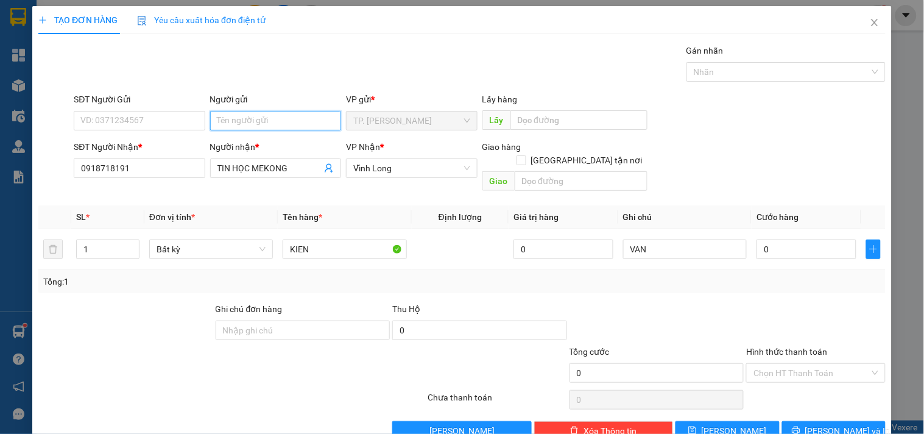
click at [244, 119] on input "Người gửi" at bounding box center [275, 120] width 131 height 19
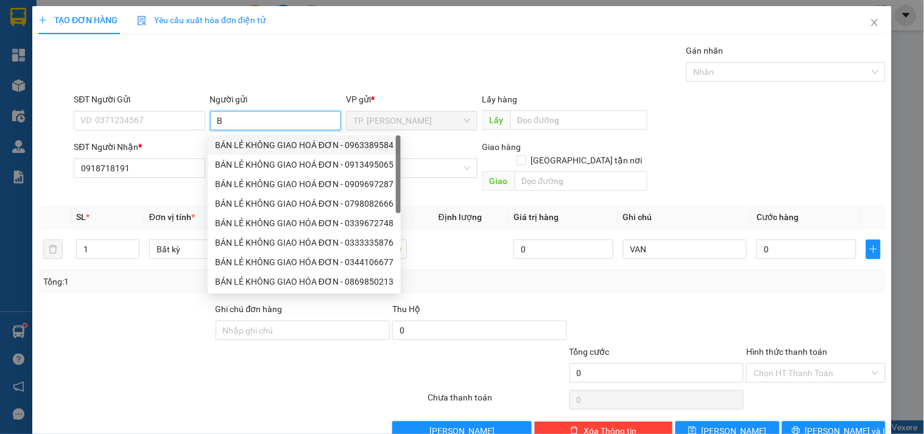
click at [258, 150] on div "BÁN LẺ KHÔNG GIAO HOÁ ĐƠN - 0963389584" at bounding box center [304, 144] width 178 height 13
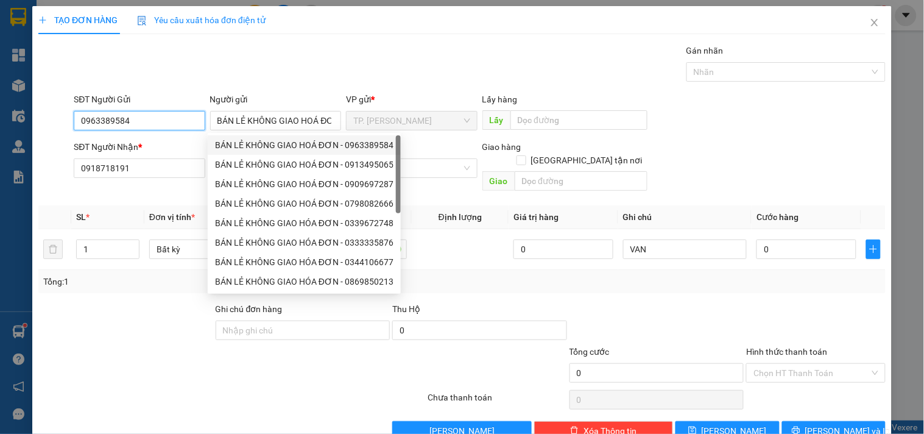
click at [141, 115] on input "0963389584" at bounding box center [139, 120] width 131 height 19
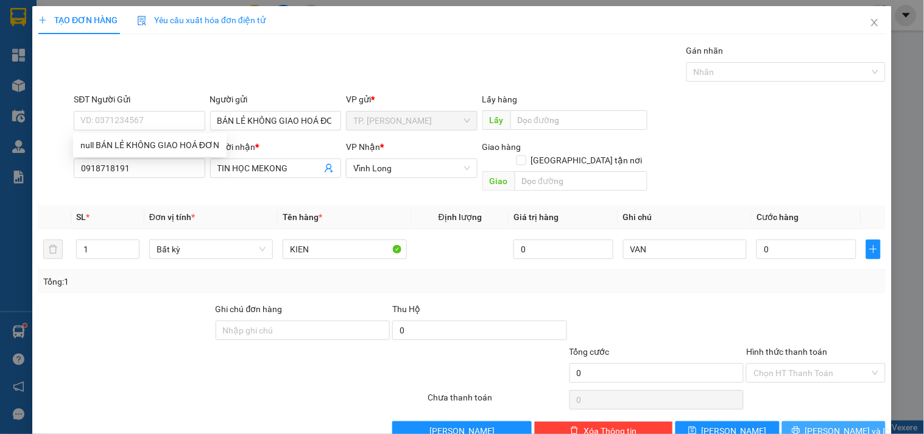
click at [829, 424] on span "[PERSON_NAME] và In" at bounding box center [847, 430] width 85 height 13
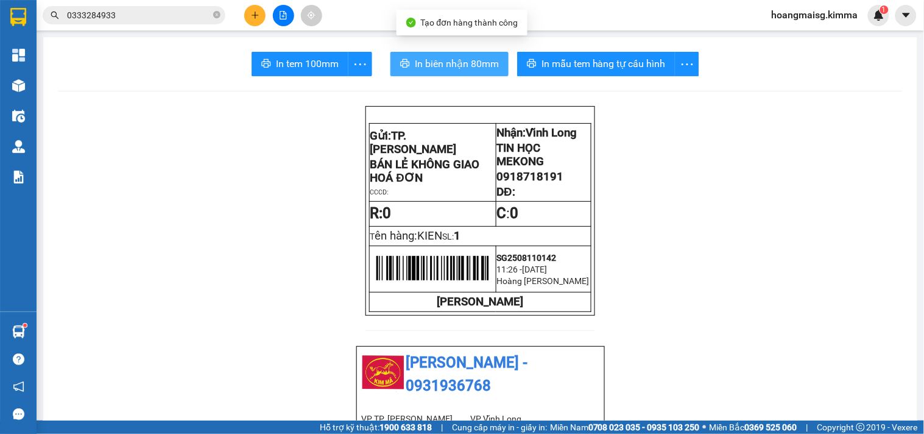
click at [444, 62] on span "In biên nhận 80mm" at bounding box center [457, 63] width 84 height 15
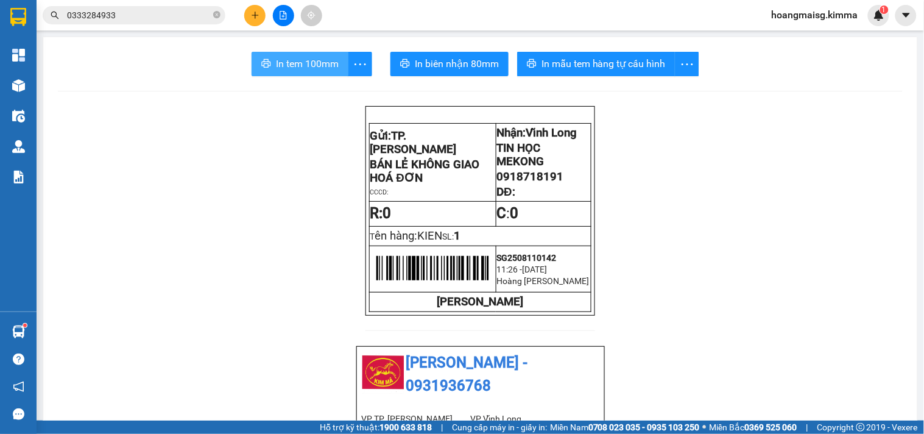
click at [300, 58] on span "In tem 100mm" at bounding box center [307, 63] width 63 height 15
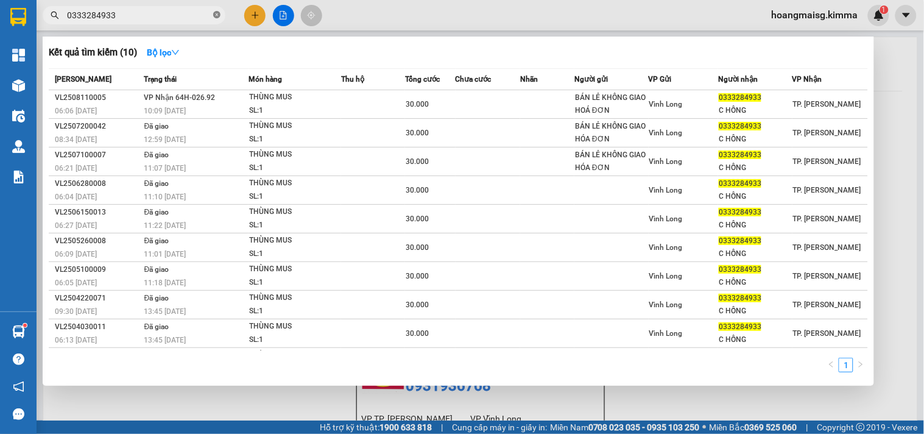
click at [214, 16] on icon "close-circle" at bounding box center [216, 14] width 7 height 7
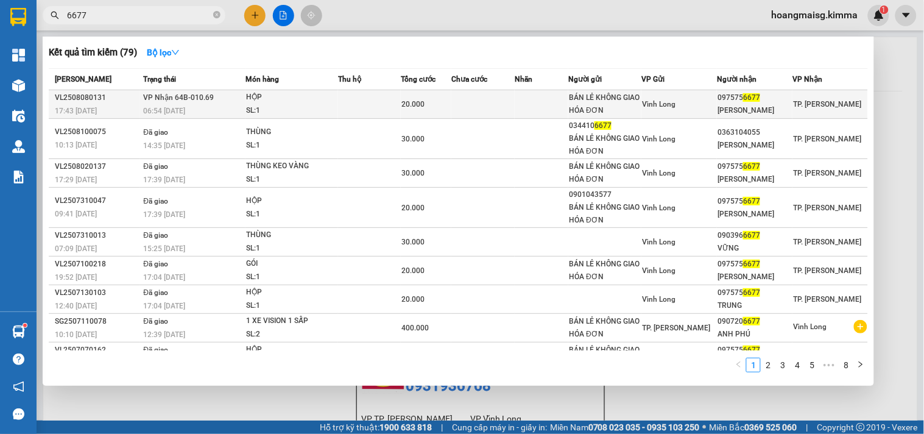
click at [263, 94] on div "HỘP" at bounding box center [291, 97] width 91 height 13
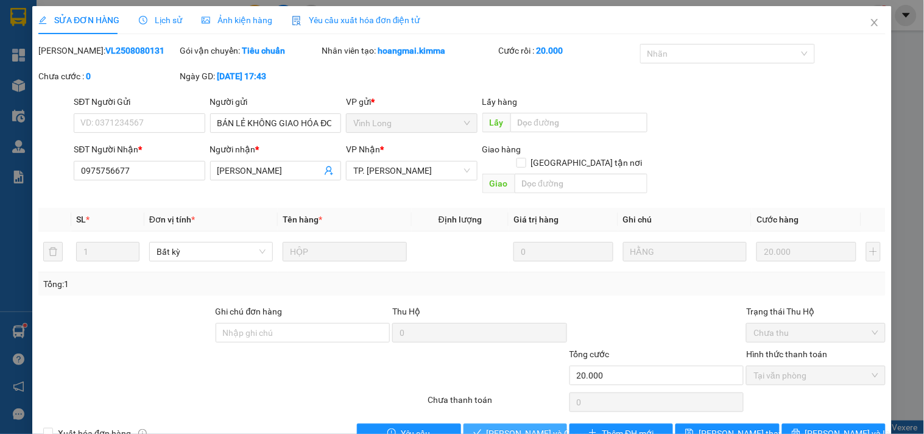
click at [489, 423] on button "[PERSON_NAME] và Giao hàng" at bounding box center [516, 432] width 104 height 19
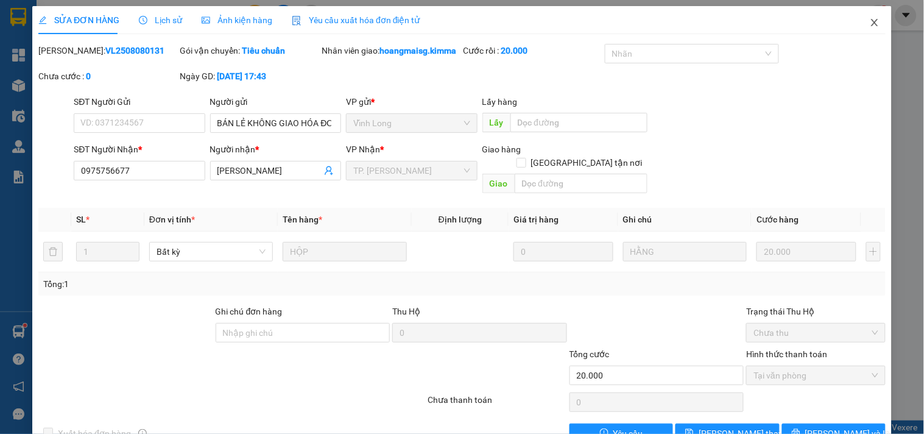
click at [870, 27] on icon "close" at bounding box center [875, 23] width 10 height 10
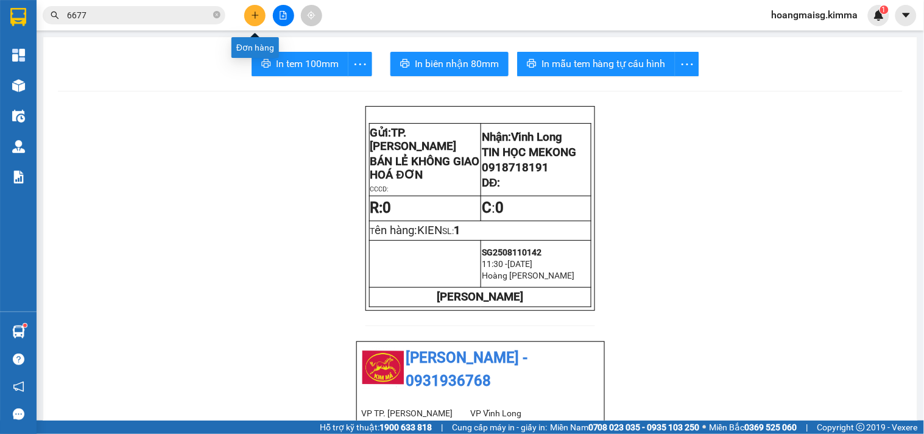
click at [263, 15] on button at bounding box center [254, 15] width 21 height 21
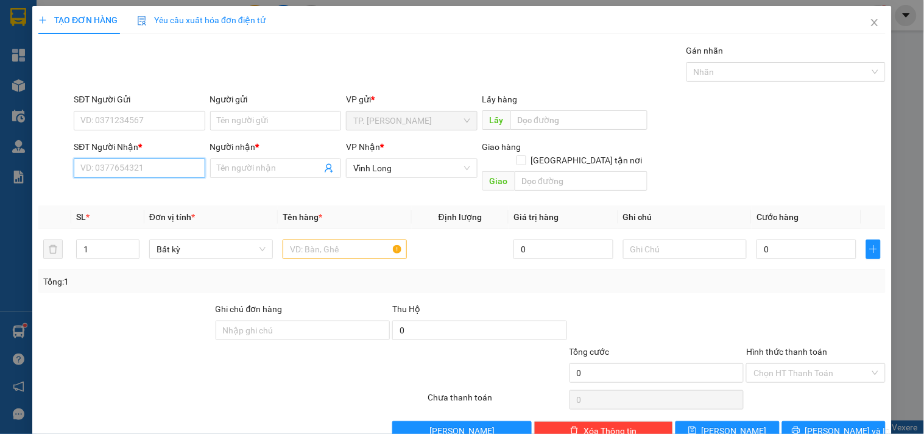
click at [122, 166] on input "SĐT Người Nhận *" at bounding box center [139, 167] width 131 height 19
click at [339, 242] on input "text" at bounding box center [345, 248] width 124 height 19
click at [150, 177] on input "SĐT Người Nhận *" at bounding box center [139, 167] width 131 height 19
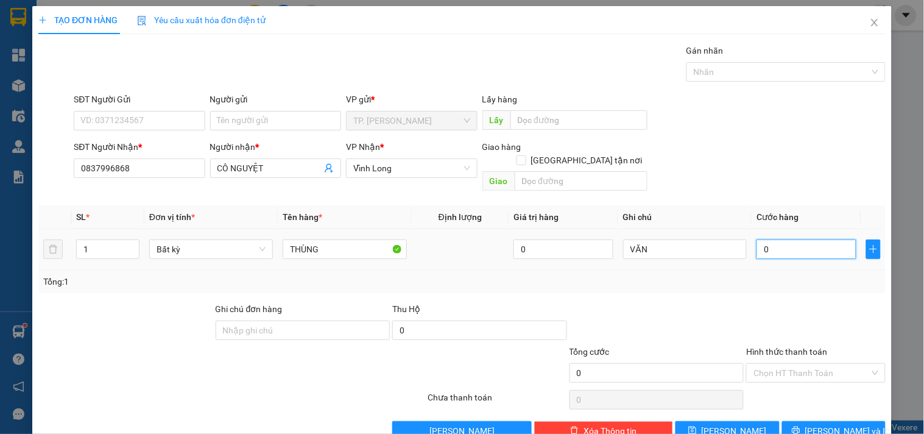
click at [776, 241] on input "0" at bounding box center [807, 248] width 100 height 19
click at [757, 364] on input "Hình thức thanh toán" at bounding box center [812, 373] width 116 height 18
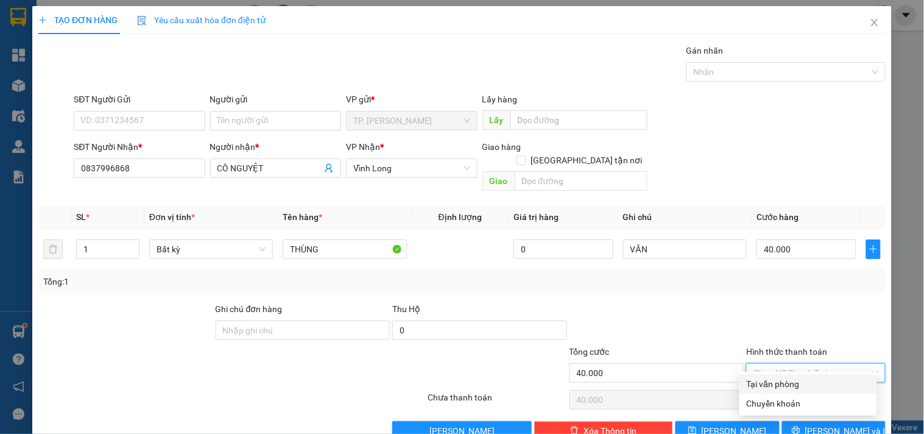
click at [766, 378] on div "Tại văn phòng" at bounding box center [808, 383] width 123 height 13
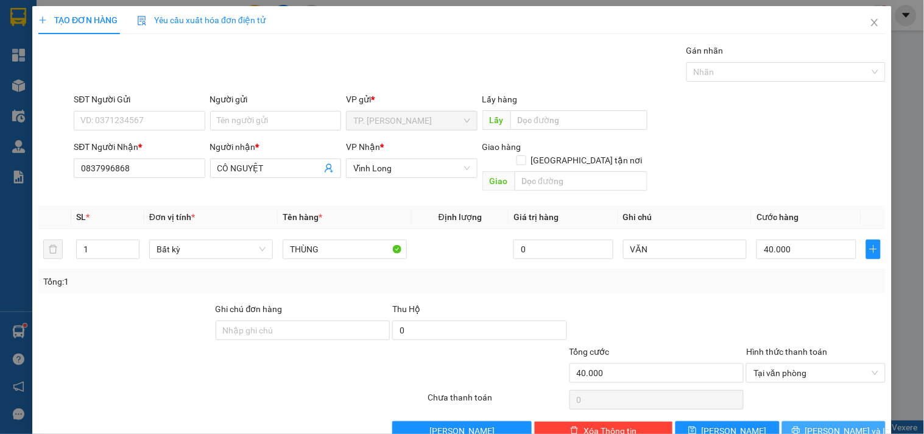
click at [821, 424] on span "[PERSON_NAME] và In" at bounding box center [847, 430] width 85 height 13
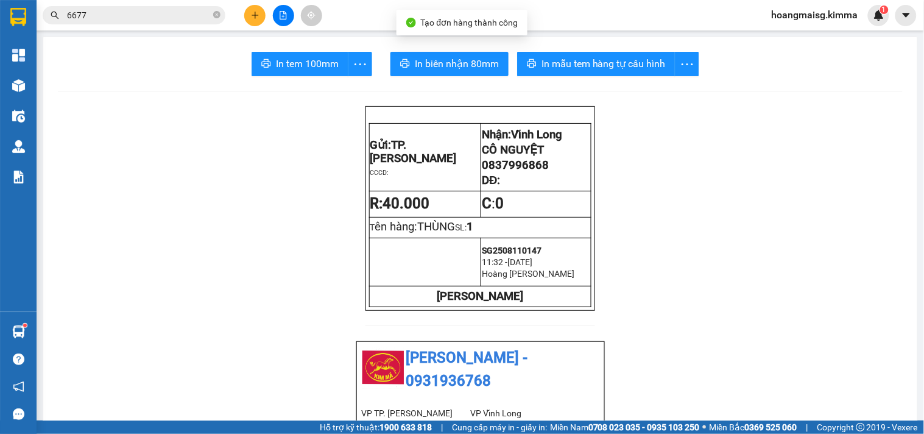
drag, startPoint x: 821, startPoint y: 413, endPoint x: 313, endPoint y: 250, distance: 533.7
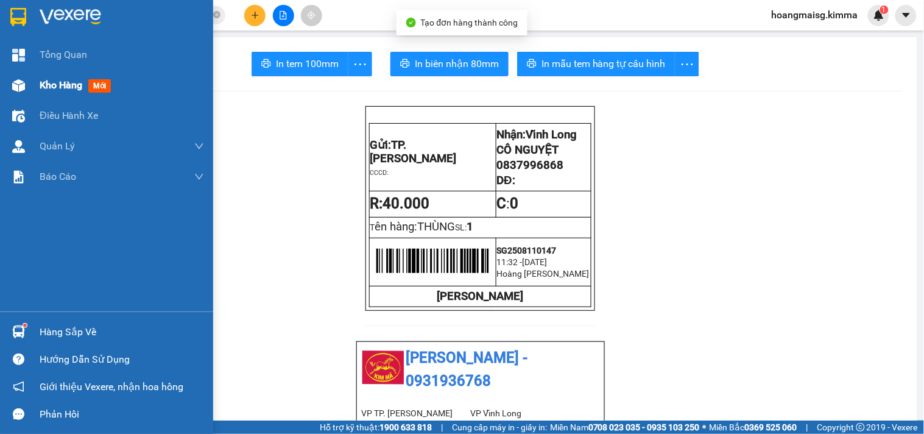
click at [13, 87] on img at bounding box center [18, 85] width 13 height 13
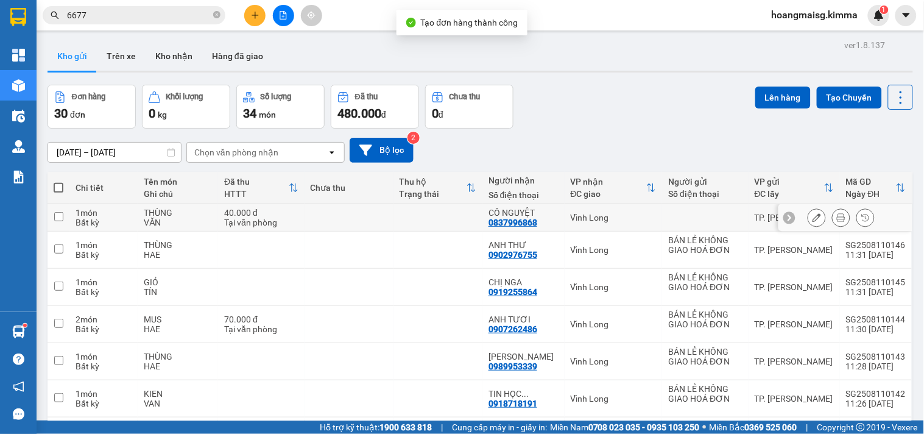
drag, startPoint x: 793, startPoint y: 212, endPoint x: 799, endPoint y: 211, distance: 6.7
click at [794, 211] on div at bounding box center [846, 217] width 134 height 27
click at [808, 211] on button at bounding box center [816, 217] width 17 height 21
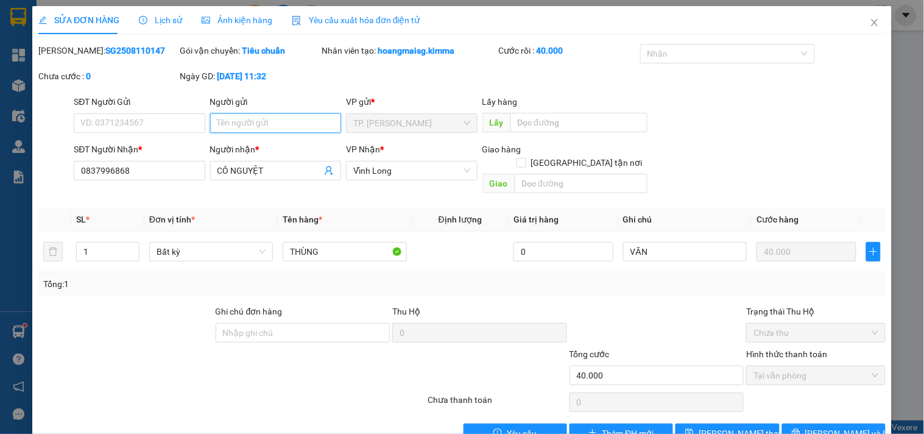
click at [278, 130] on input "Người gửi" at bounding box center [275, 122] width 131 height 19
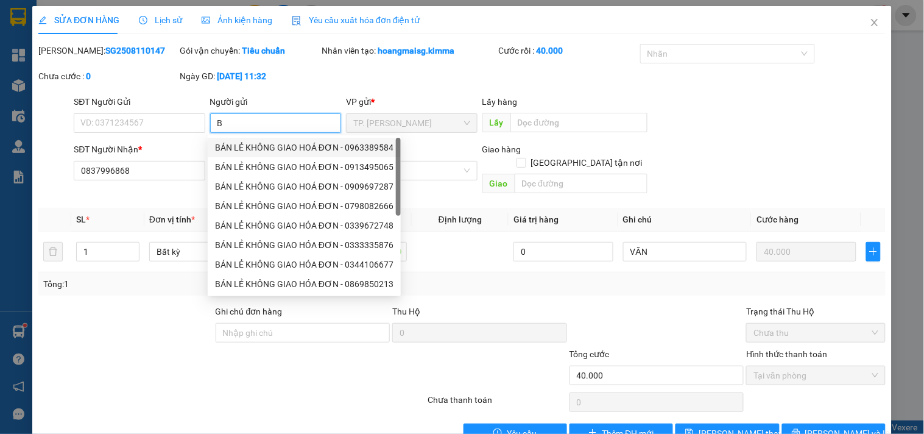
click at [277, 148] on div "BÁN LẺ KHÔNG GIAO HOÁ ĐƠN - 0963389584" at bounding box center [304, 147] width 178 height 13
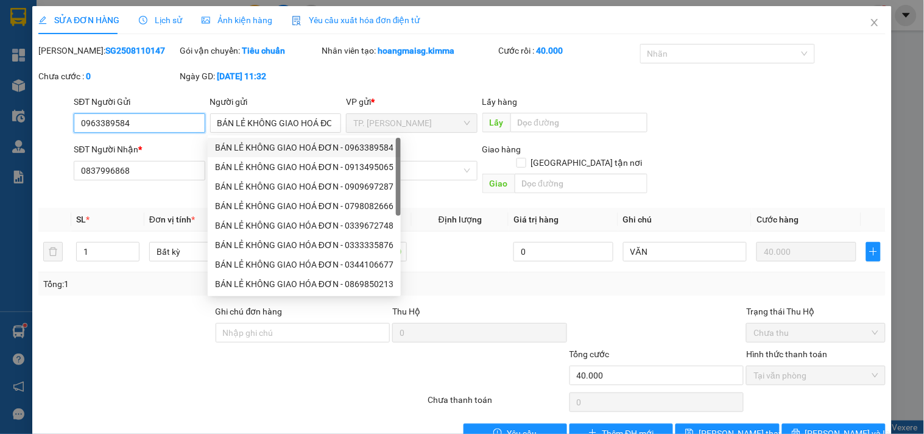
click at [182, 124] on input "0963389584" at bounding box center [139, 122] width 131 height 19
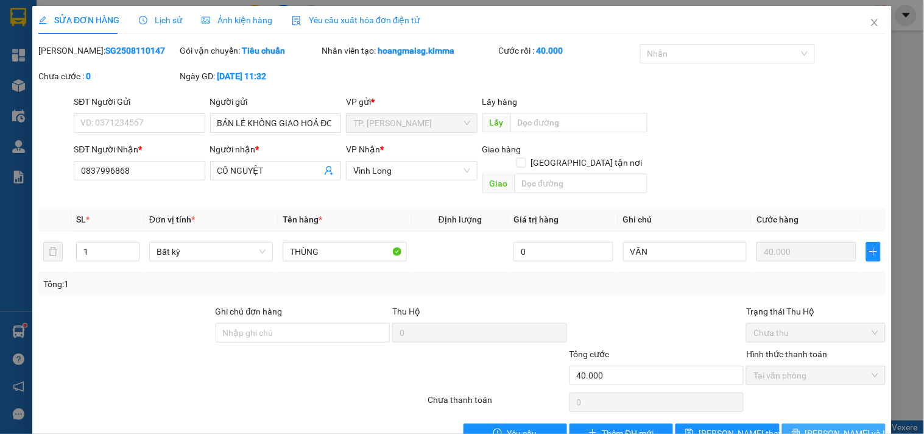
click at [835, 426] on span "[PERSON_NAME] và In" at bounding box center [847, 432] width 85 height 13
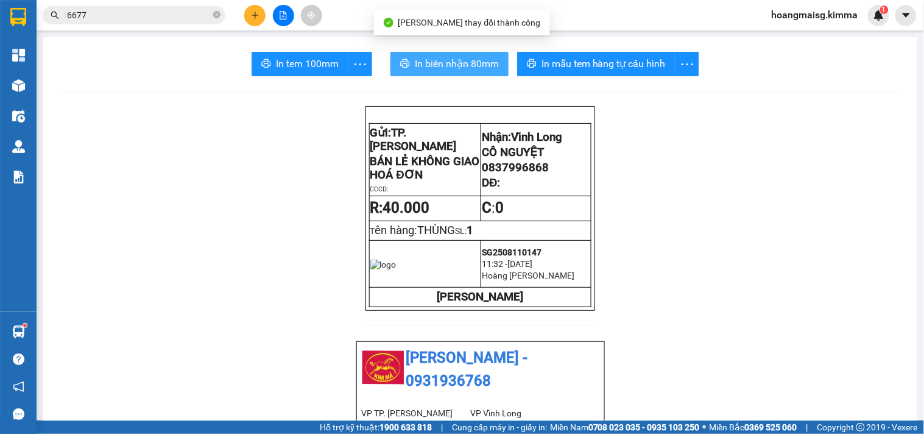
click at [461, 62] on span "In biên nhận 80mm" at bounding box center [457, 63] width 84 height 15
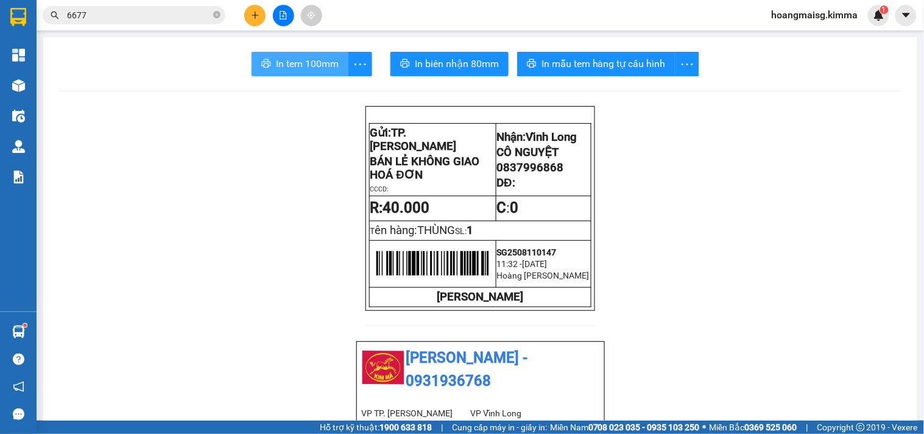
click at [296, 64] on span "In tem 100mm" at bounding box center [307, 63] width 63 height 15
click at [260, 15] on button at bounding box center [254, 15] width 21 height 21
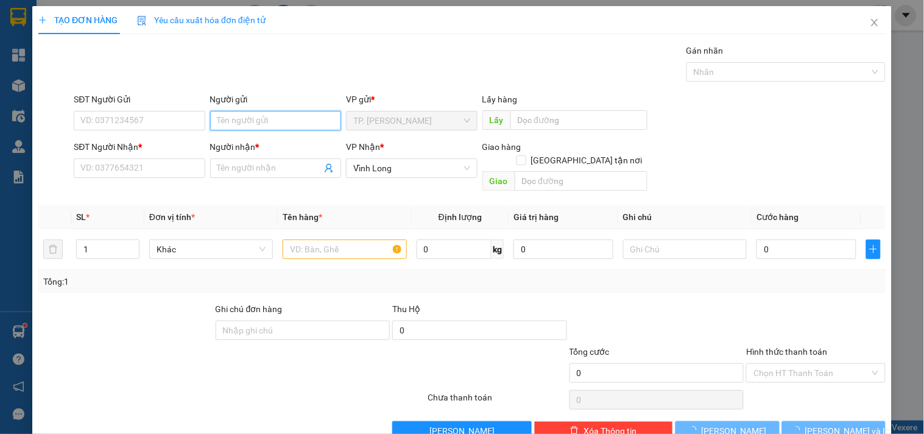
click at [242, 124] on input "Người gửi" at bounding box center [275, 120] width 131 height 19
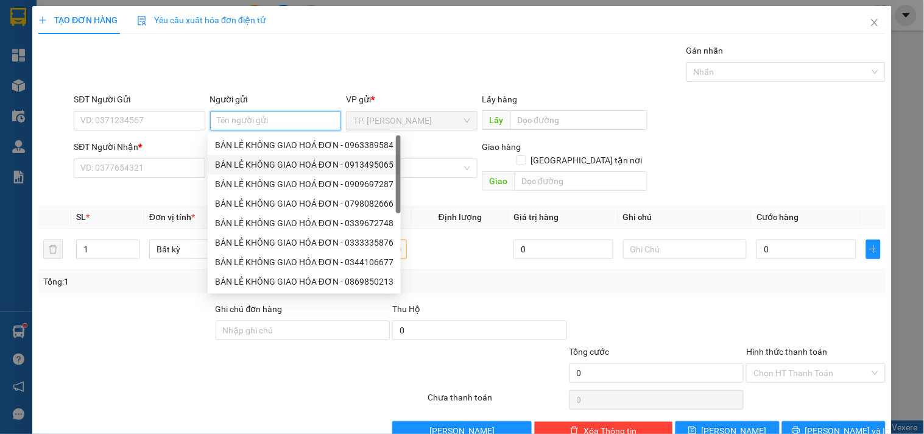
click at [273, 154] on div "BÁN LẺ KHÔNG GIAO HOÁ ĐƠN - 0963389584" at bounding box center [304, 144] width 193 height 19
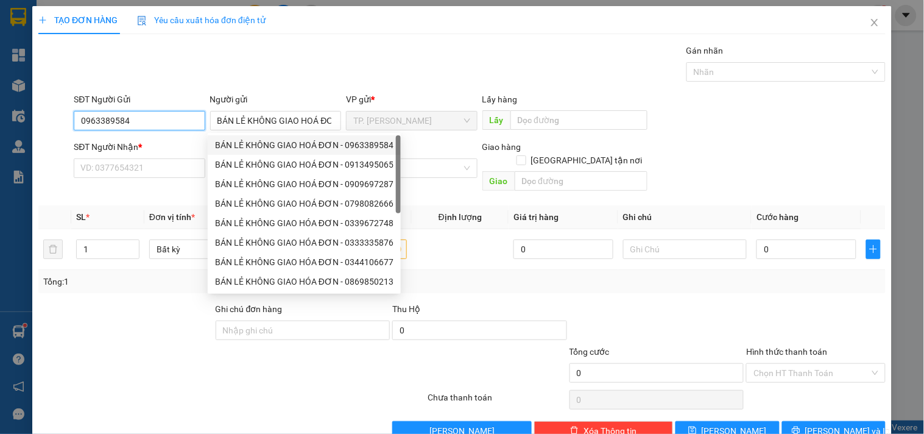
click at [159, 119] on input "0963389584" at bounding box center [139, 120] width 131 height 19
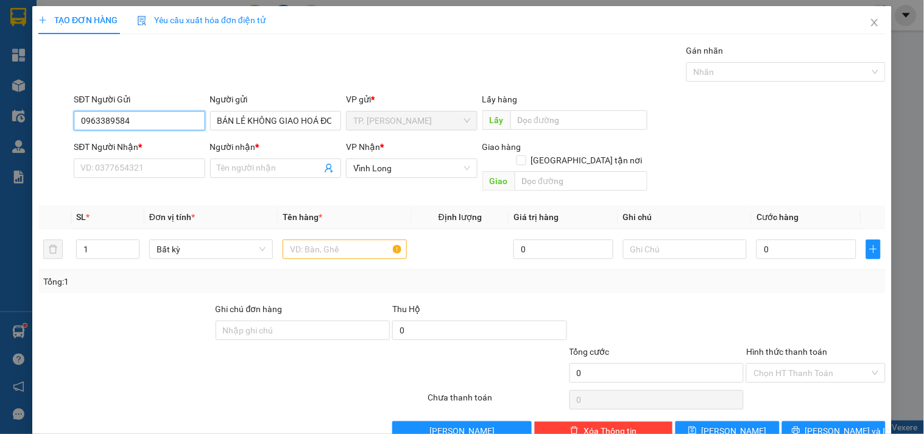
click at [159, 119] on input "0963389584" at bounding box center [139, 120] width 131 height 19
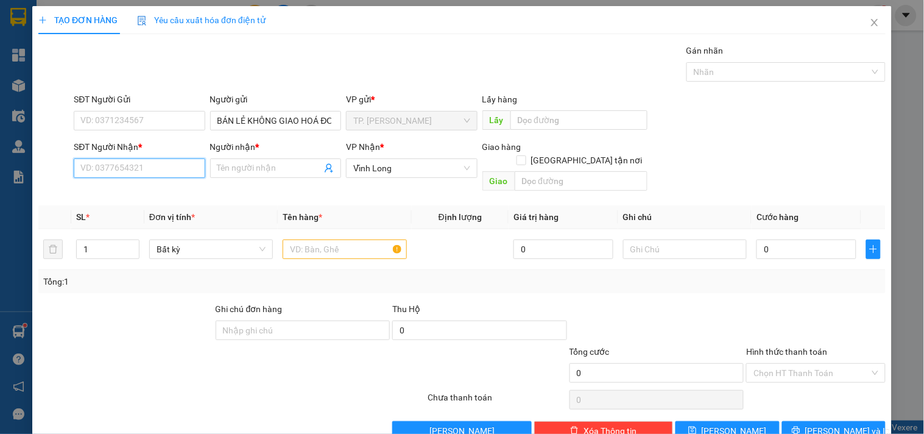
click at [156, 165] on input "SĐT Người Nhận *" at bounding box center [139, 167] width 131 height 19
click at [164, 192] on div "0798266547 - THUỶ" at bounding box center [137, 192] width 115 height 13
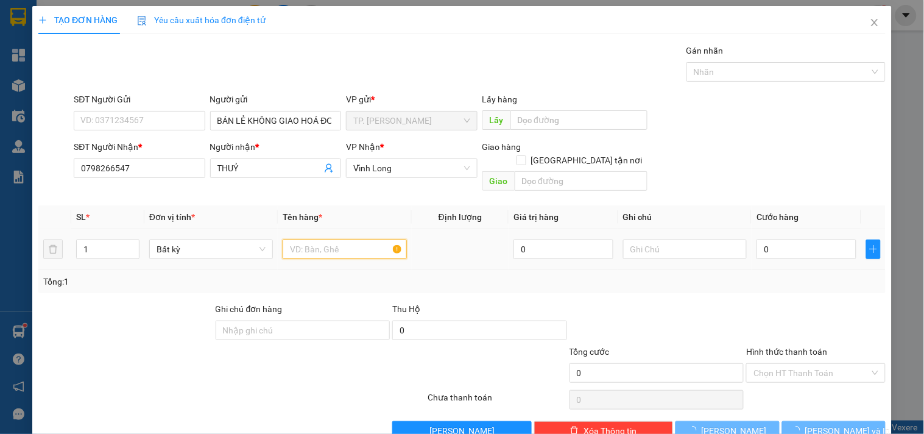
click at [315, 239] on input "text" at bounding box center [345, 248] width 124 height 19
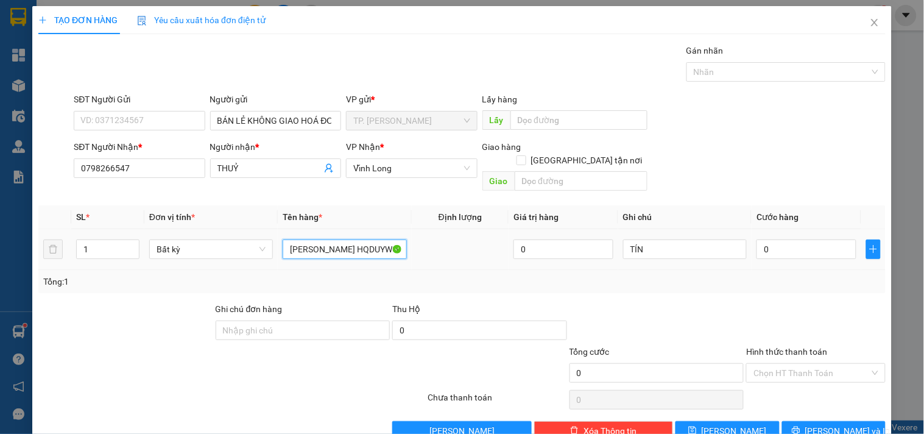
click at [327, 239] on input "BAO XAN HQDUYWONG" at bounding box center [345, 248] width 124 height 19
click at [815, 348] on div "Hình thức thanh toán" at bounding box center [815, 354] width 139 height 18
click at [801, 426] on icon "printer" at bounding box center [796, 430] width 9 height 9
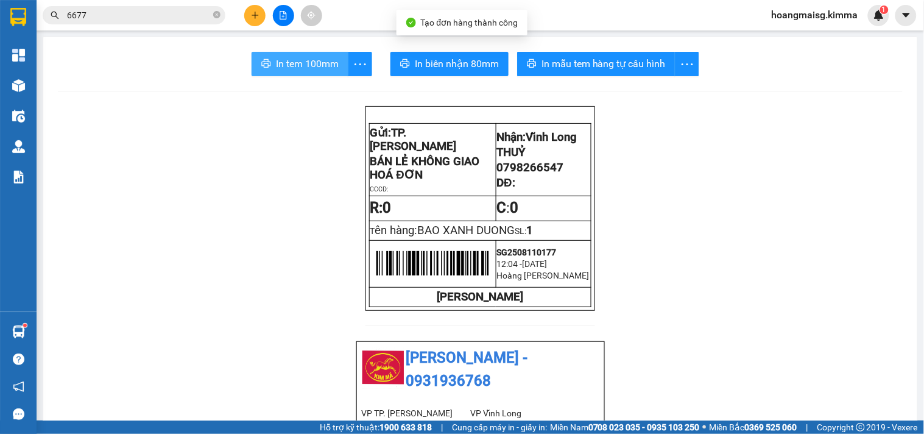
click at [306, 62] on span "In tem 100mm" at bounding box center [307, 63] width 63 height 15
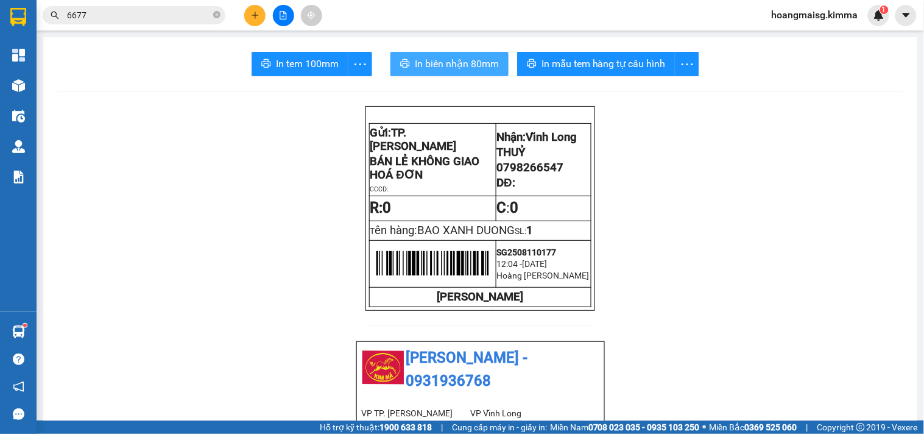
click at [418, 52] on button "In biên nhận 80mm" at bounding box center [450, 64] width 118 height 24
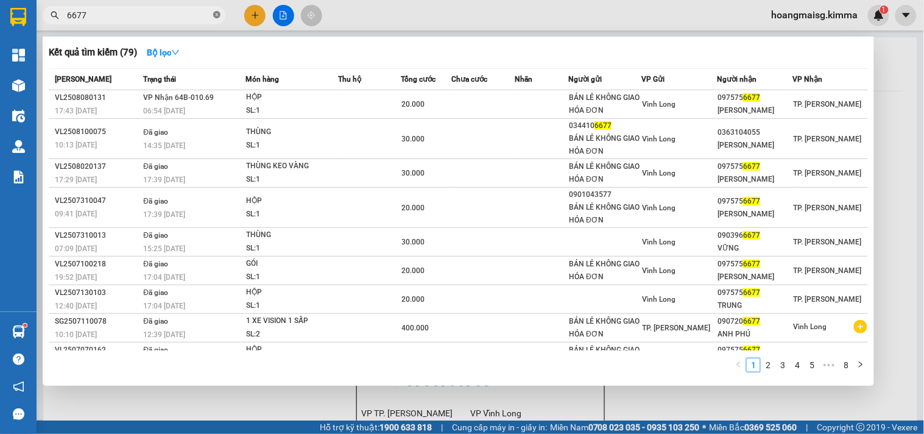
click at [214, 14] on icon "close-circle" at bounding box center [216, 14] width 7 height 7
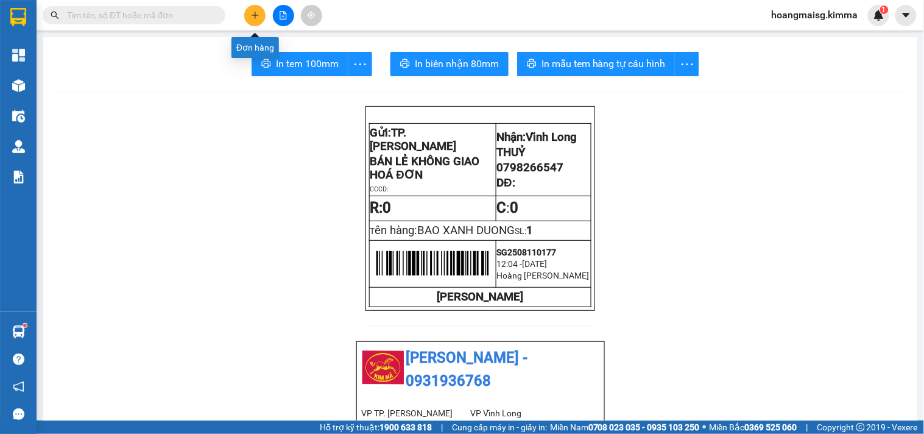
click at [267, 16] on div at bounding box center [283, 15] width 91 height 21
click at [247, 16] on button at bounding box center [254, 15] width 21 height 21
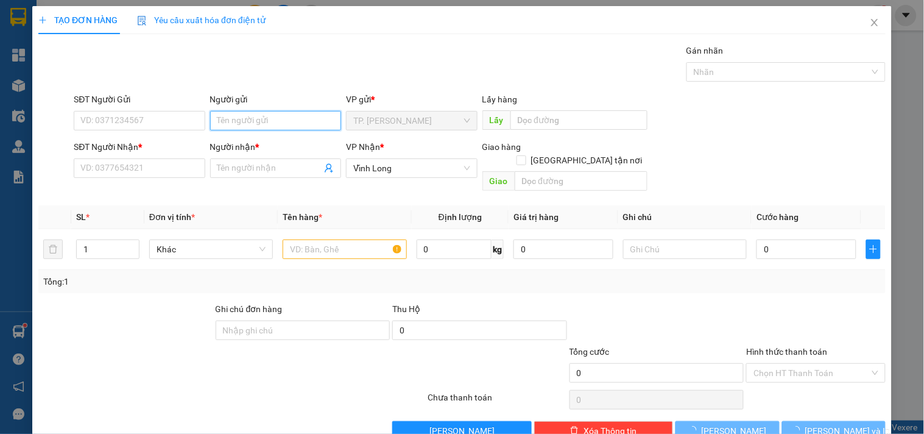
click at [234, 112] on input "Người gửi" at bounding box center [275, 120] width 131 height 19
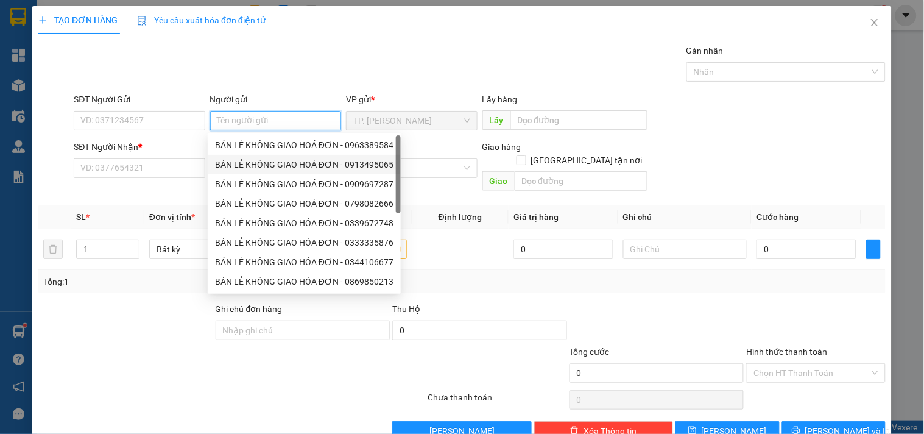
drag, startPoint x: 265, startPoint y: 155, endPoint x: 256, endPoint y: 150, distance: 10.7
click at [264, 153] on div "BÁN LẺ KHÔNG GIAO HOÁ ĐƠN - 0963389584 BÁN LẺ KHÔNG GIAO HOÁ ĐƠN - 0913495065 B…" at bounding box center [304, 232] width 193 height 195
click at [130, 122] on input "SĐT Người Gửi" at bounding box center [139, 120] width 131 height 19
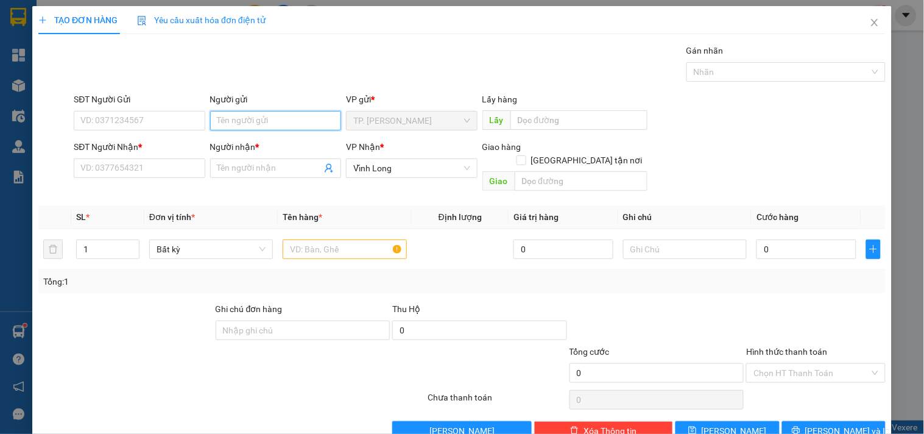
click at [227, 125] on input "Người gửi" at bounding box center [275, 120] width 131 height 19
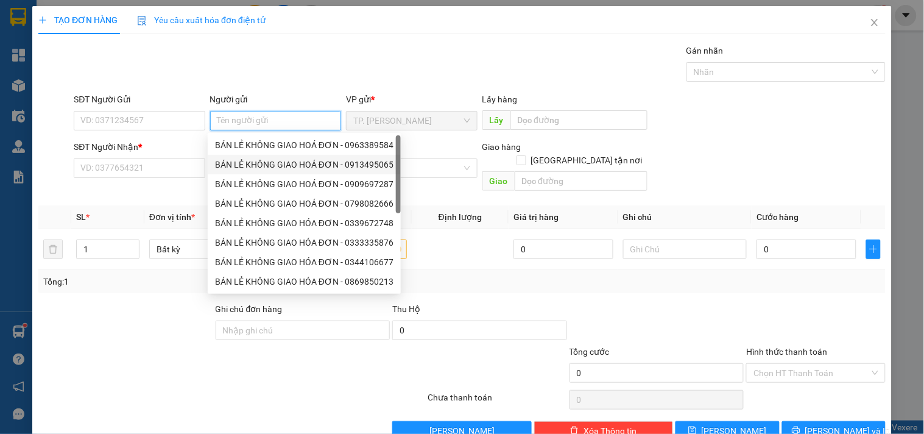
drag, startPoint x: 246, startPoint y: 169, endPoint x: 242, endPoint y: 162, distance: 7.4
click at [246, 168] on div "BÁN LẺ KHÔNG GIAO HOÁ ĐƠN - 0913495065" at bounding box center [304, 164] width 178 height 13
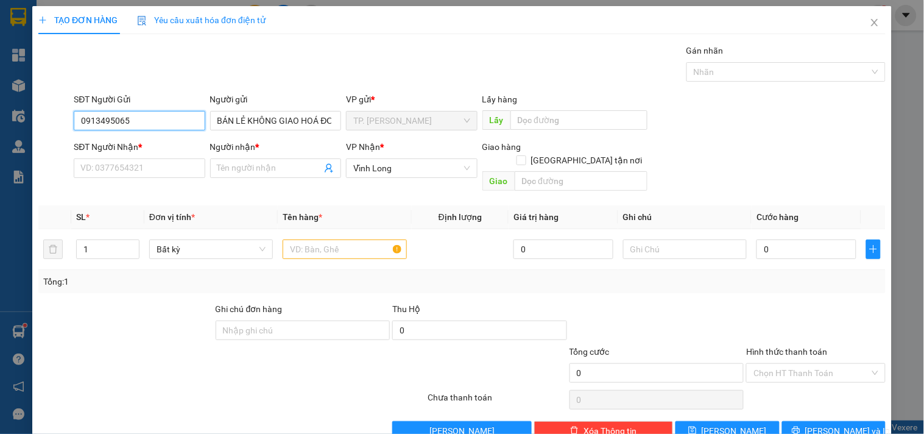
click at [175, 126] on input "0913495065" at bounding box center [139, 120] width 131 height 19
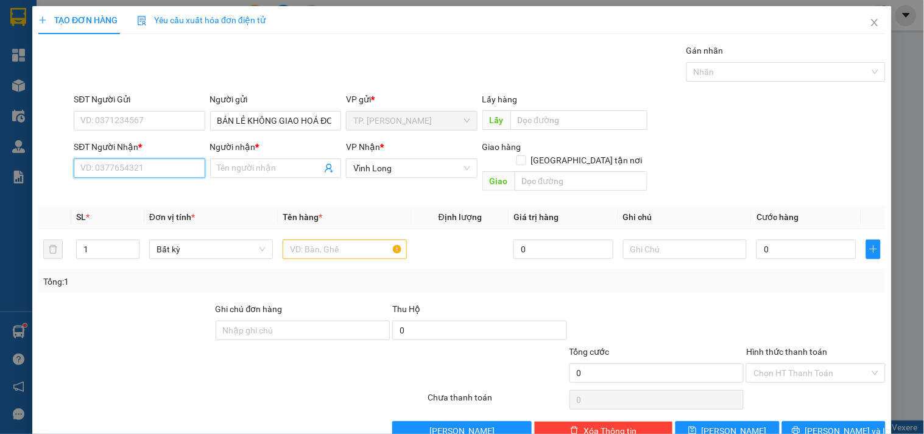
click at [175, 162] on input "SĐT Người Nhận *" at bounding box center [139, 167] width 131 height 19
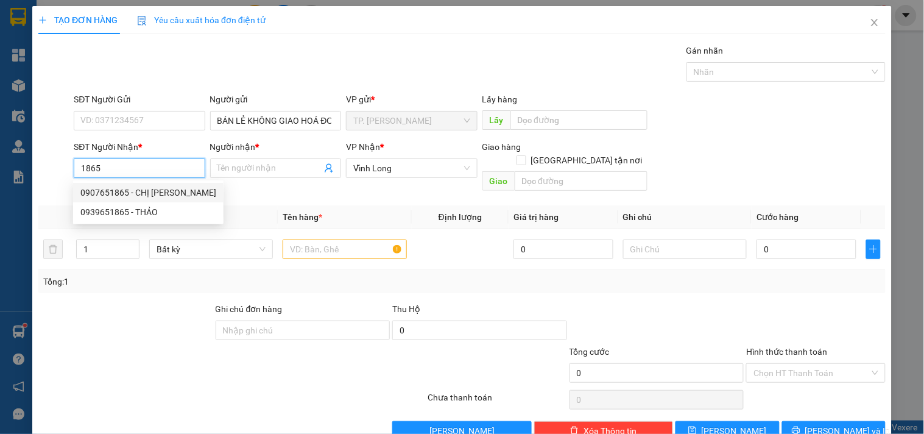
click at [157, 186] on div "0907651865 - CHỊ THẢO" at bounding box center [148, 192] width 136 height 13
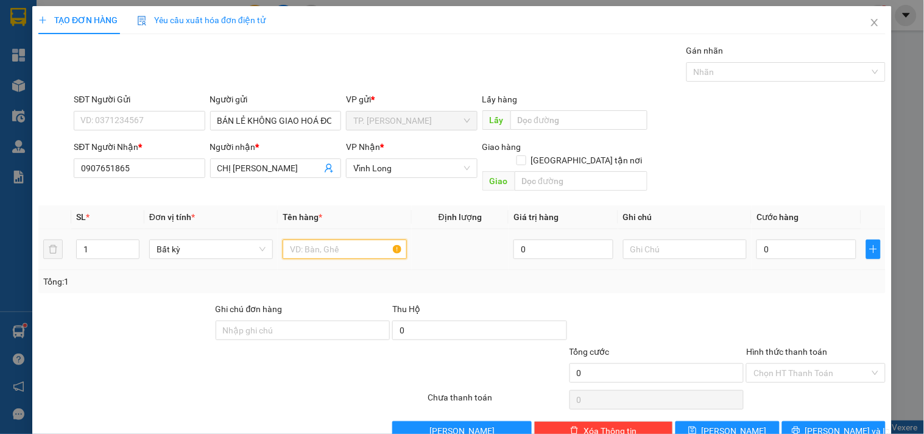
click at [342, 239] on input "text" at bounding box center [345, 248] width 124 height 19
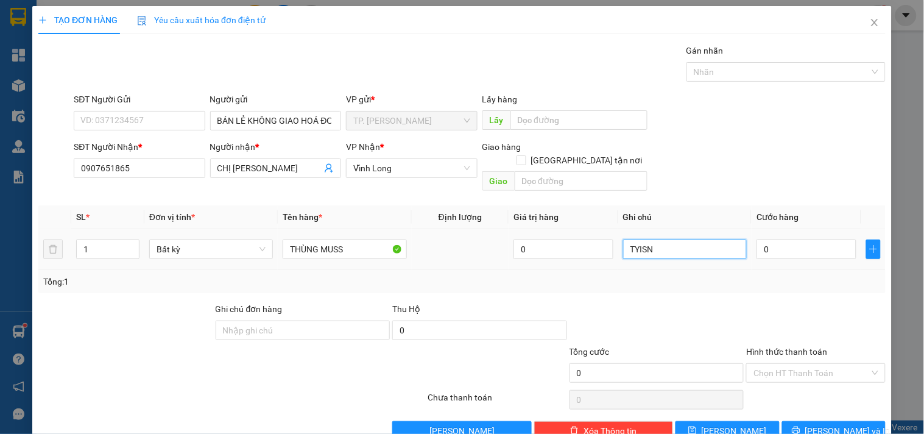
click at [666, 239] on input "TYISN" at bounding box center [685, 248] width 124 height 19
click at [662, 239] on input "TYISN" at bounding box center [685, 248] width 124 height 19
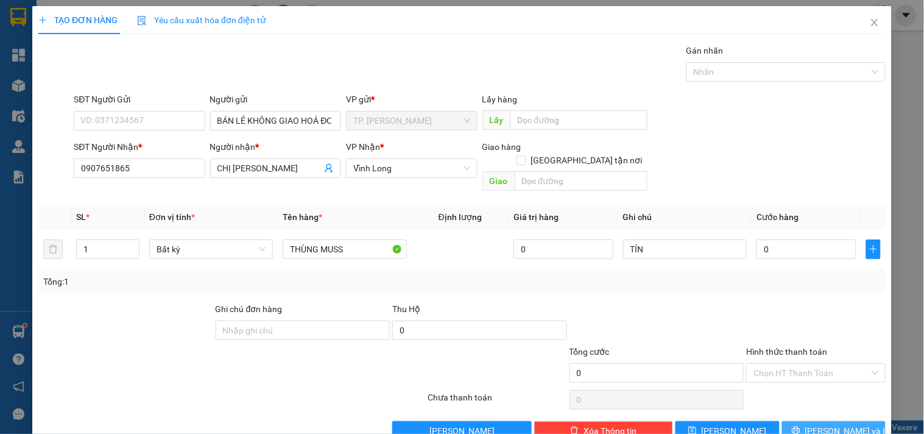
click at [844, 424] on span "[PERSON_NAME] và In" at bounding box center [847, 430] width 85 height 13
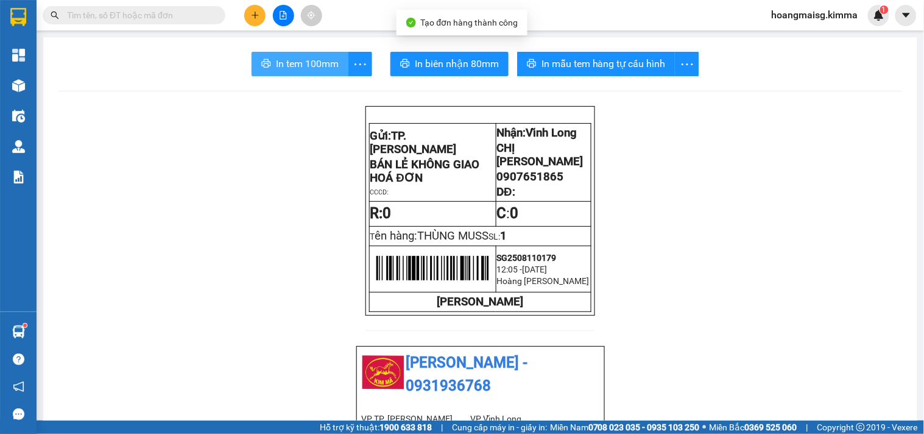
click at [317, 58] on span "In tem 100mm" at bounding box center [307, 63] width 63 height 15
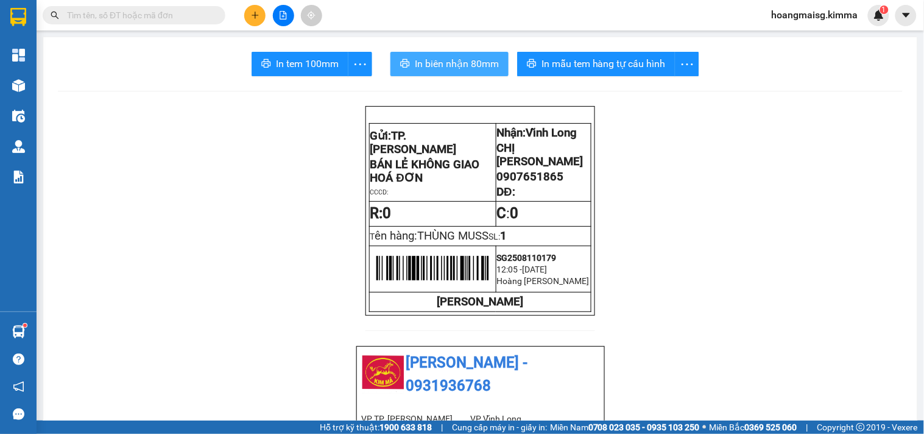
click at [445, 72] on button "In biên nhận 80mm" at bounding box center [450, 64] width 118 height 24
click at [261, 17] on button at bounding box center [254, 15] width 21 height 21
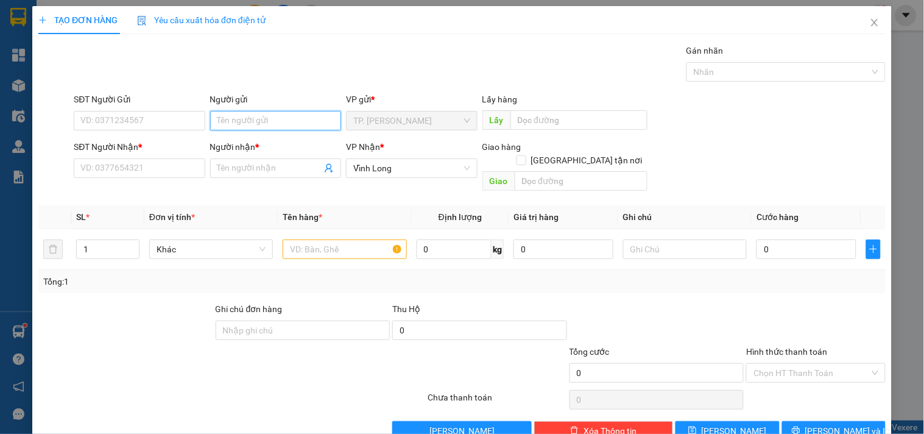
click at [246, 126] on input "Người gửi" at bounding box center [275, 120] width 131 height 19
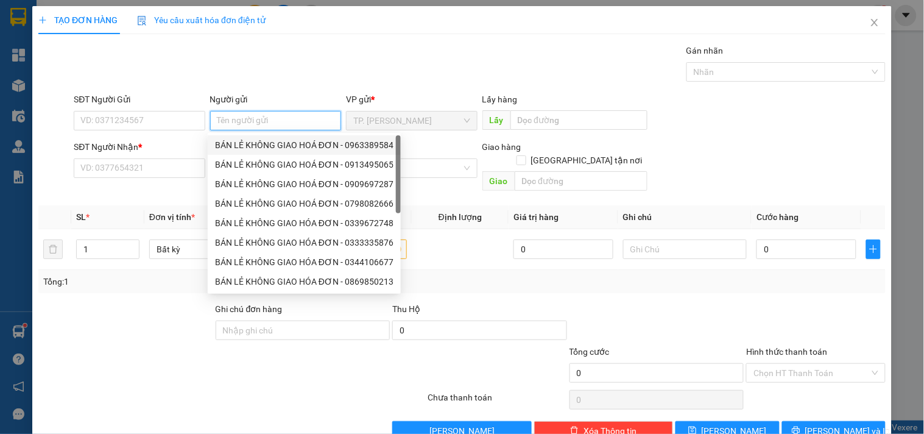
click at [251, 142] on div "BÁN LẺ KHÔNG GIAO HOÁ ĐƠN - 0963389584" at bounding box center [304, 144] width 178 height 13
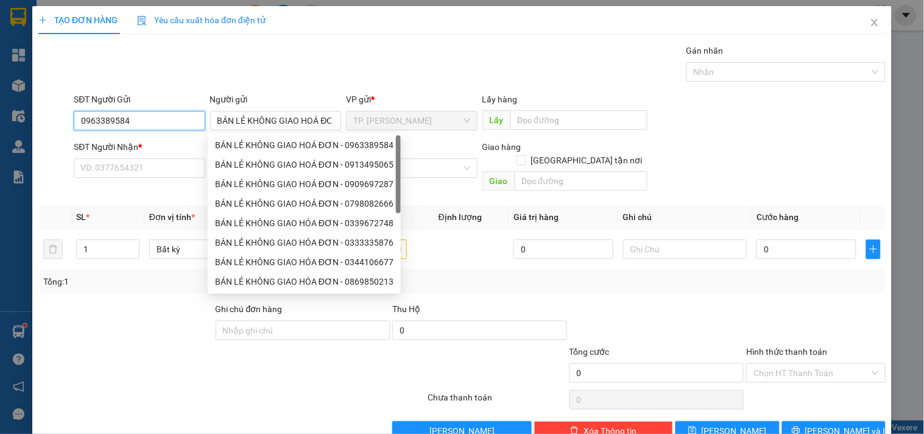
click at [177, 119] on input "0963389584" at bounding box center [139, 120] width 131 height 19
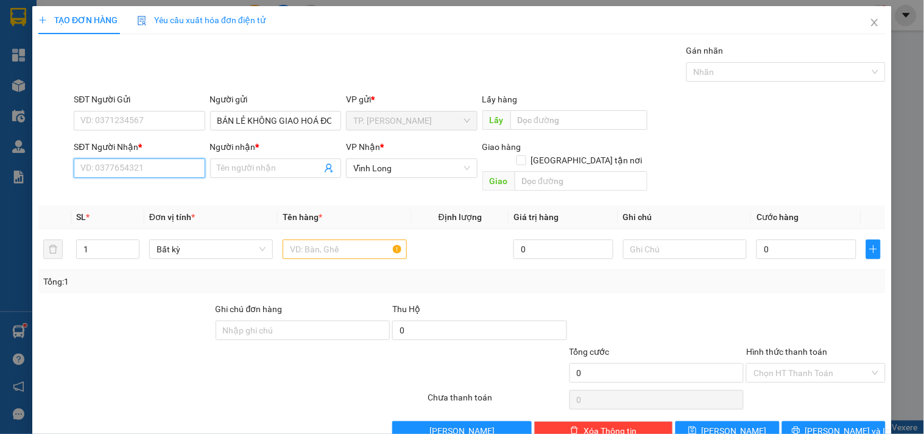
click at [167, 161] on input "SĐT Người Nhận *" at bounding box center [139, 167] width 131 height 19
click at [146, 197] on div "0362705510 - ANH TÈO" at bounding box center [137, 192] width 115 height 13
click at [306, 239] on input "text" at bounding box center [345, 248] width 124 height 19
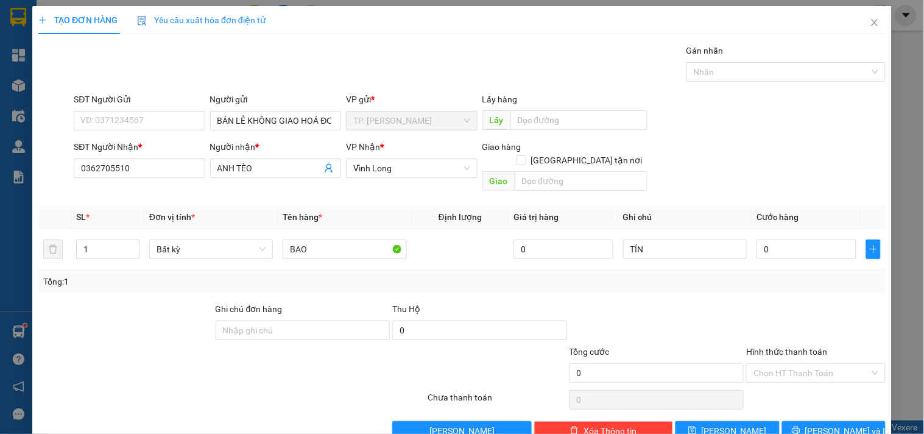
click at [830, 429] on div "TẠO ĐƠN HÀNG Yêu cầu xuất hóa đơn điện tử Transit Pickup Surcharge Ids Transit …" at bounding box center [462, 228] width 860 height 444
click at [830, 425] on button "[PERSON_NAME] và In" at bounding box center [834, 430] width 104 height 19
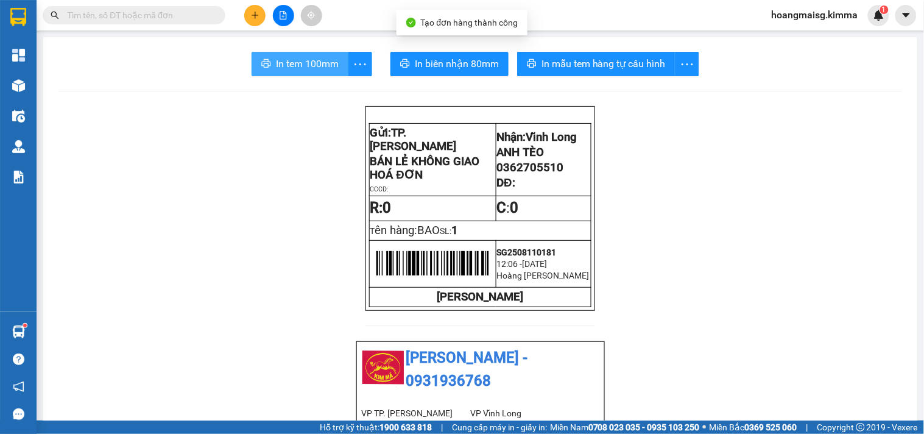
click at [315, 69] on span "In tem 100mm" at bounding box center [307, 63] width 63 height 15
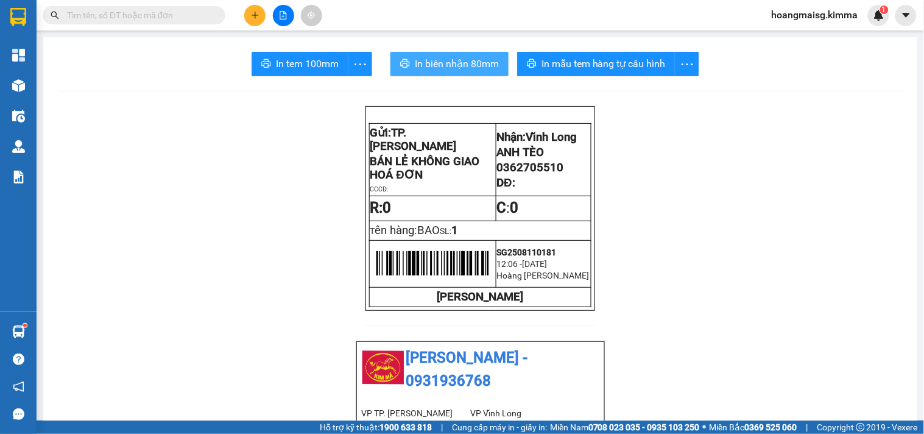
click at [462, 59] on span "In biên nhận 80mm" at bounding box center [457, 63] width 84 height 15
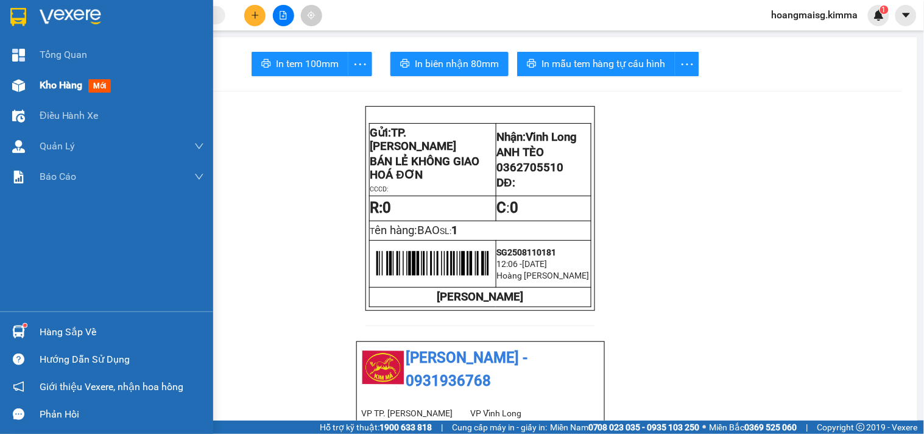
click at [32, 77] on div "Kho hàng mới" at bounding box center [106, 85] width 213 height 30
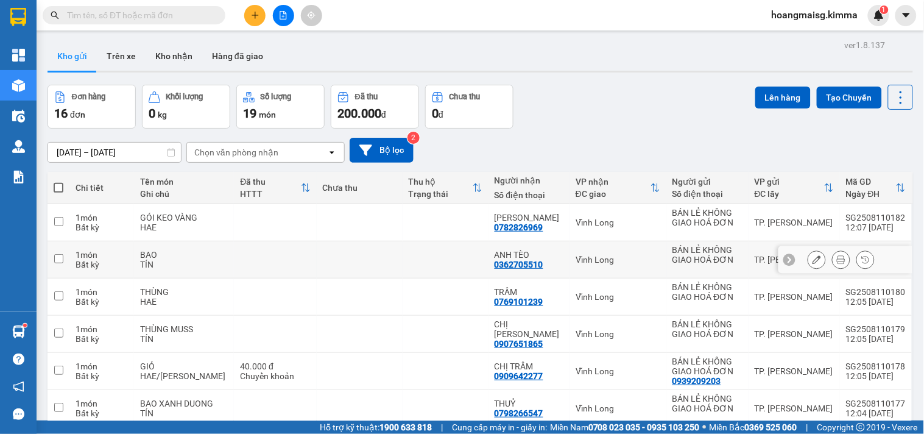
click at [812, 259] on button at bounding box center [816, 259] width 17 height 21
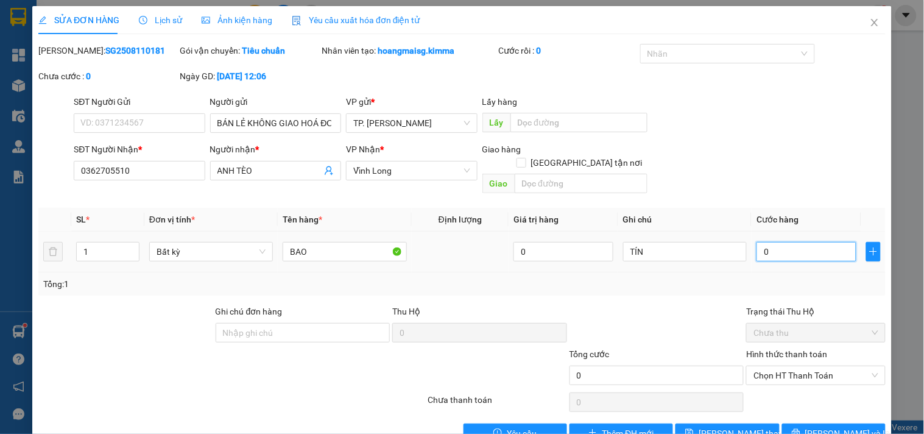
click at [772, 244] on input "0" at bounding box center [807, 251] width 100 height 19
click at [778, 366] on span "Chọn HT Thanh Toán" at bounding box center [816, 375] width 124 height 18
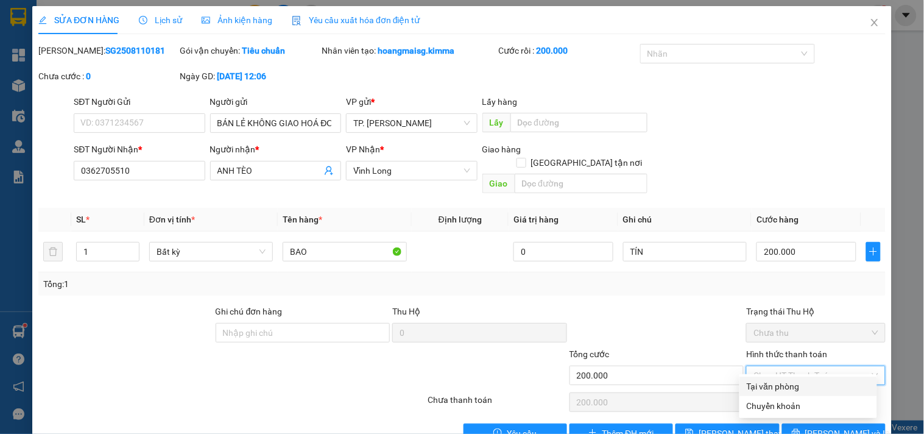
click at [778, 375] on div "Total Paid Fee 0 Total UnPaid Fee 0 Cash Collection Total Fee Mã ĐH: SG25081101…" at bounding box center [461, 243] width 847 height 399
click at [781, 366] on span "Chọn HT Thanh Toán" at bounding box center [816, 375] width 124 height 18
click at [777, 386] on div "Tại văn phòng" at bounding box center [808, 386] width 123 height 13
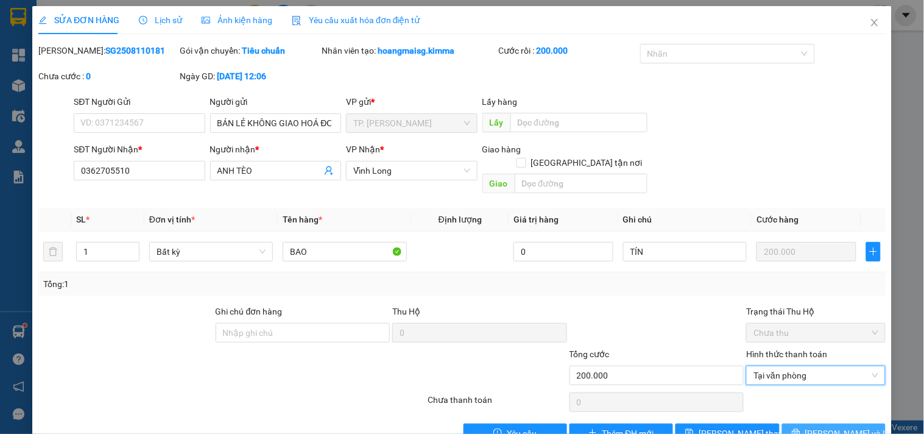
click at [824, 426] on span "[PERSON_NAME] và In" at bounding box center [847, 432] width 85 height 13
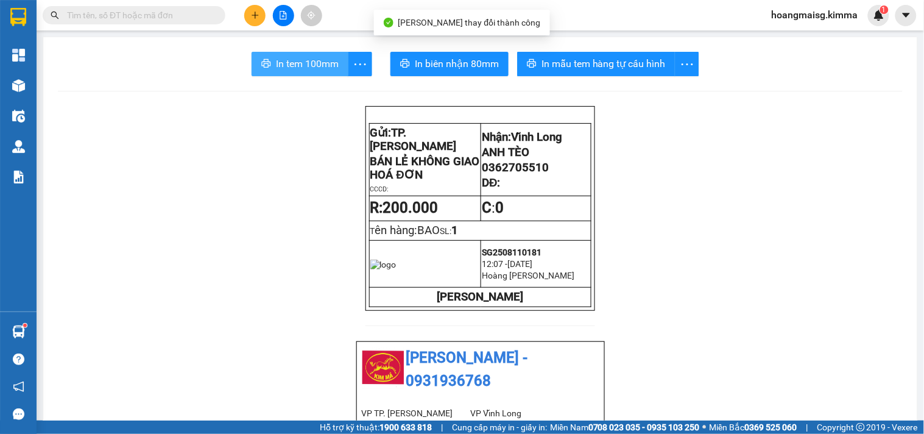
click at [303, 57] on span "In tem 100mm" at bounding box center [307, 63] width 63 height 15
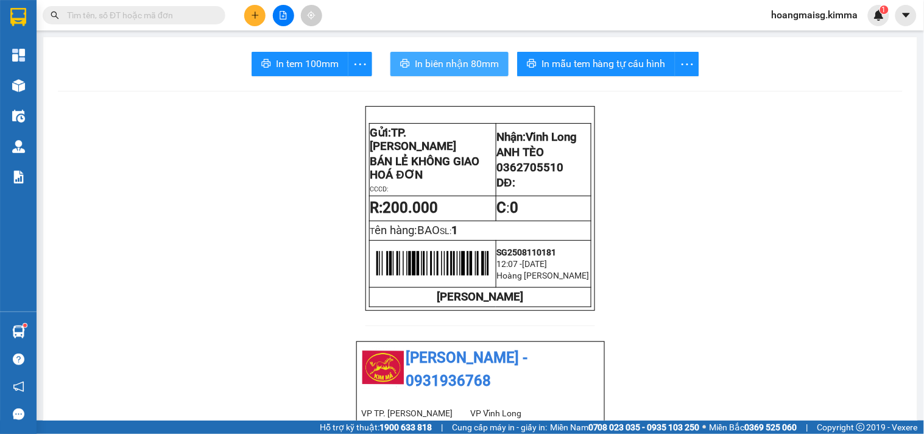
click at [464, 62] on span "In biên nhận 80mm" at bounding box center [457, 63] width 84 height 15
click at [253, 11] on icon "plus" at bounding box center [255, 15] width 9 height 9
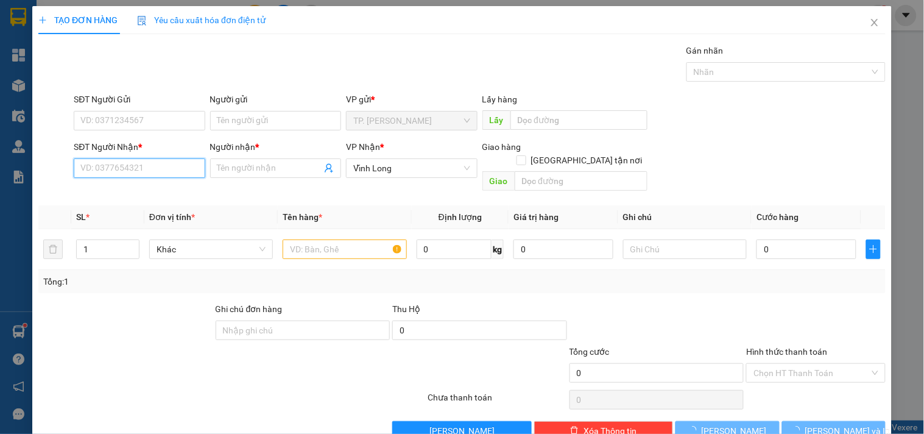
click at [175, 172] on input "SĐT Người Nhận *" at bounding box center [139, 167] width 131 height 19
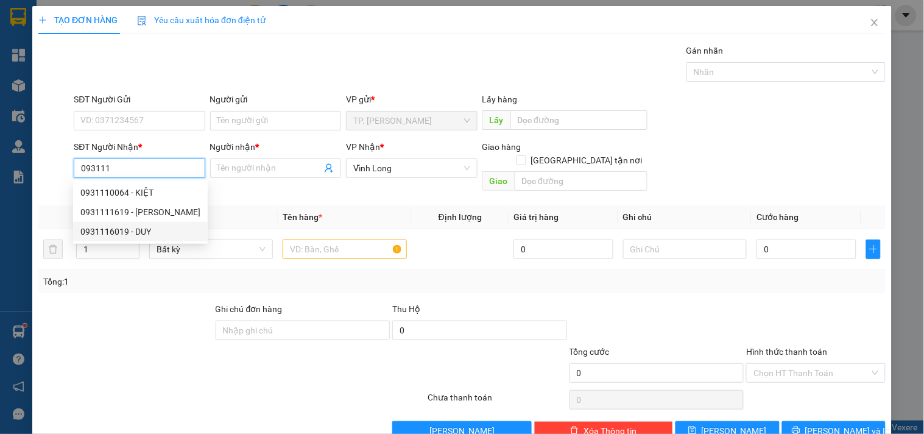
click at [138, 229] on div "0931116019 - DUY" at bounding box center [140, 231] width 120 height 13
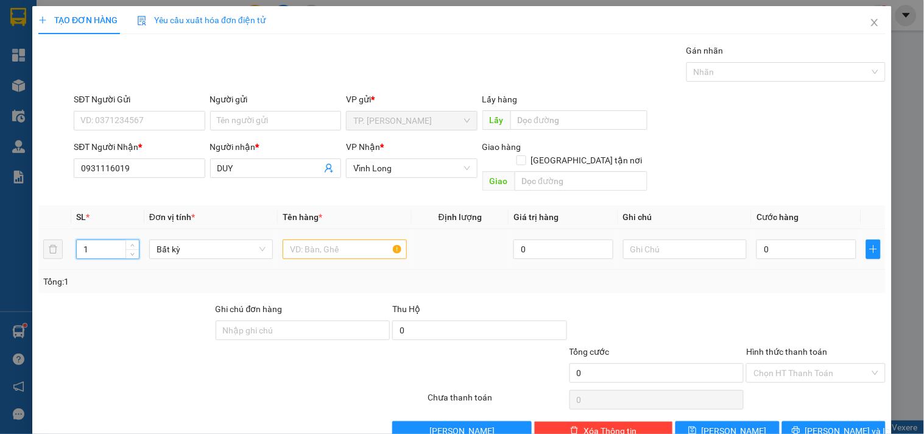
click at [99, 240] on input "1" at bounding box center [108, 249] width 62 height 18
click at [312, 240] on input "text" at bounding box center [345, 248] width 124 height 19
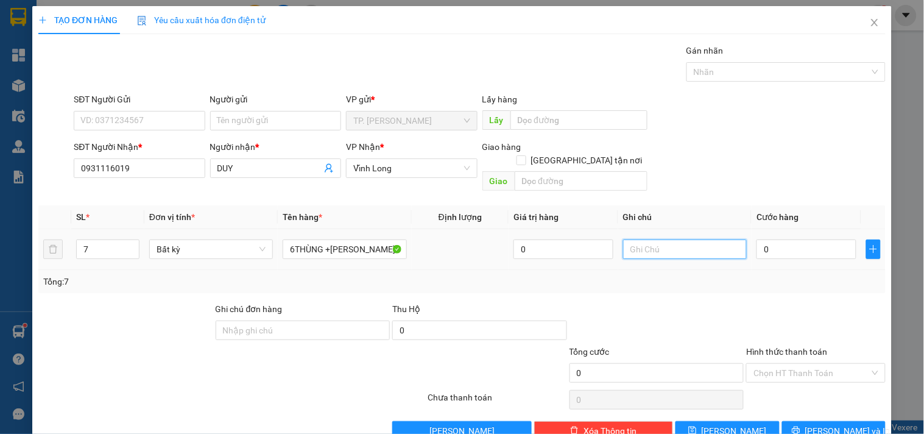
click at [650, 239] on input "text" at bounding box center [685, 248] width 124 height 19
click at [272, 116] on input "Người gửi" at bounding box center [275, 120] width 131 height 19
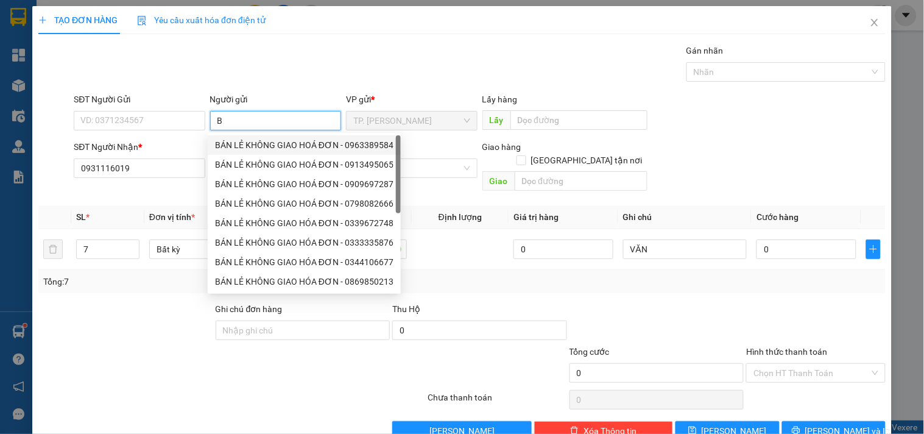
click at [261, 140] on div "BÁN LẺ KHÔNG GIAO HOÁ ĐƠN - 0963389584" at bounding box center [304, 144] width 178 height 13
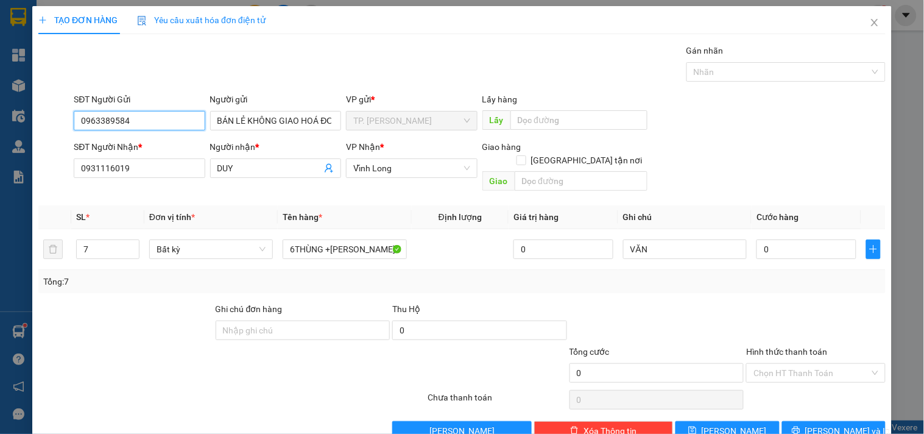
click at [156, 125] on input "0963389584" at bounding box center [139, 120] width 131 height 19
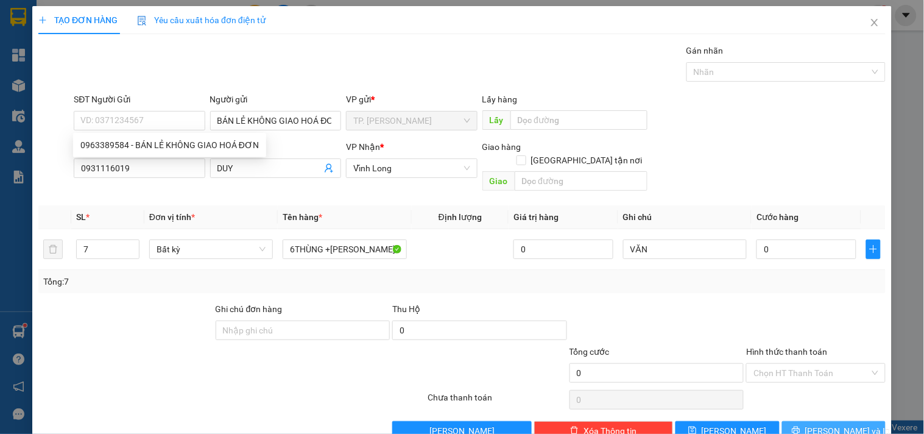
click at [825, 424] on span "[PERSON_NAME] và In" at bounding box center [847, 430] width 85 height 13
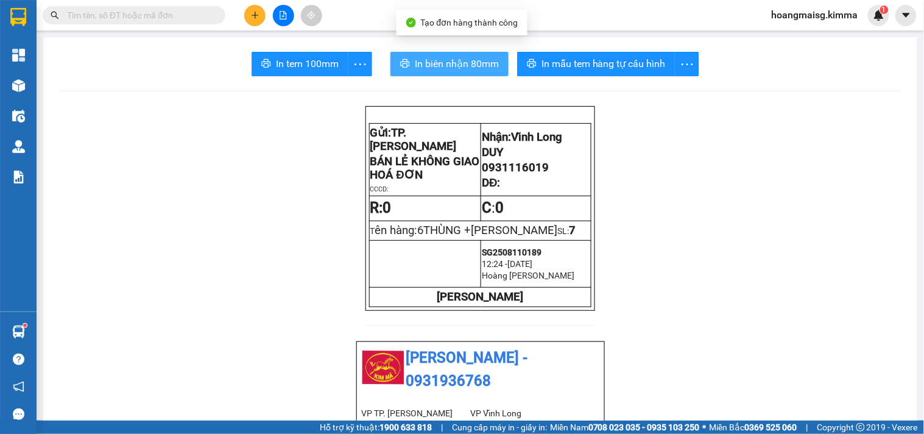
click at [460, 62] on span "In biên nhận 80mm" at bounding box center [457, 63] width 84 height 15
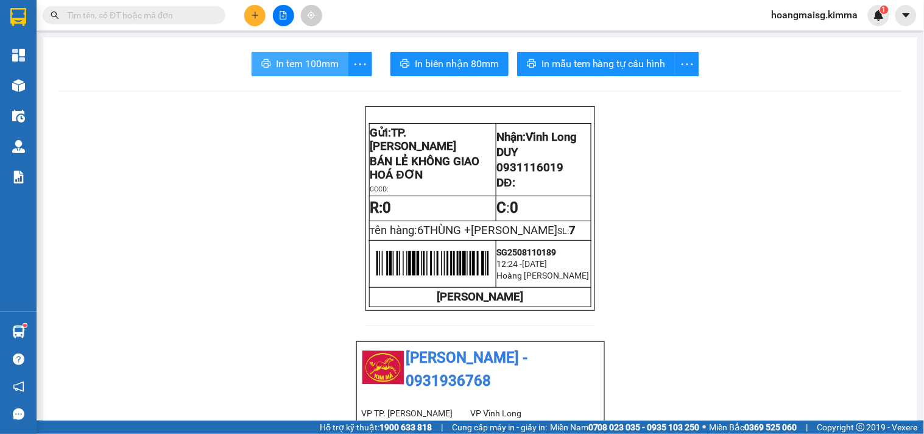
click at [301, 66] on span "In tem 100mm" at bounding box center [307, 63] width 63 height 15
click at [258, 15] on icon "plus" at bounding box center [255, 15] width 7 height 1
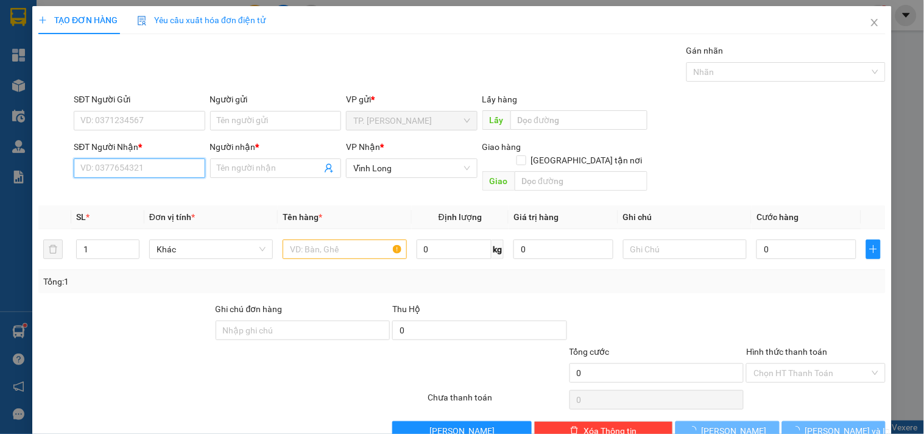
click at [130, 166] on input "SĐT Người Nhận *" at bounding box center [139, 167] width 131 height 19
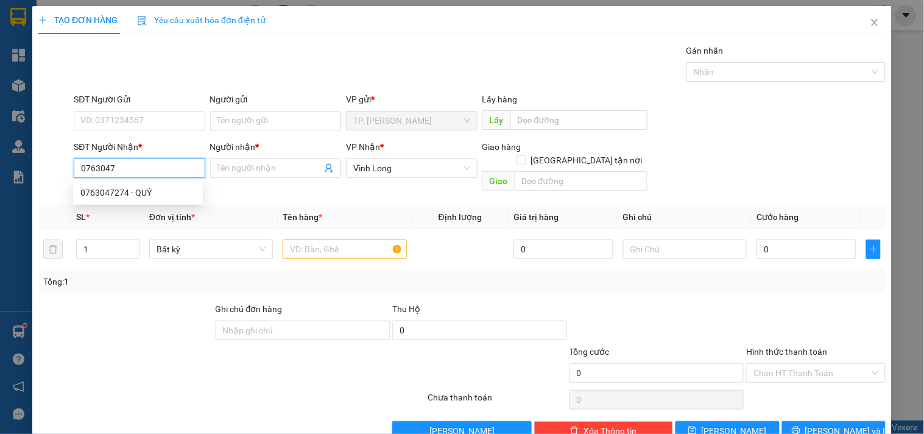
click at [135, 190] on div "0763047274 - QUÝ" at bounding box center [137, 192] width 115 height 13
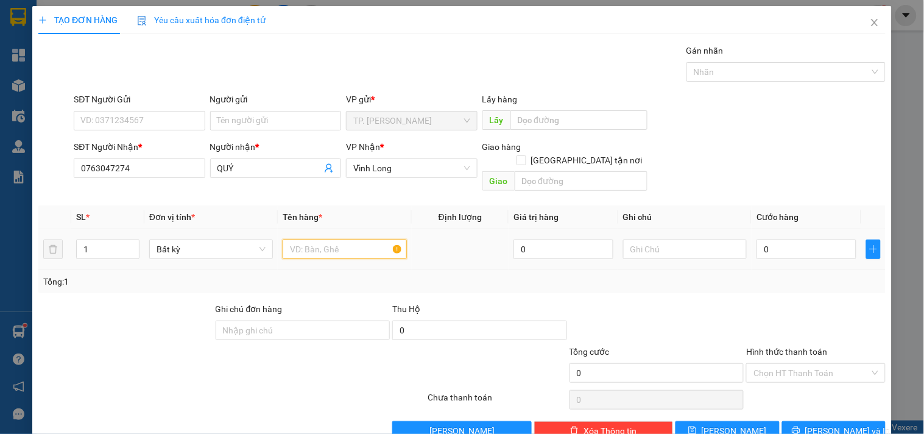
click at [339, 239] on input "text" at bounding box center [345, 248] width 124 height 19
click at [341, 239] on input "THÙNG" at bounding box center [345, 248] width 124 height 19
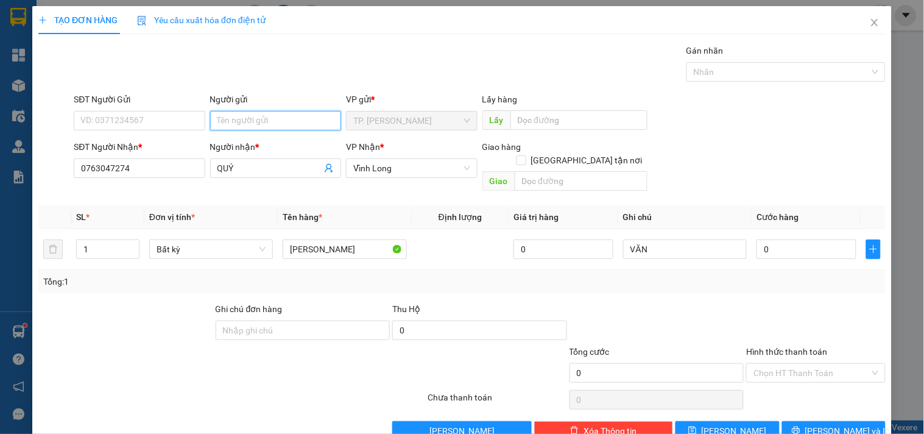
click at [264, 124] on input "Người gửi" at bounding box center [275, 120] width 131 height 19
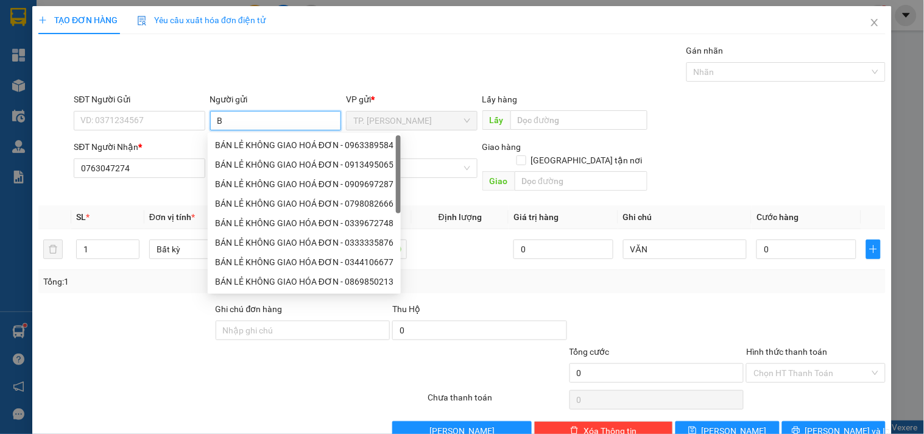
click at [259, 145] on div "BÁN LẺ KHÔNG GIAO HOÁ ĐƠN - 0963389584" at bounding box center [304, 144] width 178 height 13
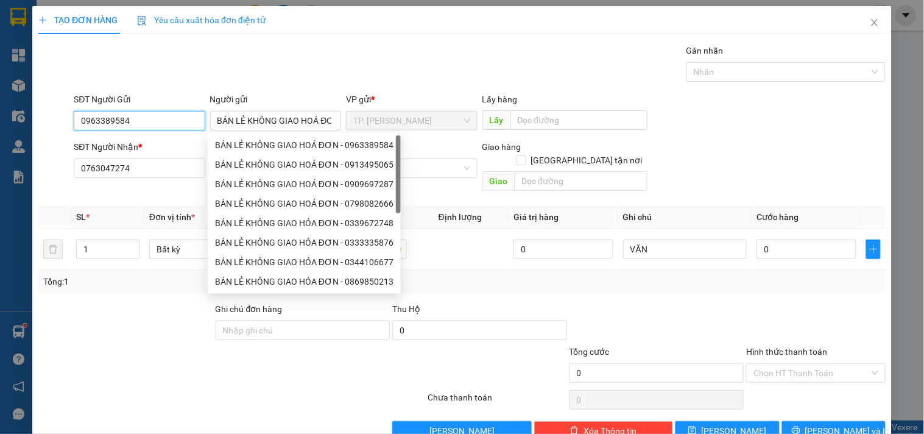
click at [168, 125] on input "0963389584" at bounding box center [139, 120] width 131 height 19
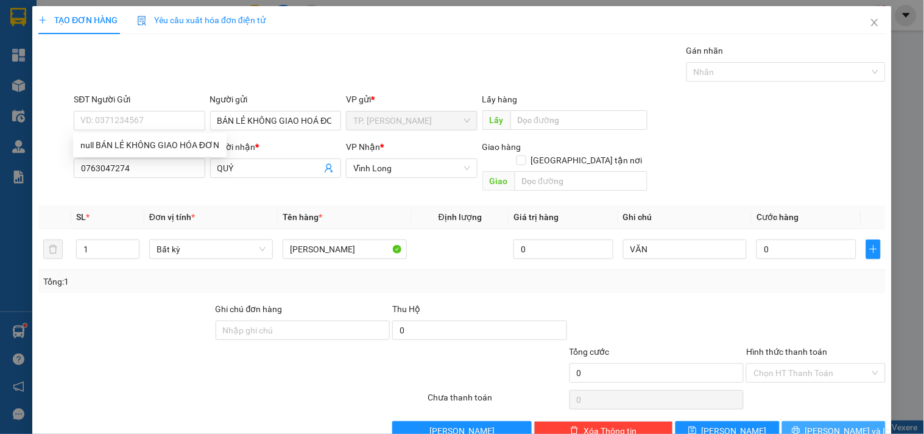
click at [811, 422] on button "[PERSON_NAME] và In" at bounding box center [834, 430] width 104 height 19
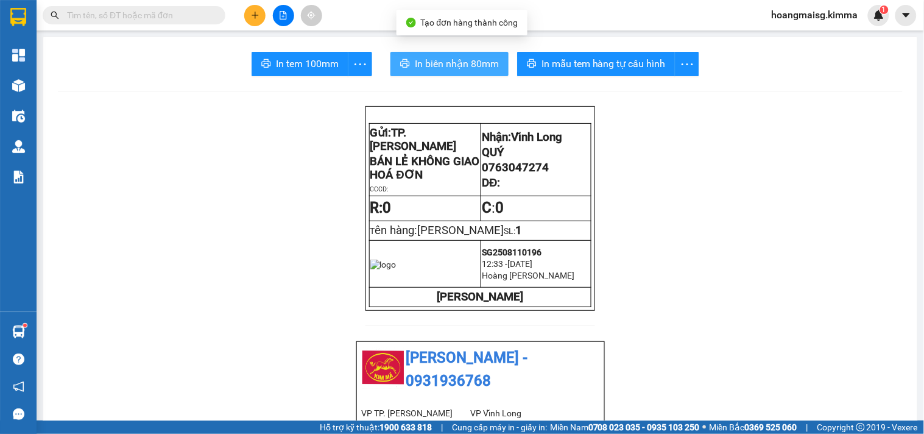
click at [448, 69] on span "In biên nhận 80mm" at bounding box center [457, 63] width 84 height 15
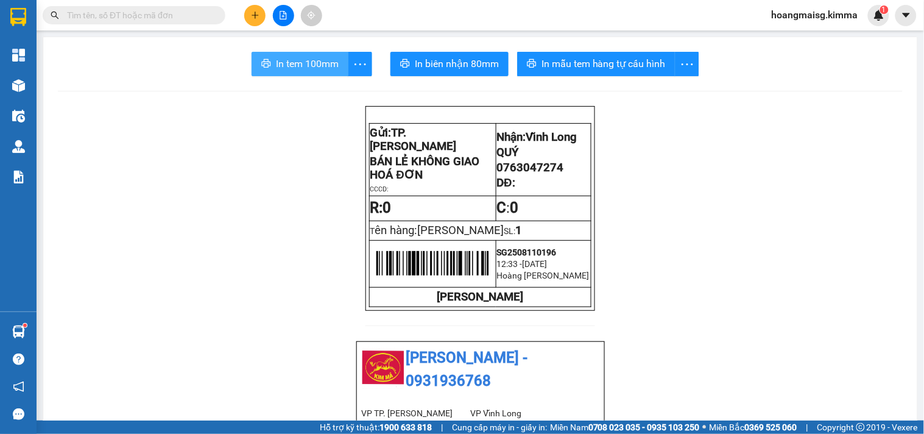
click at [274, 72] on button "In tem 100mm" at bounding box center [300, 64] width 97 height 24
click at [252, 14] on icon "plus" at bounding box center [255, 15] width 9 height 9
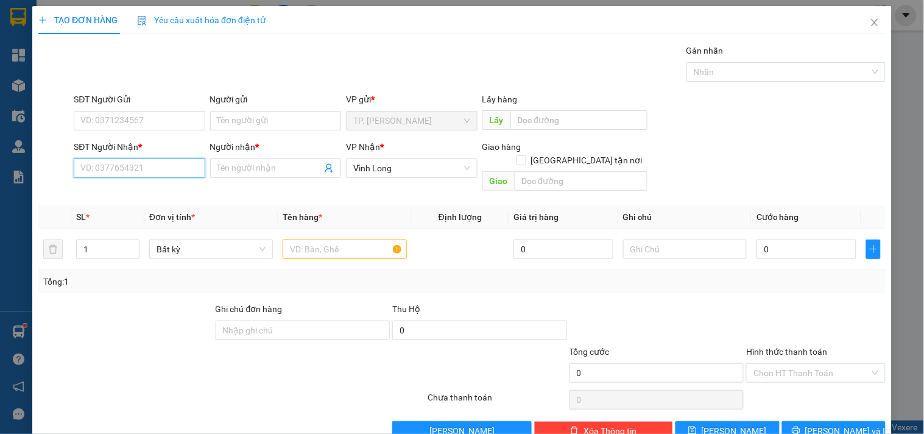
click at [105, 177] on input "SĐT Người Nhận *" at bounding box center [139, 167] width 131 height 19
click at [158, 207] on div "0931111619 - THANH TÙNG" at bounding box center [140, 211] width 120 height 13
click at [323, 241] on input "text" at bounding box center [345, 248] width 124 height 19
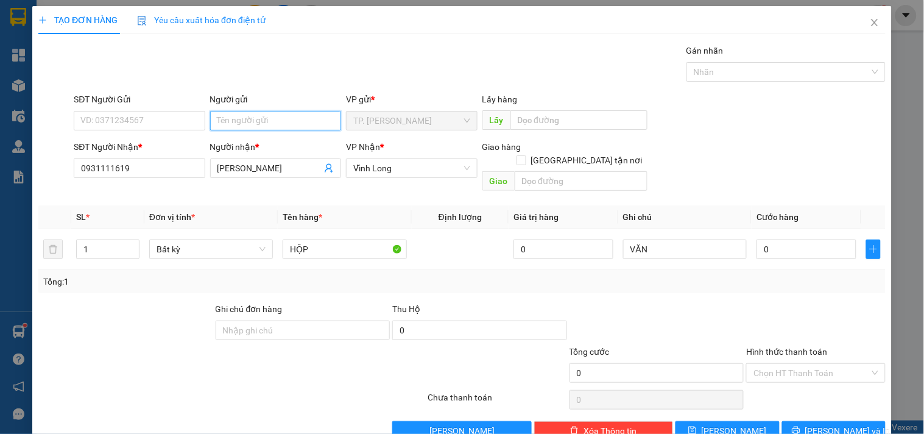
click at [247, 116] on input "Người gửi" at bounding box center [275, 120] width 131 height 19
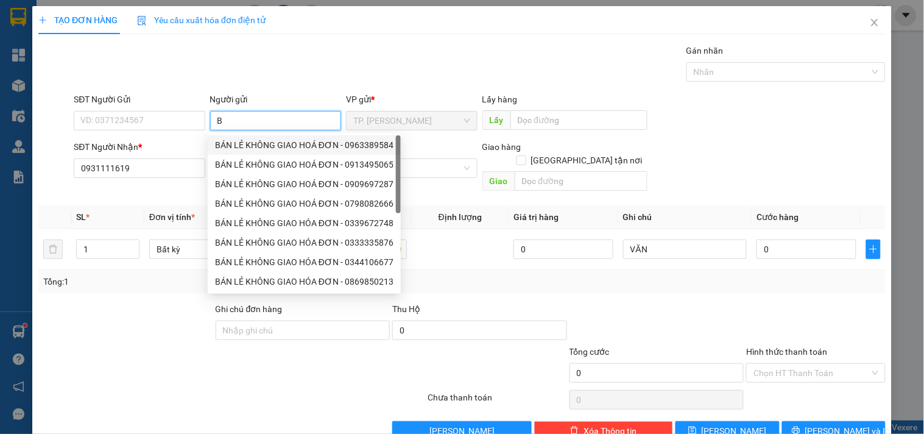
click at [252, 143] on div "BÁN LẺ KHÔNG GIAO HOÁ ĐƠN - 0963389584" at bounding box center [304, 144] width 178 height 13
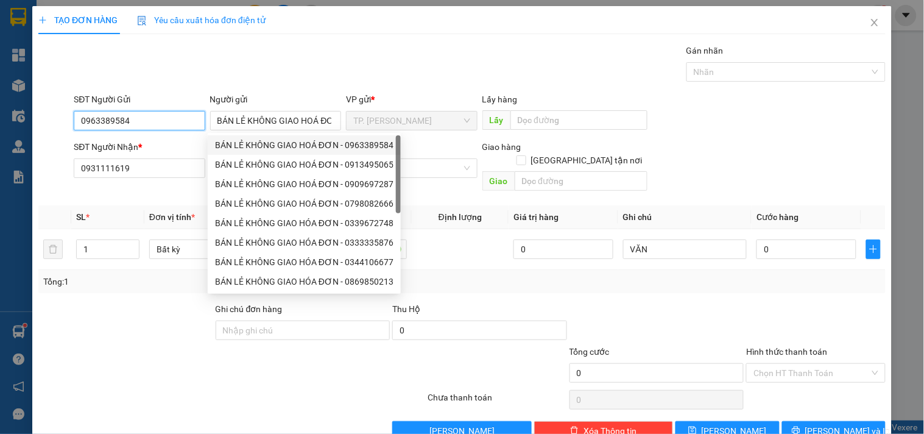
click at [183, 124] on input "0963389584" at bounding box center [139, 120] width 131 height 19
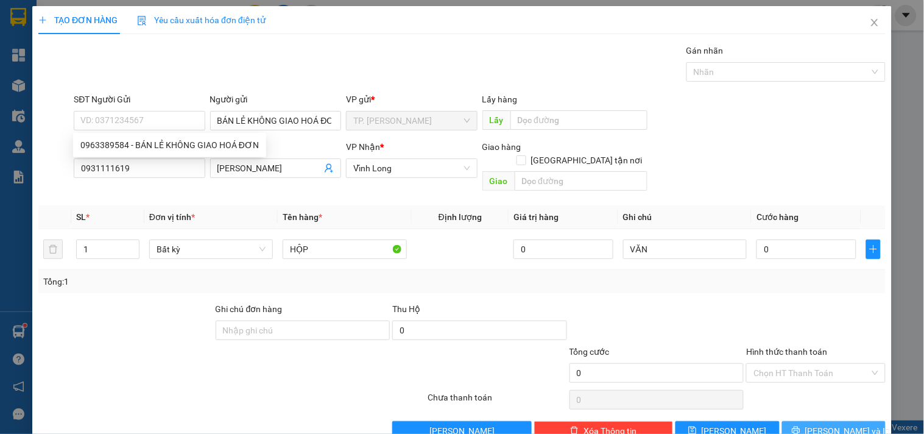
click at [818, 424] on span "[PERSON_NAME] và In" at bounding box center [847, 430] width 85 height 13
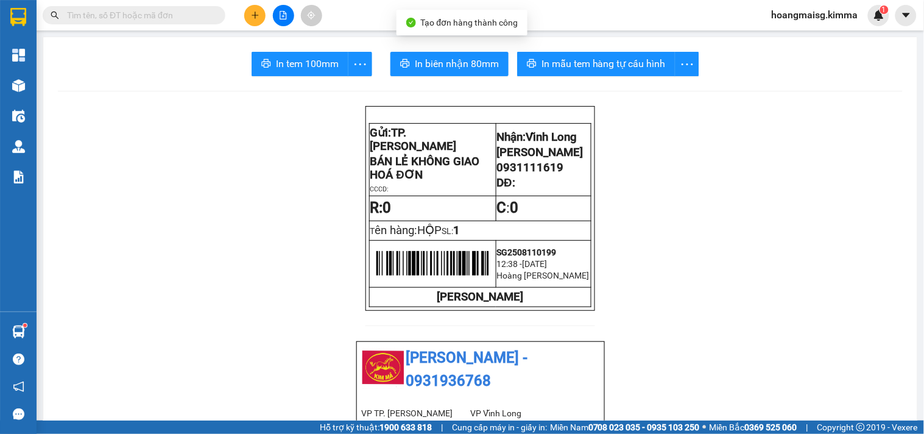
click at [452, 69] on span "In biên nhận 80mm" at bounding box center [457, 63] width 84 height 15
click at [303, 62] on span "In tem 100mm" at bounding box center [307, 63] width 63 height 15
click at [252, 19] on icon "plus" at bounding box center [255, 15] width 9 height 9
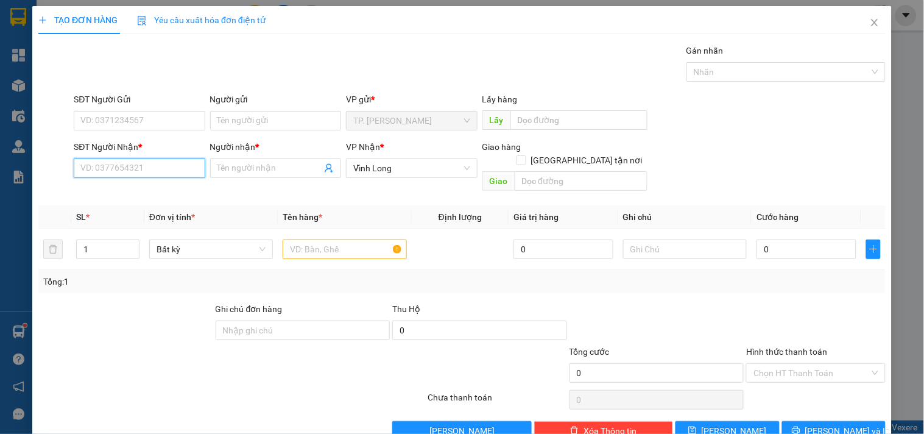
click at [129, 174] on input "SĐT Người Nhận *" at bounding box center [139, 167] width 131 height 19
click at [129, 188] on div "0799661554 - TÂN THÀNH" at bounding box center [148, 192] width 137 height 13
click at [321, 239] on input "text" at bounding box center [345, 248] width 124 height 19
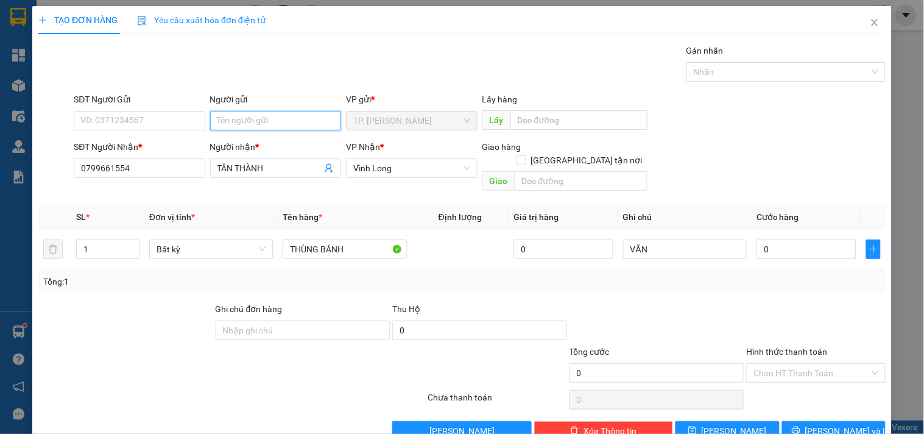
click at [277, 118] on input "Người gửi" at bounding box center [275, 120] width 131 height 19
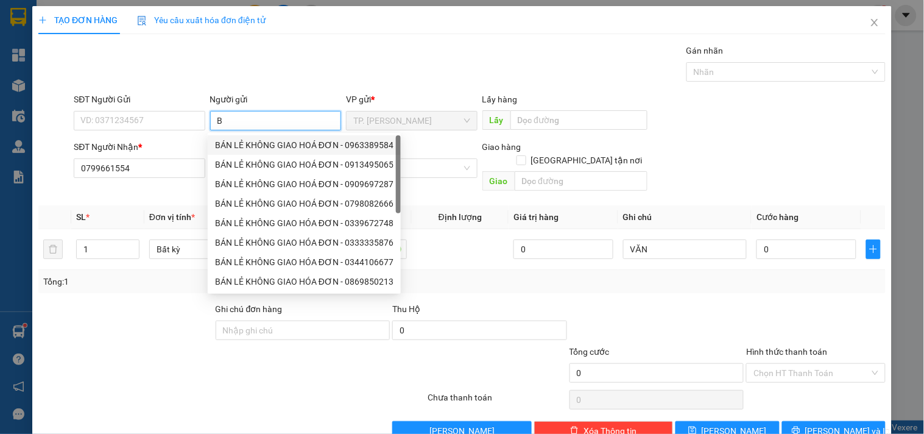
click at [272, 143] on div "BÁN LẺ KHÔNG GIAO HOÁ ĐƠN - 0963389584" at bounding box center [304, 144] width 178 height 13
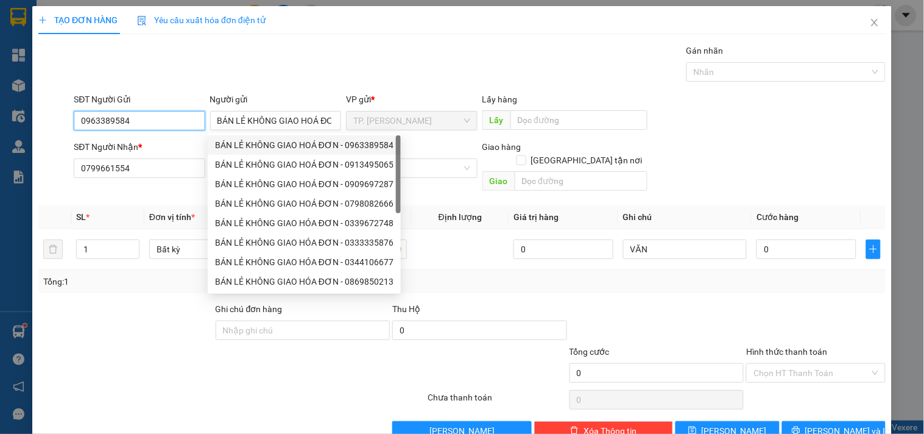
click at [178, 127] on input "0963389584" at bounding box center [139, 120] width 131 height 19
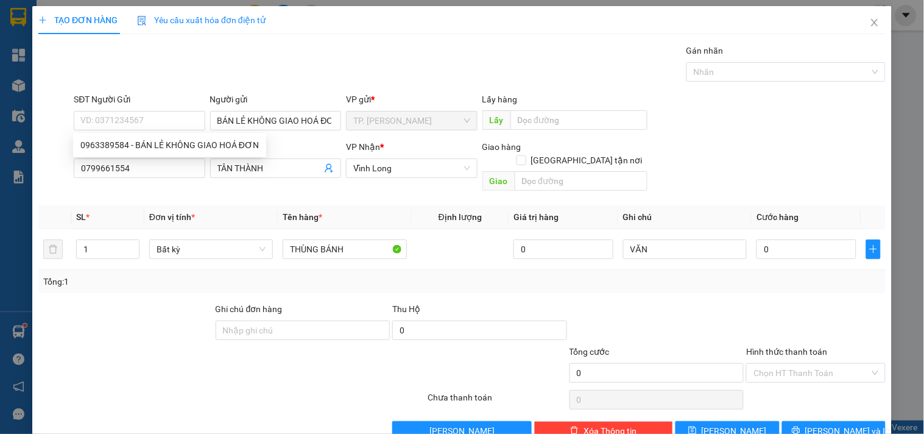
click at [847, 405] on div "Transit Pickup Surcharge Ids Transit Deliver Surcharge Ids Transit Deliver Surc…" at bounding box center [461, 242] width 847 height 397
click at [824, 400] on div "Transit Pickup Surcharge Ids Transit Deliver Surcharge Ids Transit Deliver Surc…" at bounding box center [461, 242] width 847 height 397
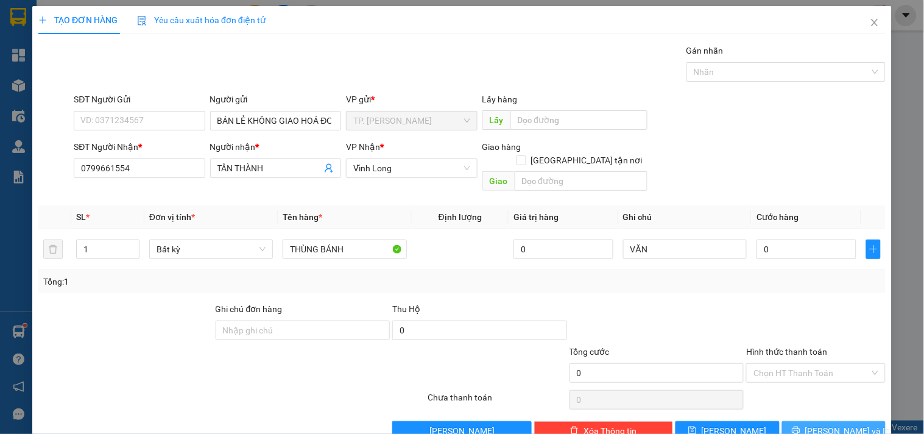
click at [824, 424] on span "[PERSON_NAME] và In" at bounding box center [847, 430] width 85 height 13
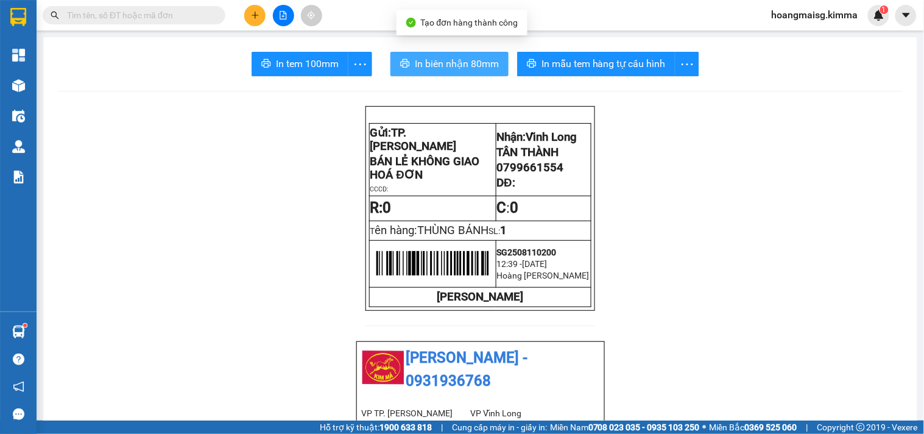
click at [433, 63] on span "In biên nhận 80mm" at bounding box center [457, 63] width 84 height 15
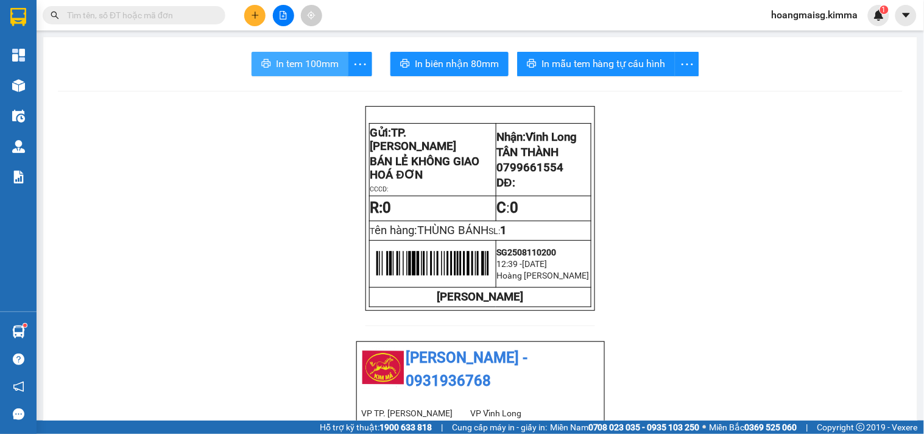
click at [317, 62] on span "In tem 100mm" at bounding box center [307, 63] width 63 height 15
click at [260, 11] on button at bounding box center [254, 15] width 21 height 21
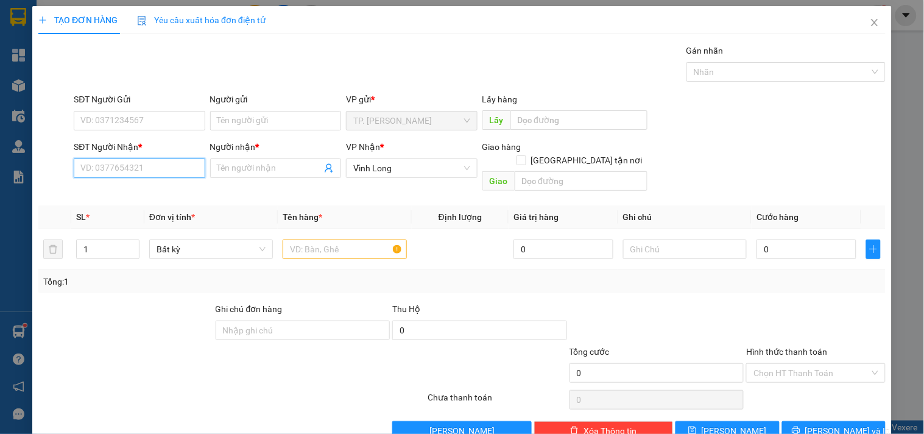
click at [130, 163] on input "SĐT Người Nhận *" at bounding box center [139, 167] width 131 height 19
click at [327, 239] on input "text" at bounding box center [345, 248] width 124 height 19
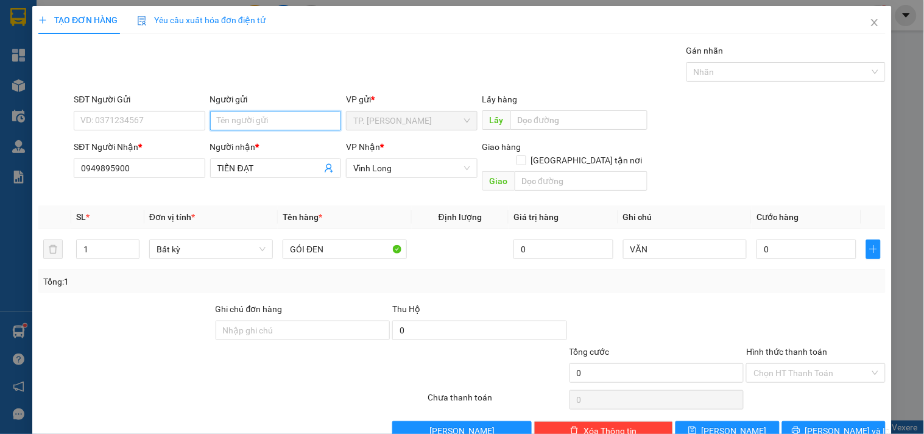
click at [265, 122] on input "Người gửi" at bounding box center [275, 120] width 131 height 19
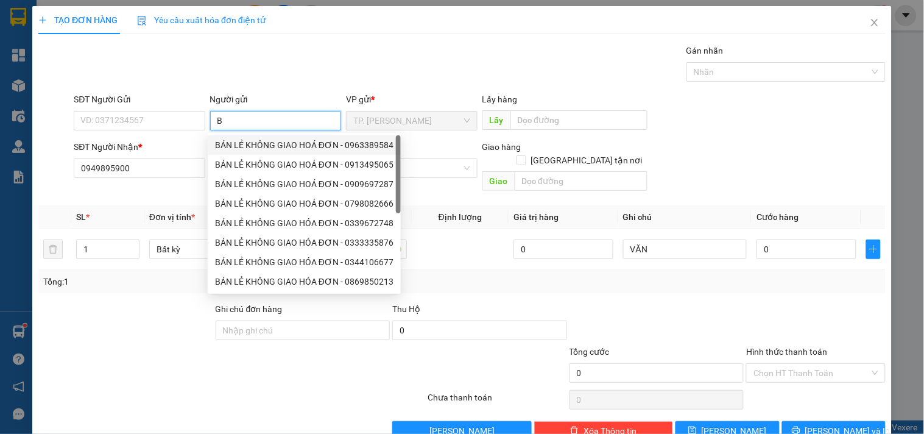
click at [268, 143] on div "BÁN LẺ KHÔNG GIAO HOÁ ĐƠN - 0963389584" at bounding box center [304, 144] width 178 height 13
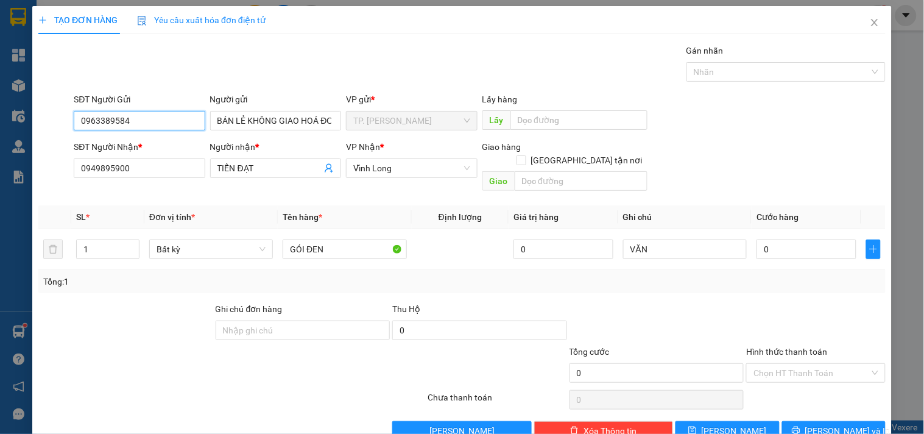
click at [179, 129] on input "0963389584" at bounding box center [139, 120] width 131 height 19
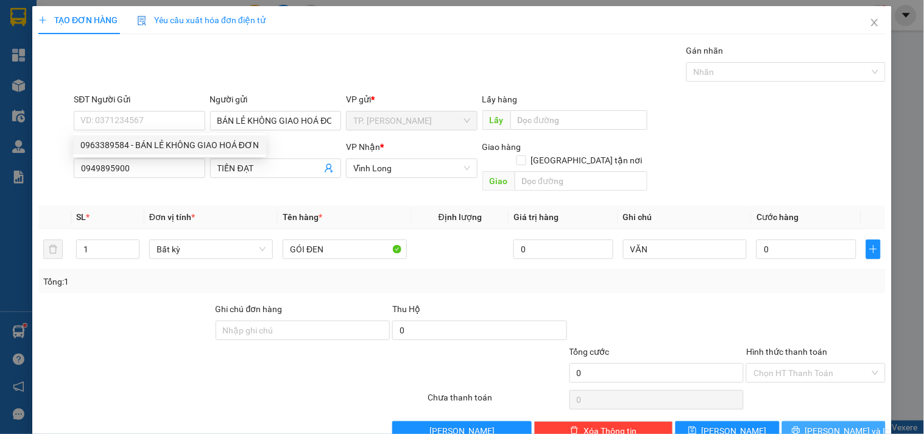
click at [801, 426] on icon "printer" at bounding box center [796, 430] width 9 height 9
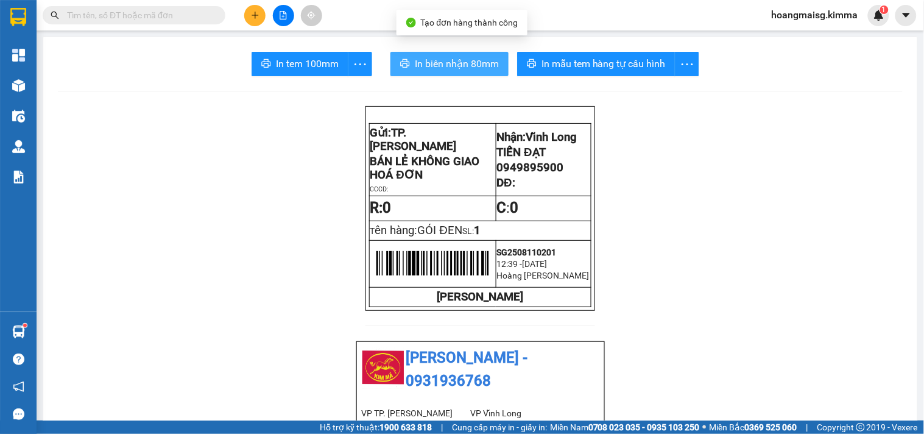
click at [415, 58] on span "In biên nhận 80mm" at bounding box center [457, 63] width 84 height 15
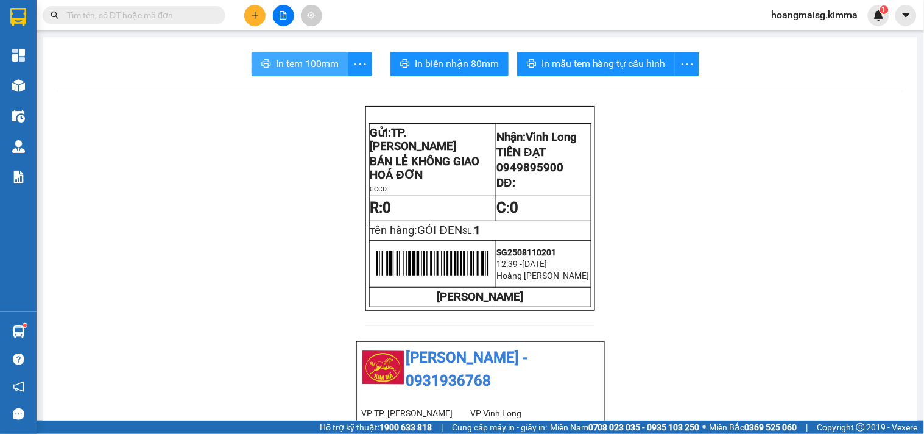
click at [291, 63] on span "In tem 100mm" at bounding box center [307, 63] width 63 height 15
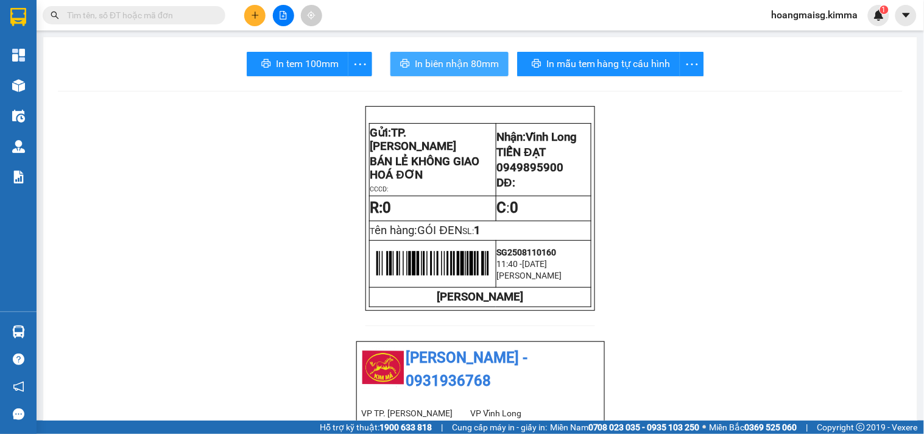
click at [456, 57] on span "In biên nhận 80mm" at bounding box center [457, 63] width 84 height 15
click at [155, 13] on input "text" at bounding box center [139, 15] width 144 height 13
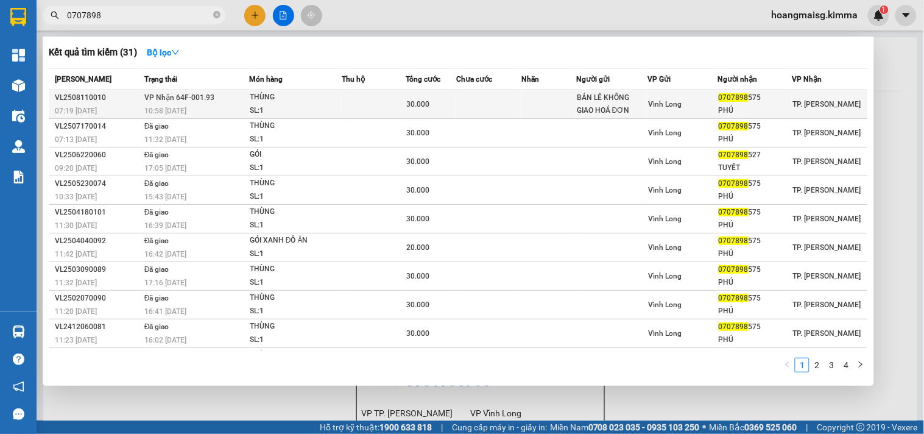
type input "0707898"
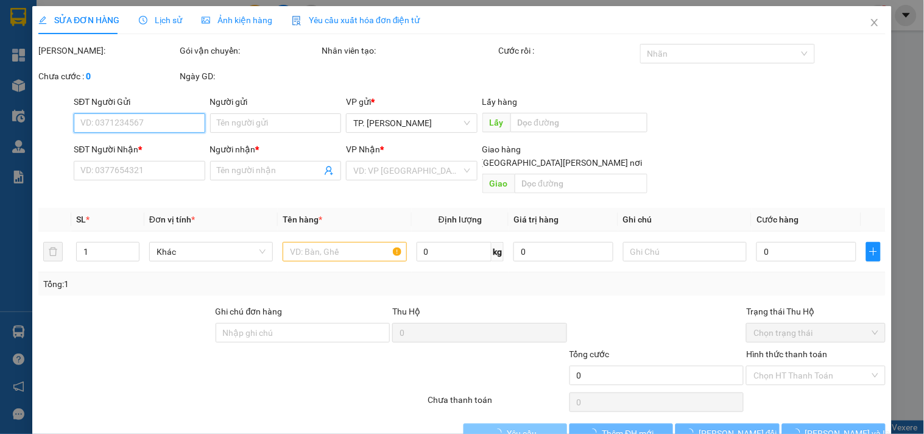
type input "BÁN LẺ KHÔNG GIAO HOÁ ĐƠN"
type input "0707898575"
type input "PHÚ"
type input "30.000"
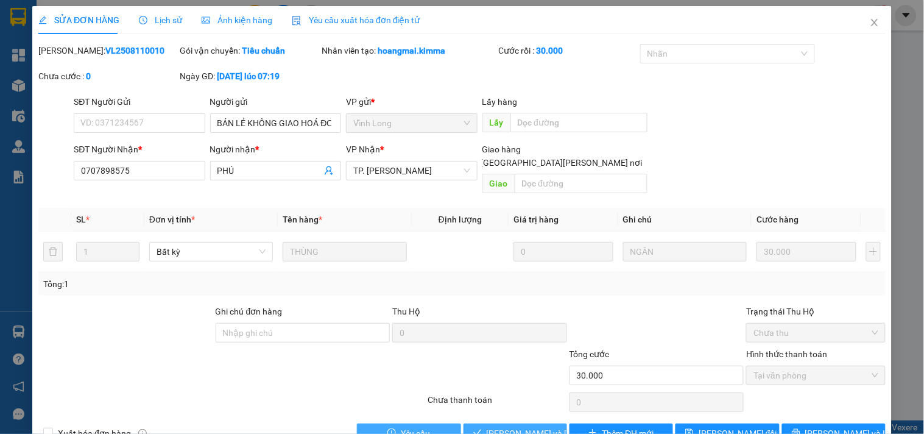
click at [506, 426] on span "[PERSON_NAME] và [PERSON_NAME] hàng" at bounding box center [569, 432] width 164 height 13
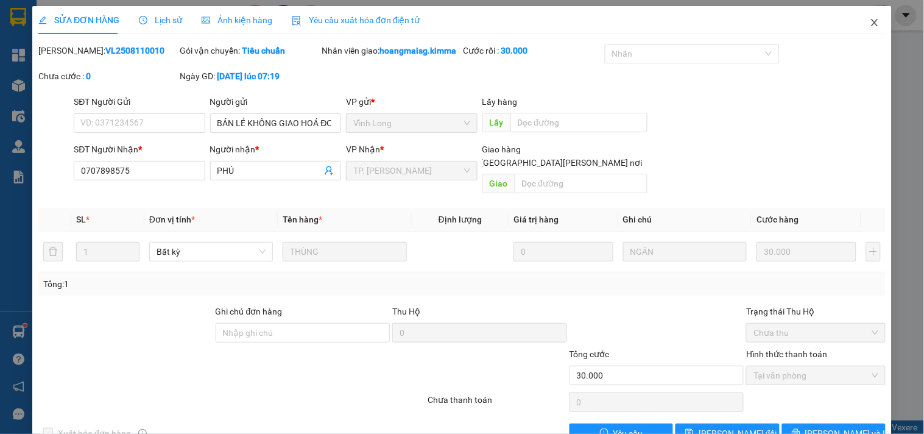
click at [870, 21] on icon "close" at bounding box center [875, 23] width 10 height 10
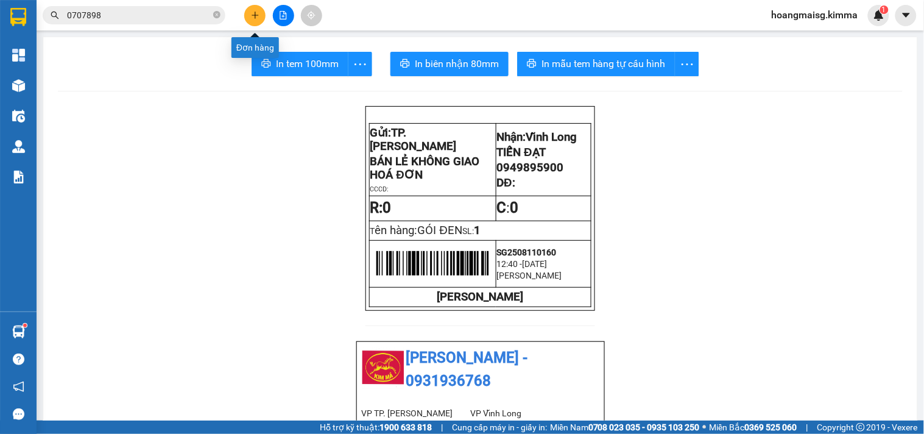
click at [254, 15] on icon "plus" at bounding box center [255, 15] width 7 height 1
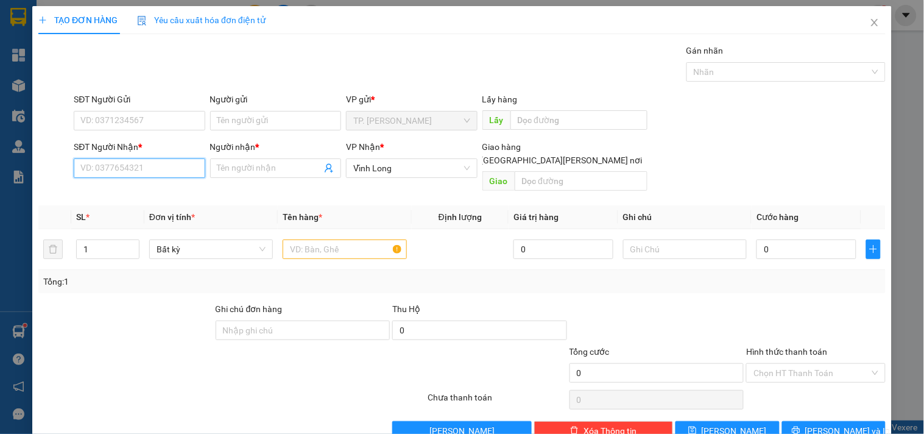
click at [132, 162] on input "SĐT Người Nhận *" at bounding box center [139, 167] width 131 height 19
click at [336, 239] on input "text" at bounding box center [345, 248] width 124 height 19
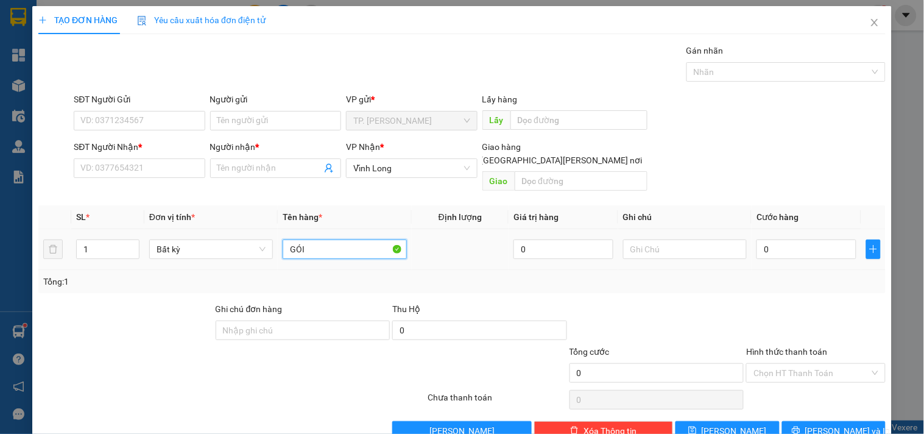
type input "GÓI"
type input "VĂN"
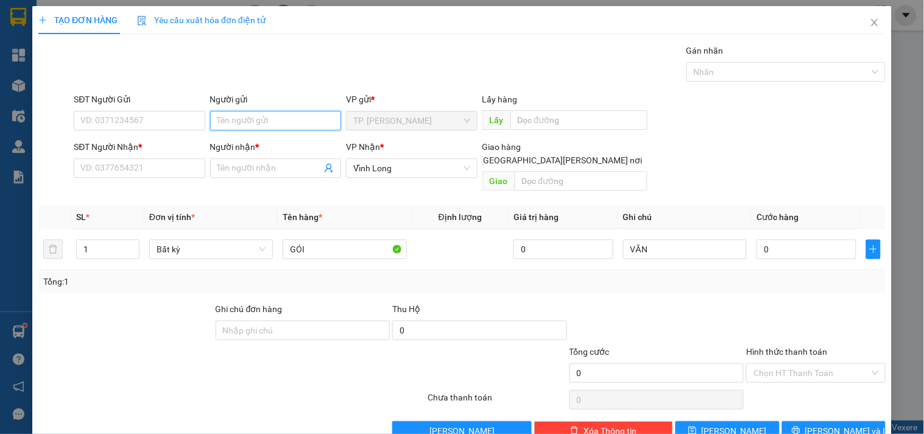
click at [232, 119] on input "Người gửi" at bounding box center [275, 120] width 131 height 19
type input "BA"
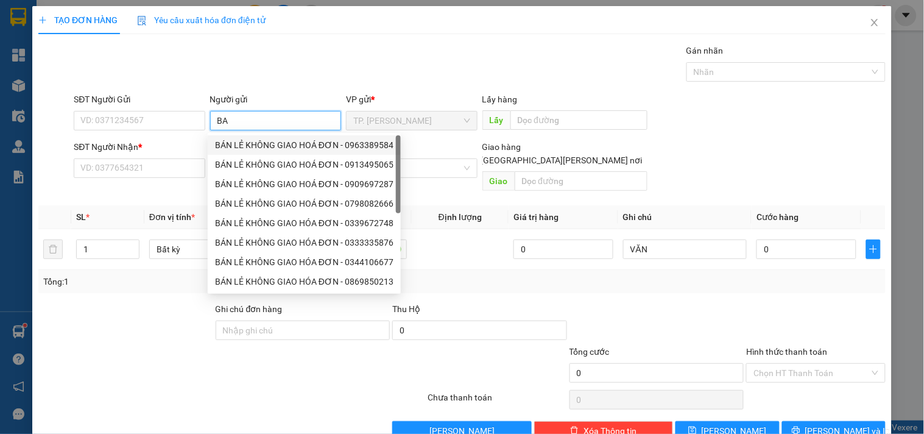
click at [249, 144] on div "BÁN LẺ KHÔNG GIAO HOÁ ĐƠN - 0963389584" at bounding box center [304, 144] width 178 height 13
type input "0963389584"
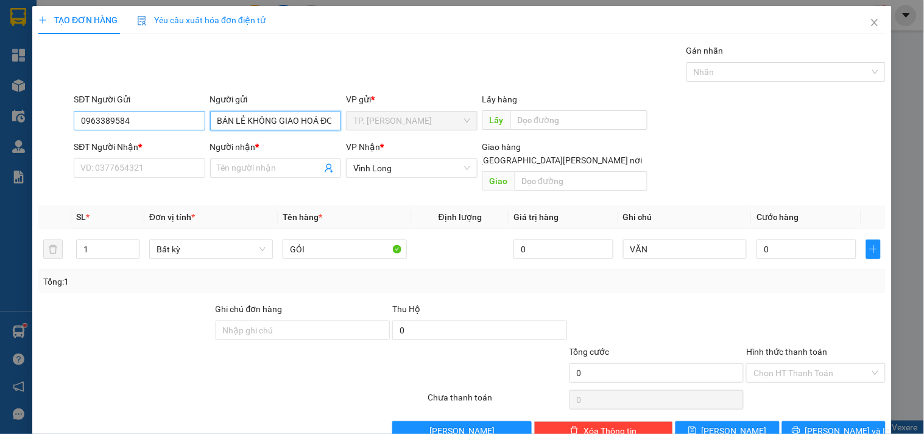
type input "BÁN LẺ KHÔNG GIAO HOÁ ĐƠN"
click at [163, 115] on input "0963389584" at bounding box center [139, 120] width 131 height 19
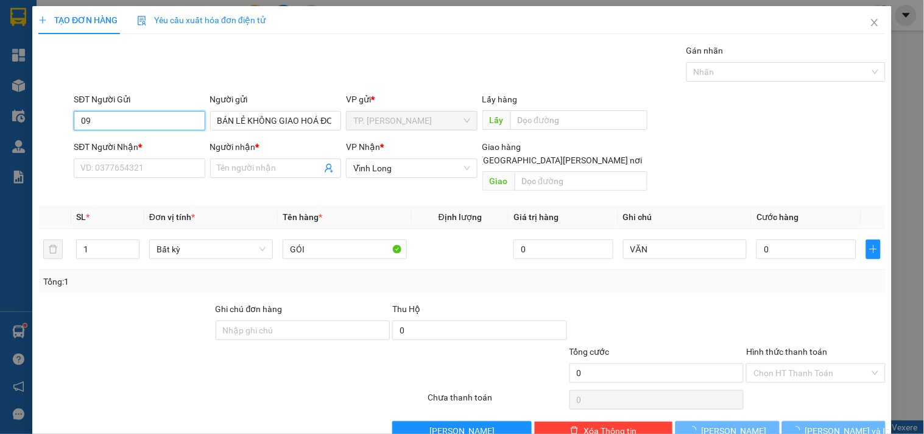
type input "0"
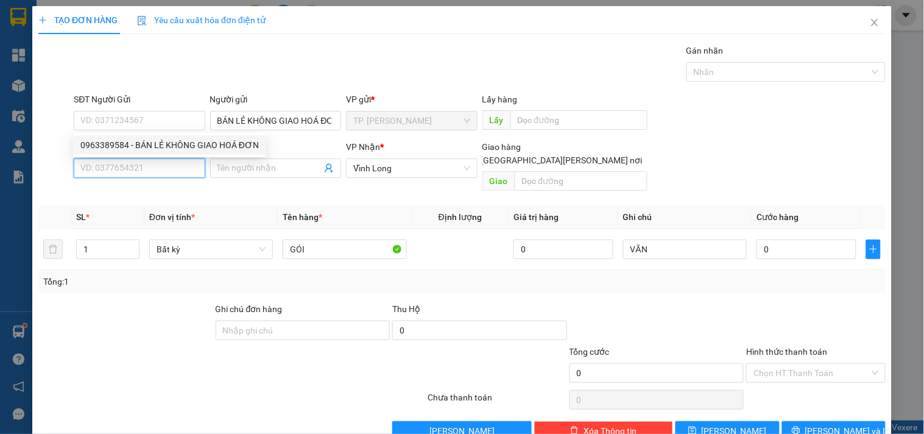
click at [149, 166] on input "SĐT Người Nhận *" at bounding box center [139, 167] width 131 height 19
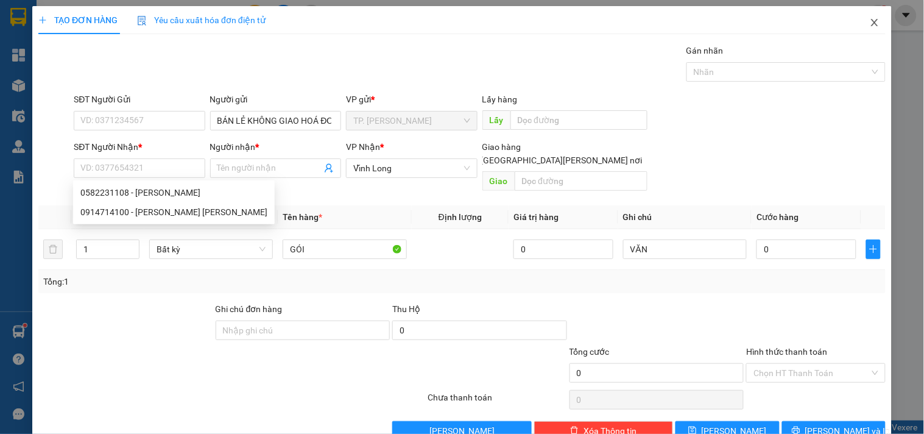
click at [870, 19] on icon "close" at bounding box center [875, 23] width 10 height 10
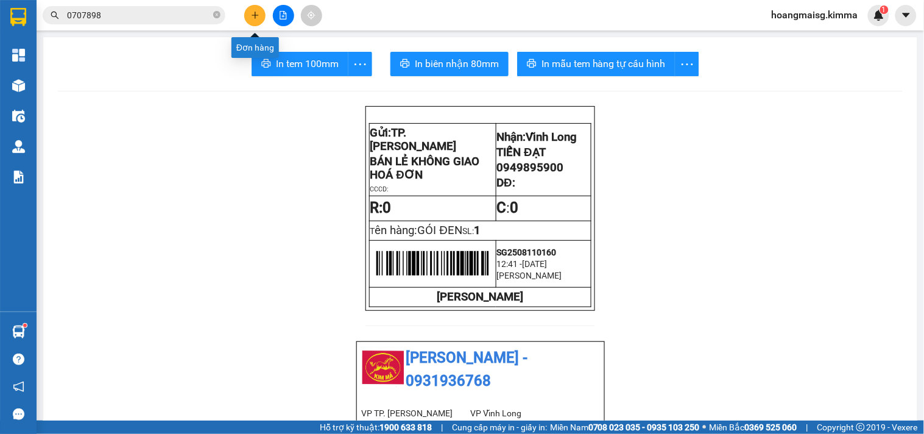
click at [258, 15] on icon "plus" at bounding box center [255, 15] width 9 height 9
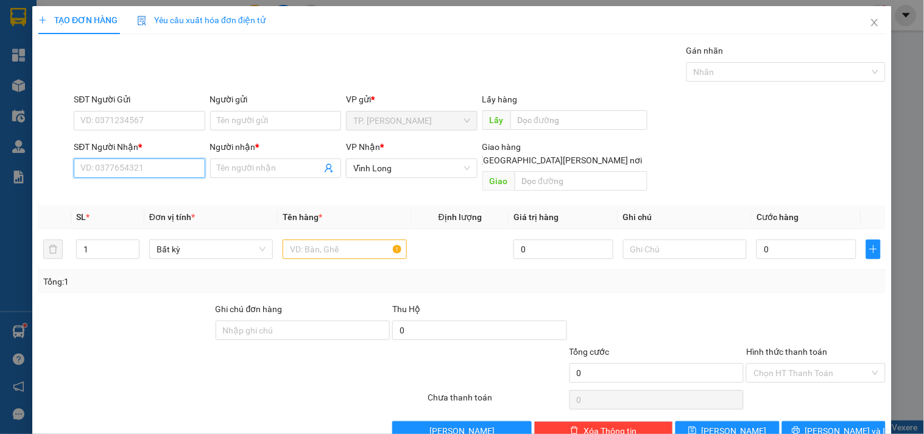
click at [151, 169] on input "SĐT Người Nhận *" at bounding box center [139, 167] width 131 height 19
click at [145, 191] on div "0939847789 - ANH CƯỜNG" at bounding box center [140, 192] width 120 height 13
type input "0939847789"
type input "ANH CƯỜNG"
type input "0939847789"
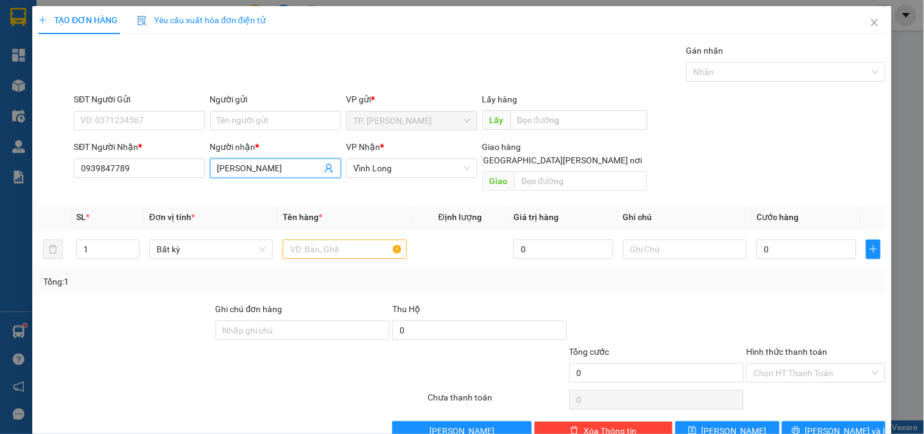
click at [303, 161] on input "ANH CƯỜNG" at bounding box center [269, 167] width 104 height 13
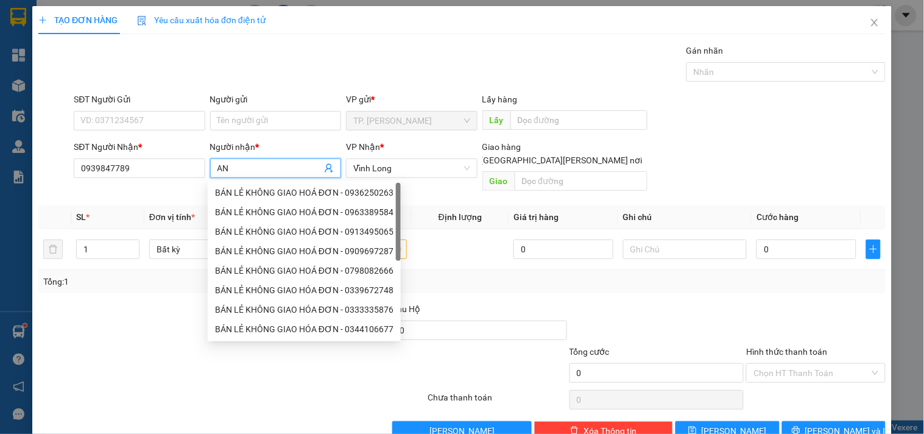
type input "A"
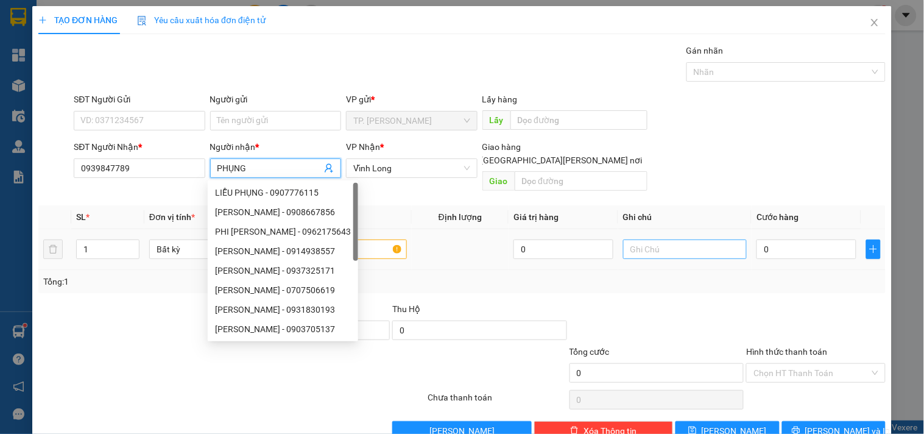
type input "PHỤNG"
click at [643, 239] on input "text" at bounding box center [685, 248] width 124 height 19
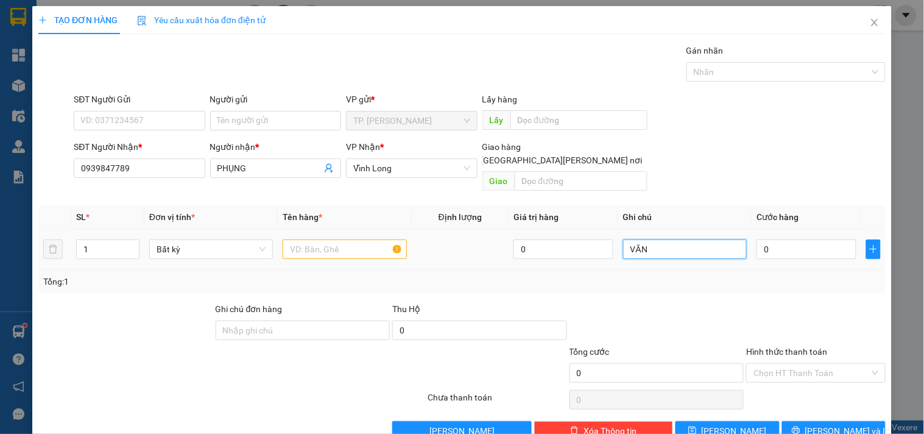
type input "VĂN"
click at [322, 239] on input "text" at bounding box center [345, 248] width 124 height 19
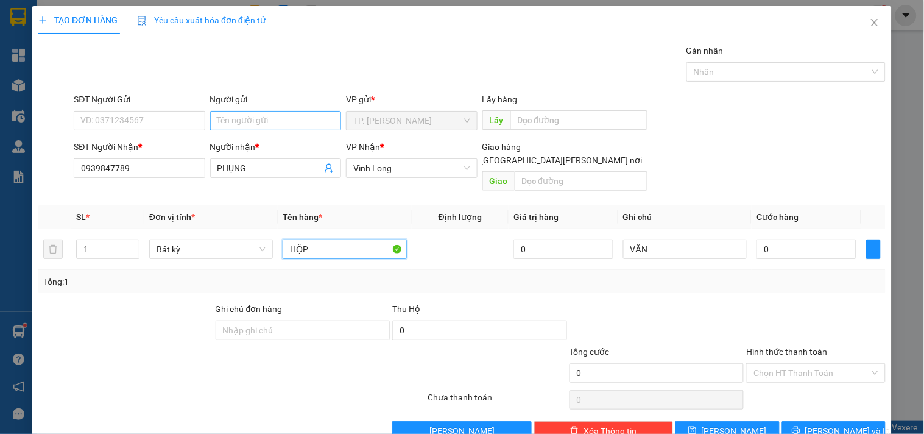
type input "HỘP"
click at [267, 118] on input "Người gửi" at bounding box center [275, 120] width 131 height 19
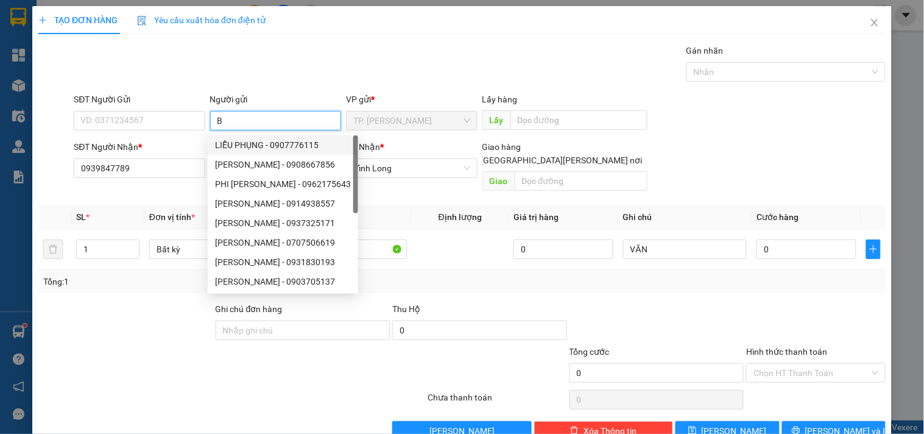
type input "BA"
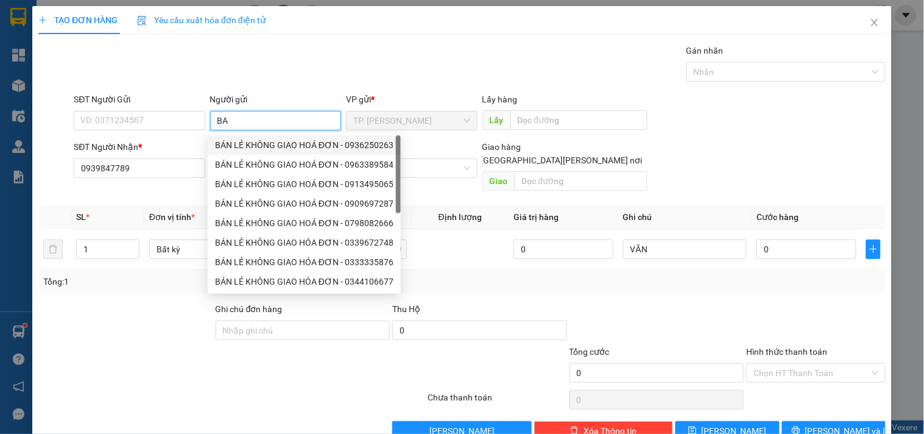
click at [249, 146] on div "BÁN LẺ KHÔNG GIAO HOÁ ĐƠN - 0936250263" at bounding box center [304, 144] width 178 height 13
type input "0936250263"
type input "BÁN LẺ KHÔNG GIAO HOÁ ĐƠN"
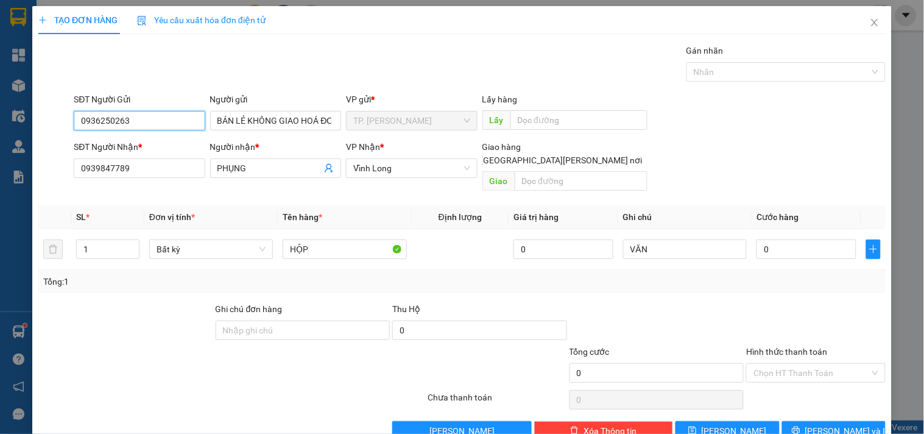
click at [183, 120] on input "0936250263" at bounding box center [139, 120] width 131 height 19
type input "0"
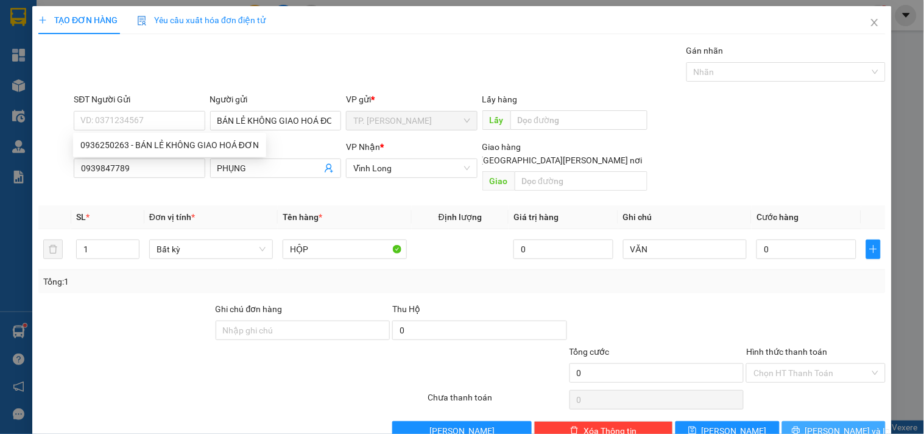
click at [798, 421] on button "[PERSON_NAME] và In" at bounding box center [834, 430] width 104 height 19
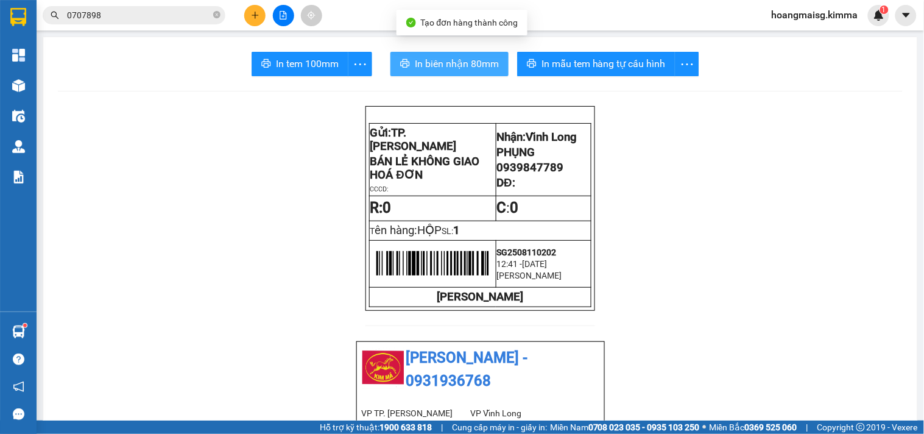
click at [415, 63] on span "In biên nhận 80mm" at bounding box center [457, 63] width 84 height 15
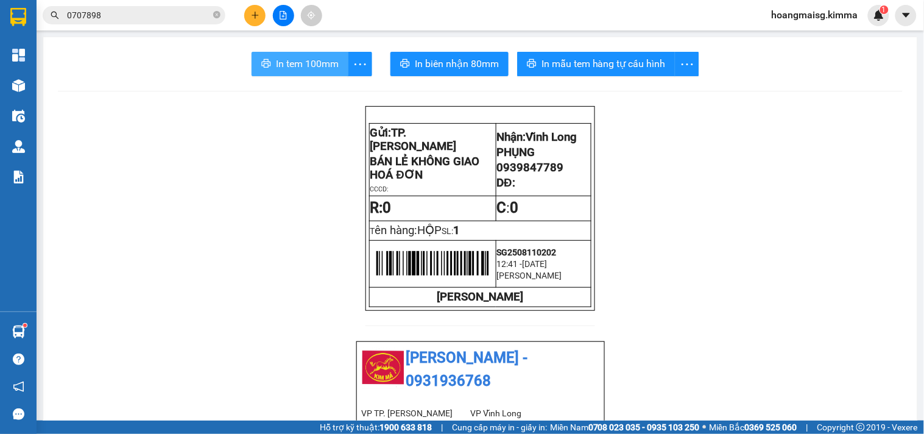
click at [297, 68] on span "In tem 100mm" at bounding box center [307, 63] width 63 height 15
click at [247, 15] on button at bounding box center [254, 15] width 21 height 21
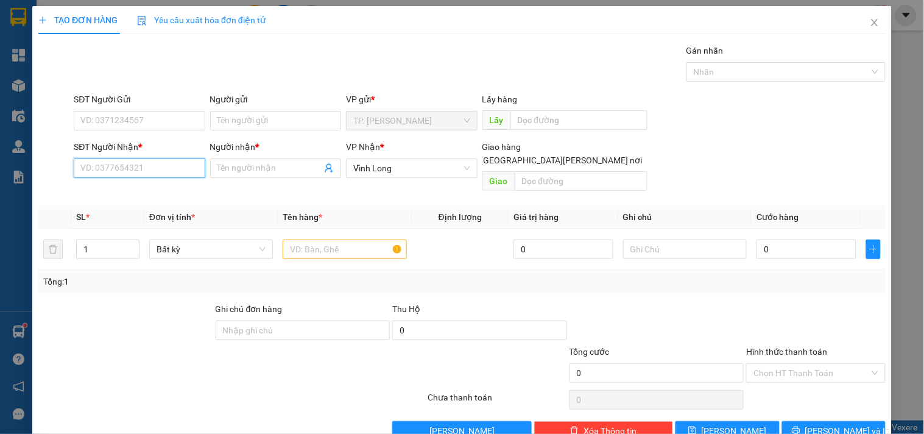
click at [122, 167] on input "SĐT Người Nhận *" at bounding box center [139, 167] width 131 height 19
type input "0"
type input "7"
type input "0938079266"
click at [278, 166] on input "Người nhận *" at bounding box center [269, 167] width 104 height 13
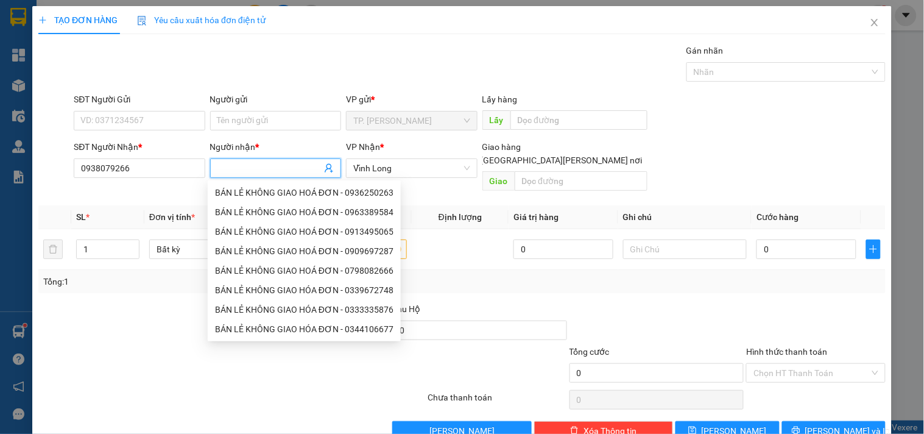
type input "U"
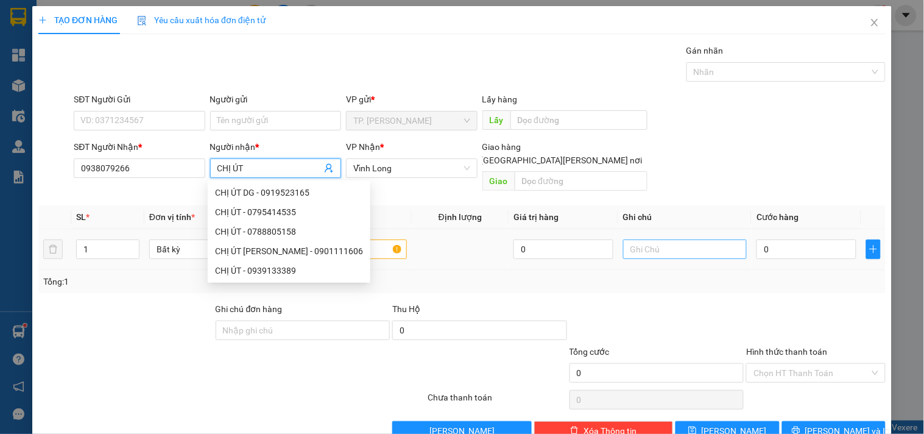
type input "CHỊ ÚT"
click at [659, 239] on input "text" at bounding box center [685, 248] width 124 height 19
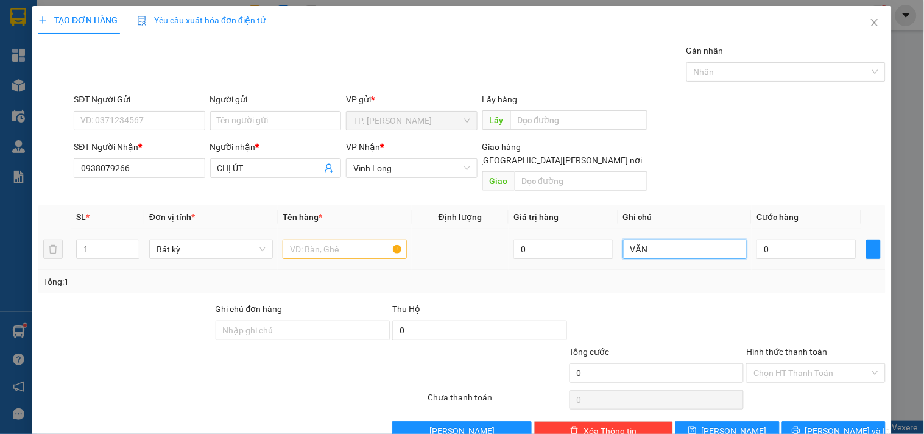
type input "VĂN"
click at [325, 239] on input "text" at bounding box center [345, 248] width 124 height 19
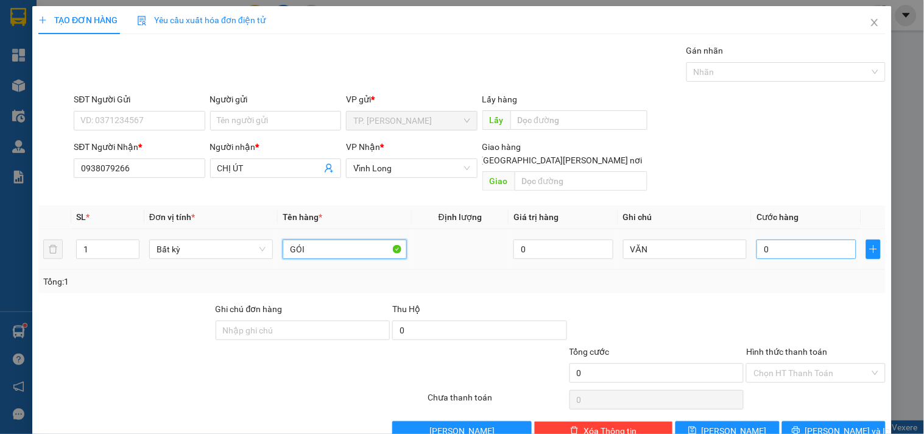
type input "GÓI"
click at [808, 239] on input "0" at bounding box center [807, 248] width 100 height 19
type input "3"
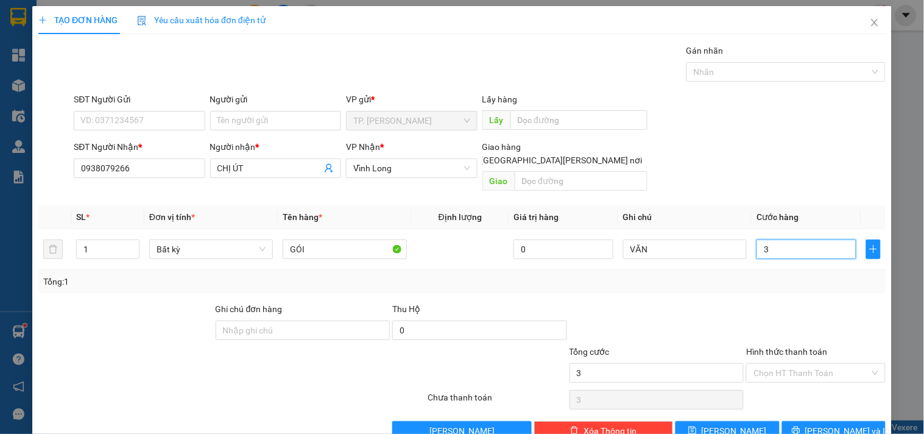
type input "30"
type input "30.000"
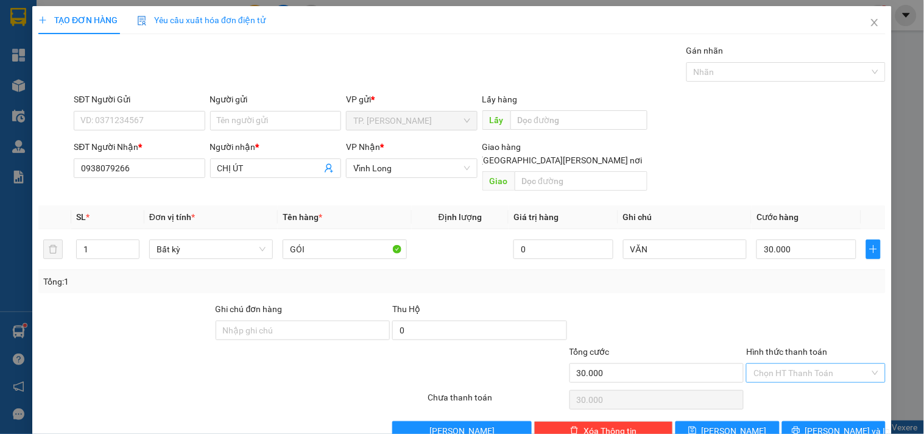
click at [772, 364] on input "Hình thức thanh toán" at bounding box center [812, 373] width 116 height 18
click at [766, 384] on div "Tại văn phòng" at bounding box center [808, 383] width 123 height 13
type input "0"
click at [278, 120] on input "Người gửi" at bounding box center [275, 120] width 131 height 19
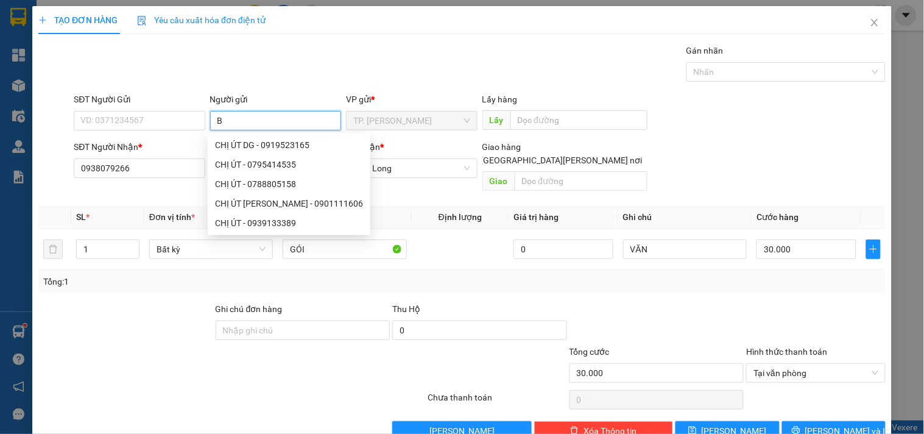
type input "BA"
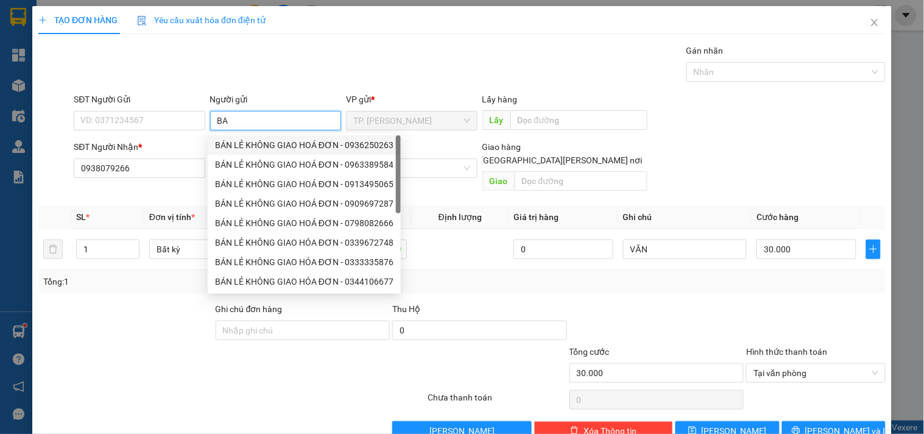
click at [268, 144] on div "BÁN LẺ KHÔNG GIAO HOÁ ĐƠN - 0936250263" at bounding box center [304, 144] width 178 height 13
type input "0936250263"
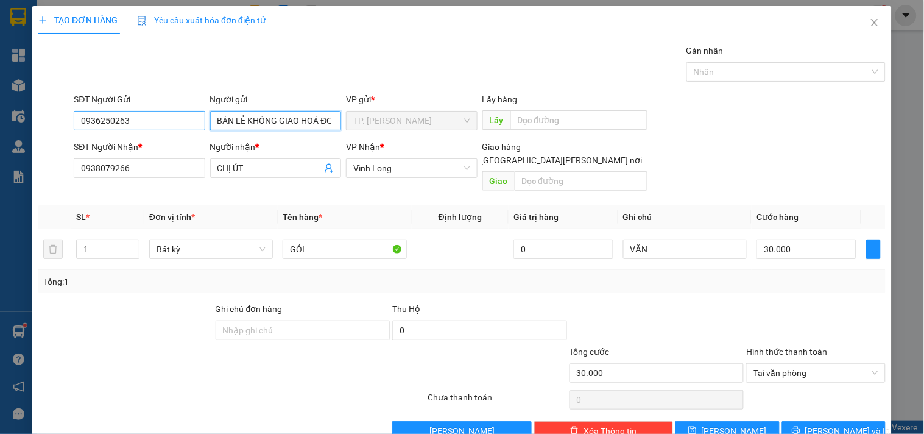
type input "BÁN LẺ KHÔNG GIAO HOÁ ĐƠN"
click at [148, 111] on input "0936250263" at bounding box center [139, 120] width 131 height 19
type input "0"
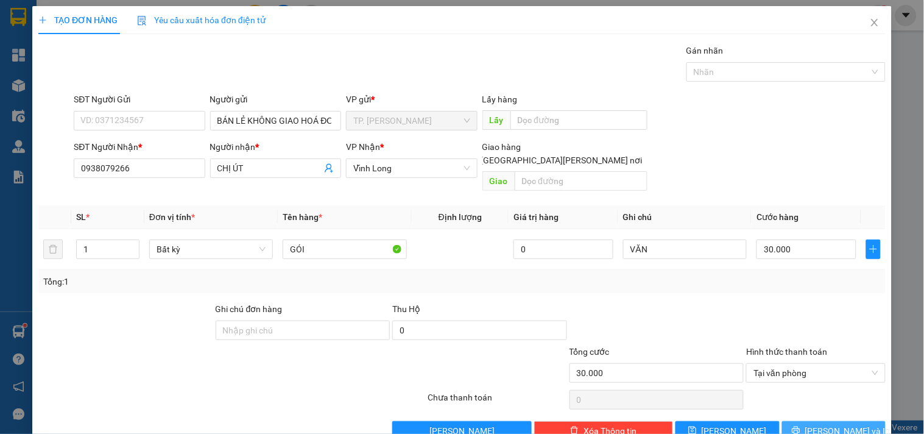
click at [827, 424] on span "[PERSON_NAME] và In" at bounding box center [847, 430] width 85 height 13
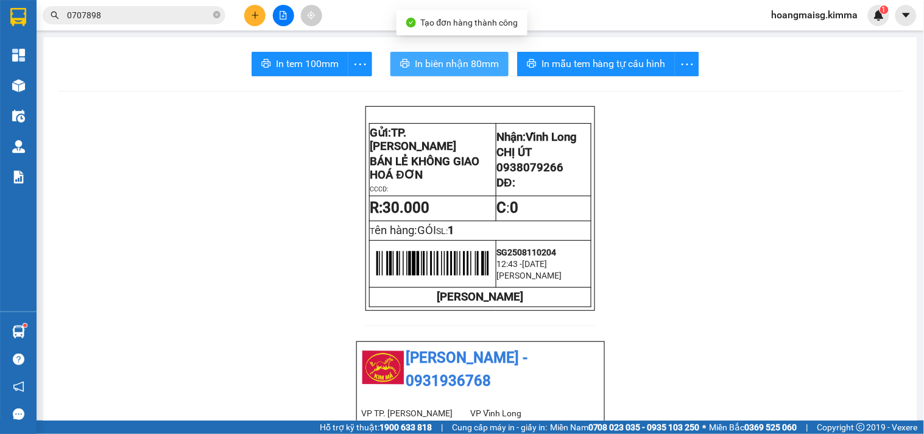
click at [462, 68] on span "In biên nhận 80mm" at bounding box center [457, 63] width 84 height 15
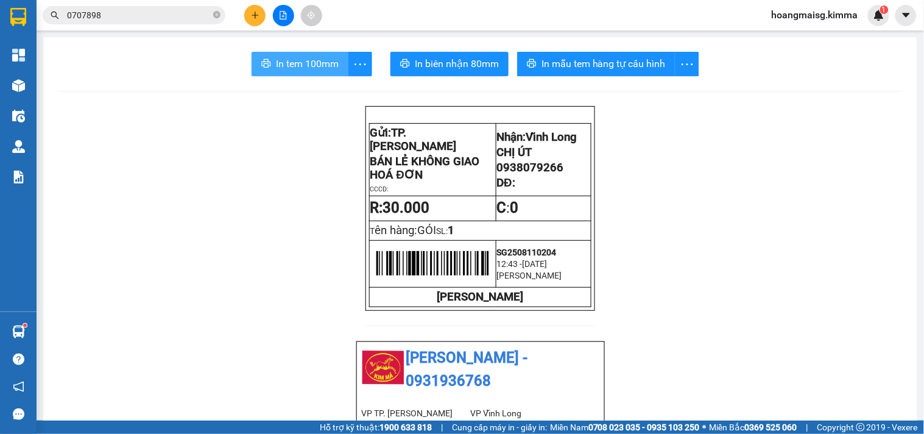
click at [309, 57] on span "In tem 100mm" at bounding box center [307, 63] width 63 height 15
drag, startPoint x: 266, startPoint y: 12, endPoint x: 256, endPoint y: 16, distance: 10.6
click at [266, 12] on div at bounding box center [283, 15] width 91 height 21
click at [256, 18] on icon "plus" at bounding box center [255, 15] width 9 height 9
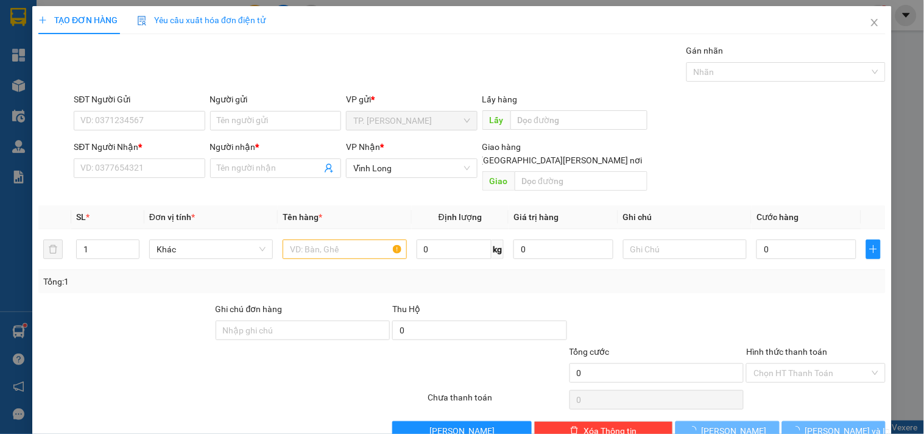
click at [101, 180] on div "SĐT Người Nhận * VD: 0377654321" at bounding box center [139, 161] width 131 height 43
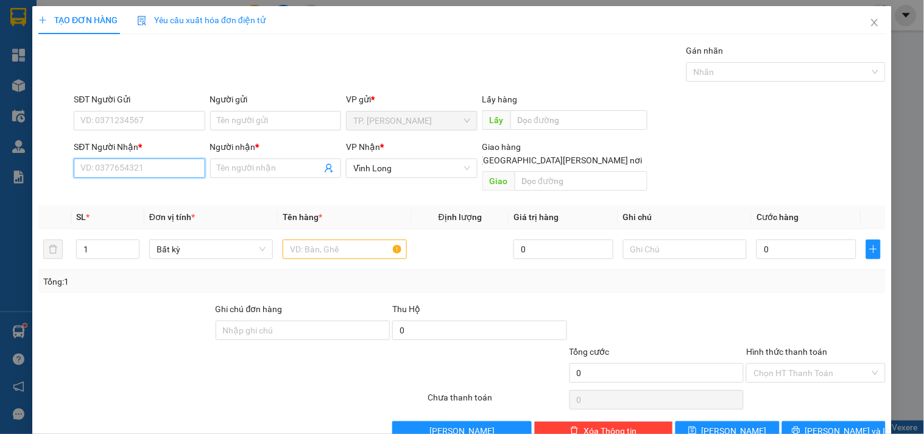
click at [101, 174] on input "SĐT Người Nhận *" at bounding box center [139, 167] width 131 height 19
click at [117, 189] on div "0932114427 - CHÁO LONG HỒ" at bounding box center [147, 192] width 134 height 13
type input "0932114427"
type input "CHÁO LONG HỒ"
type input "0932114427"
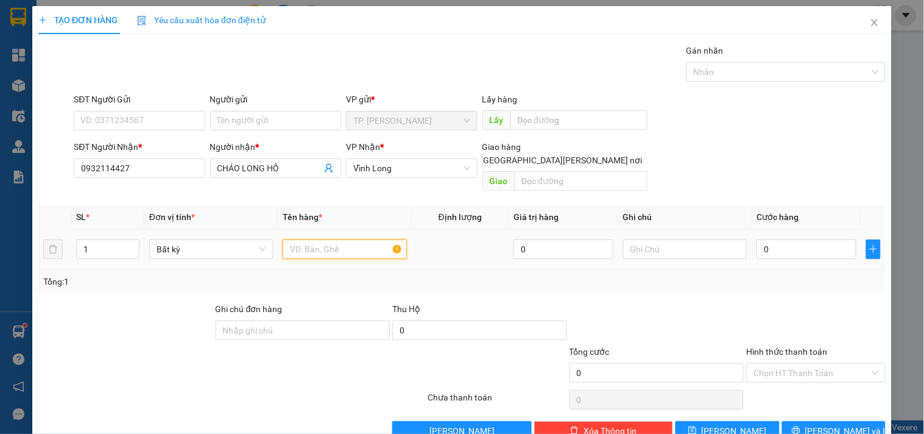
click at [292, 239] on input "text" at bounding box center [345, 248] width 124 height 19
type input "THÙNG CHÁO"
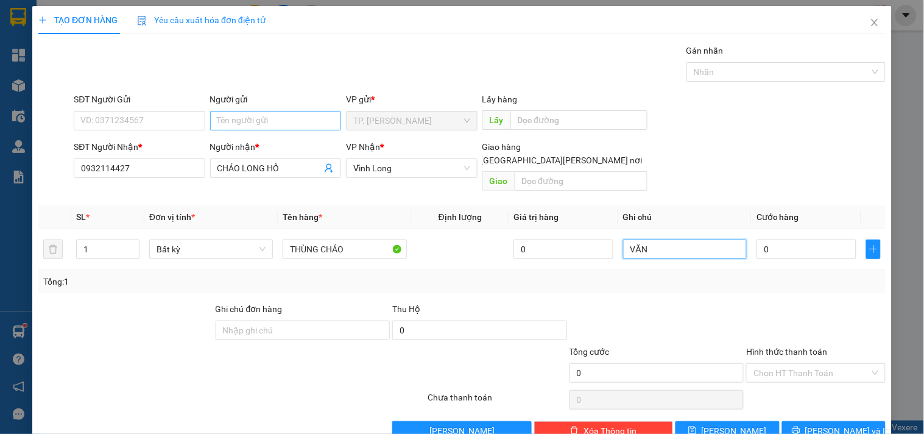
type input "VĂN"
click at [266, 117] on input "Người gửi" at bounding box center [275, 120] width 131 height 19
type input "B"
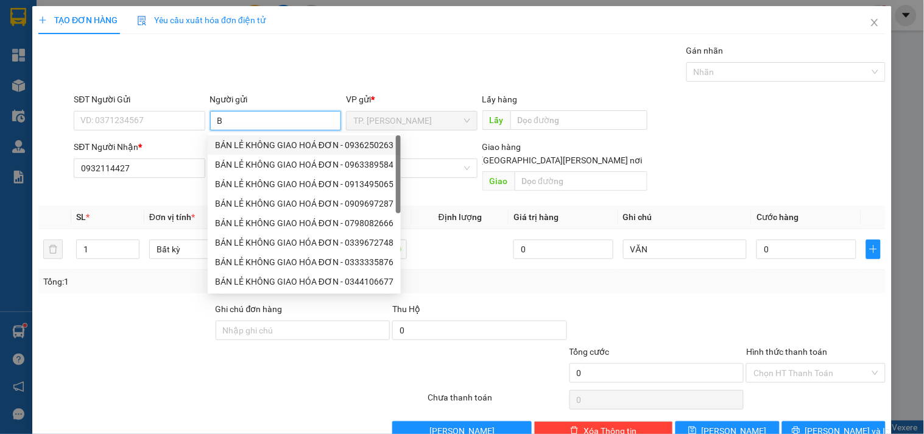
click at [259, 143] on div "BÁN LẺ KHÔNG GIAO HOÁ ĐƠN - 0936250263" at bounding box center [304, 144] width 178 height 13
type input "0936250263"
type input "BÁN LẺ KHÔNG GIAO HOÁ ĐƠN"
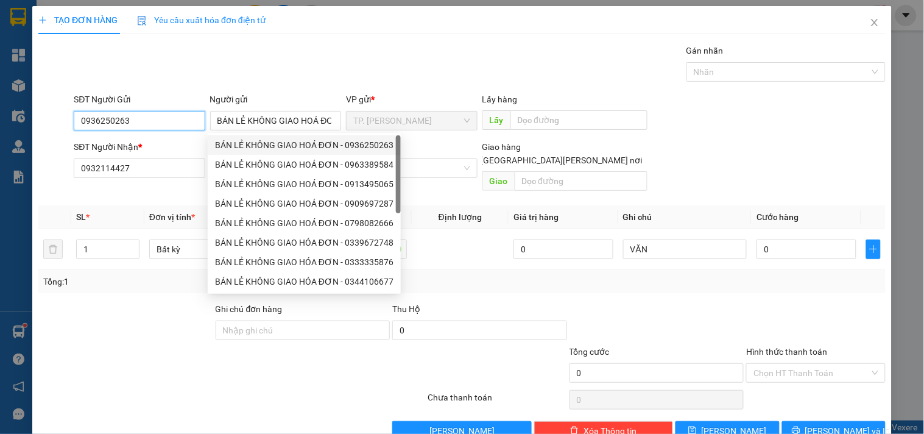
click at [150, 118] on input "0936250263" at bounding box center [139, 120] width 131 height 19
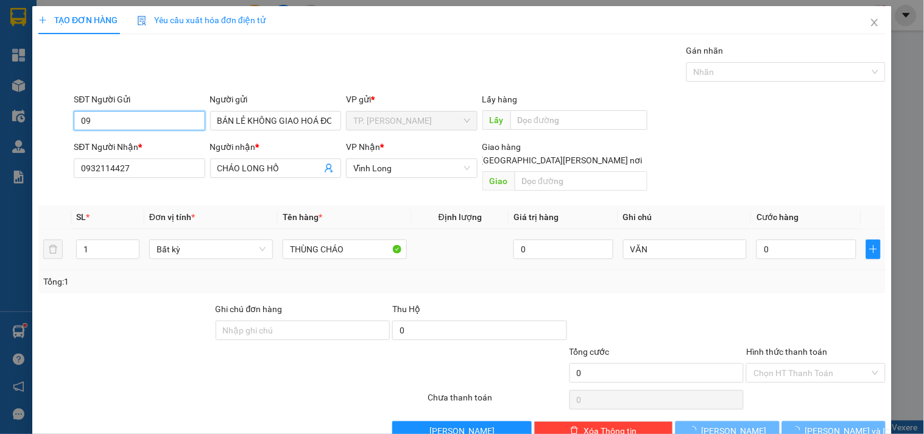
type input "0"
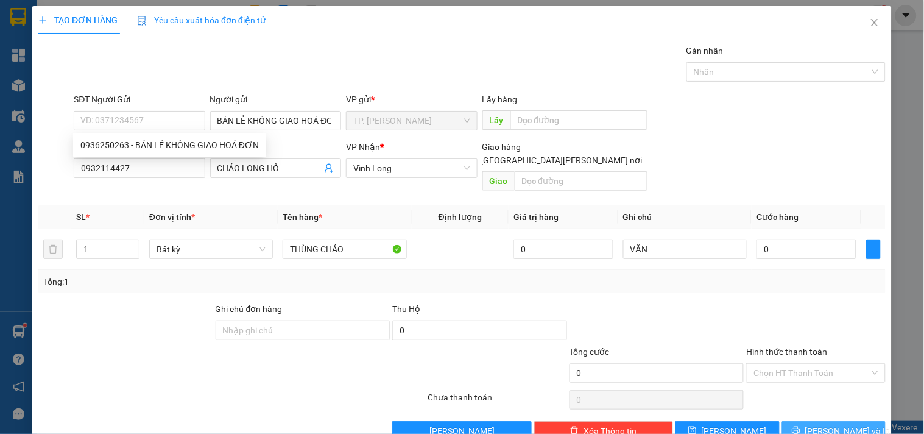
drag, startPoint x: 809, startPoint y: 403, endPoint x: 814, endPoint y: 412, distance: 9.8
click at [811, 406] on div "Transit Pickup Surcharge Ids Transit Deliver Surcharge Ids Transit Deliver Surc…" at bounding box center [461, 242] width 847 height 397
click at [815, 424] on span "[PERSON_NAME] và In" at bounding box center [847, 430] width 85 height 13
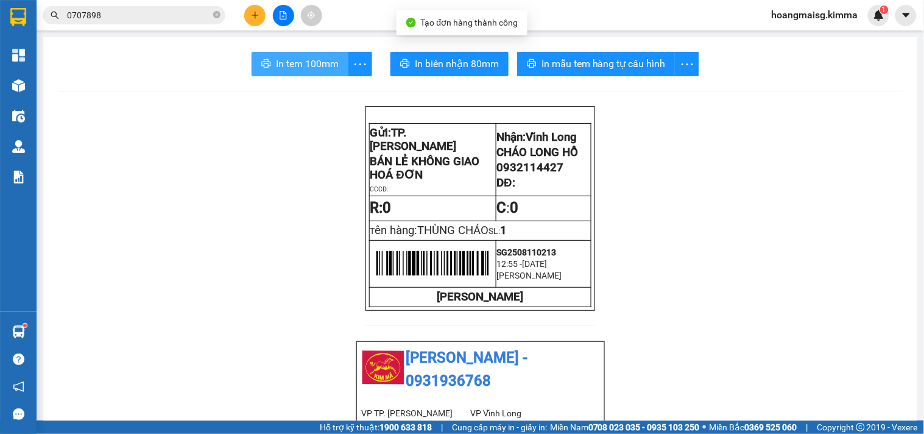
click at [317, 67] on span "In tem 100mm" at bounding box center [307, 63] width 63 height 15
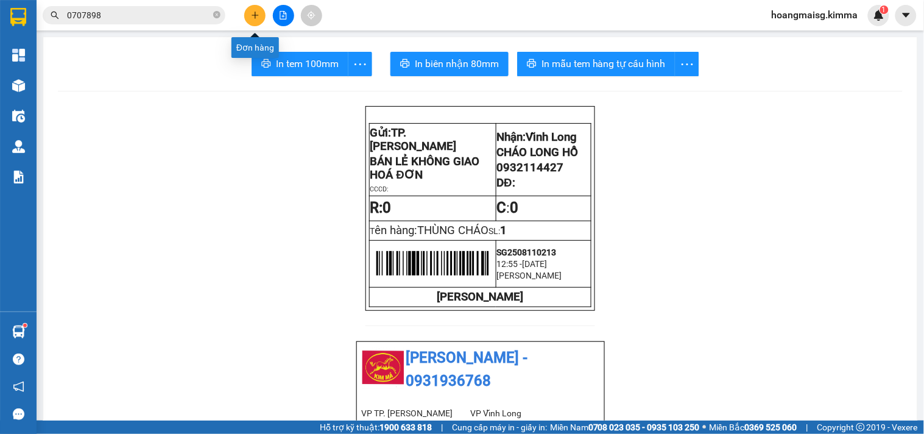
click at [254, 12] on icon "plus" at bounding box center [255, 15] width 9 height 9
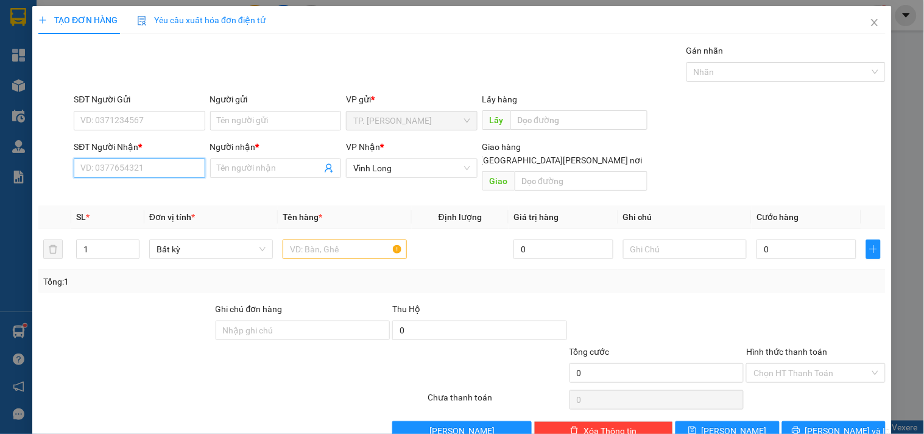
click at [144, 171] on input "SĐT Người Nhận *" at bounding box center [139, 167] width 131 height 19
click at [135, 177] on input "SĐT Người Nhận *" at bounding box center [139, 167] width 131 height 19
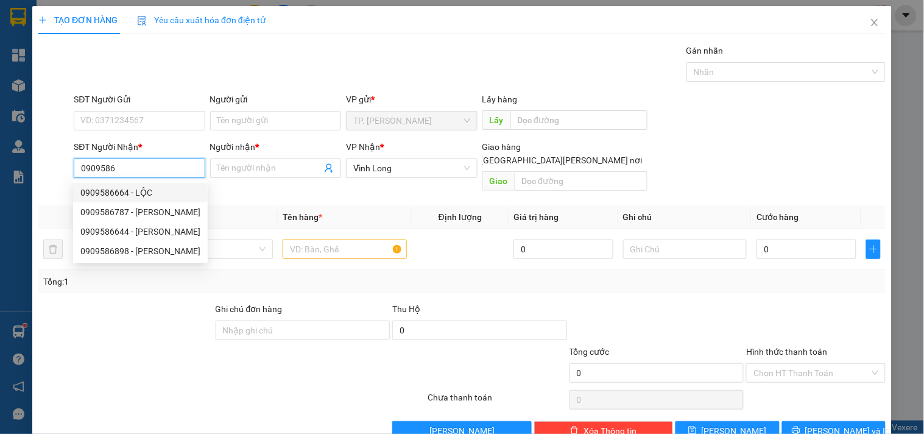
click at [133, 189] on div "0909586664 - LỘC" at bounding box center [140, 192] width 120 height 13
type input "0909586664"
type input "LỘC"
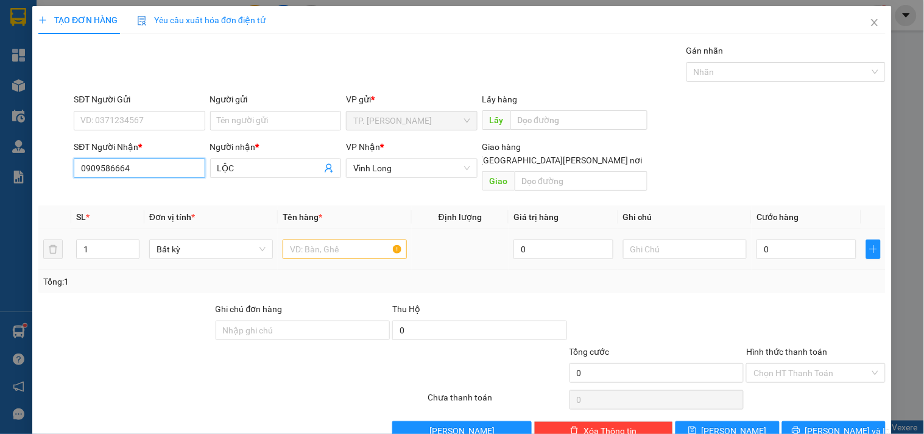
type input "0909586664"
click at [357, 239] on input "text" at bounding box center [345, 248] width 124 height 19
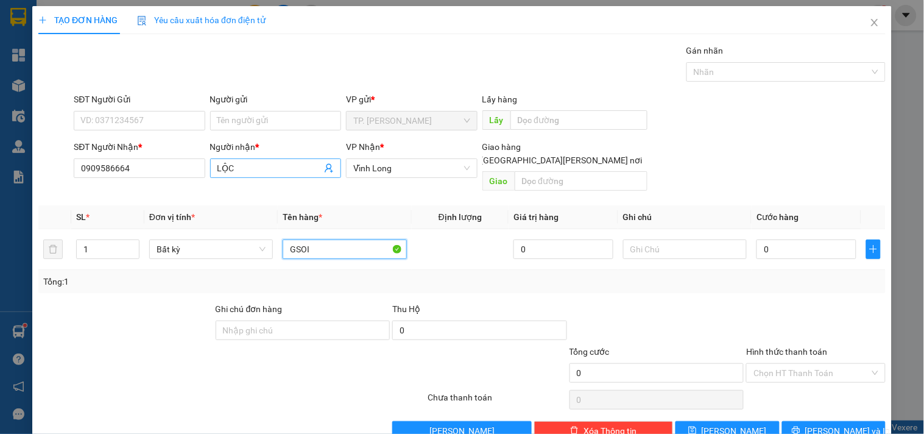
type input "GSOI"
click at [238, 172] on input "LỘC" at bounding box center [269, 167] width 104 height 13
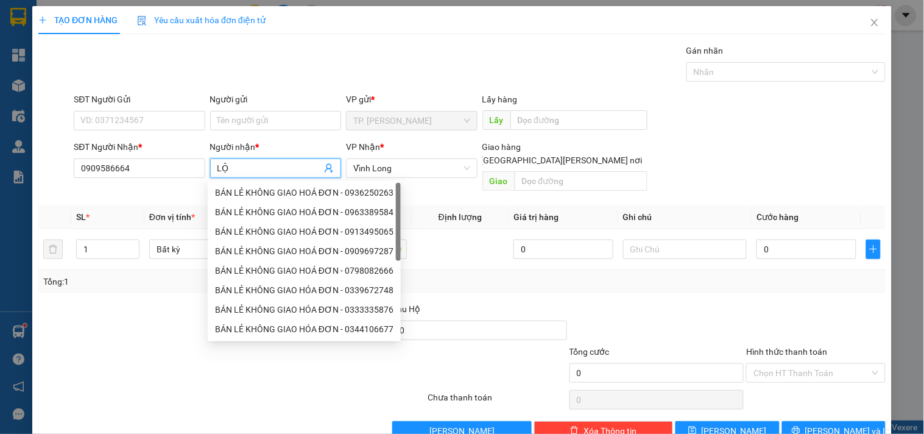
type input "L"
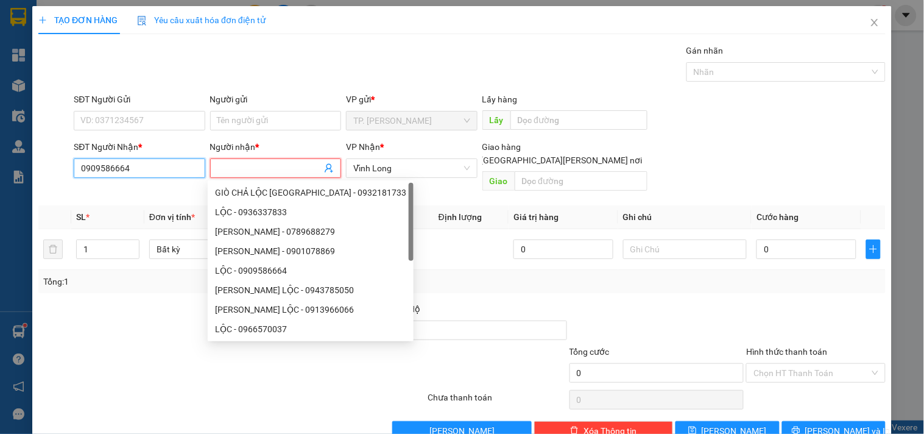
click at [134, 161] on input "0909586664" at bounding box center [139, 167] width 131 height 19
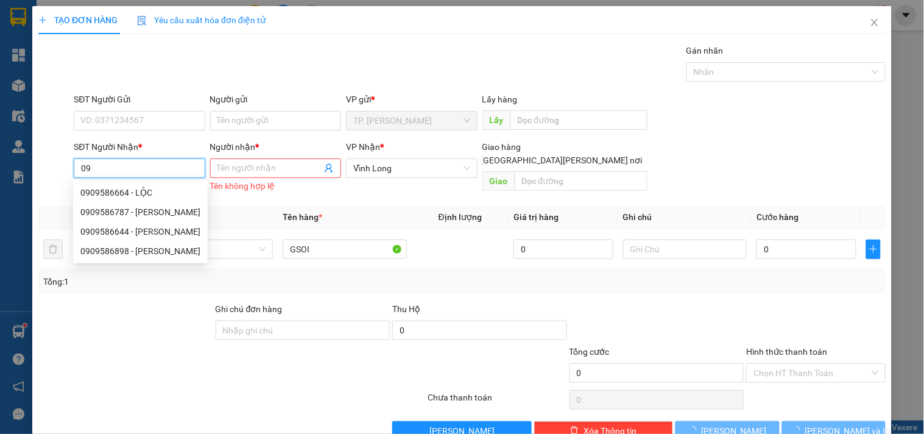
type input "0"
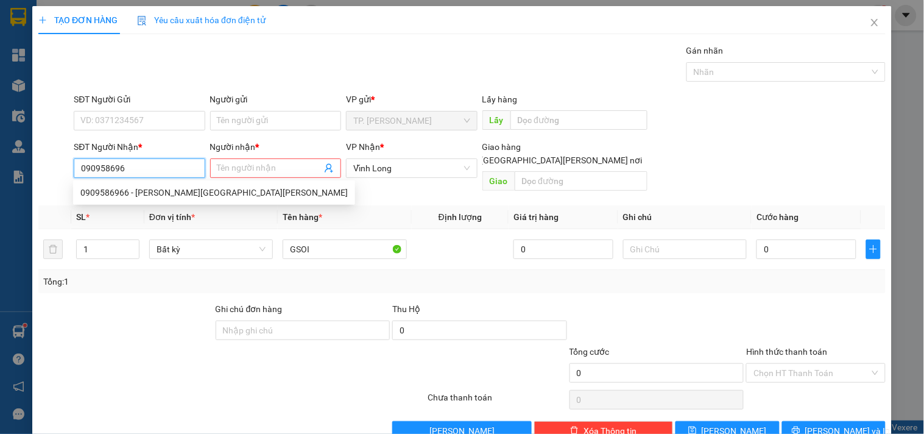
type input "0909586966"
click at [139, 196] on div "0909586966 - PHAN THÀNH VINH" at bounding box center [213, 192] width 267 height 13
type input "PHAN THÀNH VINH"
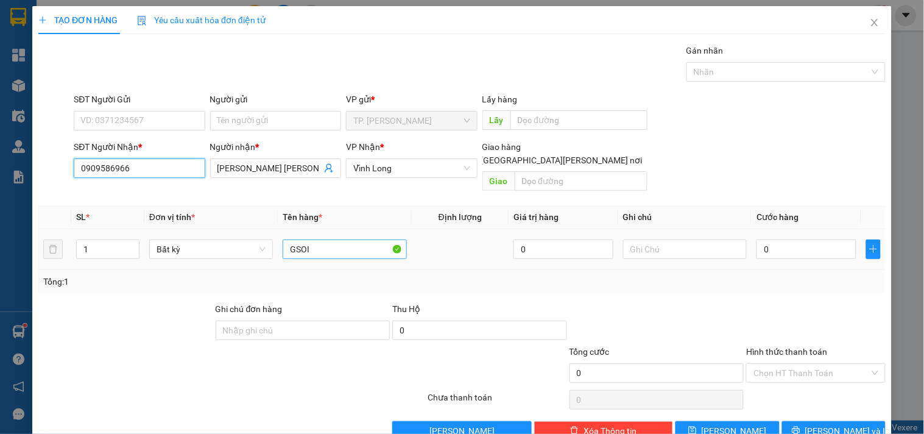
type input "0909586966"
click at [342, 239] on input "GSOI" at bounding box center [345, 248] width 124 height 19
type input "GÓI THÙNG BIA SG"
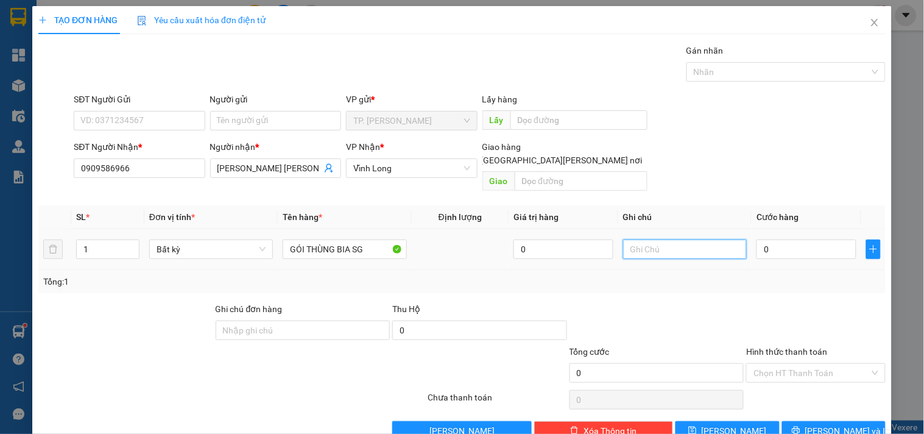
click at [658, 239] on input "text" at bounding box center [685, 248] width 124 height 19
type input "VĂN"
click at [805, 242] on input "0" at bounding box center [807, 248] width 100 height 19
type input "4"
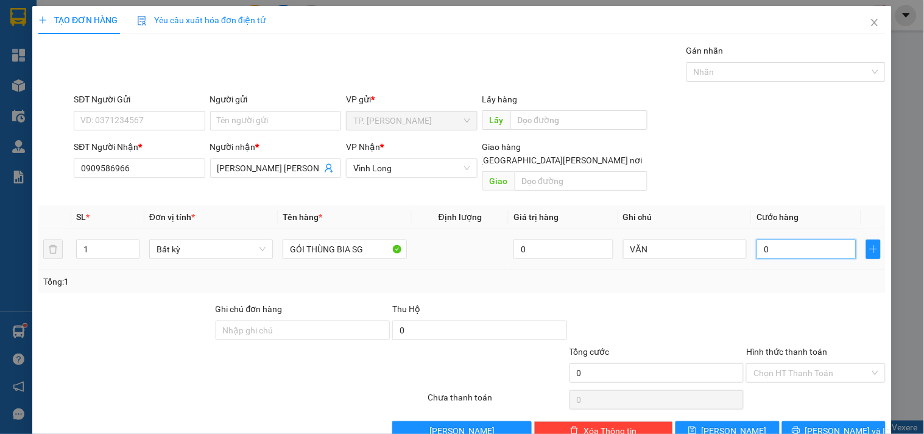
type input "4"
type input "40"
type input "40.000"
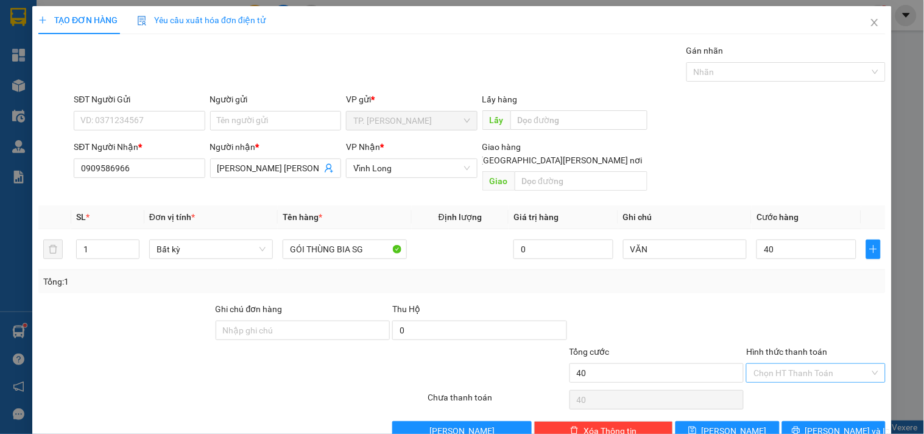
type input "40.000"
click at [754, 364] on input "Hình thức thanh toán" at bounding box center [812, 373] width 116 height 18
click at [758, 385] on div "Tại văn phòng" at bounding box center [808, 383] width 123 height 13
type input "0"
click at [272, 122] on input "Người gửi" at bounding box center [275, 120] width 131 height 19
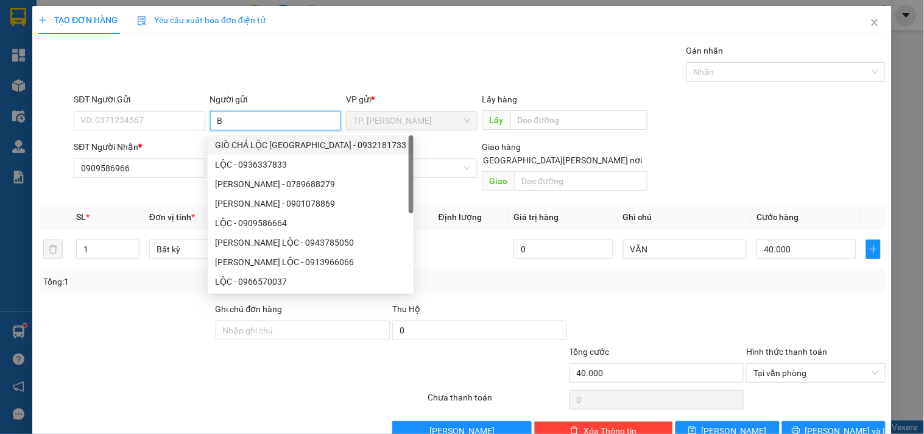
type input "BA"
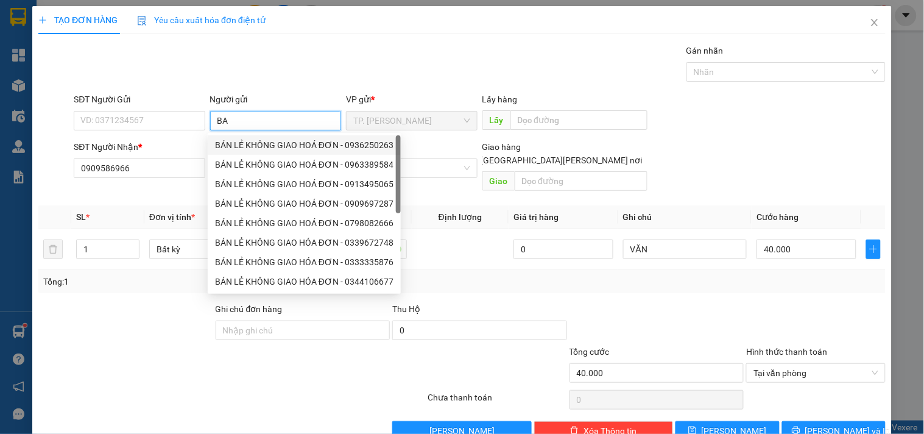
click at [246, 141] on div "BÁN LẺ KHÔNG GIAO HOÁ ĐƠN - 0936250263" at bounding box center [304, 144] width 178 height 13
type input "0936250263"
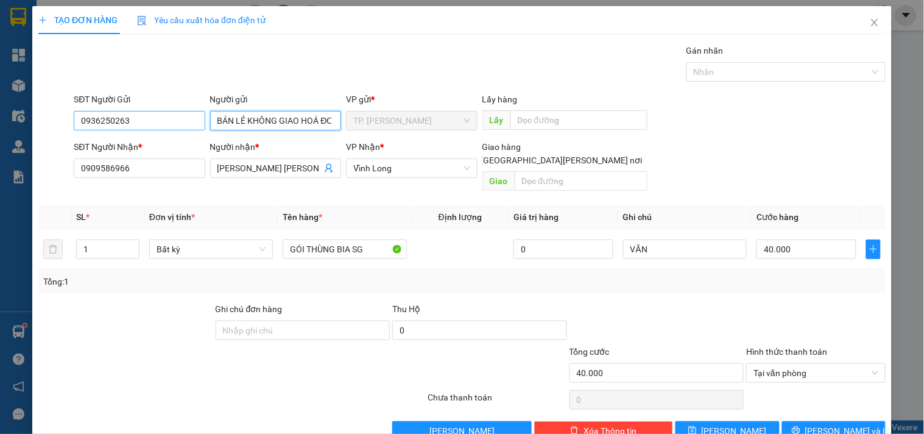
type input "BÁN LẺ KHÔNG GIAO HOÁ ĐƠN"
click at [169, 119] on input "0936250263" at bounding box center [139, 120] width 131 height 19
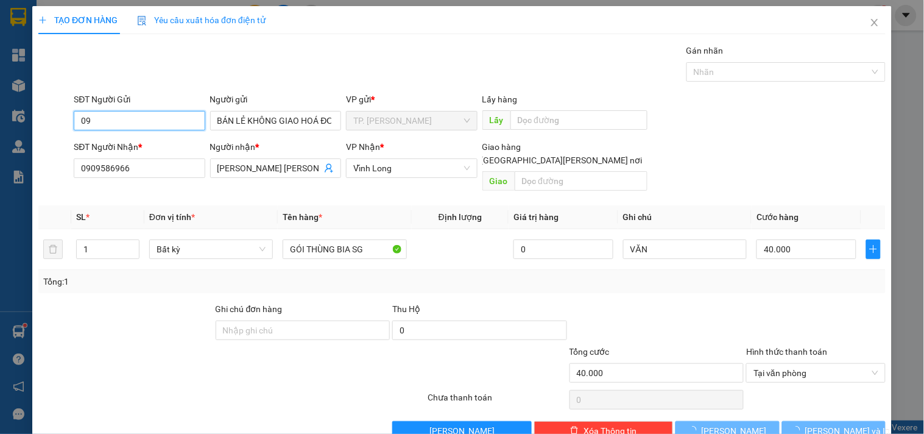
type input "0"
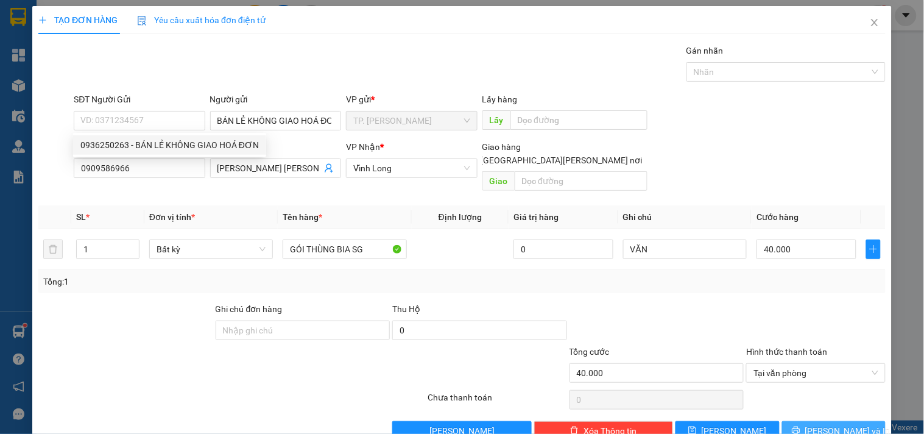
click at [801, 426] on icon "printer" at bounding box center [796, 430] width 9 height 9
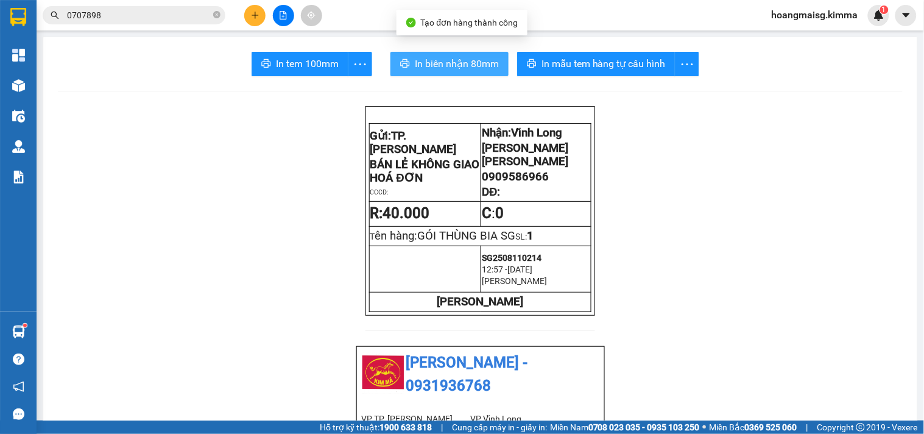
click at [431, 58] on span "In biên nhận 80mm" at bounding box center [457, 63] width 84 height 15
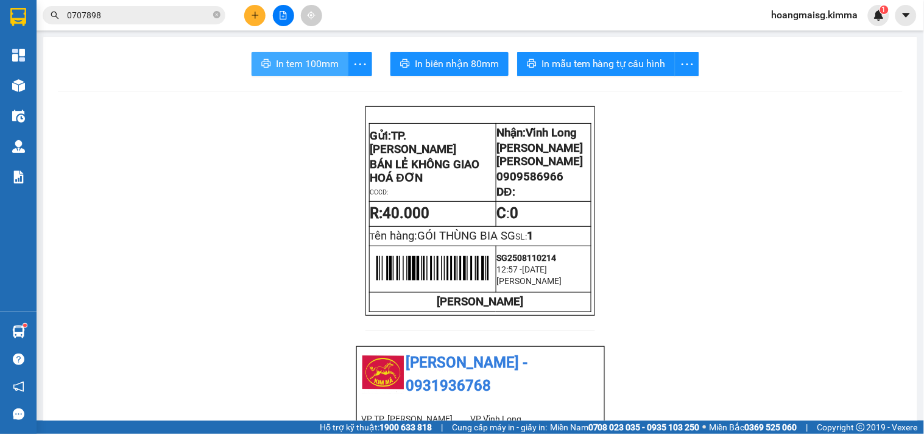
click at [294, 52] on button "In tem 100mm" at bounding box center [300, 64] width 97 height 24
click at [297, 58] on span "In tem 100mm" at bounding box center [307, 63] width 63 height 15
click at [254, 8] on button at bounding box center [254, 15] width 21 height 21
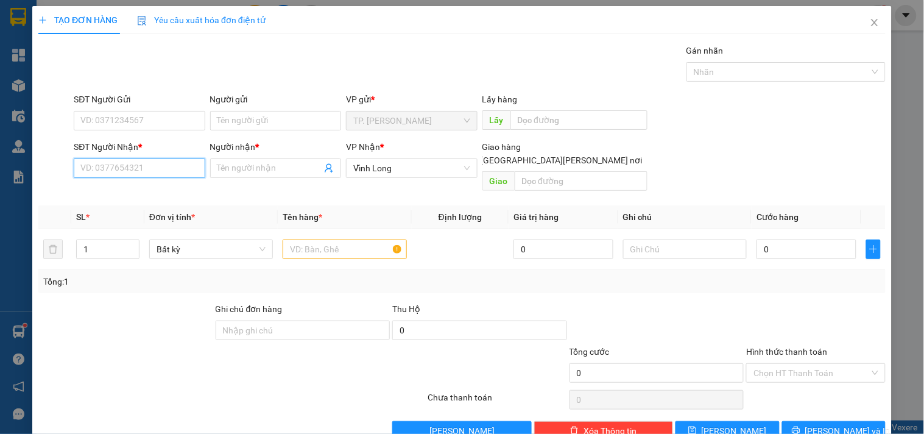
click at [118, 167] on input "SĐT Người Nhận *" at bounding box center [139, 167] width 131 height 19
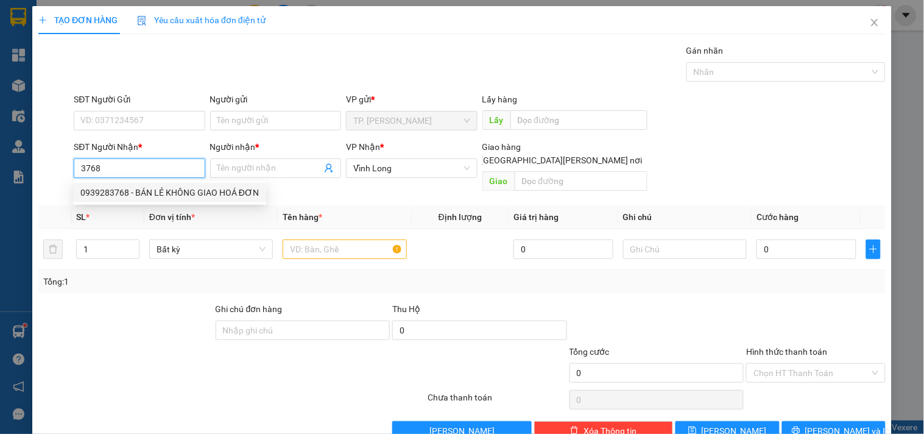
click at [118, 193] on div "0939283768 - BÁN LẺ KHÔNG GIAO HOÁ ĐƠN" at bounding box center [169, 192] width 178 height 13
type input "0939283768"
type input "BÁN LẺ KHÔNG GIAO HOÁ ĐƠN"
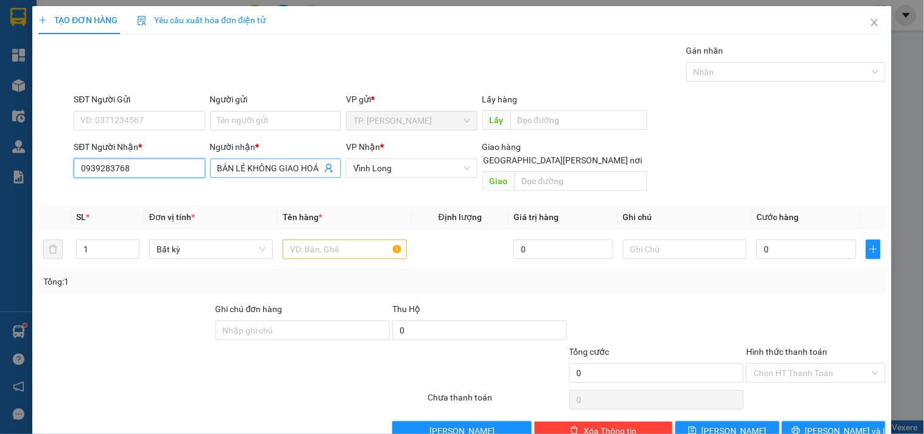
type input "0939283768"
click at [315, 161] on input "BÁN LẺ KHÔNG GIAO HOÁ ĐƠN" at bounding box center [269, 167] width 104 height 13
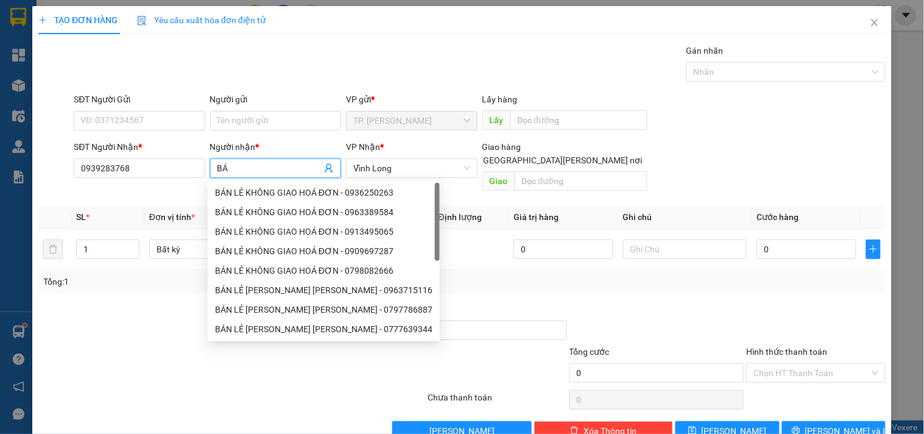
type input "B"
click at [232, 162] on input "Người nhận *" at bounding box center [269, 167] width 104 height 13
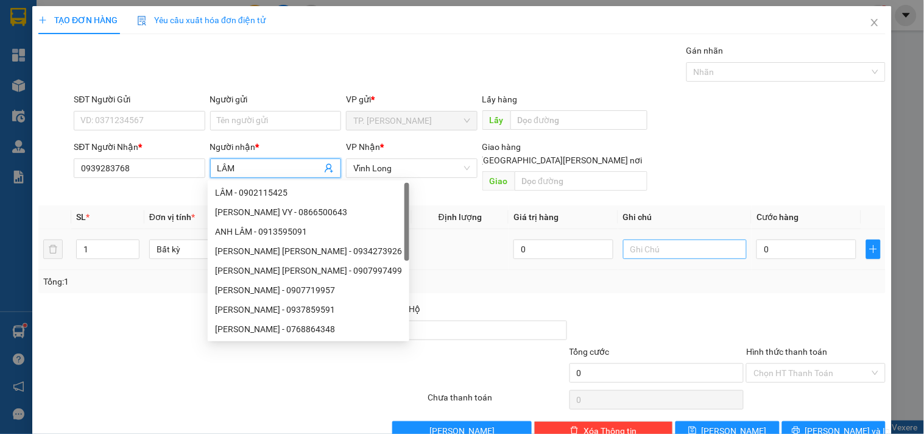
type input "LÂM"
click at [643, 239] on input "text" at bounding box center [685, 248] width 124 height 19
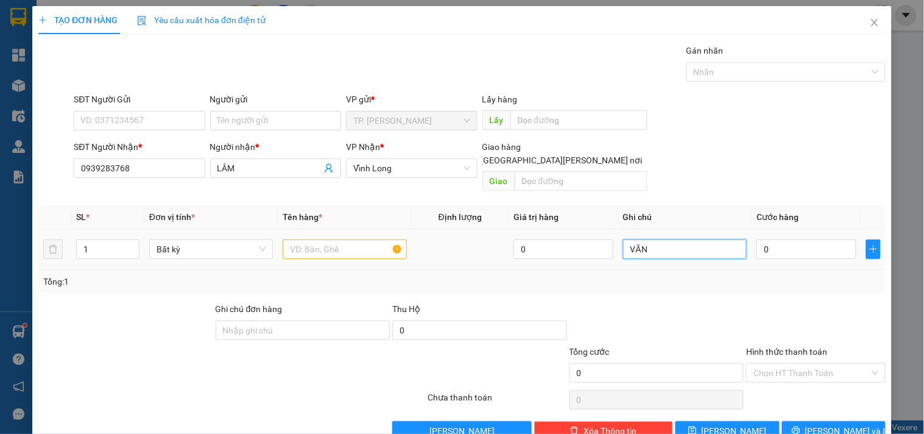
type input "VĂN"
click at [345, 240] on input "text" at bounding box center [345, 248] width 124 height 19
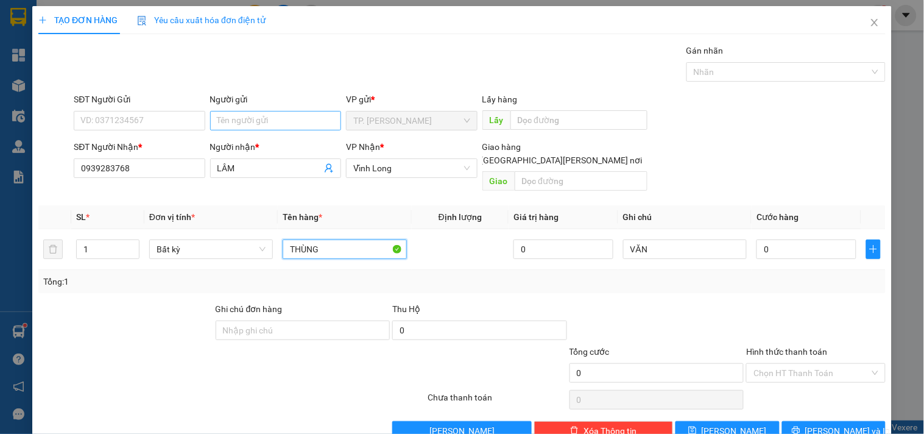
type input "THÙNG"
click at [257, 122] on input "Người gửi" at bounding box center [275, 120] width 131 height 19
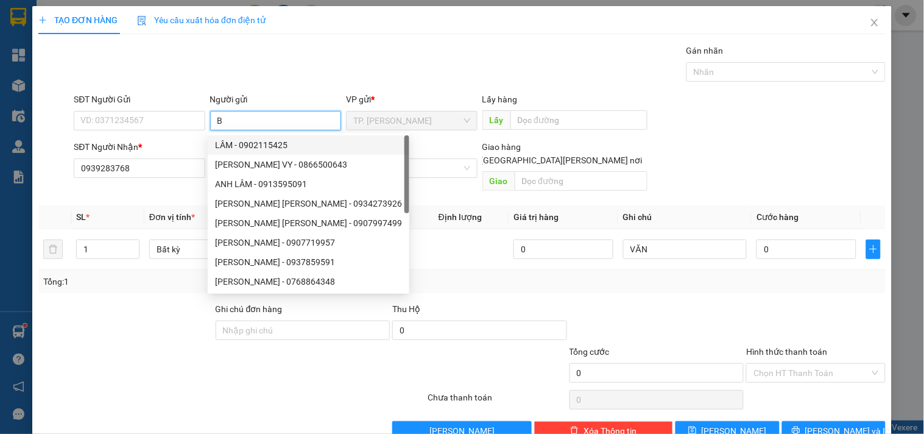
type input "BA"
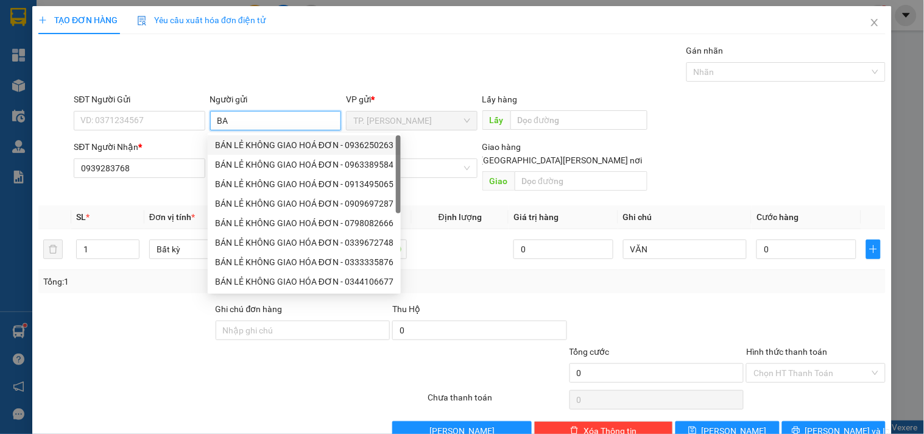
click at [252, 145] on div "BÁN LẺ KHÔNG GIAO HOÁ ĐƠN - 0936250263" at bounding box center [304, 144] width 178 height 13
type input "0936250263"
type input "BÁN LẺ KHÔNG GIAO HOÁ ĐƠN"
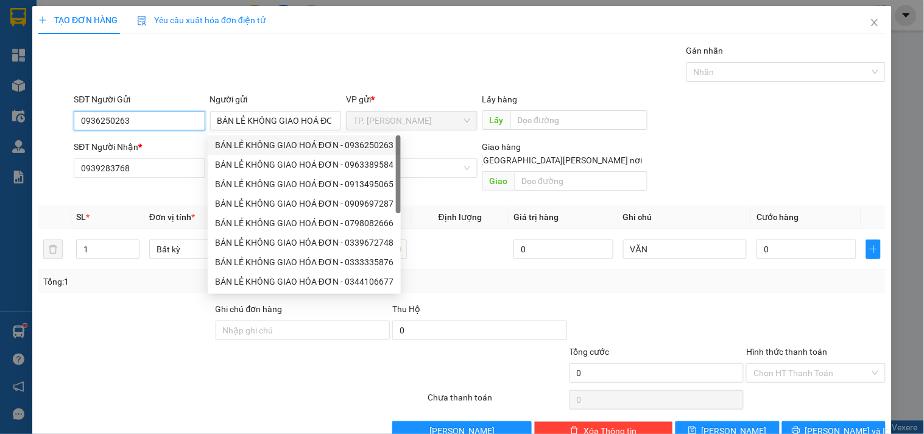
click at [163, 118] on input "0936250263" at bounding box center [139, 120] width 131 height 19
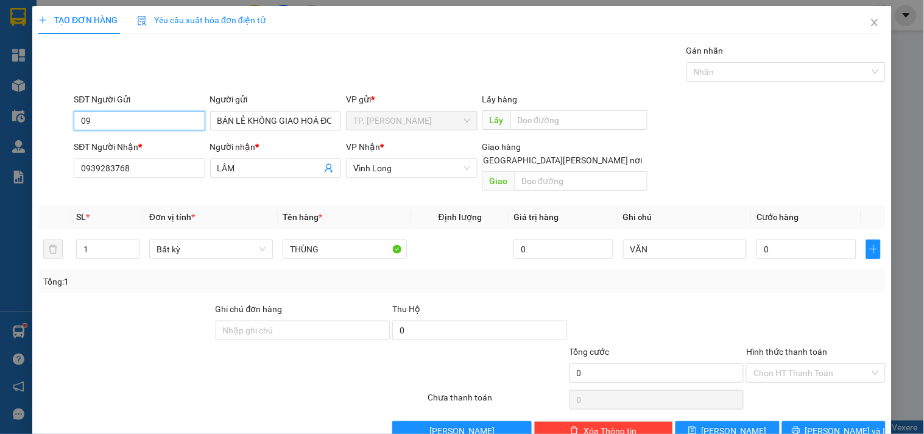
type input "0"
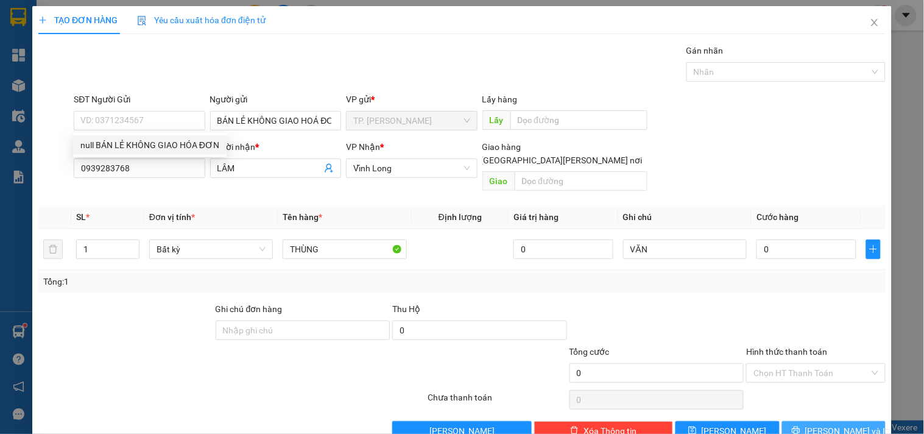
click at [832, 427] on button "[PERSON_NAME] và In" at bounding box center [834, 430] width 104 height 19
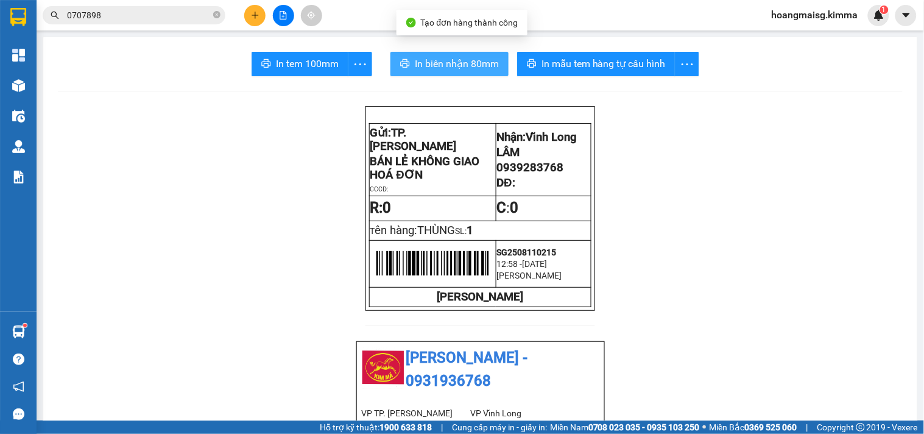
click at [455, 68] on span "In biên nhận 80mm" at bounding box center [457, 63] width 84 height 15
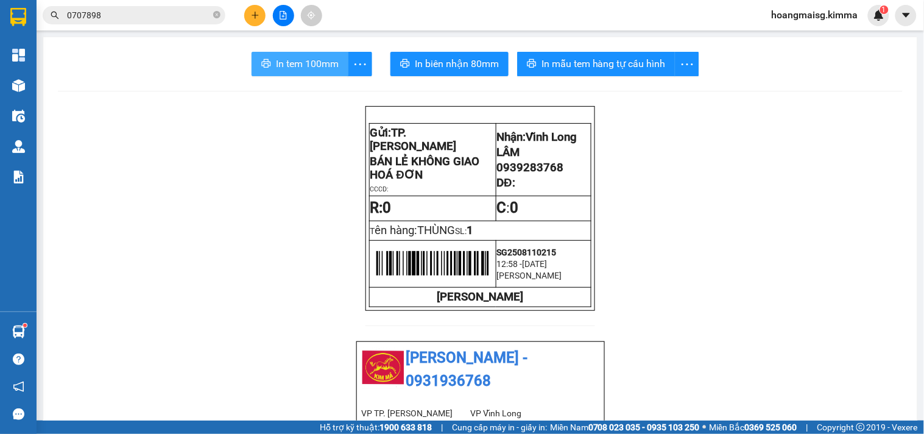
click at [303, 55] on button "In tem 100mm" at bounding box center [300, 64] width 97 height 24
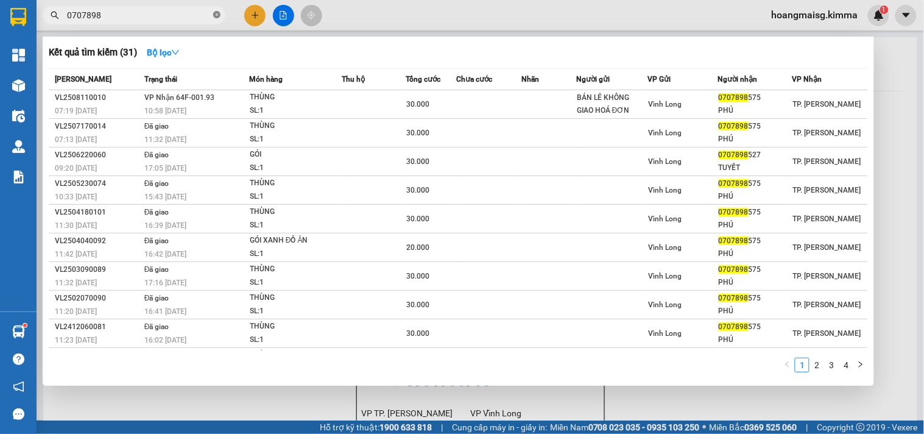
click at [214, 15] on icon "close-circle" at bounding box center [216, 14] width 7 height 7
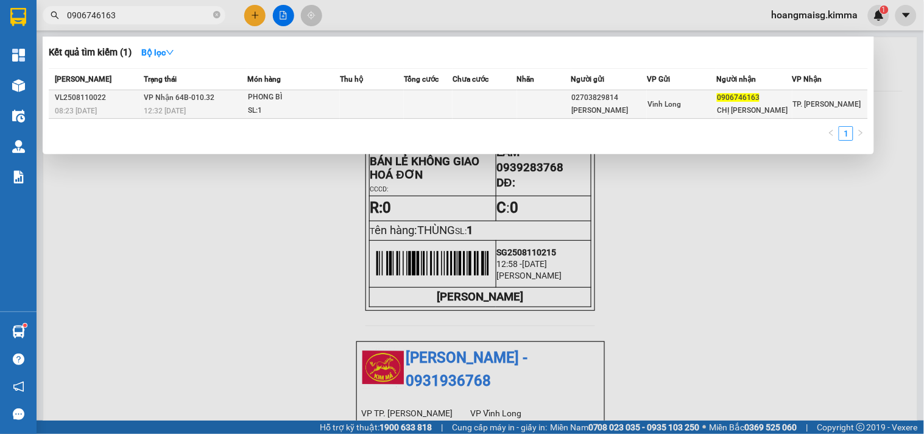
type input "0906746163"
click at [453, 110] on td at bounding box center [428, 104] width 49 height 29
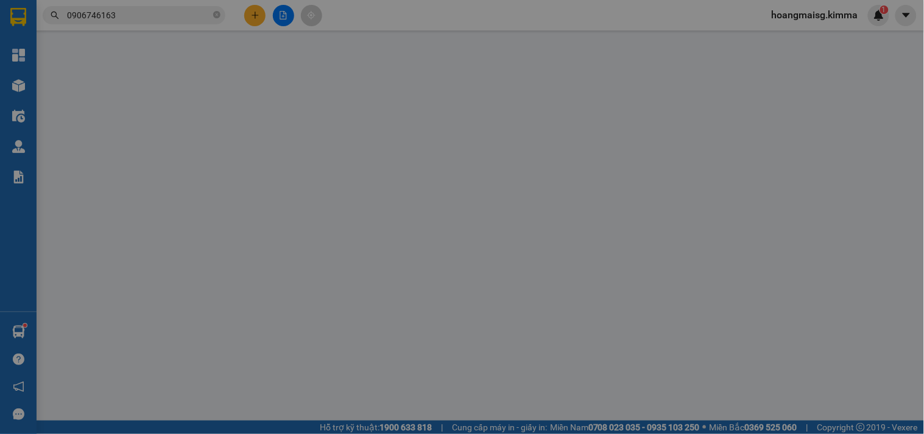
type input "02703829814"
type input "VĨNH TIẾN"
type input "0906746163"
type input "CHỊ LỆ"
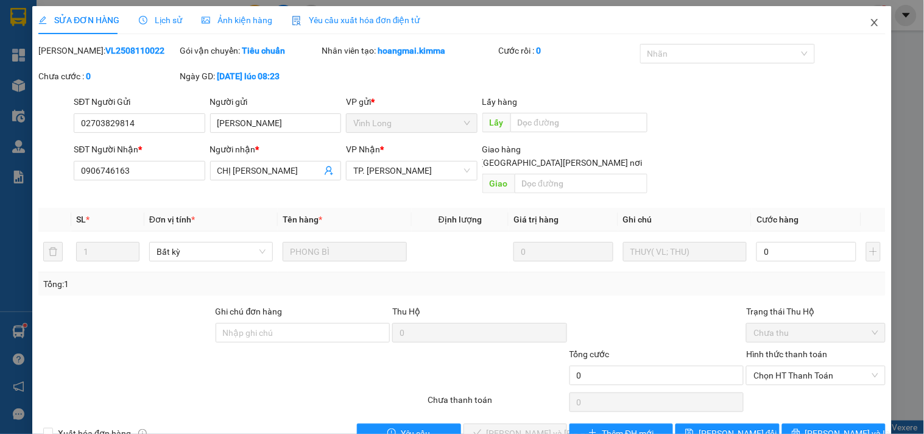
drag, startPoint x: 871, startPoint y: 21, endPoint x: 827, endPoint y: 19, distance: 43.9
click at [867, 21] on span "Close" at bounding box center [875, 23] width 34 height 34
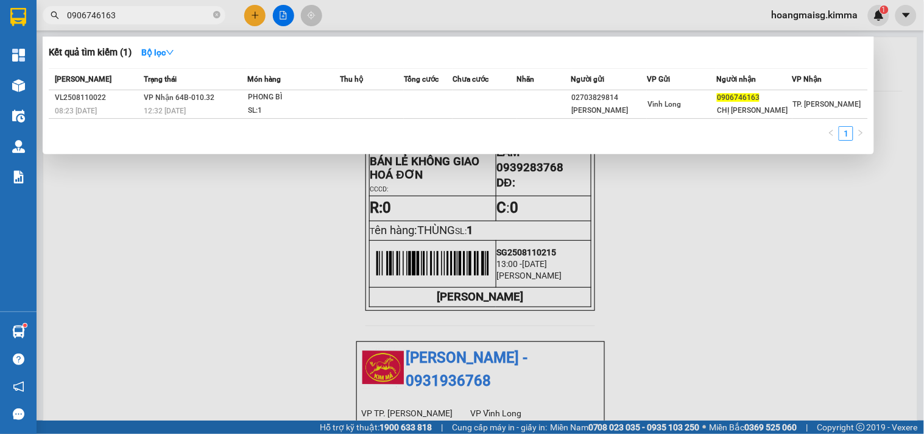
click at [215, 17] on icon "close-circle" at bounding box center [216, 14] width 7 height 7
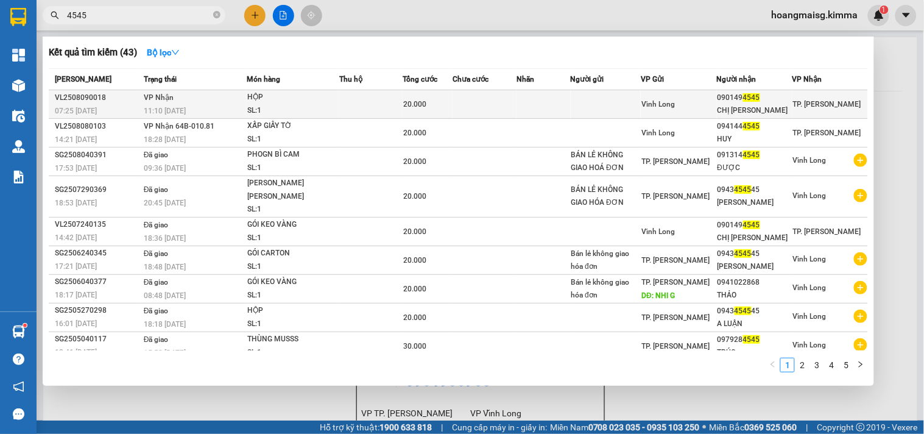
type input "4545"
click at [383, 110] on td at bounding box center [370, 104] width 63 height 29
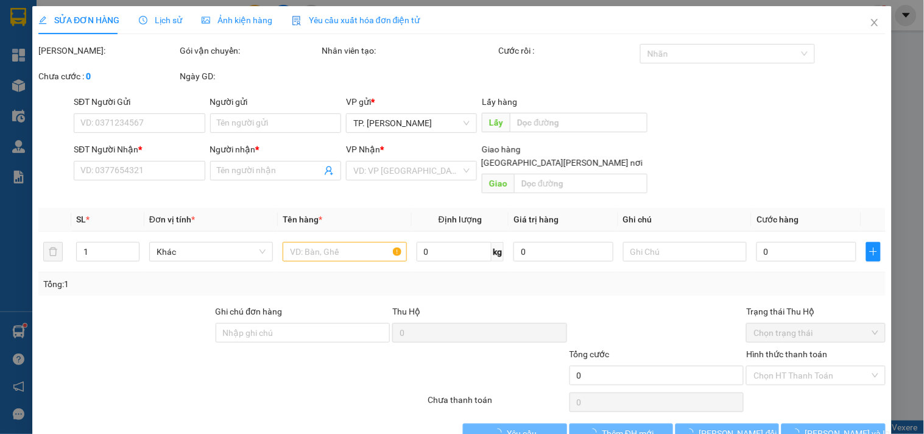
type input "0901494545"
type input "CHỊ VY"
type input "20.000"
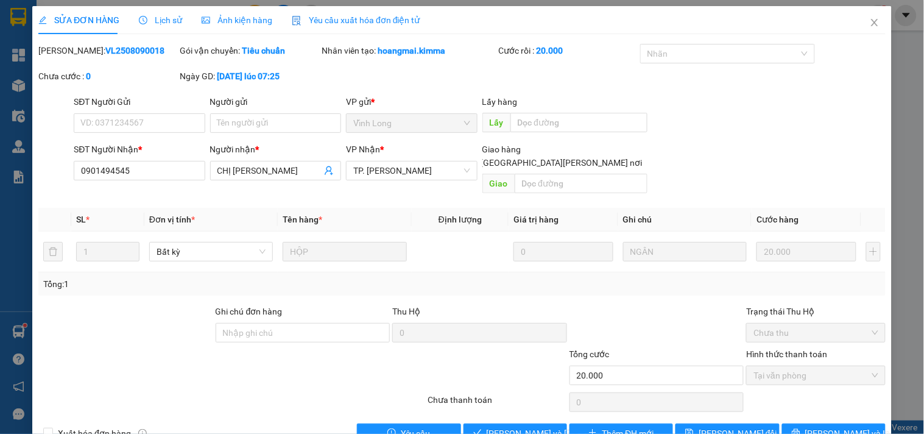
click at [489, 429] on div "SỬA ĐƠN HÀNG Lịch sử Ảnh kiện hàng Yêu cầu xuất hóa đơn điện tử Total Paid Fee …" at bounding box center [462, 229] width 860 height 446
click at [538, 426] on span "[PERSON_NAME] và Giao hàng" at bounding box center [569, 432] width 164 height 13
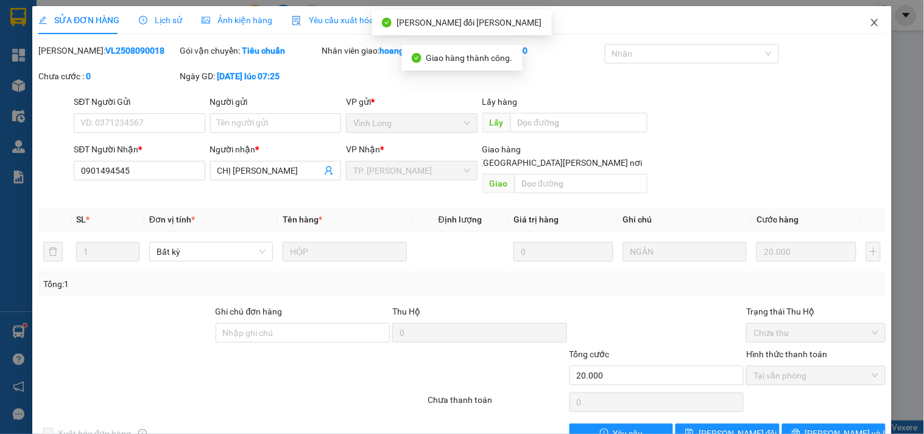
click at [873, 16] on span "Close" at bounding box center [875, 23] width 34 height 34
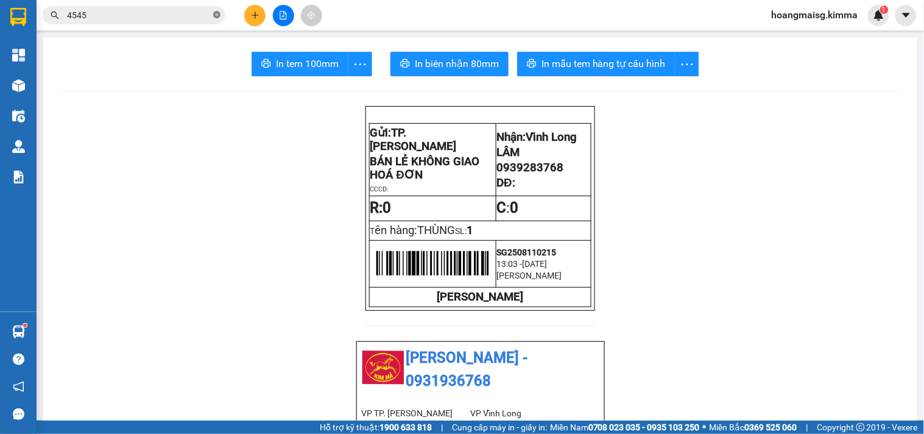
click at [215, 12] on icon "close-circle" at bounding box center [216, 14] width 7 height 7
click at [147, 14] on input "text" at bounding box center [139, 15] width 144 height 13
click at [157, 18] on input "text" at bounding box center [139, 15] width 144 height 13
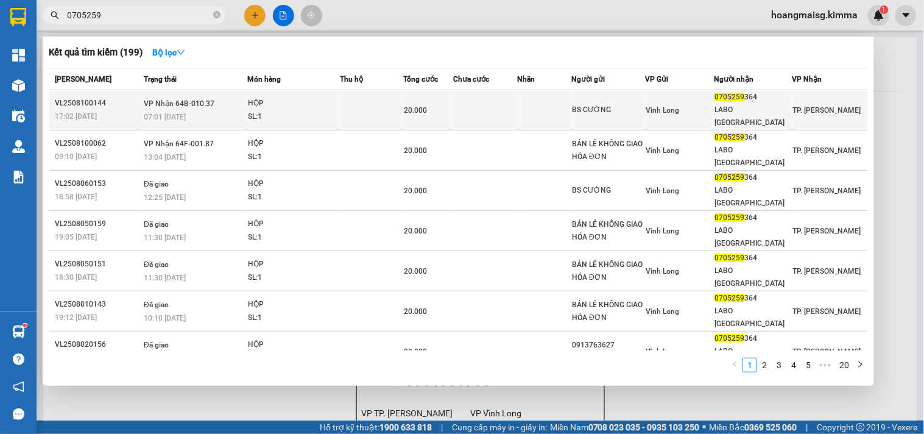
type input "0705259"
click at [214, 102] on td "VP Nhận 64B-010.37 07:01 - 11/08" at bounding box center [194, 110] width 107 height 40
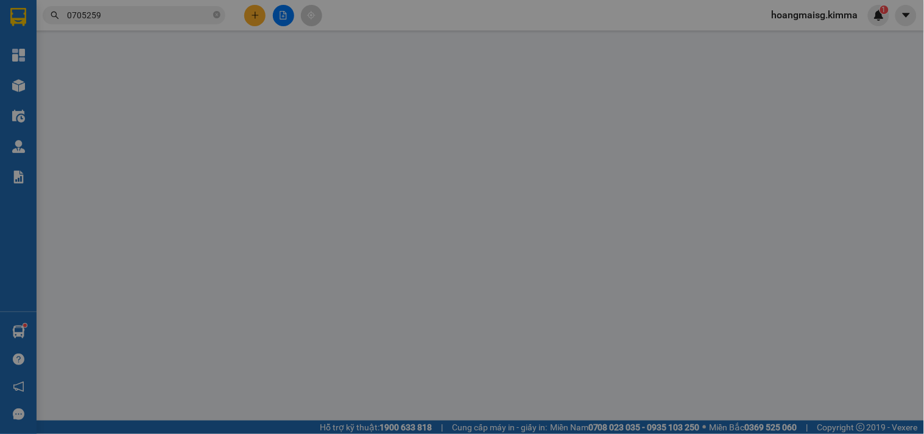
type input "BS CƯỜNG"
type input "0705259364"
type input "LABO VIỆT MỸ"
type input "20.000"
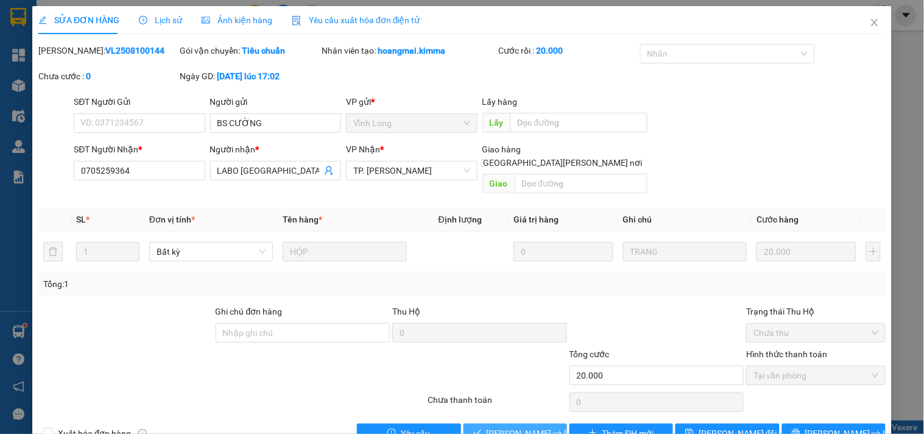
click at [520, 426] on span "[PERSON_NAME] và Giao hàng" at bounding box center [569, 432] width 164 height 13
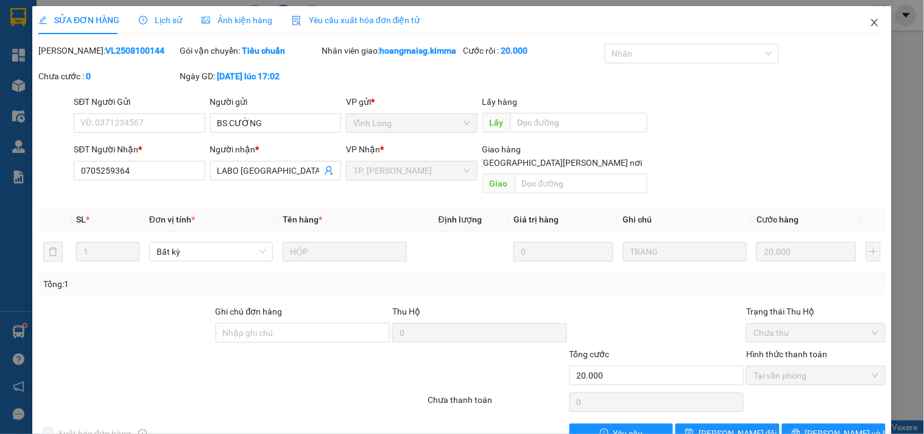
drag, startPoint x: 872, startPoint y: 22, endPoint x: 752, endPoint y: 31, distance: 121.0
click at [869, 22] on span "Close" at bounding box center [875, 23] width 34 height 34
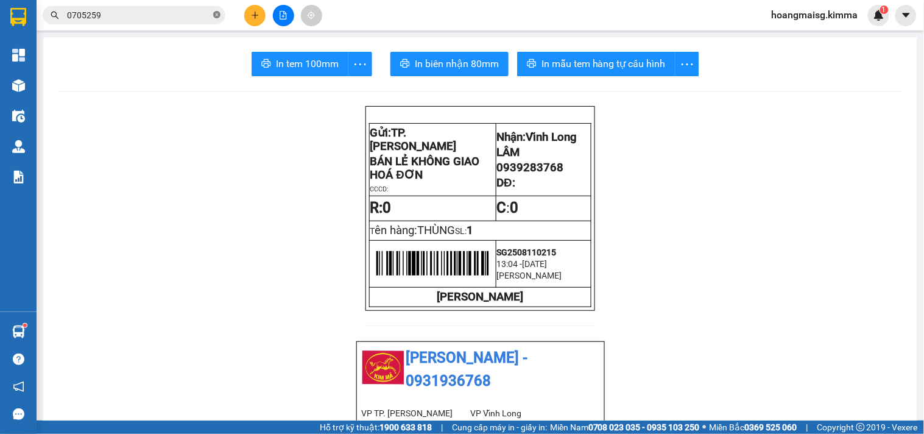
click at [213, 15] on icon "close-circle" at bounding box center [216, 14] width 7 height 7
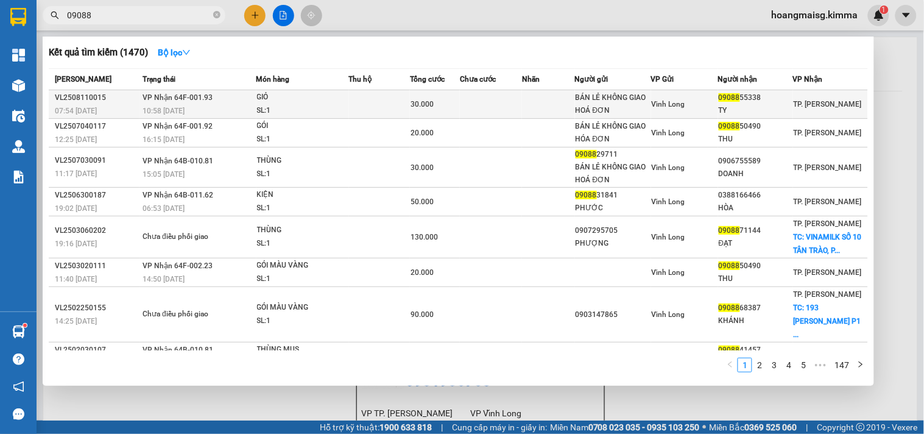
type input "09088"
click at [422, 117] on td "30.000" at bounding box center [435, 104] width 50 height 29
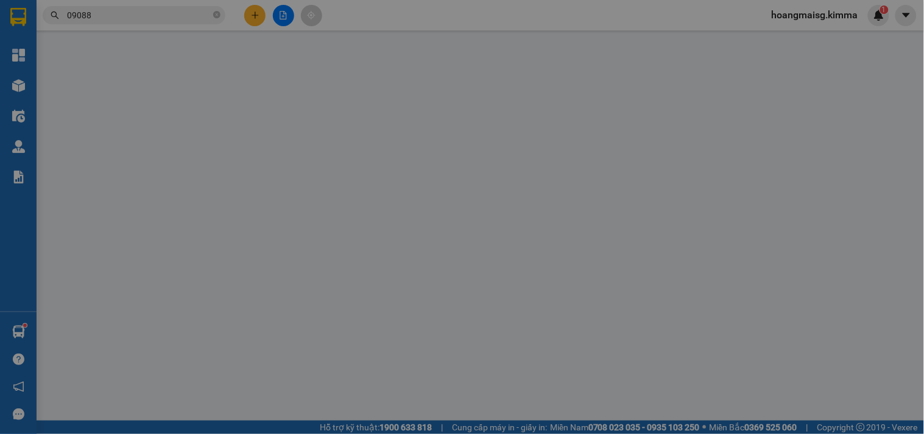
type input "BÁN LẺ KHÔNG GIAO HOÁ ĐƠN"
type input "0908855338"
type input "TY"
type input "30.000"
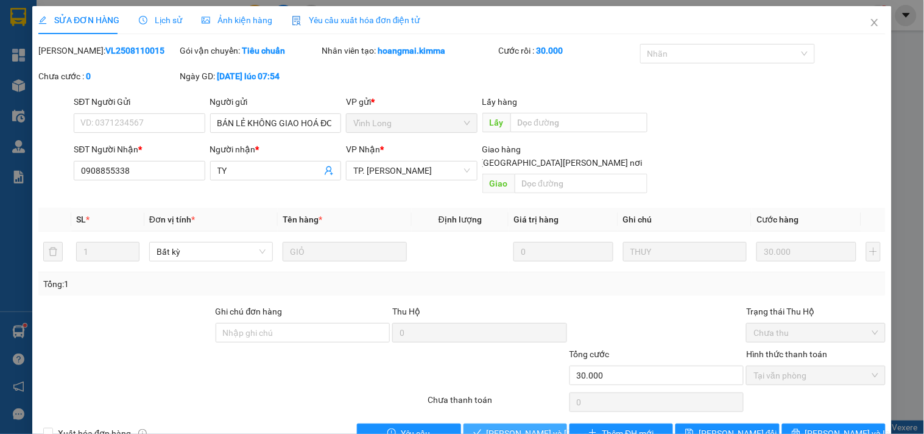
click at [494, 426] on span "[PERSON_NAME] và Giao hàng" at bounding box center [569, 432] width 164 height 13
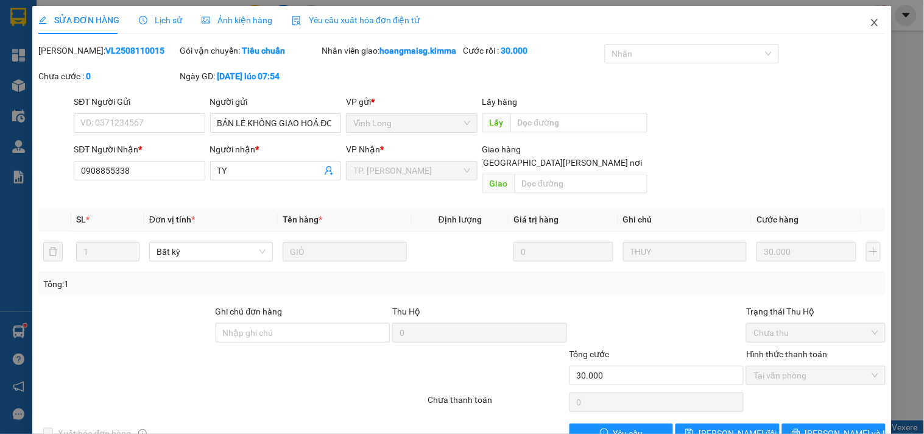
click at [870, 19] on icon "close" at bounding box center [875, 23] width 10 height 10
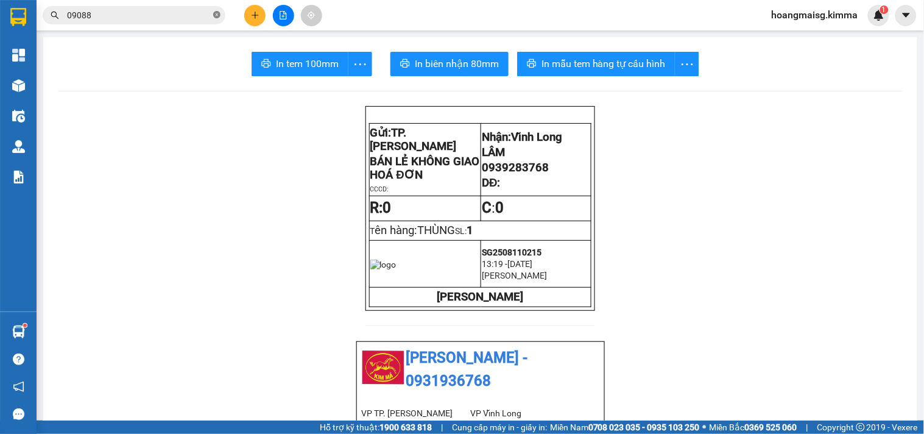
click at [214, 11] on icon "close-circle" at bounding box center [216, 14] width 7 height 7
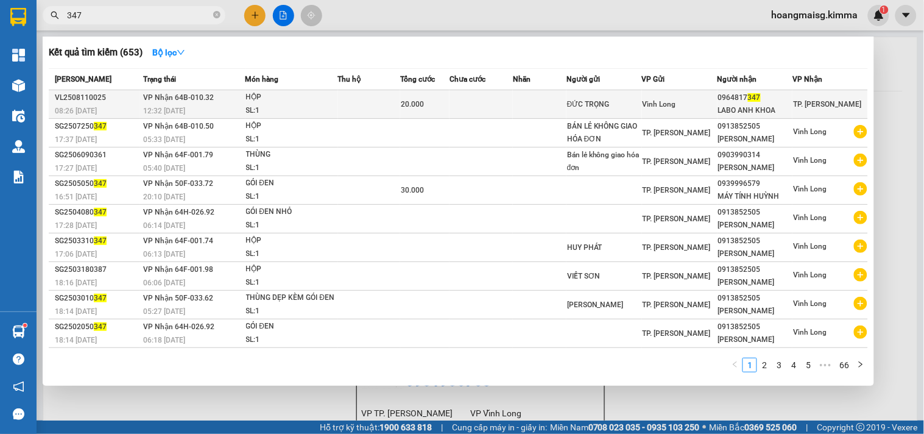
type input "347"
click at [258, 95] on div "HỘP" at bounding box center [291, 97] width 91 height 13
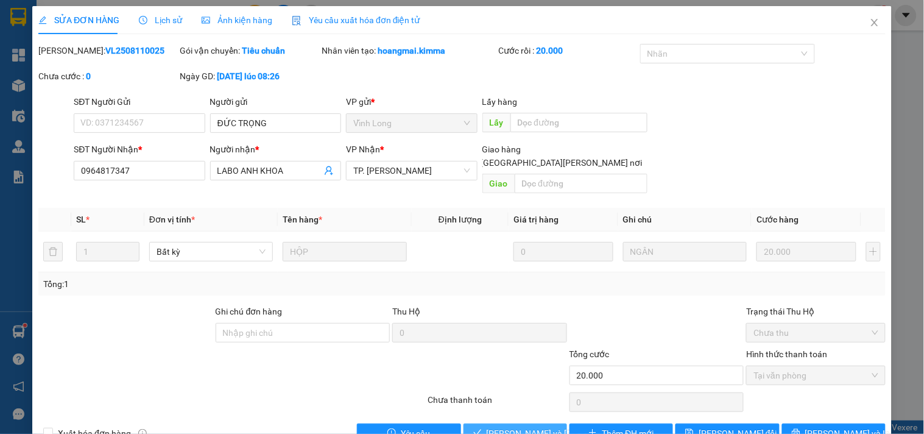
click at [482, 423] on button "[PERSON_NAME] và Giao hàng" at bounding box center [516, 432] width 104 height 19
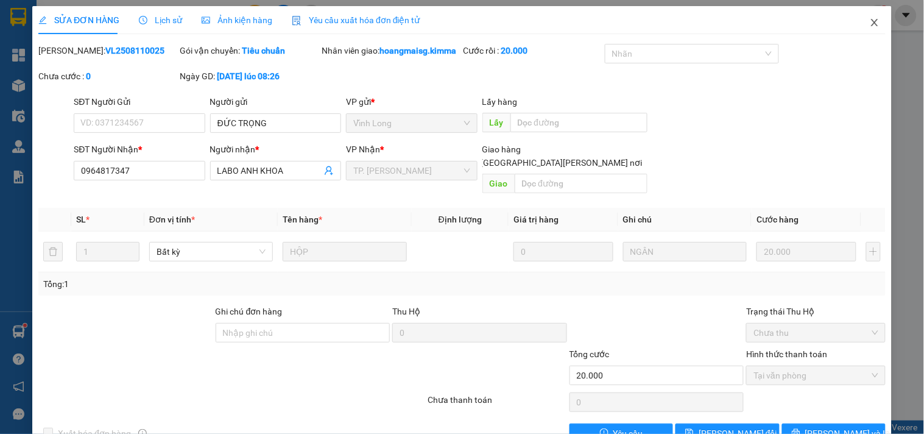
click at [870, 23] on icon "close" at bounding box center [875, 23] width 10 height 10
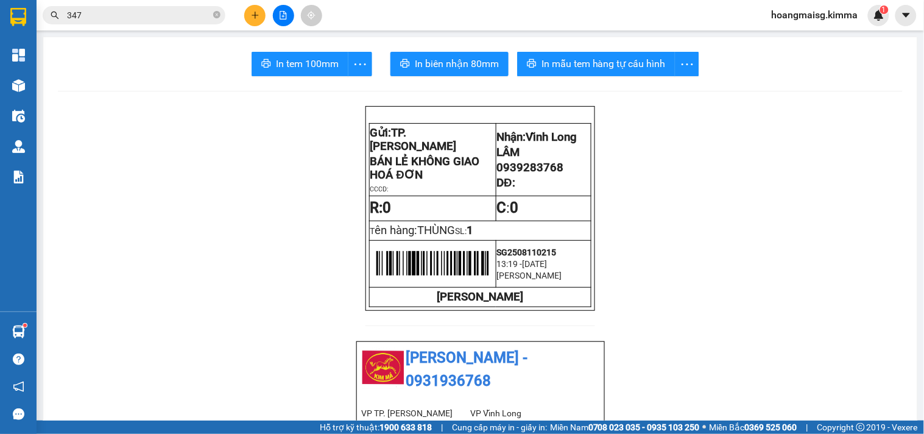
click at [248, 10] on button at bounding box center [254, 15] width 21 height 21
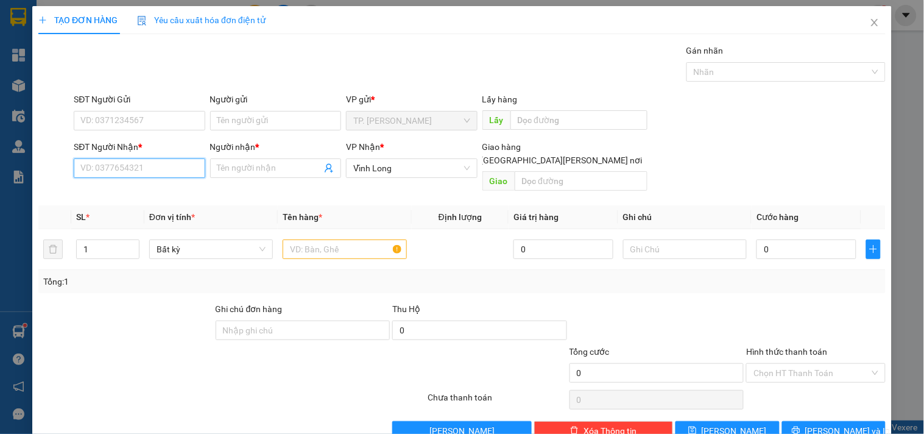
click at [144, 163] on input "SĐT Người Nhận *" at bounding box center [139, 167] width 131 height 19
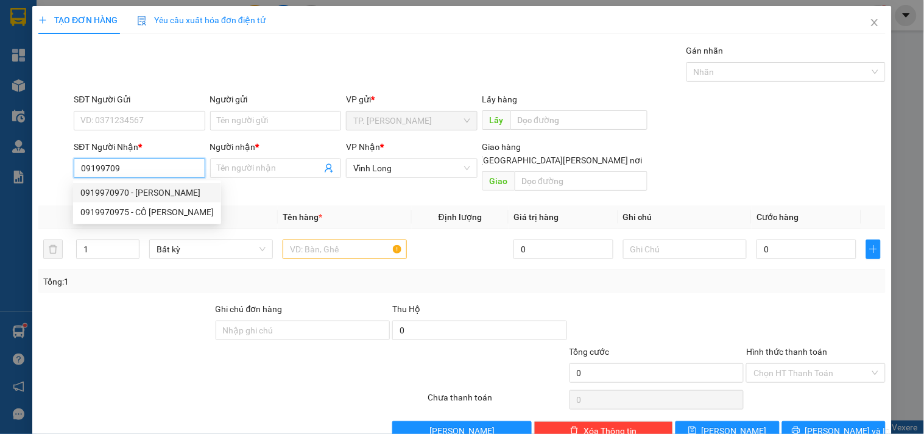
click at [171, 191] on div "0919970970 - KHƯƠNG DUY" at bounding box center [146, 192] width 133 height 13
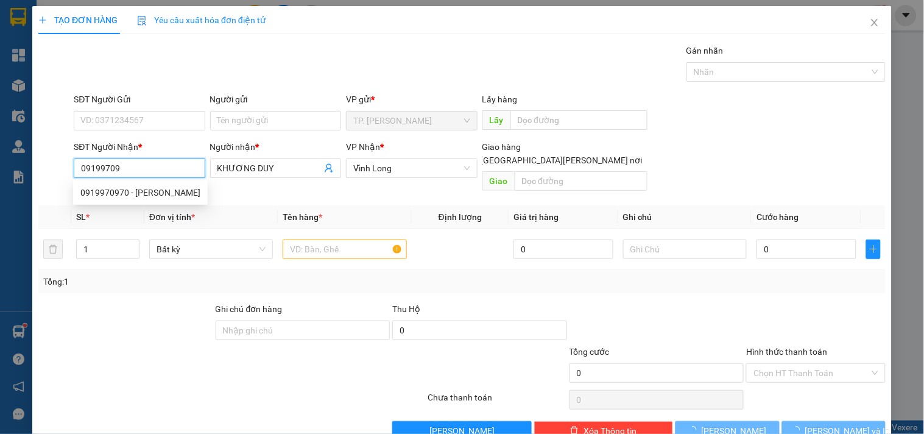
type input "0919970970"
type input "KHƯƠNG DUY"
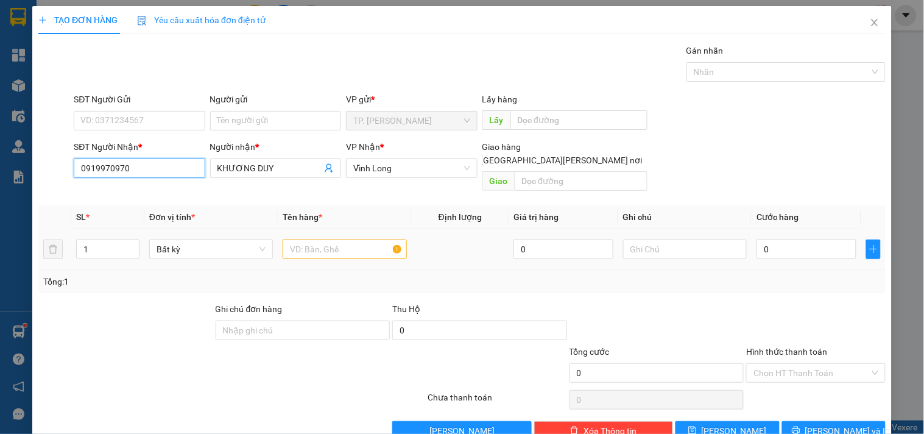
type input "0919970970"
click at [327, 241] on input "text" at bounding box center [345, 248] width 124 height 19
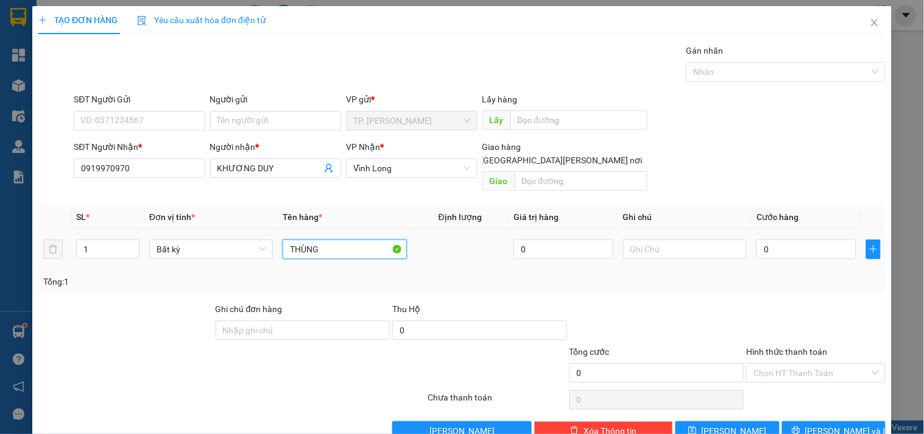
type input "THÙNG"
type input "VĂN"
click at [329, 239] on input "THÙNG" at bounding box center [345, 248] width 124 height 19
type input "THÙNG"
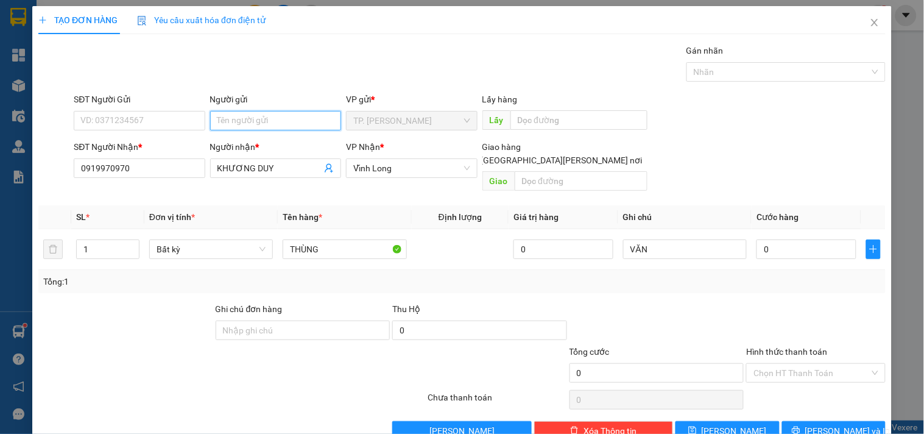
click at [253, 118] on input "Người gửi" at bounding box center [275, 120] width 131 height 19
type input "B"
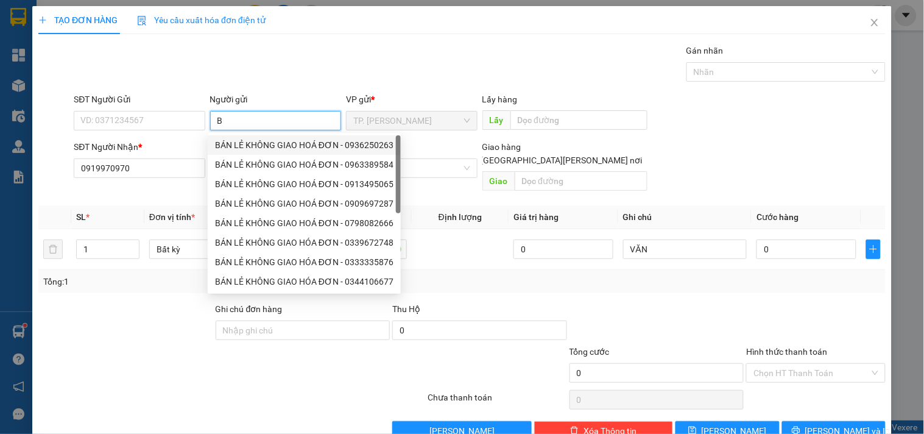
click at [252, 141] on div "BÁN LẺ KHÔNG GIAO HOÁ ĐƠN - 0936250263" at bounding box center [304, 144] width 178 height 13
type input "0936250263"
type input "BÁN LẺ KHÔNG GIAO HOÁ ĐƠN"
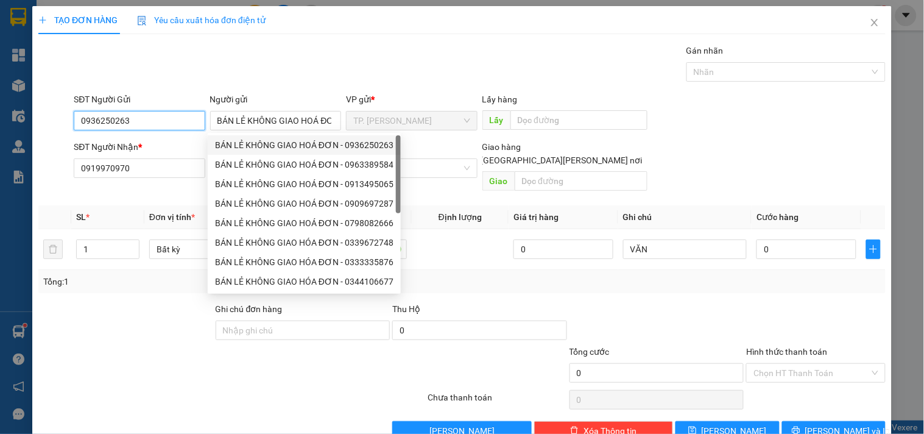
click at [150, 117] on input "0936250263" at bounding box center [139, 120] width 131 height 19
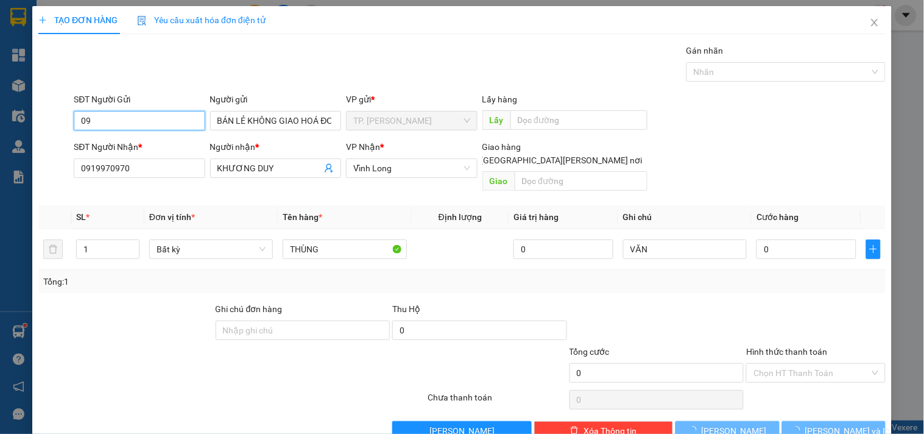
type input "0"
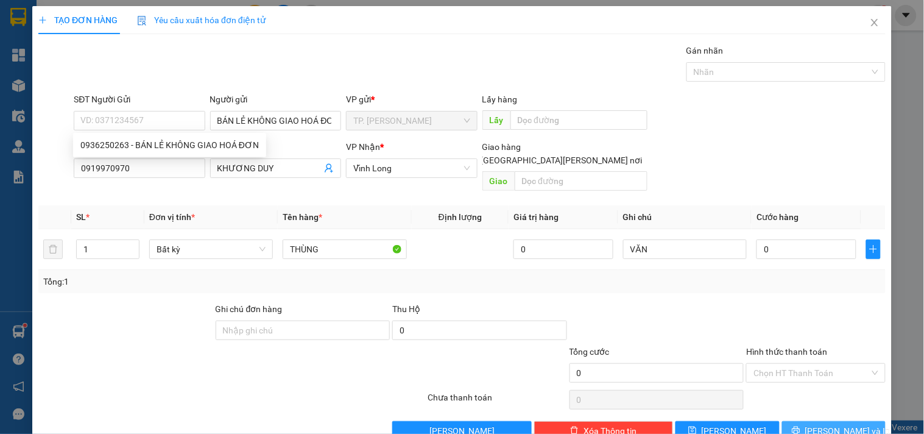
click at [827, 424] on span "[PERSON_NAME] và In" at bounding box center [847, 430] width 85 height 13
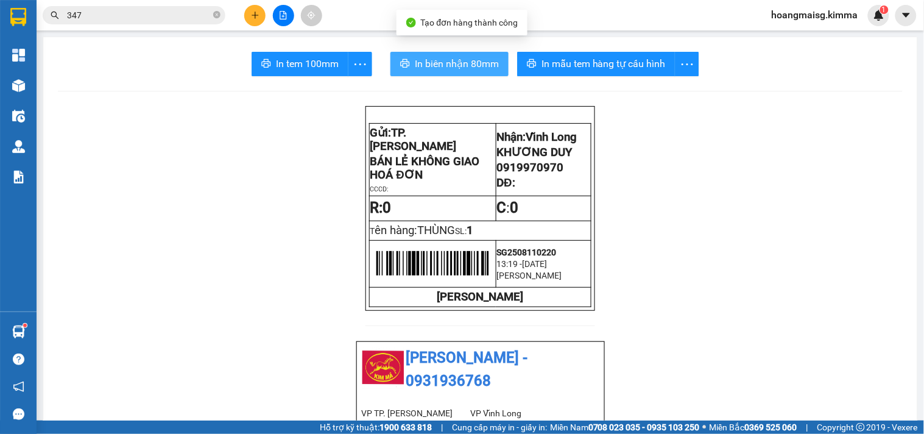
click at [436, 68] on span "In biên nhận 80mm" at bounding box center [457, 63] width 84 height 15
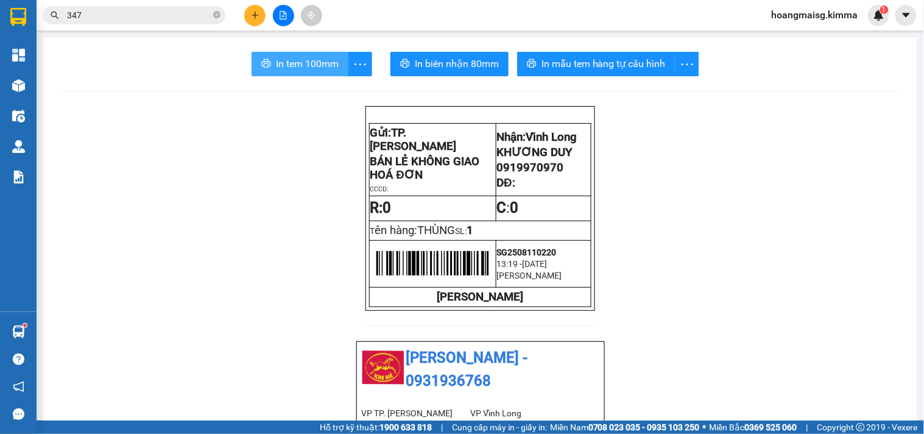
click at [276, 63] on span "In tem 100mm" at bounding box center [307, 63] width 63 height 15
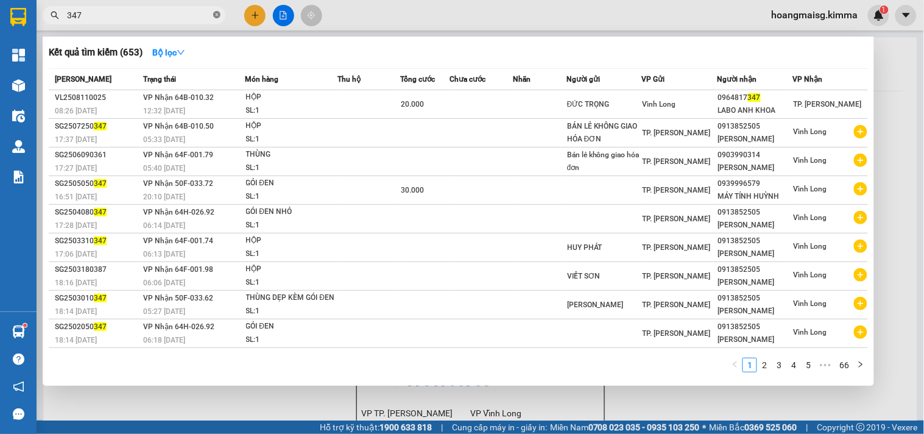
click at [217, 14] on span "347" at bounding box center [134, 15] width 183 height 18
click at [219, 13] on icon "close-circle" at bounding box center [216, 14] width 7 height 7
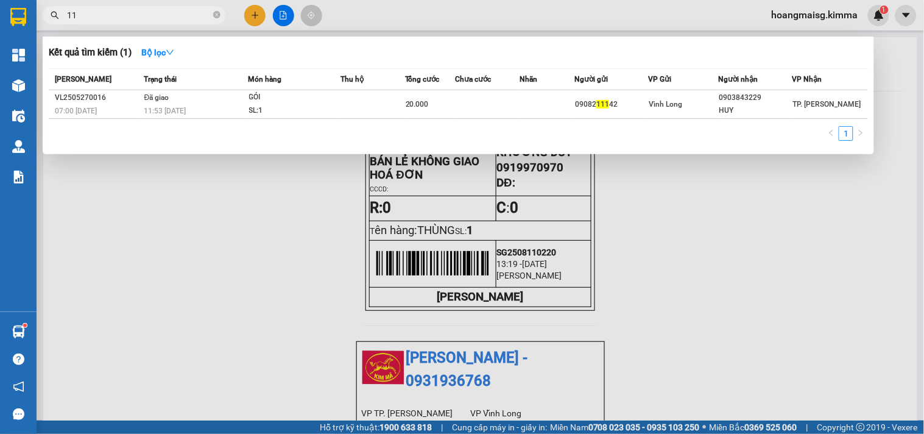
type input "1"
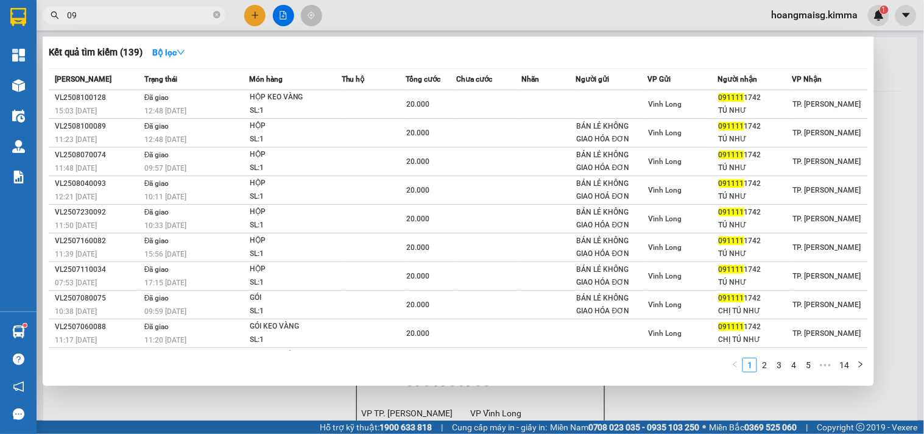
type input "0"
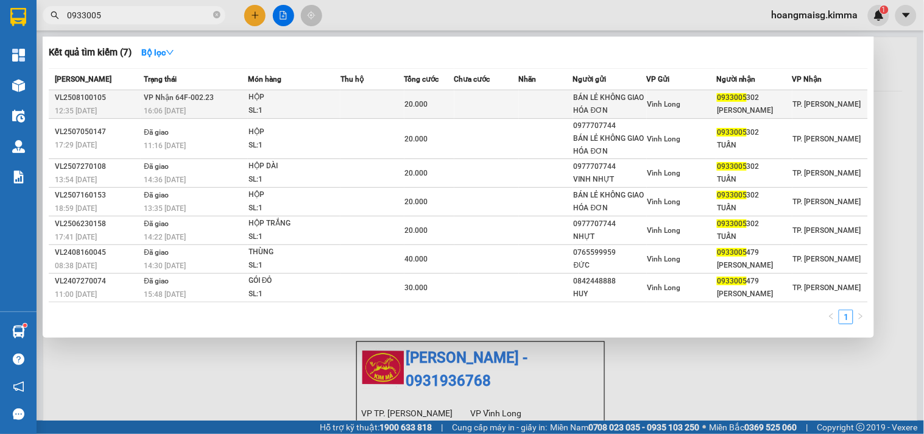
type input "0933005"
click at [288, 104] on div "SL: 1" at bounding box center [294, 110] width 91 height 13
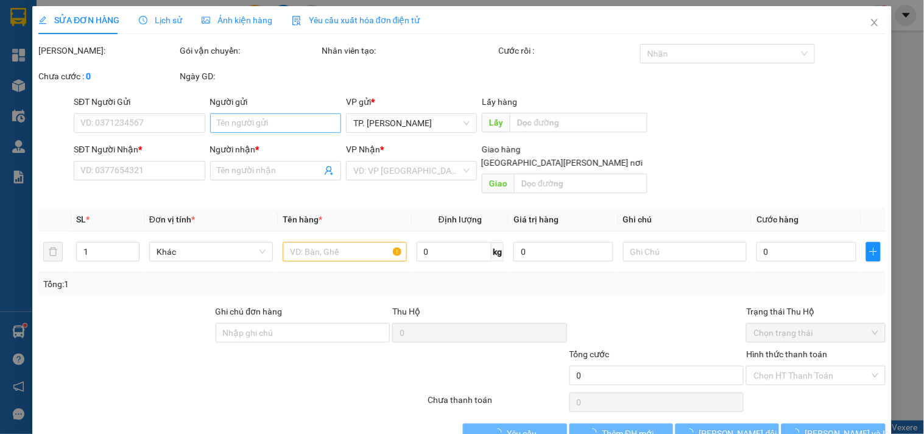
type input "BÁN LẺ KHÔNG GIAO HÓA ĐƠN"
type input "0933005302"
type input "TRẦN TUẤN"
type input "20.000"
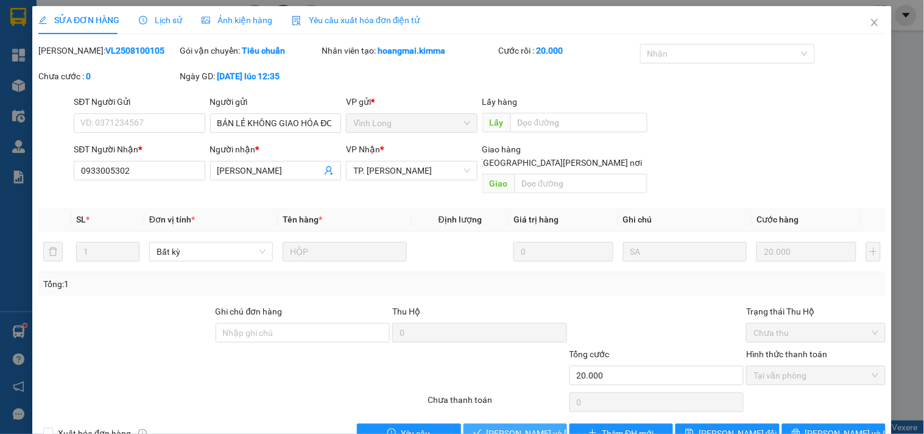
click at [493, 426] on span "[PERSON_NAME] và Giao hàng" at bounding box center [569, 432] width 164 height 13
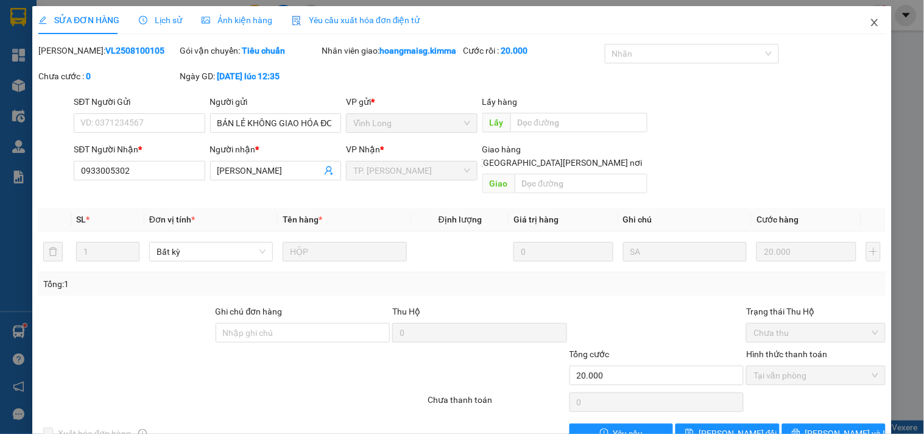
click at [870, 23] on span "Close" at bounding box center [875, 23] width 34 height 34
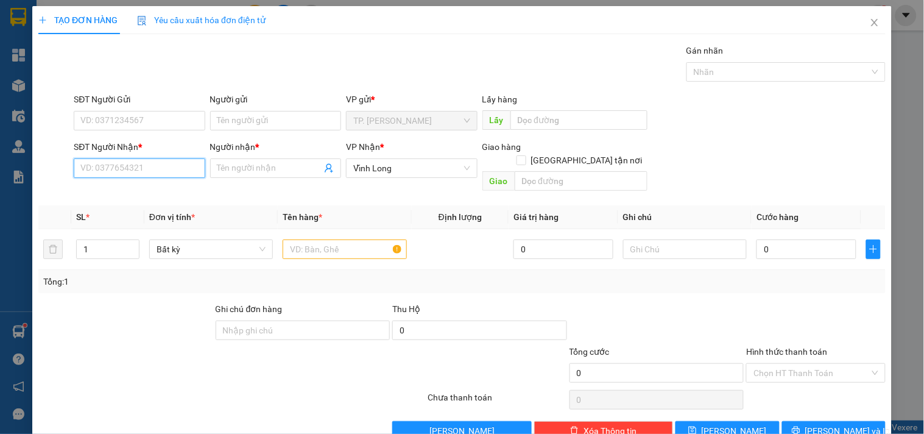
click at [148, 171] on input "SĐT Người Nhận *" at bounding box center [139, 167] width 131 height 19
type input "0913798797"
click at [123, 193] on div "0913798797 - LỢI" at bounding box center [137, 192] width 115 height 13
type input "LỢI"
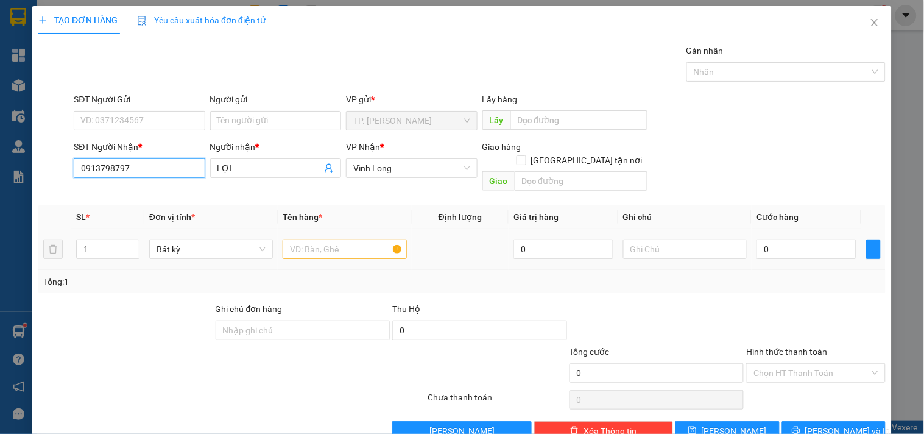
type input "0913798797"
click at [322, 241] on input "text" at bounding box center [345, 248] width 124 height 19
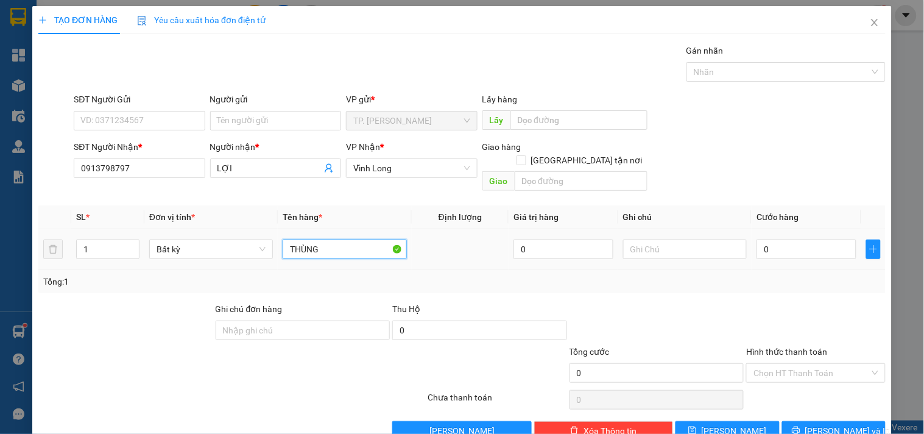
type input "THÙNG"
type input "VĂN"
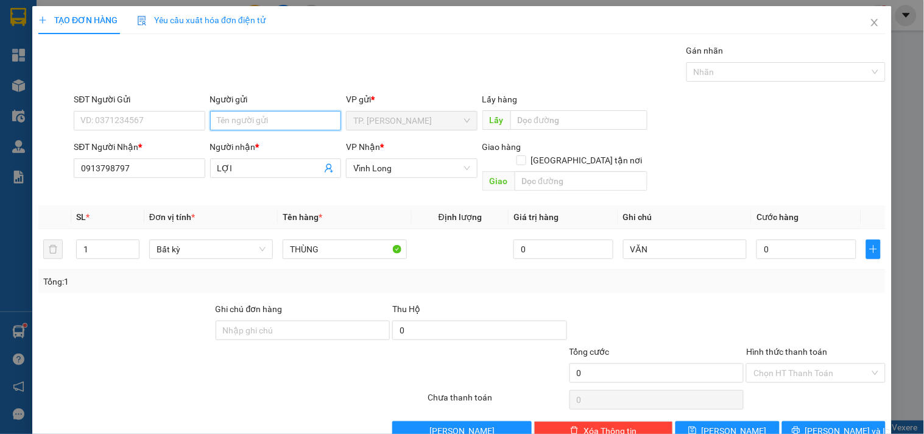
click at [245, 125] on input "Người gửi" at bounding box center [275, 120] width 131 height 19
type input "B"
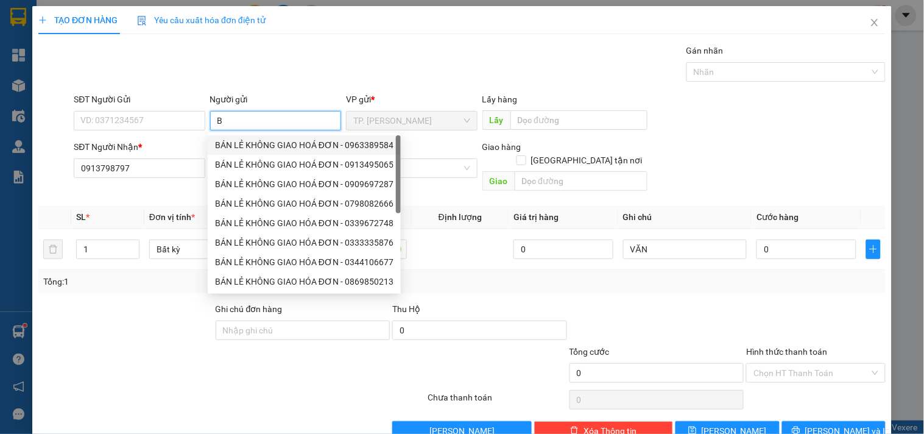
click at [251, 144] on div "BÁN LẺ KHÔNG GIAO HOÁ ĐƠN - 0963389584" at bounding box center [304, 144] width 178 height 13
type input "0963389584"
type input "BÁN LẺ KHÔNG GIAO HOÁ ĐƠN"
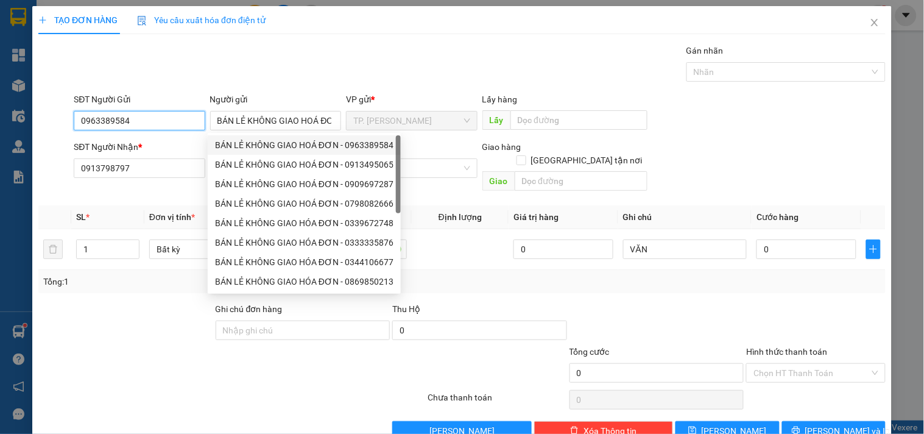
click at [143, 116] on input "0963389584" at bounding box center [139, 120] width 131 height 19
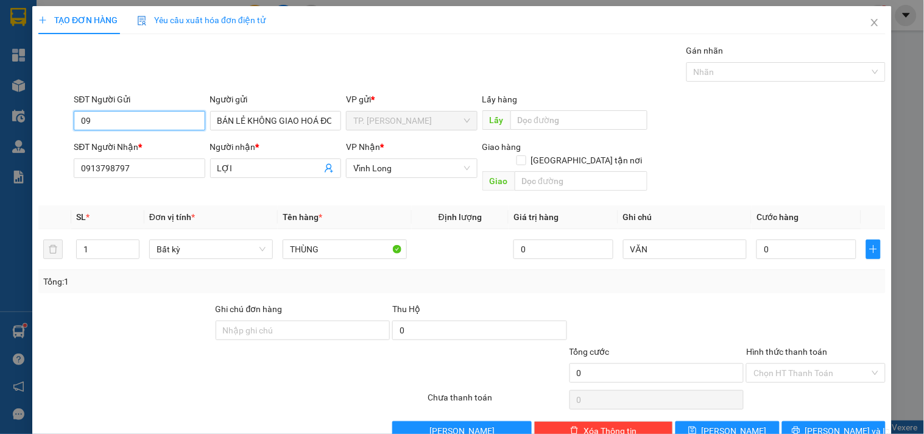
type input "0"
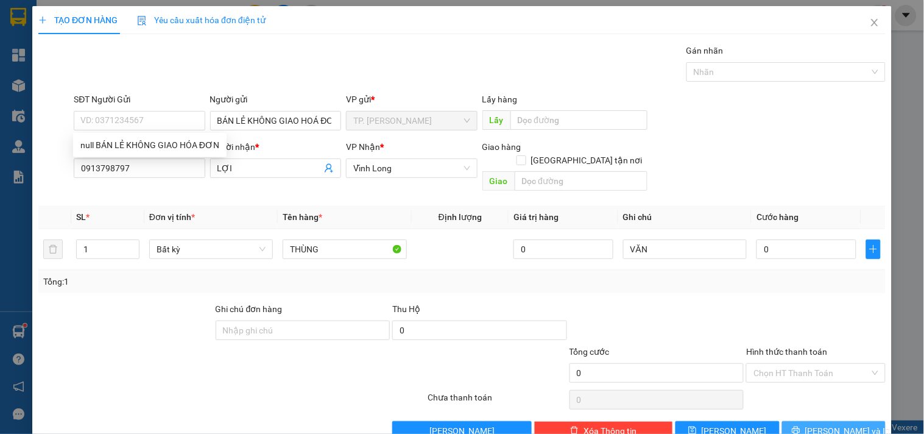
click at [818, 421] on button "[PERSON_NAME] và In" at bounding box center [834, 430] width 104 height 19
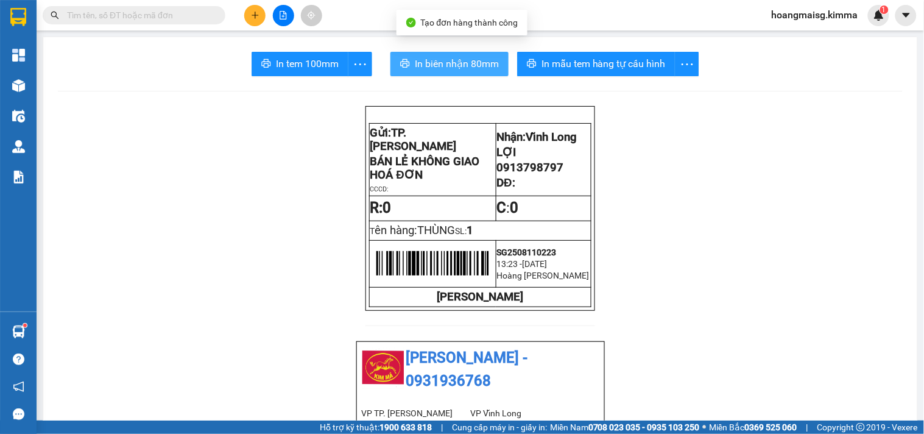
click at [458, 63] on span "In biên nhận 80mm" at bounding box center [457, 63] width 84 height 15
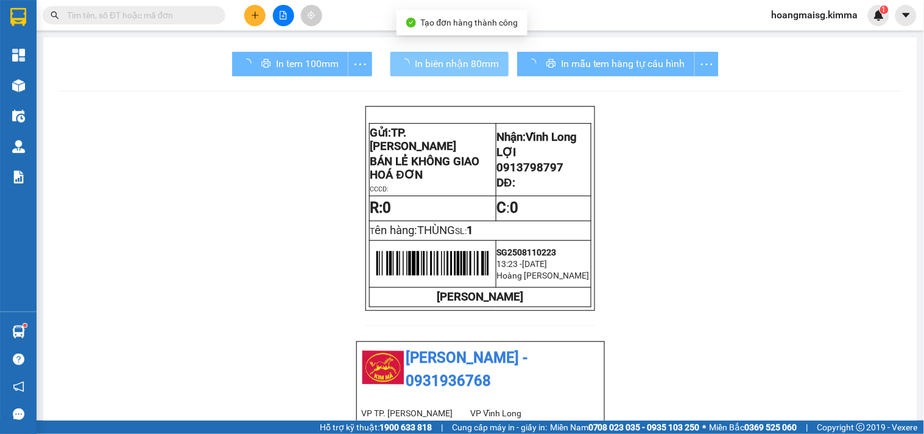
scroll to position [327, 0]
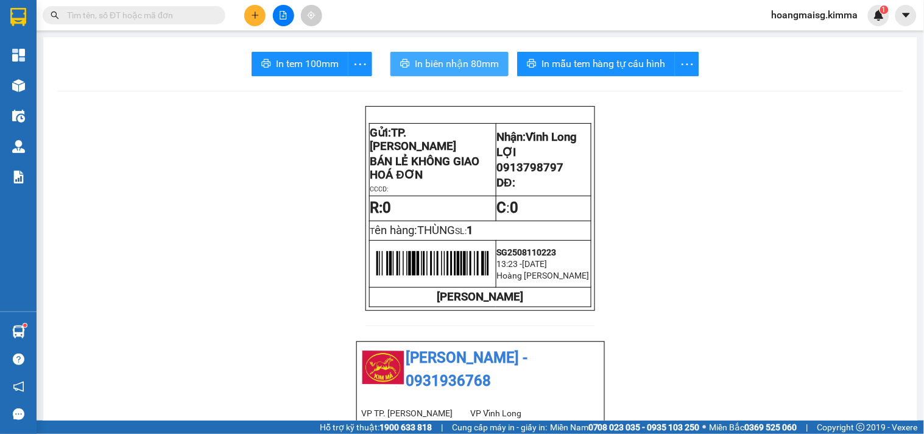
click at [415, 70] on span "In biên nhận 80mm" at bounding box center [457, 63] width 84 height 15
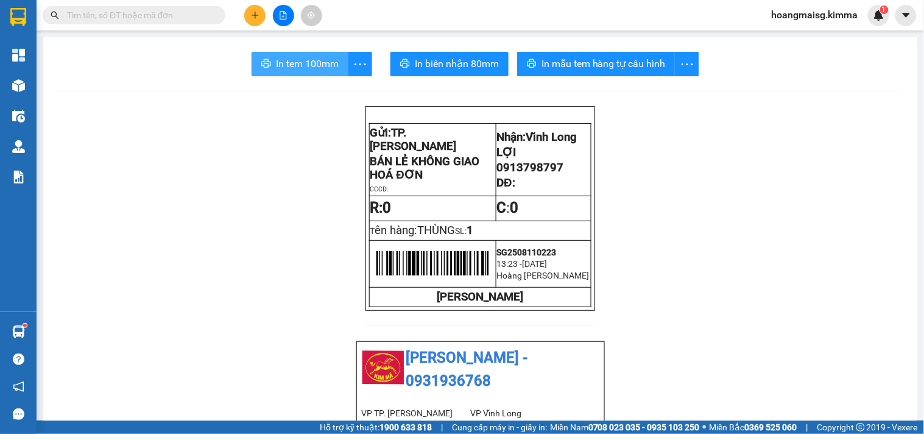
click at [299, 67] on span "In tem 100mm" at bounding box center [307, 63] width 63 height 15
click at [174, 16] on input "text" at bounding box center [139, 15] width 144 height 13
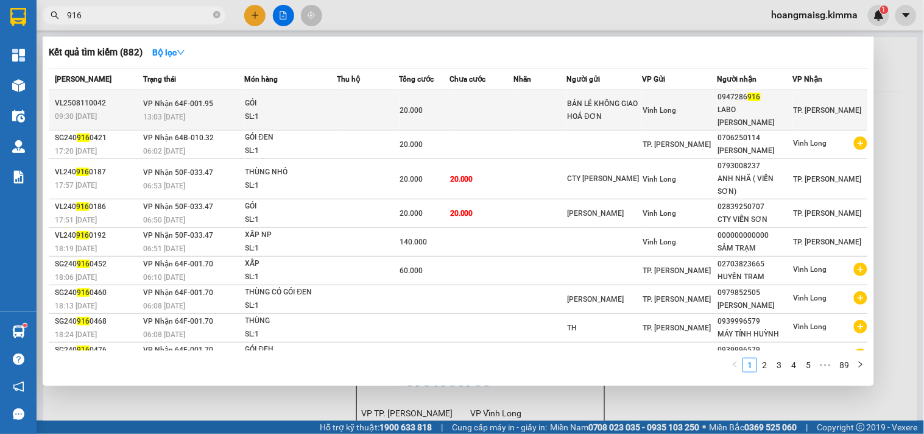
type input "916"
click at [585, 108] on div "BÁN LẺ KHÔNG GIAO HOÁ ĐƠN" at bounding box center [605, 110] width 74 height 26
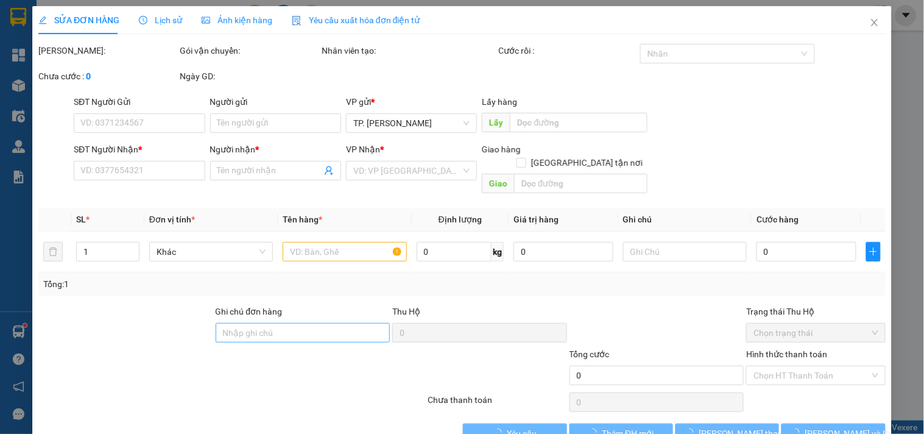
type input "BÁN LẺ KHÔNG GIAO HOÁ ĐƠN"
type input "0947286916"
type input "LABO [PERSON_NAME]"
type input "20.000"
